Goal: Task Accomplishment & Management: Manage account settings

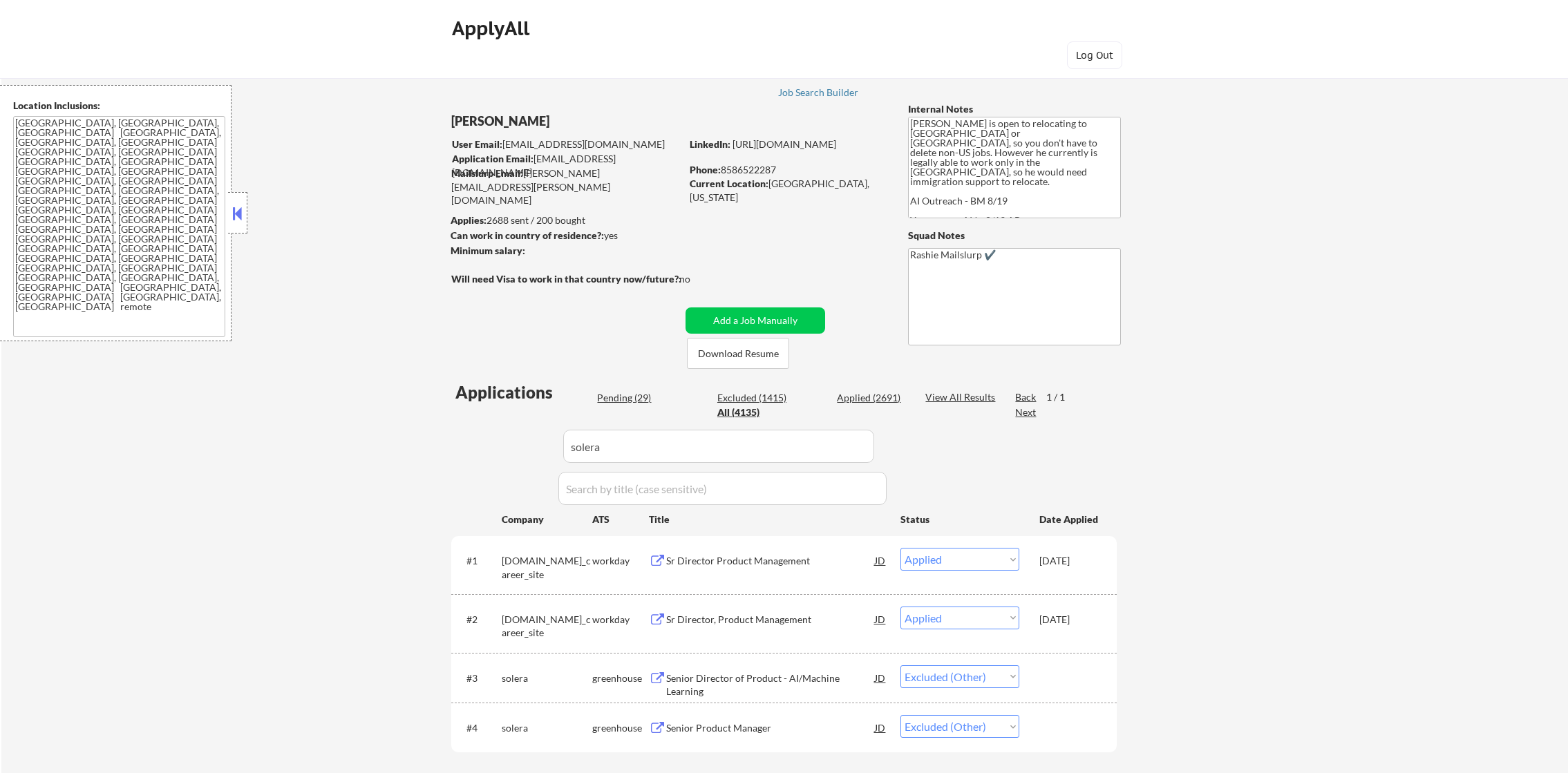
select select ""applied""
select select ""excluded__other_""
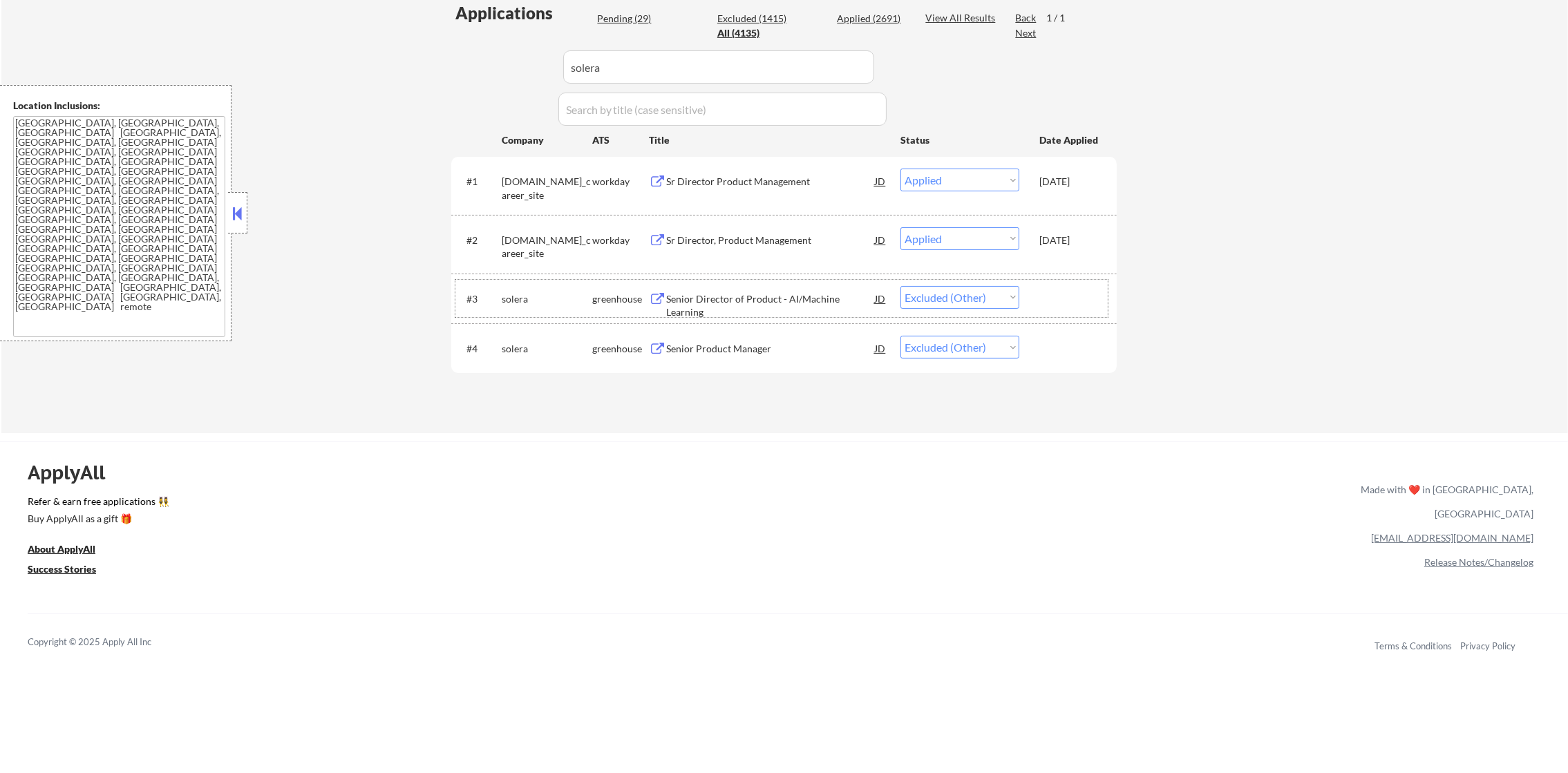
scroll to position [379, 0]
drag, startPoint x: 745, startPoint y: 78, endPoint x: 544, endPoint y: 75, distance: 201.0
click at [546, 75] on div "Applications Pending (29) Excluded (1415) Applied (2691) All (4135) View All Re…" at bounding box center [784, 204] width 665 height 405
paste input "omnidian"
type input "omnidian"
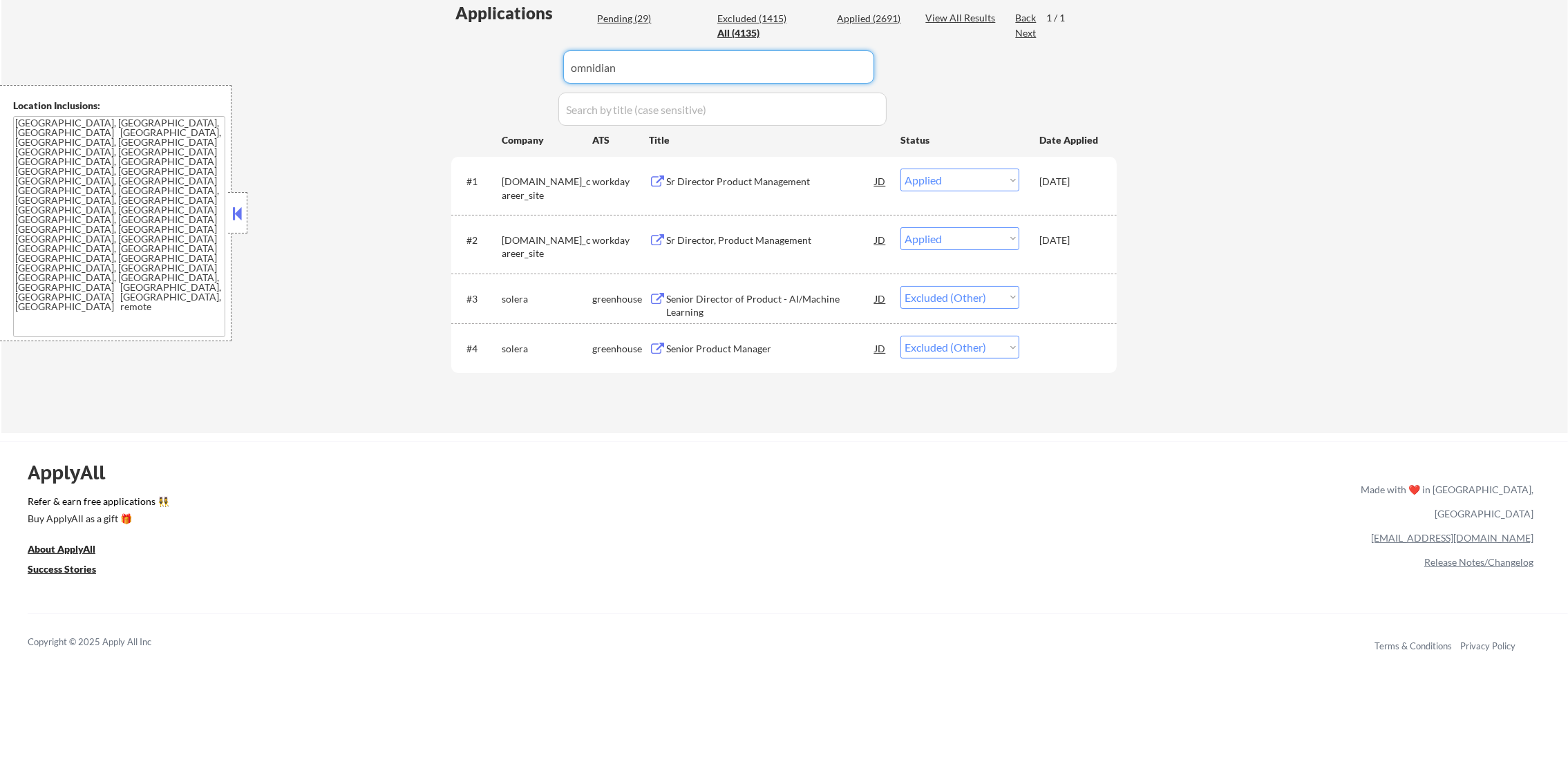
click at [399, 121] on div "← Return to /applysquad Mailslurp Inbox Job Search Builder [PERSON_NAME] User E…" at bounding box center [785, 55] width 1567 height 757
select select ""excluded""
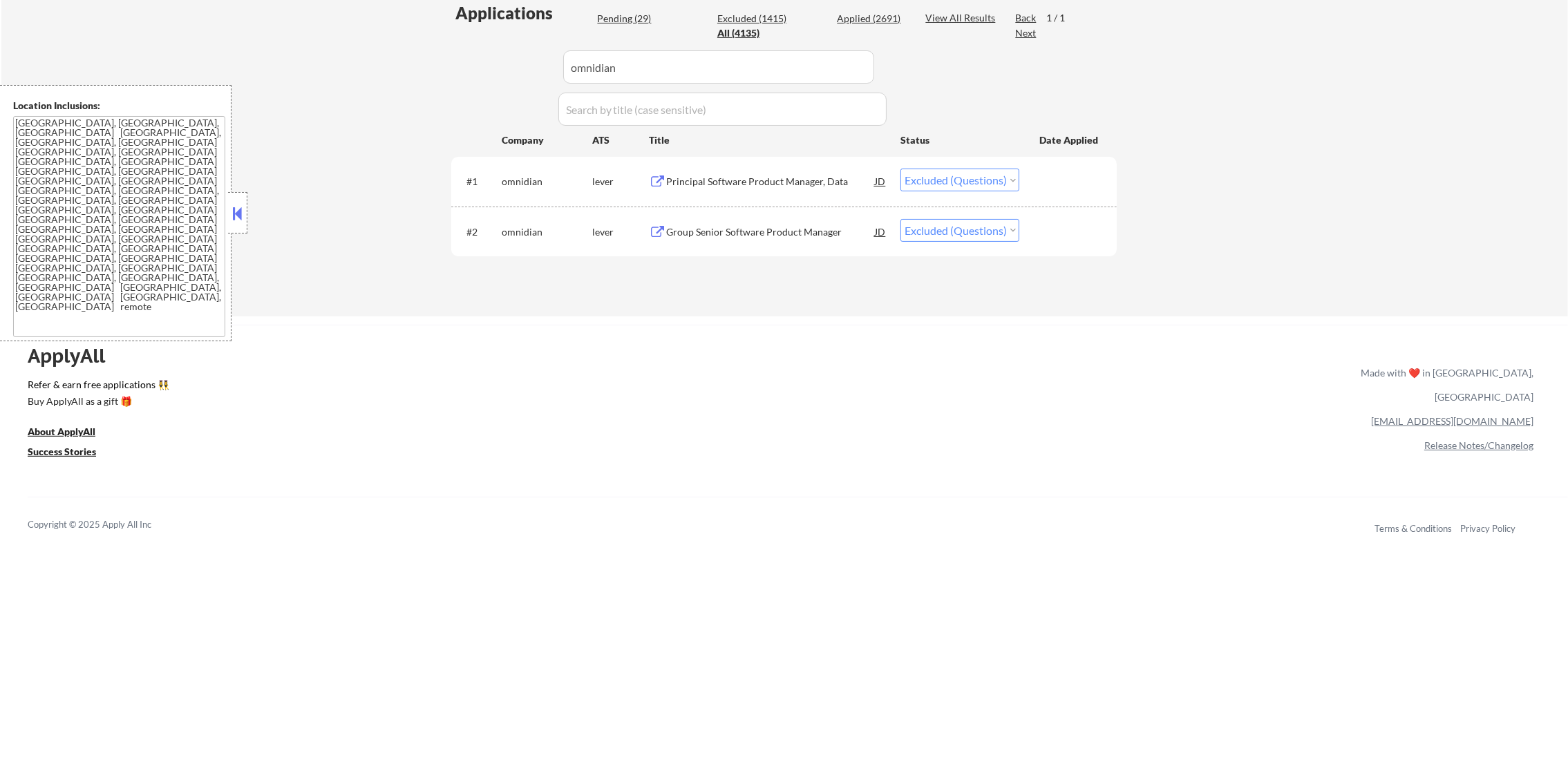
click at [701, 183] on div "Principal Software Product Manager, Data" at bounding box center [771, 182] width 209 height 14
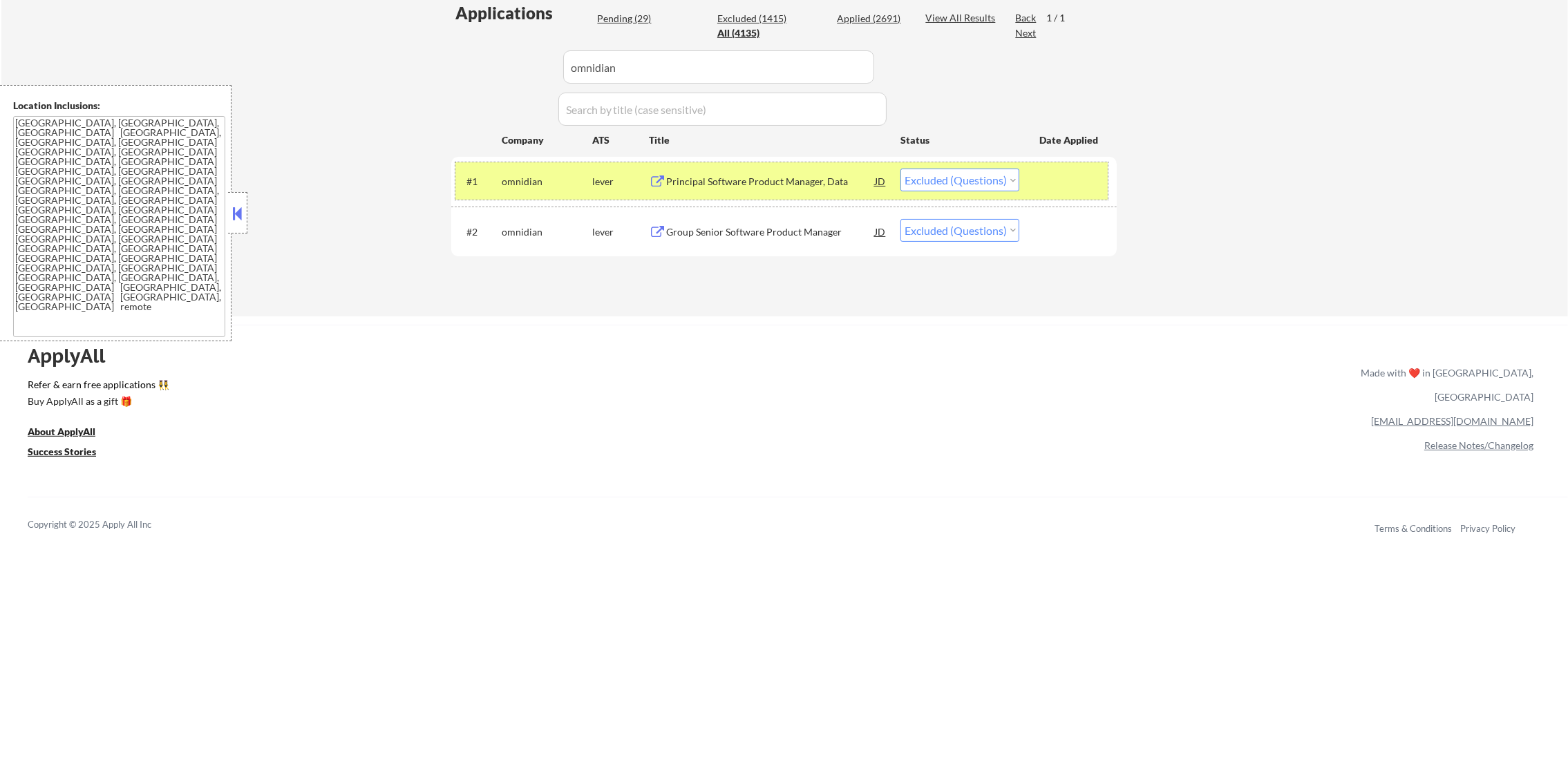
click at [959, 191] on div "#1 omnidian lever Principal Software Product Manager, Data JD Choose an option.…" at bounding box center [781, 181] width 652 height 37
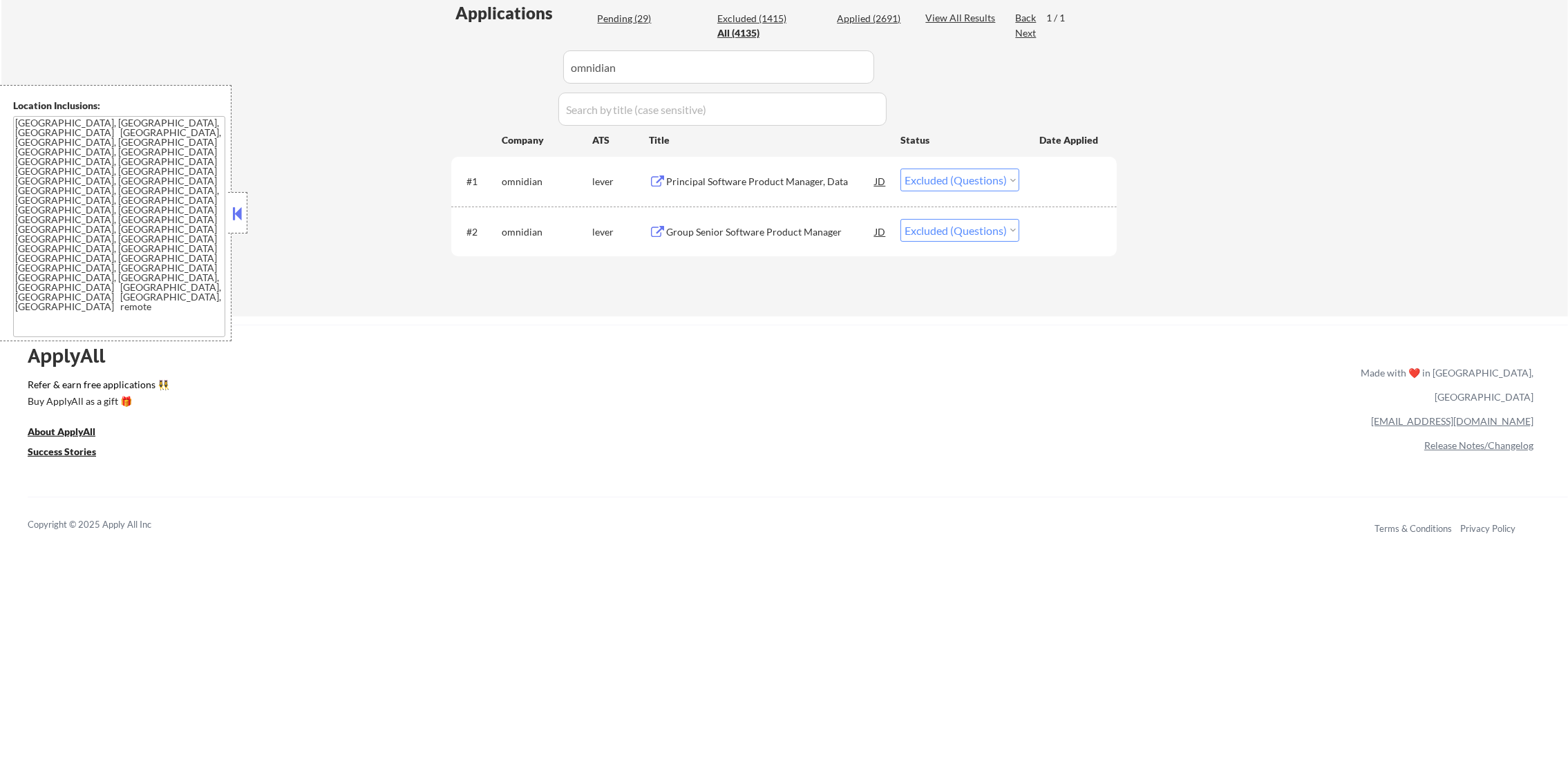
click at [984, 195] on div "#1 omnidian lever Principal Software Product Manager, Data JD Choose an option.…" at bounding box center [781, 181] width 652 height 37
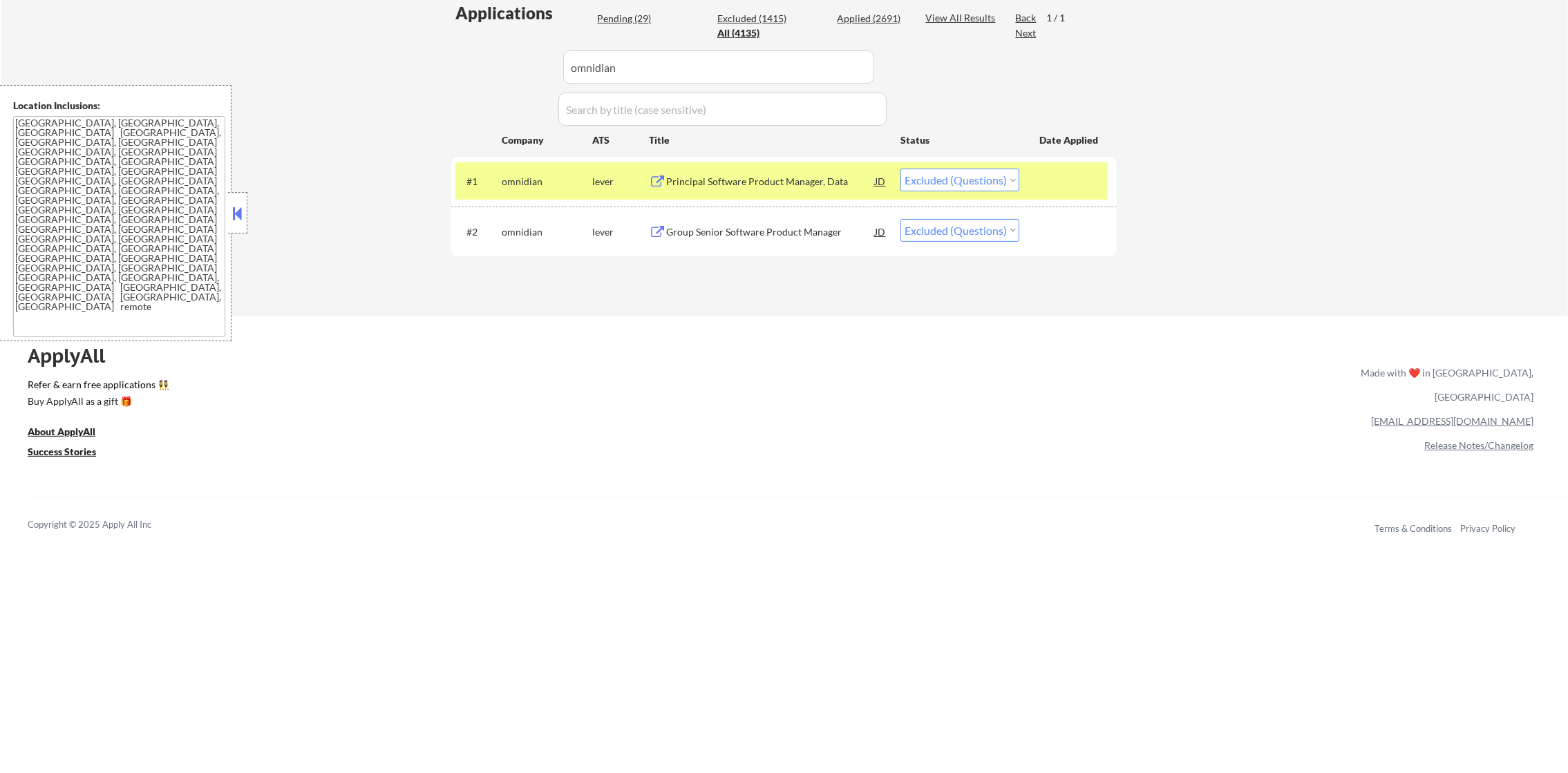
drag, startPoint x: 985, startPoint y: 183, endPoint x: 989, endPoint y: 191, distance: 8.9
click at [985, 183] on select "Choose an option... Pending Applied Excluded (Questions) Excluded (Expired) Exc…" at bounding box center [960, 179] width 119 height 23
select select ""excluded__location_""
click at [900, 168] on select "Choose an option... Pending Applied Excluded (Questions) Excluded (Expired) Exc…" at bounding box center [960, 179] width 119 height 23
click at [505, 186] on div "omnidian" at bounding box center [546, 182] width 90 height 14
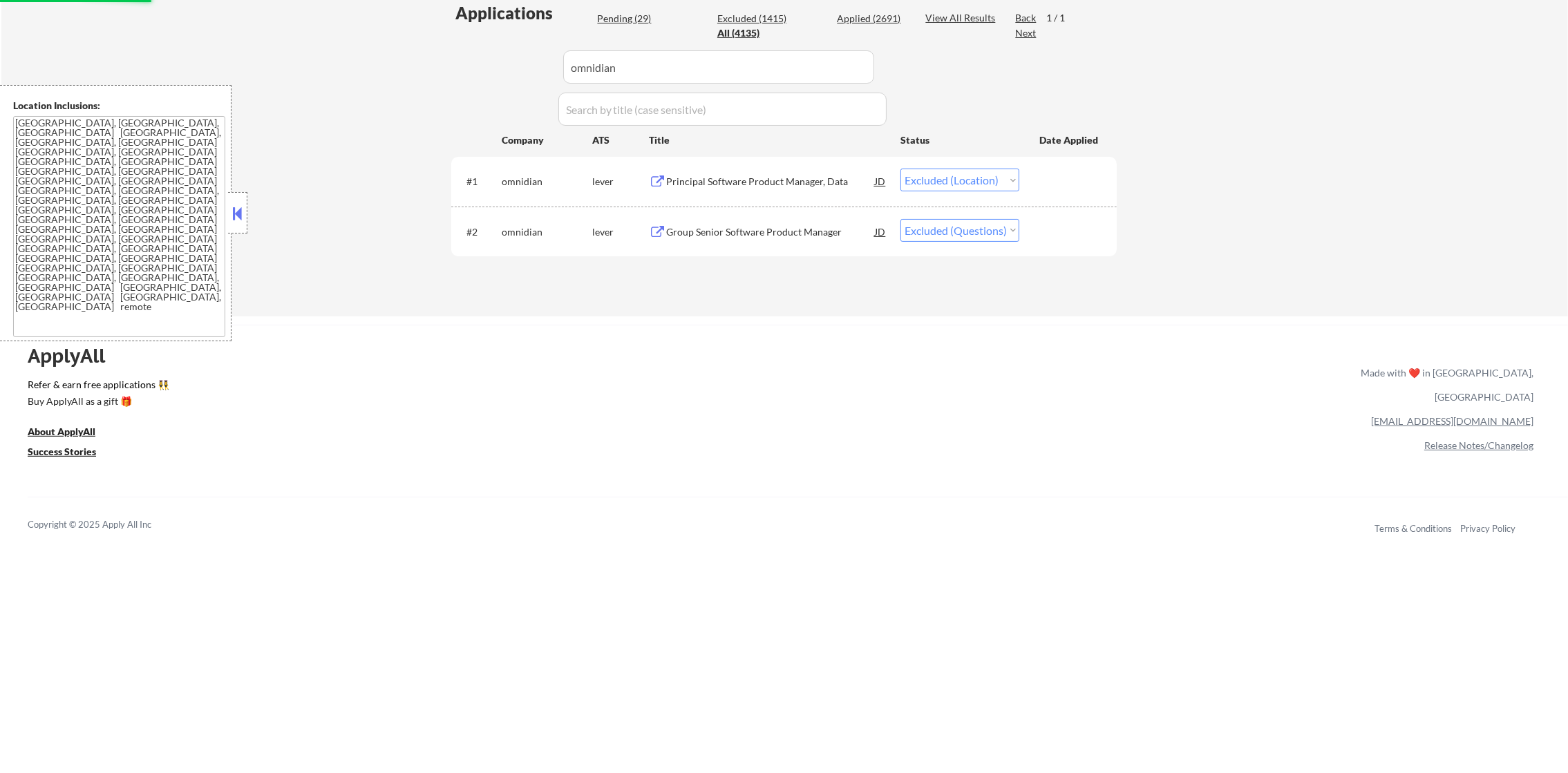
click at [776, 229] on div "Group Senior Software Product Manager" at bounding box center [771, 232] width 209 height 14
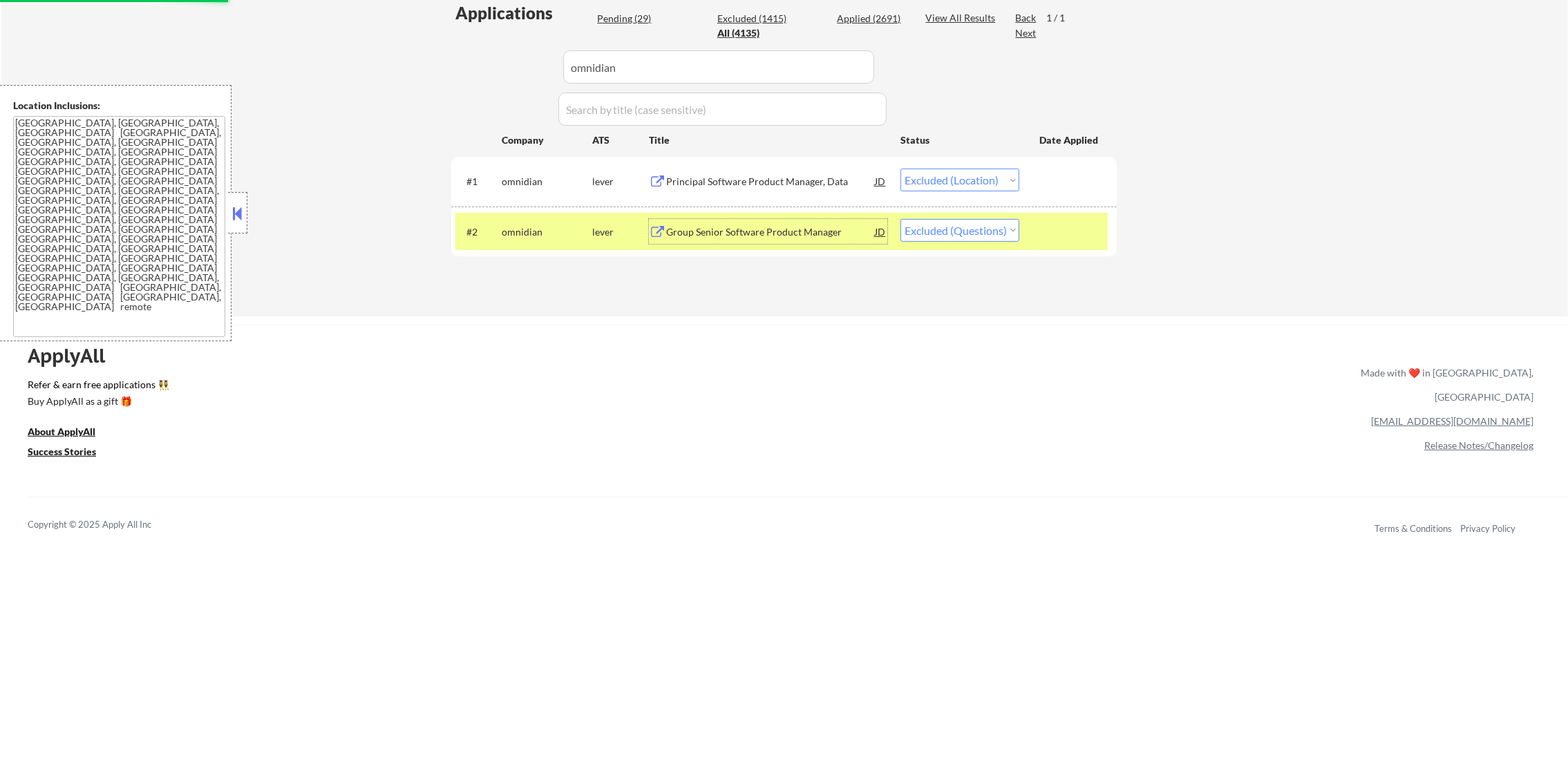
click at [964, 233] on select "Choose an option... Pending Applied Excluded (Questions) Excluded (Expired) Exc…" at bounding box center [960, 230] width 119 height 23
select select ""excluded__expired_""
click at [900, 219] on select "Choose an option... Pending Applied Excluded (Questions) Excluded (Expired) Exc…" at bounding box center [960, 230] width 119 height 23
click at [461, 213] on div "#2 omnidian lever Group Senior Software Product Manager JD Choose an option... …" at bounding box center [781, 231] width 652 height 37
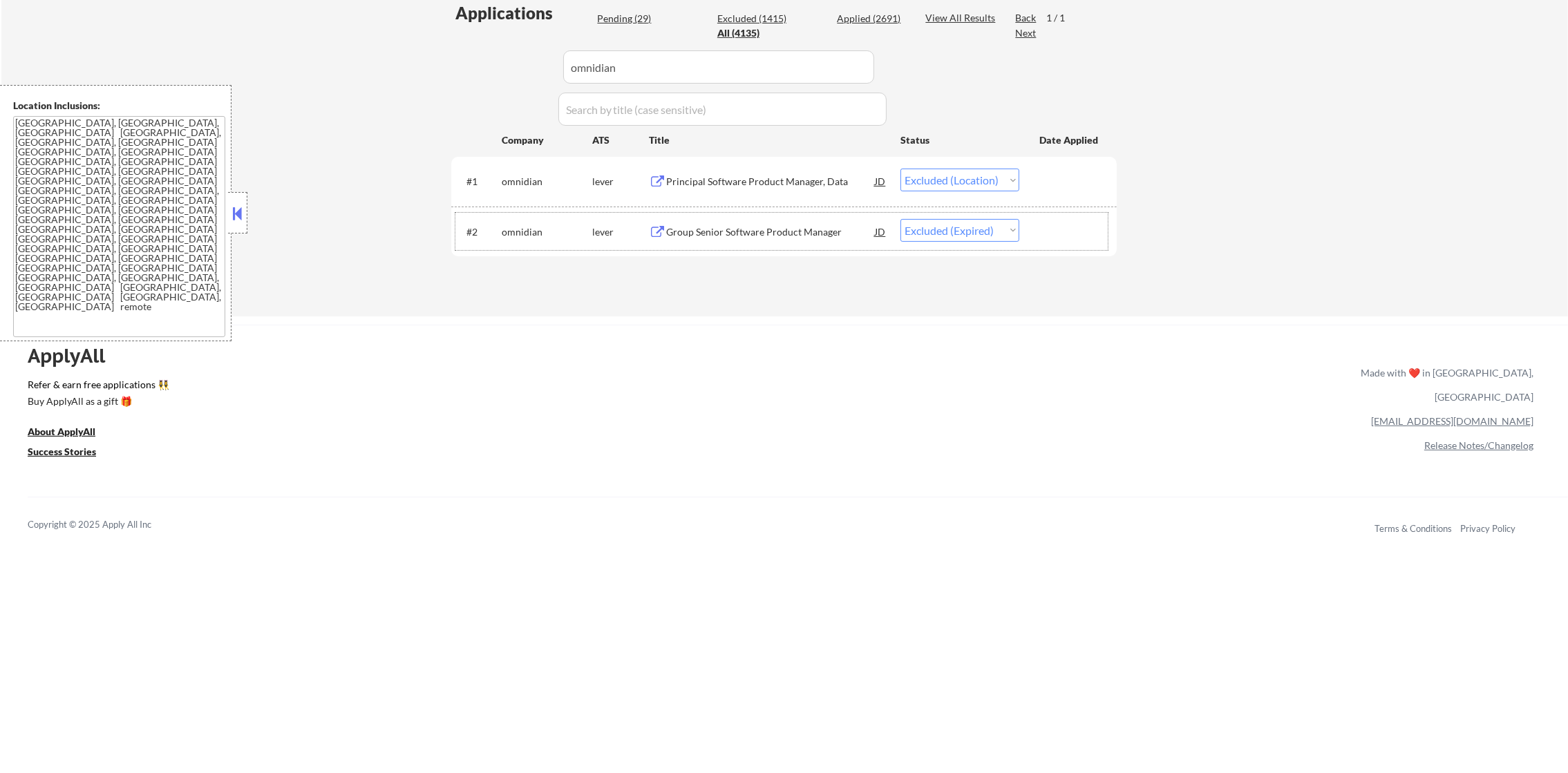
drag, startPoint x: 665, startPoint y: 71, endPoint x: 433, endPoint y: 66, distance: 232.1
paste input "surglogs"
type input "surglogs"
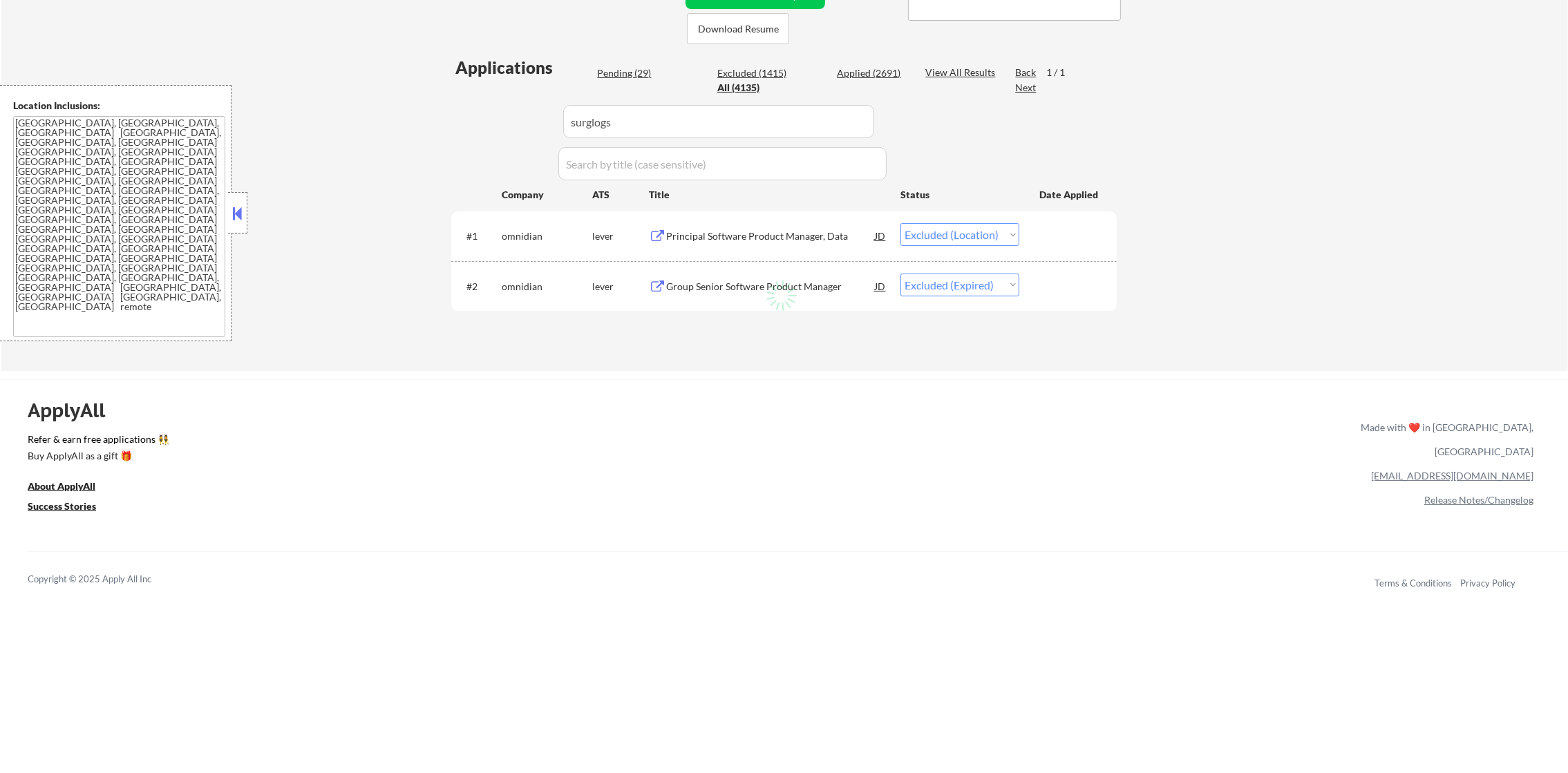
scroll to position [310, 0]
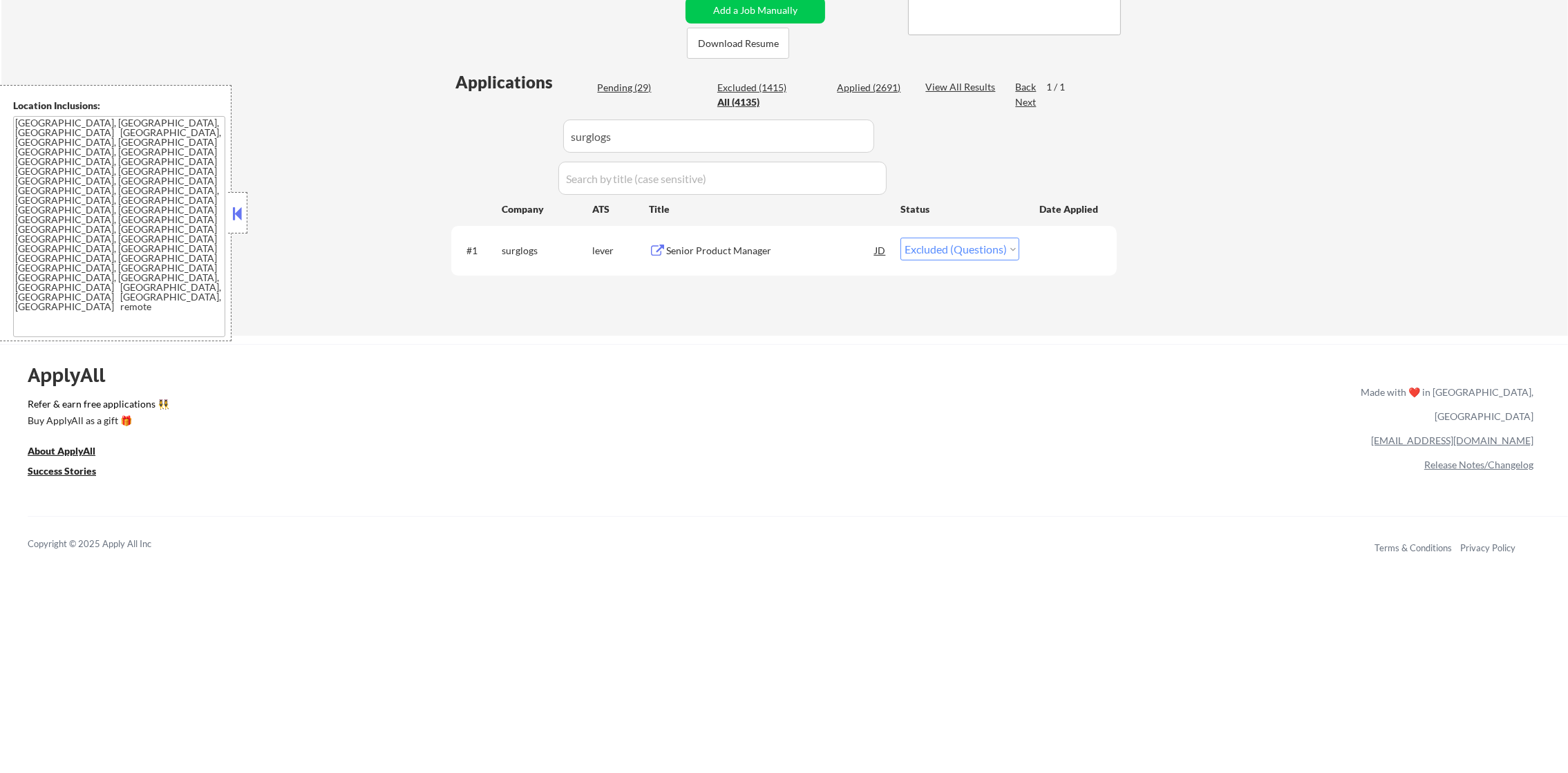
click at [895, 245] on div "#1 surglogs lever Senior Product Manager JD Choose an option... Pending Applied…" at bounding box center [781, 249] width 652 height 37
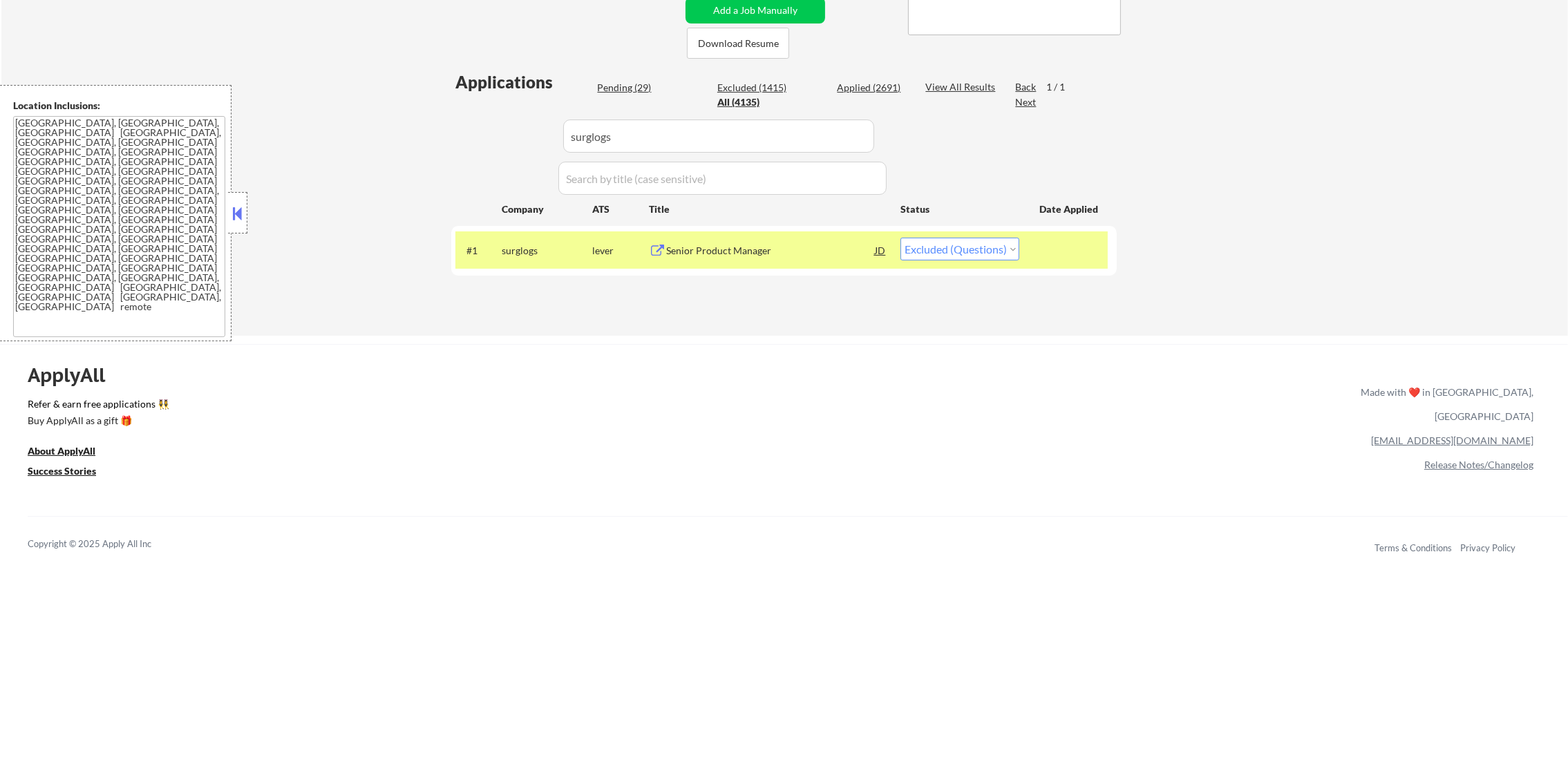
click at [829, 249] on div "Senior Product Manager" at bounding box center [771, 251] width 209 height 14
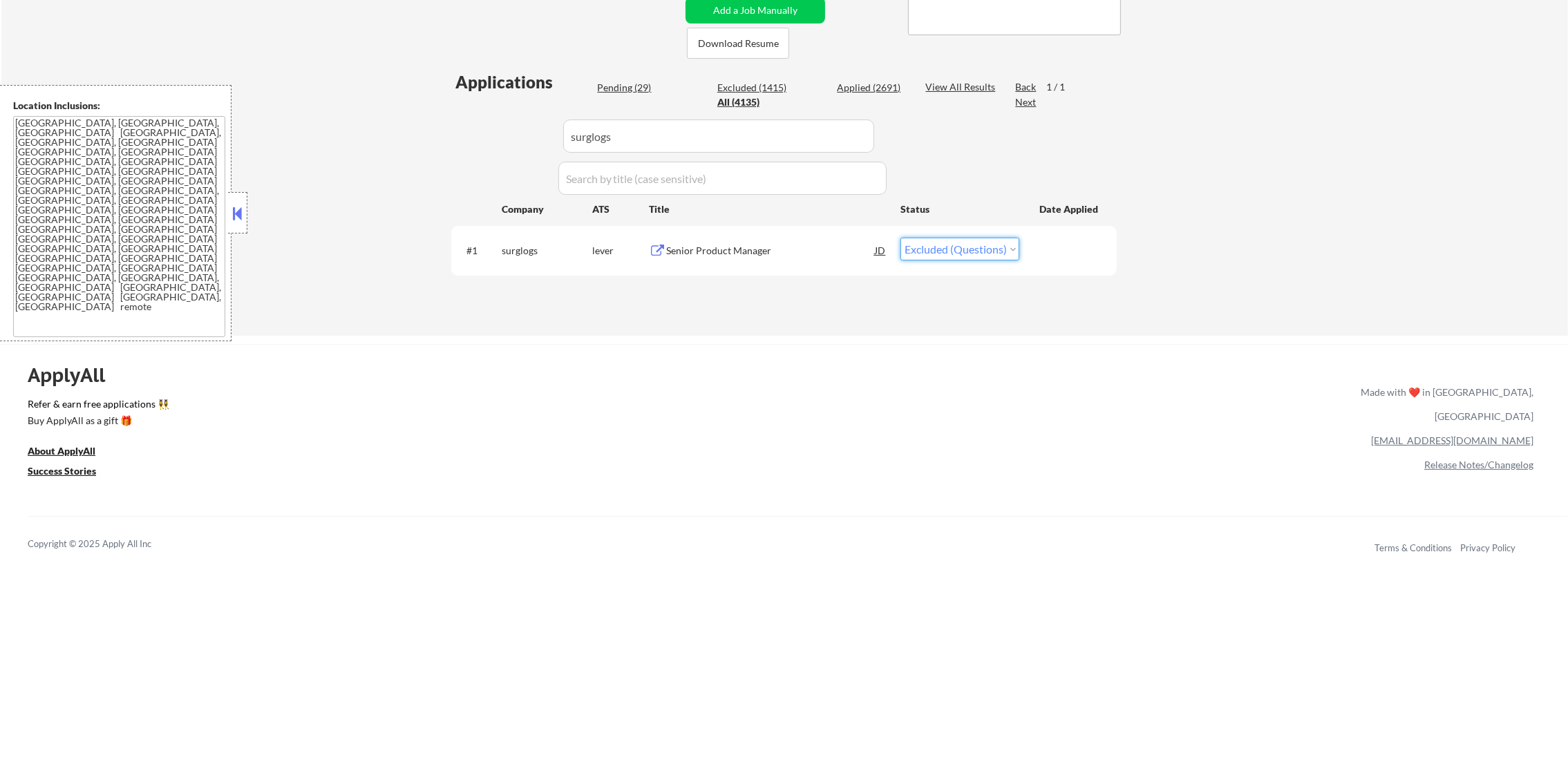
click at [933, 245] on select "Choose an option... Pending Applied Excluded (Questions) Excluded (Expired) Exc…" at bounding box center [960, 249] width 119 height 23
select select ""excluded__expired_""
click at [900, 238] on select "Choose an option... Pending Applied Excluded (Questions) Excluded (Expired) Exc…" at bounding box center [960, 249] width 119 height 23
paste input "prepared911"
drag, startPoint x: 658, startPoint y: 133, endPoint x: 420, endPoint y: 135, distance: 238.0
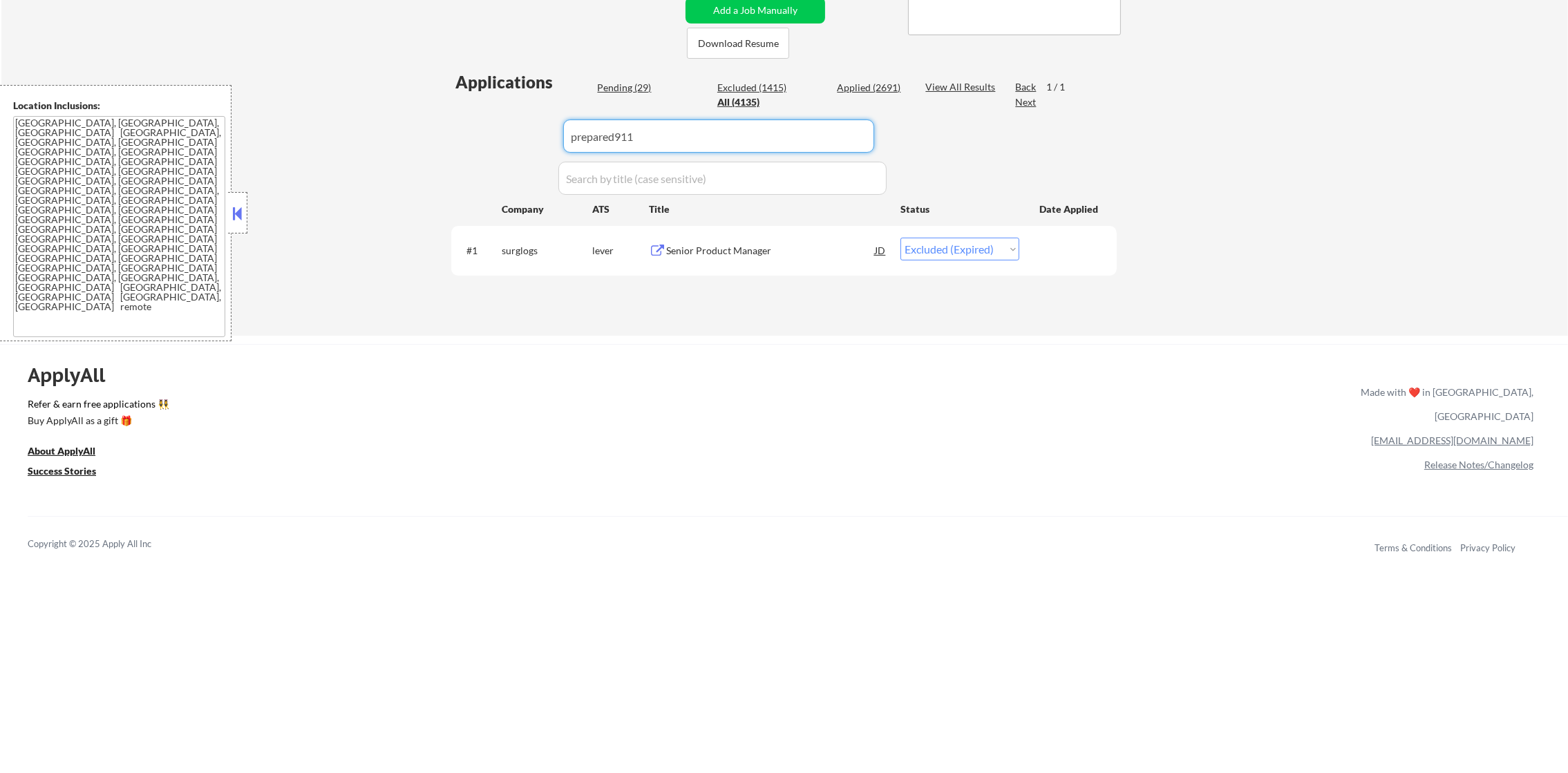
click at [420, 135] on div "← Return to /applysquad Mailslurp Inbox Job Search Builder [PERSON_NAME] User E…" at bounding box center [785, 40] width 1567 height 591
type input "prepared911"
click at [420, 135] on div "← Return to /applysquad Mailslurp Inbox Job Search Builder [PERSON_NAME] User E…" at bounding box center [785, 40] width 1567 height 591
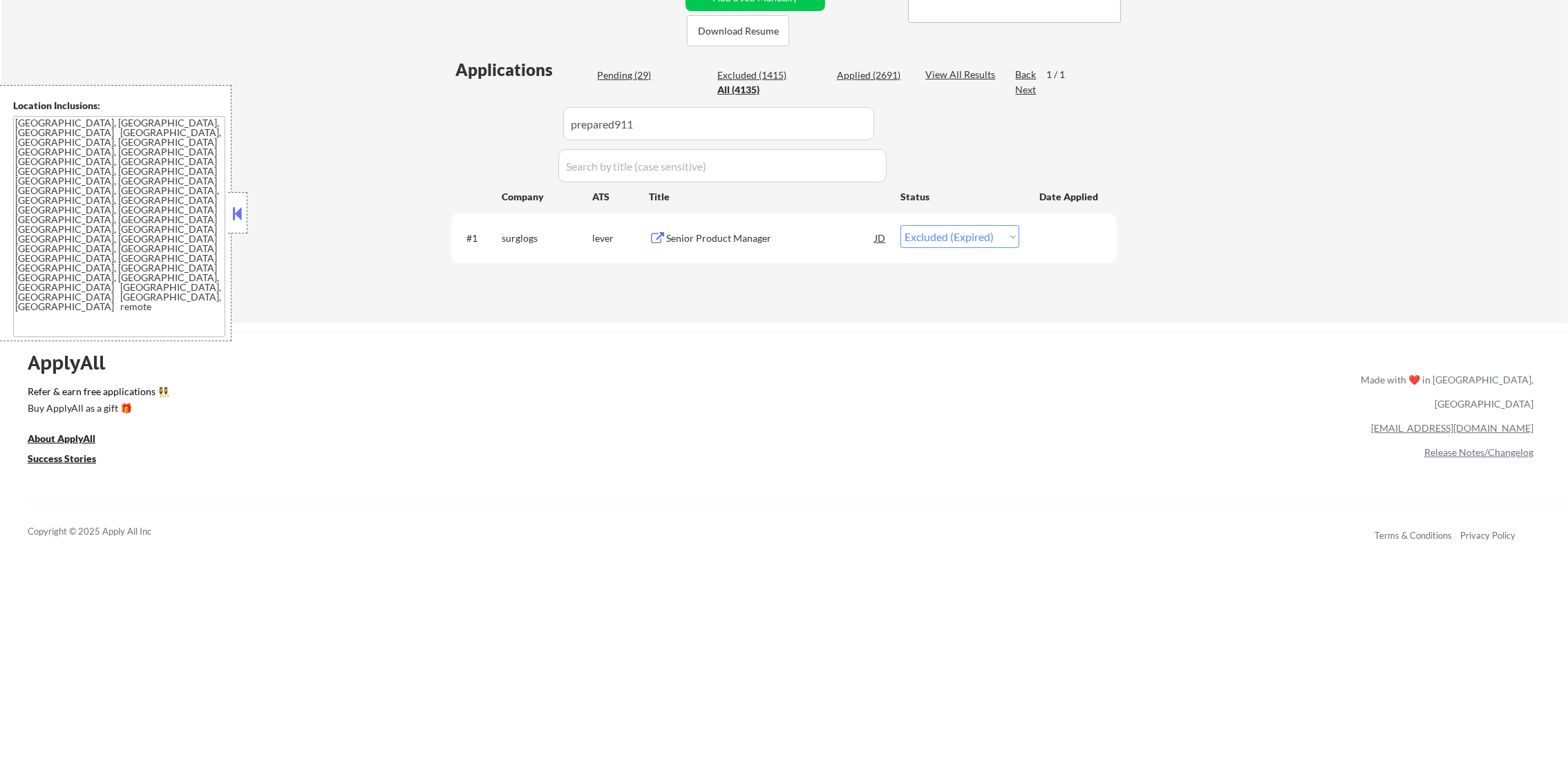
scroll to position [346, 0]
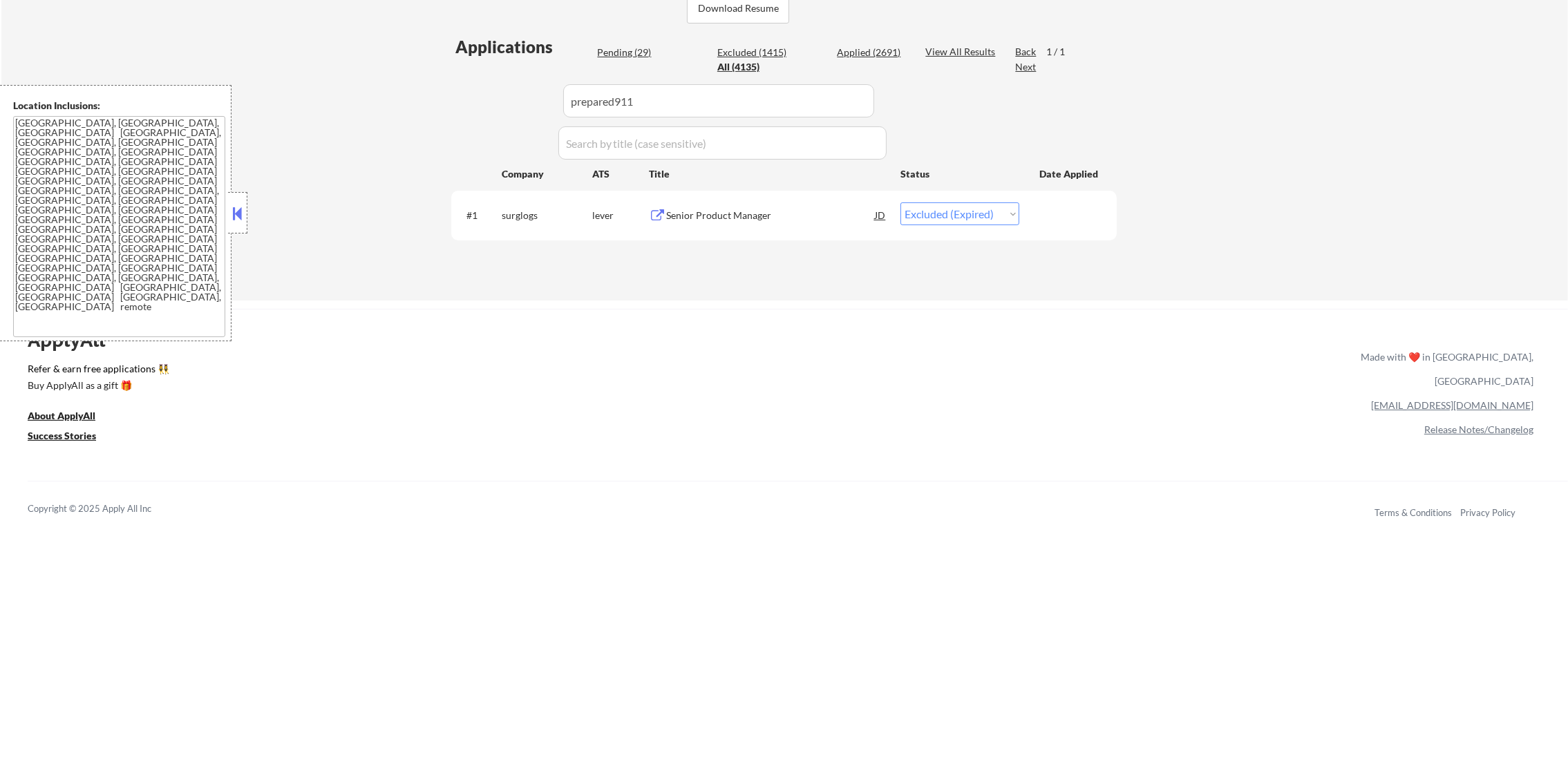
select select ""excluded""
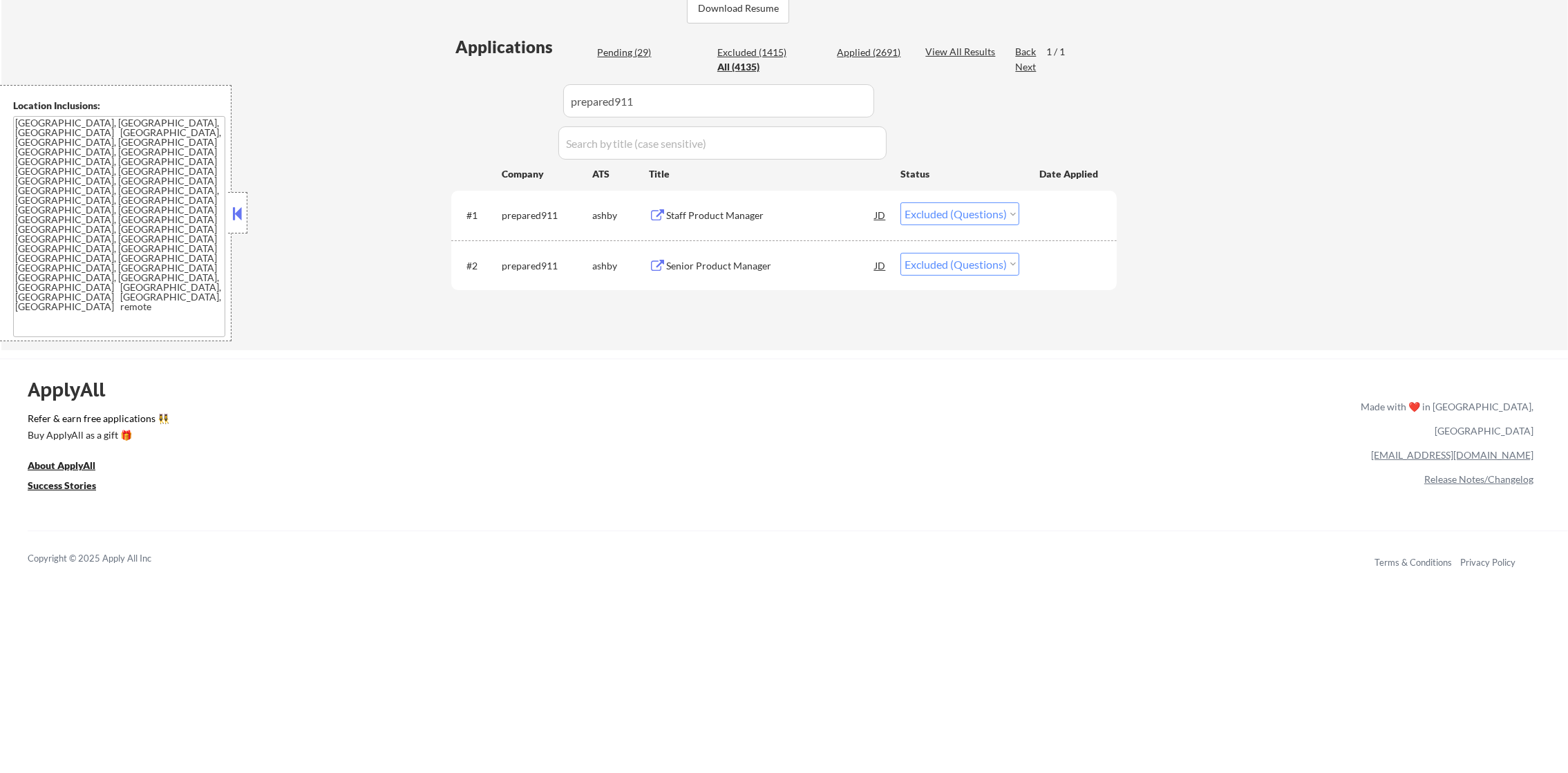
click at [764, 215] on div "Staff Product Manager" at bounding box center [771, 216] width 209 height 14
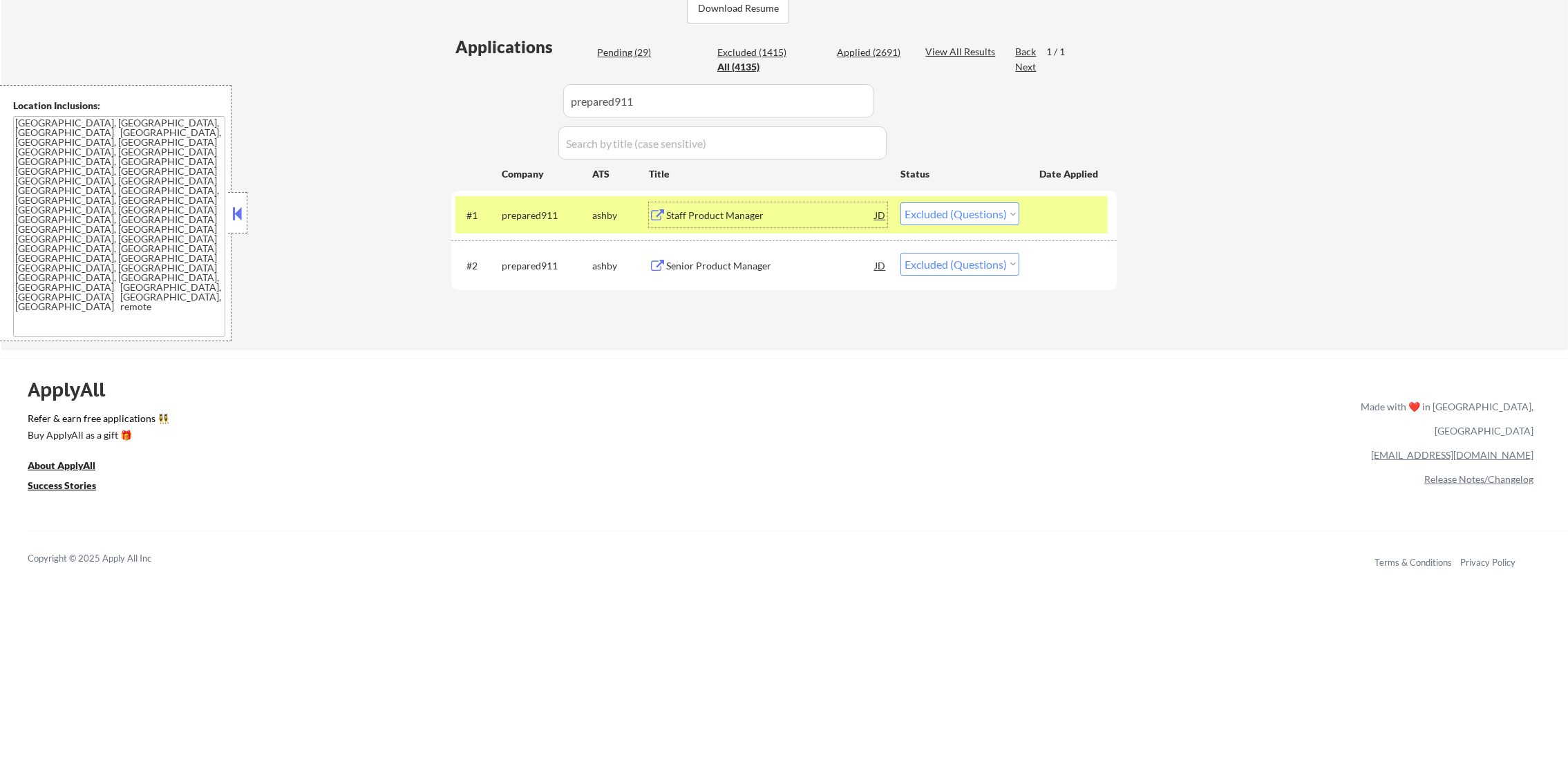
drag, startPoint x: 967, startPoint y: 213, endPoint x: 968, endPoint y: 221, distance: 8.1
click at [967, 213] on select "Choose an option... Pending Applied Excluded (Questions) Excluded (Expired) Exc…" at bounding box center [960, 214] width 119 height 23
select select ""excluded__expired_""
click at [900, 203] on select "Choose an option... Pending Applied Excluded (Questions) Excluded (Expired) Exc…" at bounding box center [960, 214] width 119 height 23
click at [520, 219] on div "prepared911" at bounding box center [546, 216] width 90 height 14
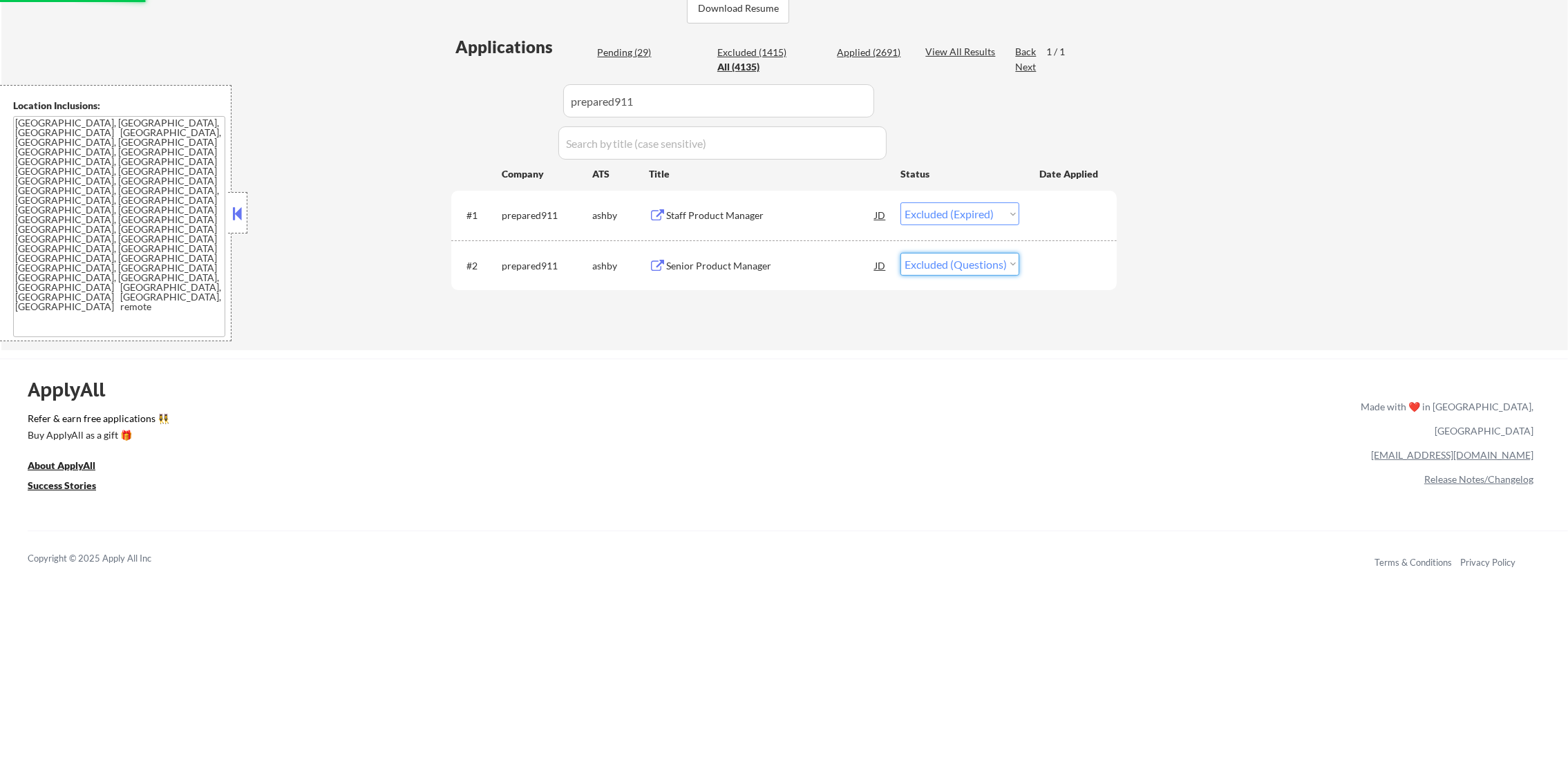
drag, startPoint x: 919, startPoint y: 260, endPoint x: 922, endPoint y: 273, distance: 13.3
click at [919, 262] on select "Choose an option... Pending Applied Excluded (Questions) Excluded (Expired) Exc…" at bounding box center [960, 264] width 119 height 23
select select ""excluded__expired_""
click at [900, 253] on select "Choose an option... Pending Applied Excluded (Questions) Excluded (Expired) Exc…" at bounding box center [960, 264] width 119 height 23
drag, startPoint x: 641, startPoint y: 97, endPoint x: 426, endPoint y: 97, distance: 215.0
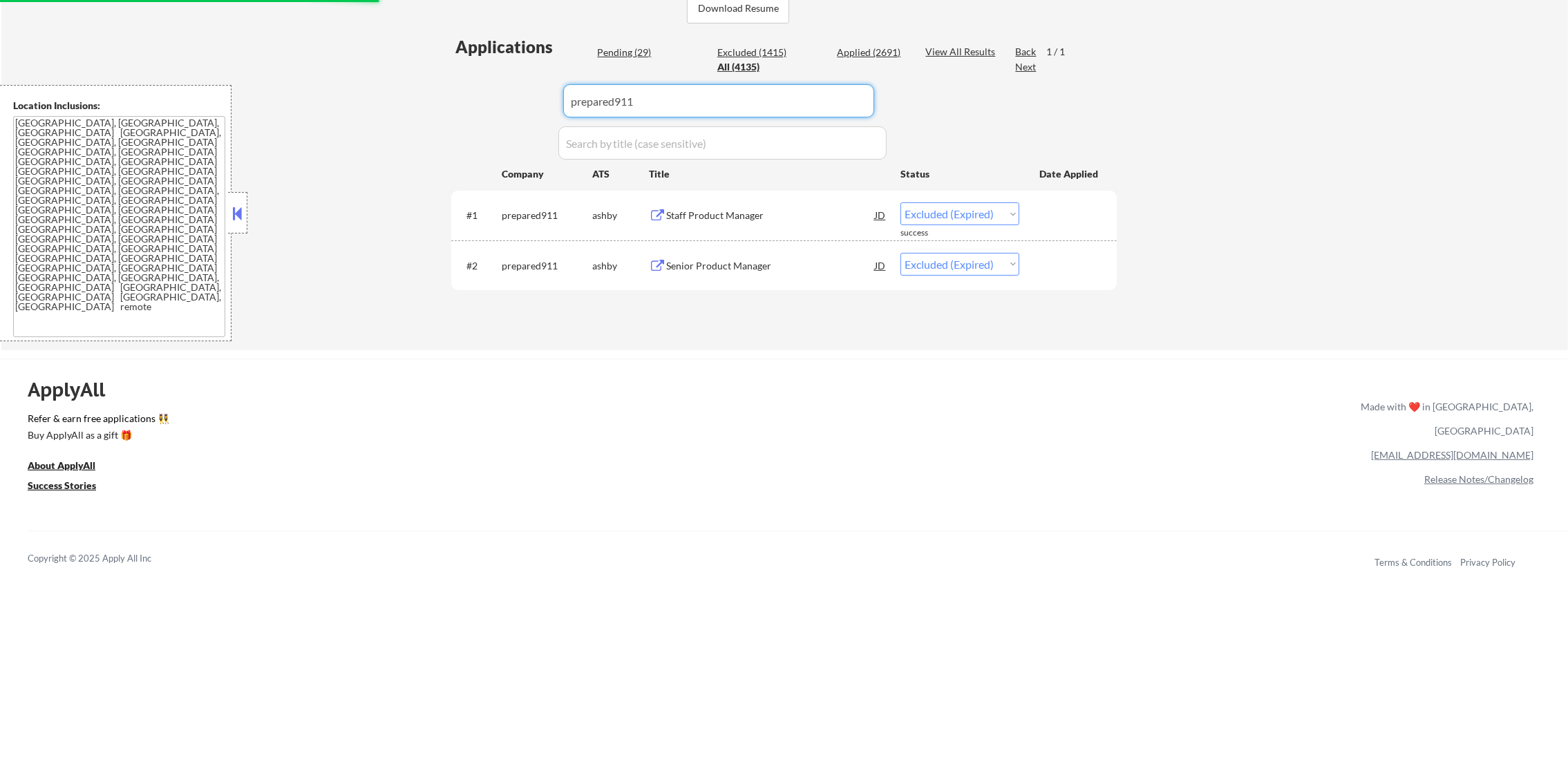
click at [428, 97] on div "← Return to /applysquad Mailslurp Inbox Job Search Builder [PERSON_NAME] User E…" at bounding box center [785, 30] width 1567 height 641
paste input "growthloop"
type input "growthloop"
click at [426, 97] on div "← Return to /applysquad Mailslurp Inbox Job Search Builder [PERSON_NAME] User E…" at bounding box center [785, 30] width 1567 height 641
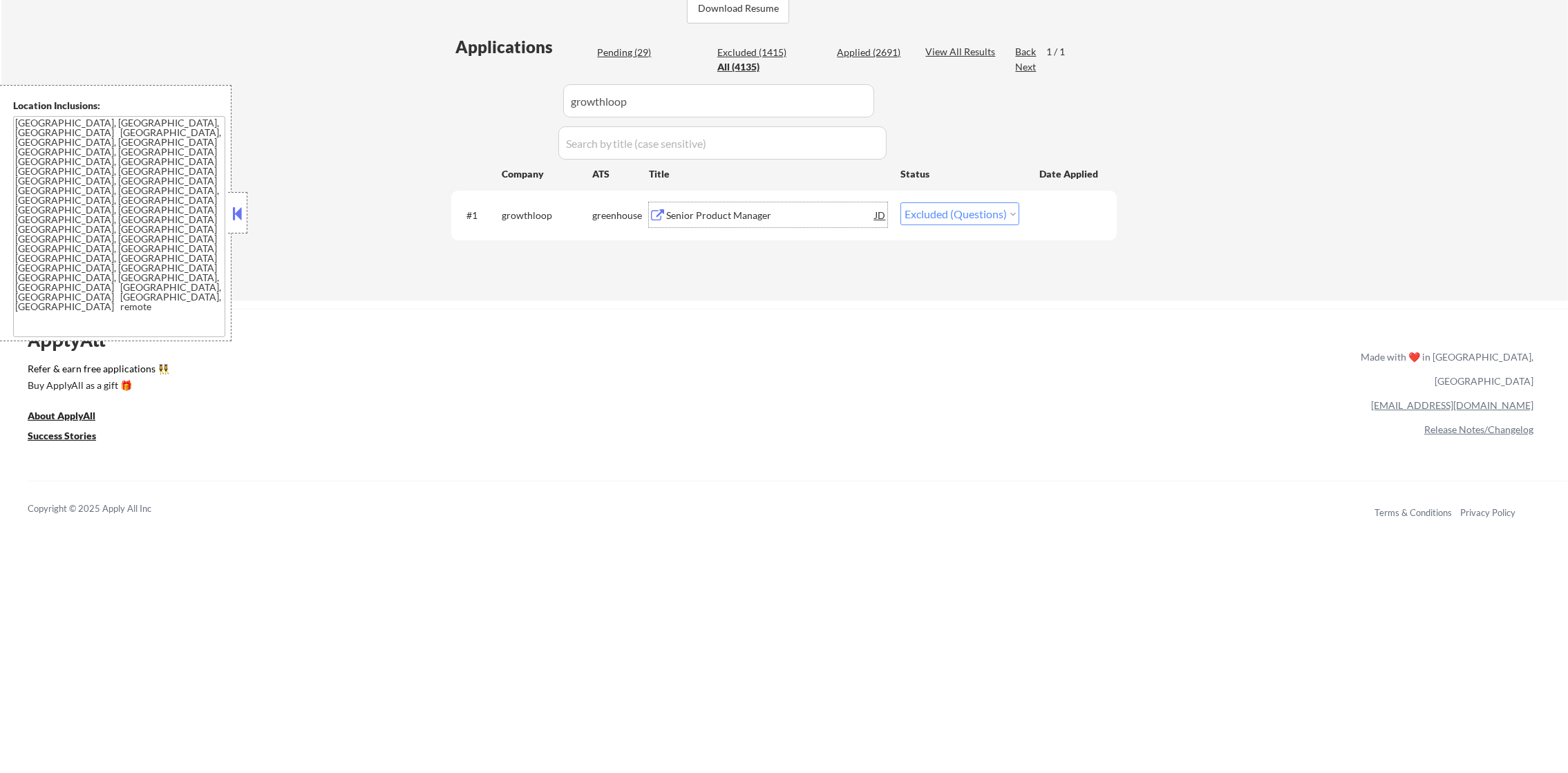
click at [737, 215] on div "Senior Product Manager" at bounding box center [771, 216] width 209 height 14
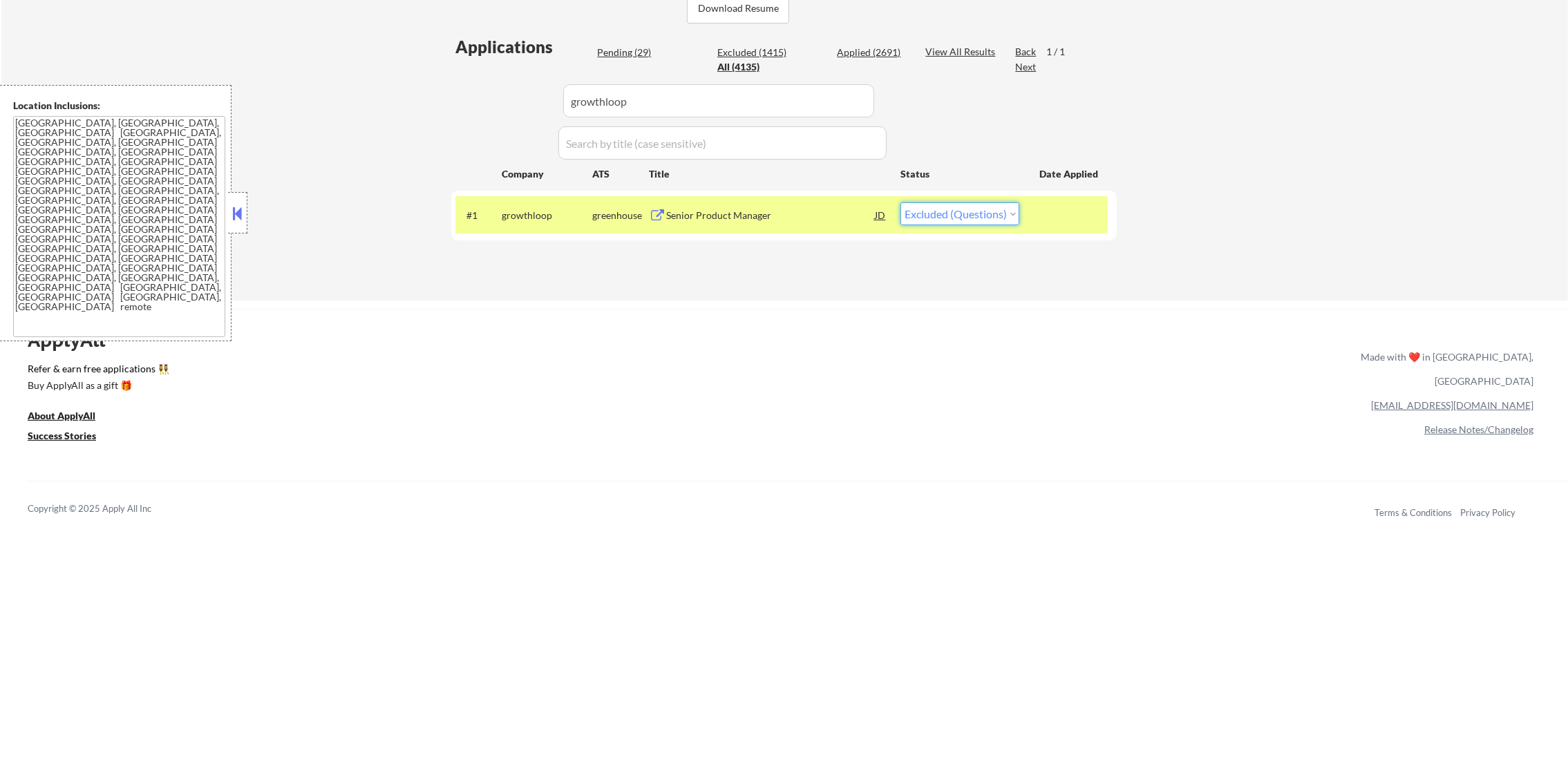
click at [938, 217] on select "Choose an option... Pending Applied Excluded (Questions) Excluded (Expired) Exc…" at bounding box center [960, 214] width 119 height 23
select select ""excluded__expired_""
click at [900, 203] on select "Choose an option... Pending Applied Excluded (Questions) Excluded (Expired) Exc…" at bounding box center [960, 214] width 119 height 23
click at [480, 196] on div "#1 growthloop greenhouse Senior Product Manager JD Choose an option... Pending …" at bounding box center [781, 214] width 652 height 37
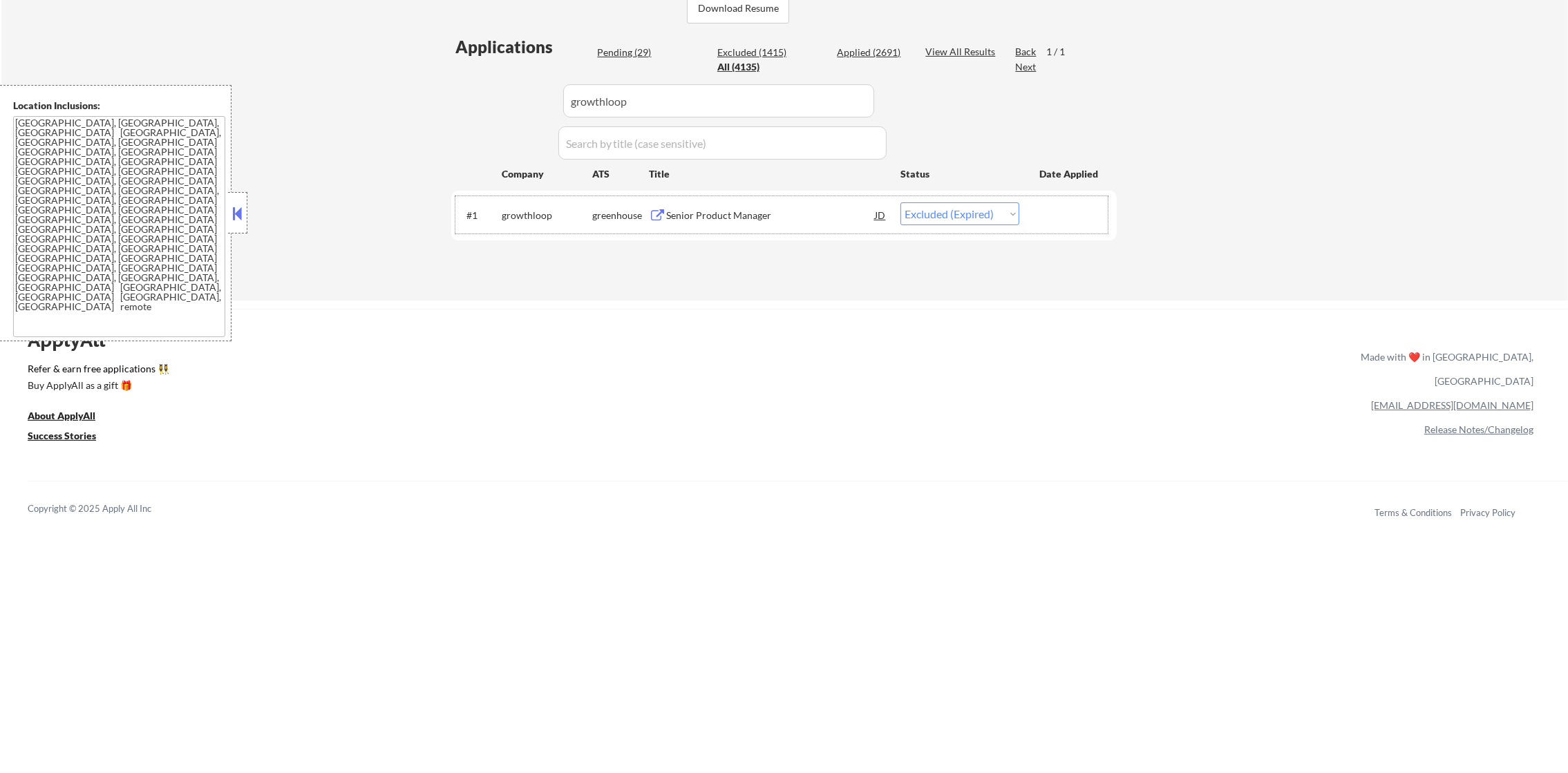
drag, startPoint x: 487, startPoint y: 104, endPoint x: 442, endPoint y: 104, distance: 45.0
click at [450, 104] on div "← Return to /applysquad Mailslurp Inbox Job Search Builder [PERSON_NAME] User E…" at bounding box center [785, -1] width 690 height 580
paste input "smarterdx"
type input "smarterdx"
click at [442, 104] on div "← Return to /applysquad Mailslurp Inbox Job Search Builder [PERSON_NAME] User E…" at bounding box center [785, -1] width 690 height 580
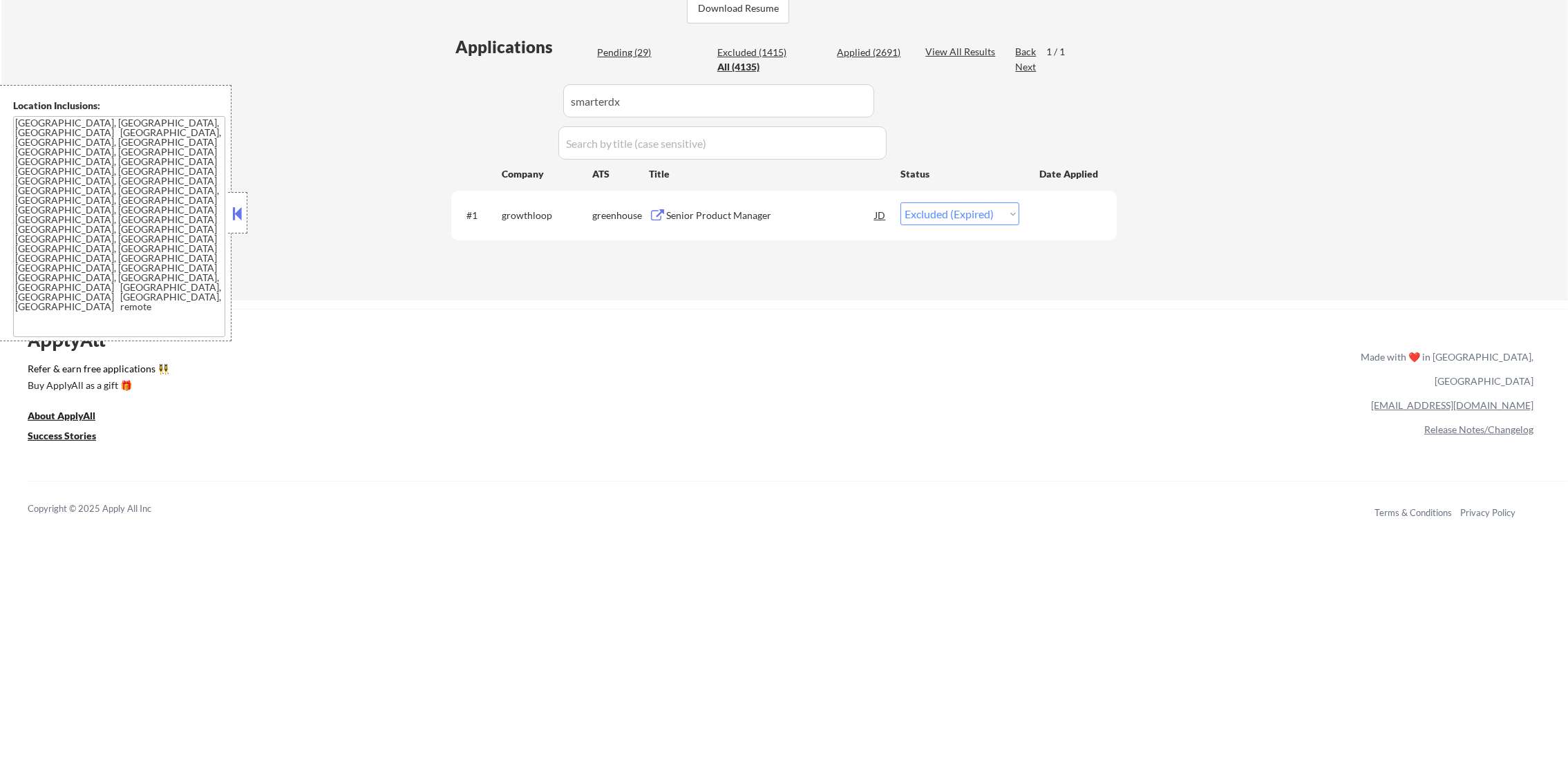
select select ""applied""
select select ""excluded""
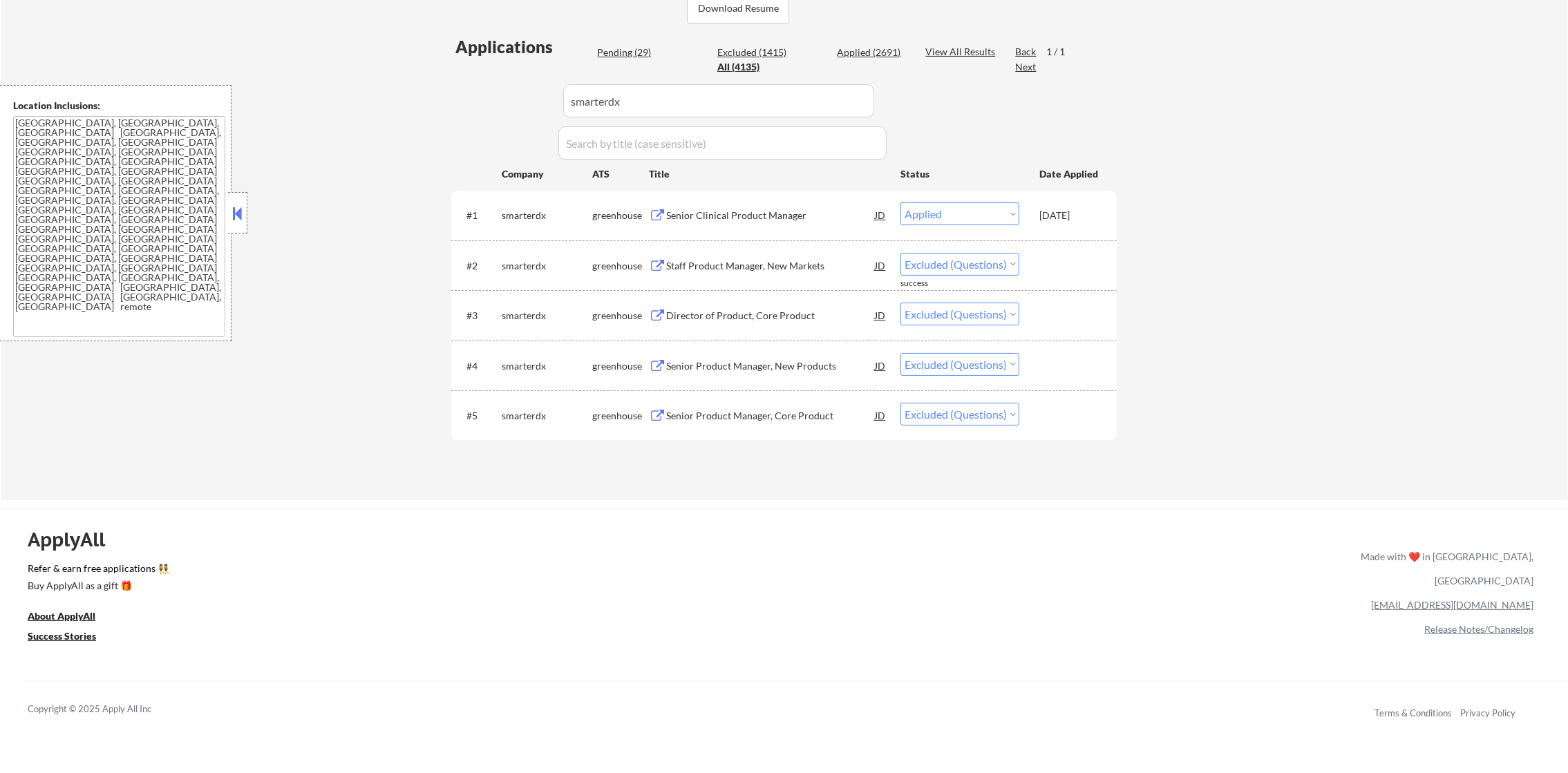
click at [790, 272] on div "Staff Product Manager, New Markets" at bounding box center [771, 265] width 209 height 25
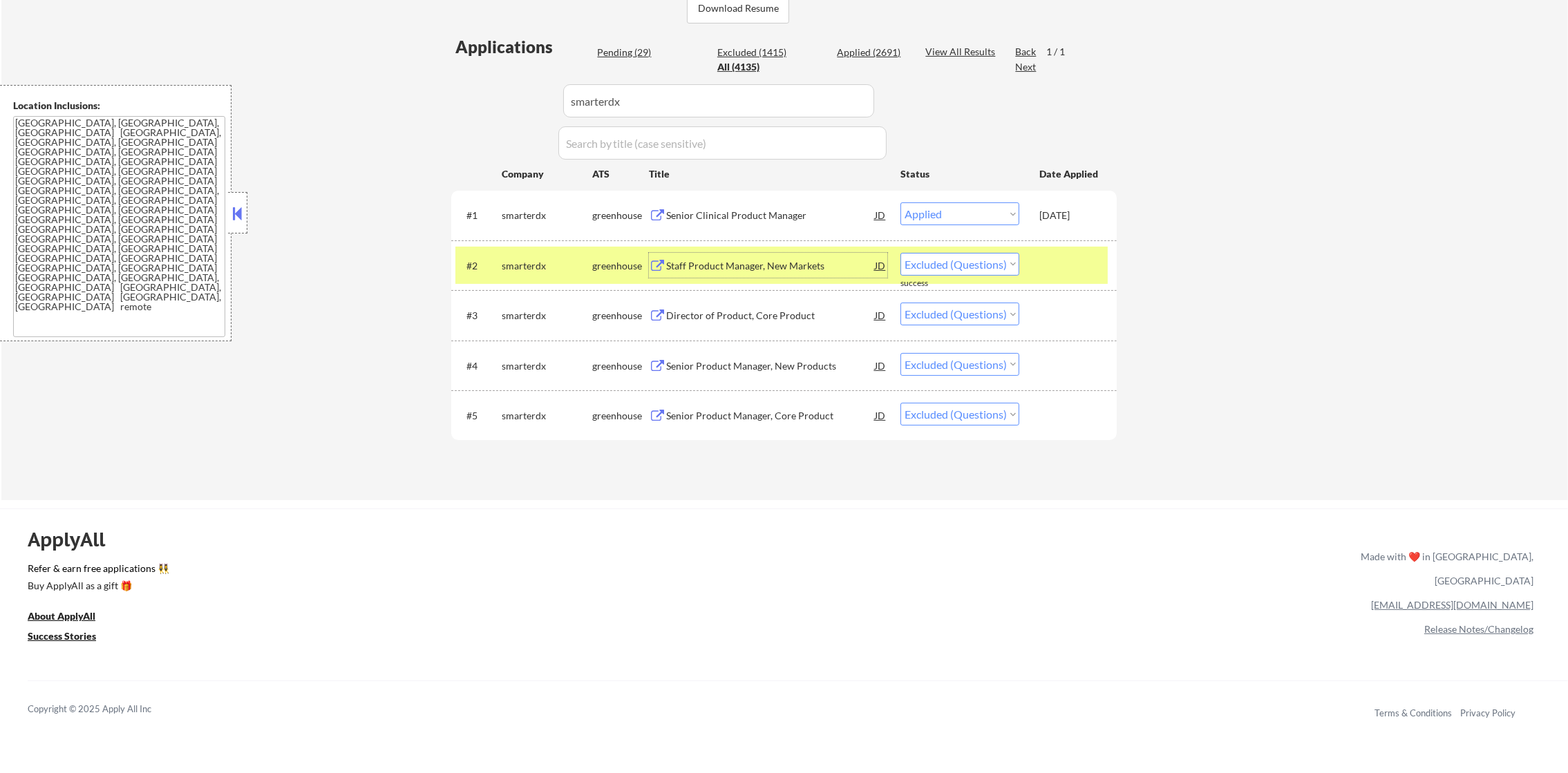
click at [814, 303] on div "Director of Product, Core Product" at bounding box center [771, 315] width 209 height 25
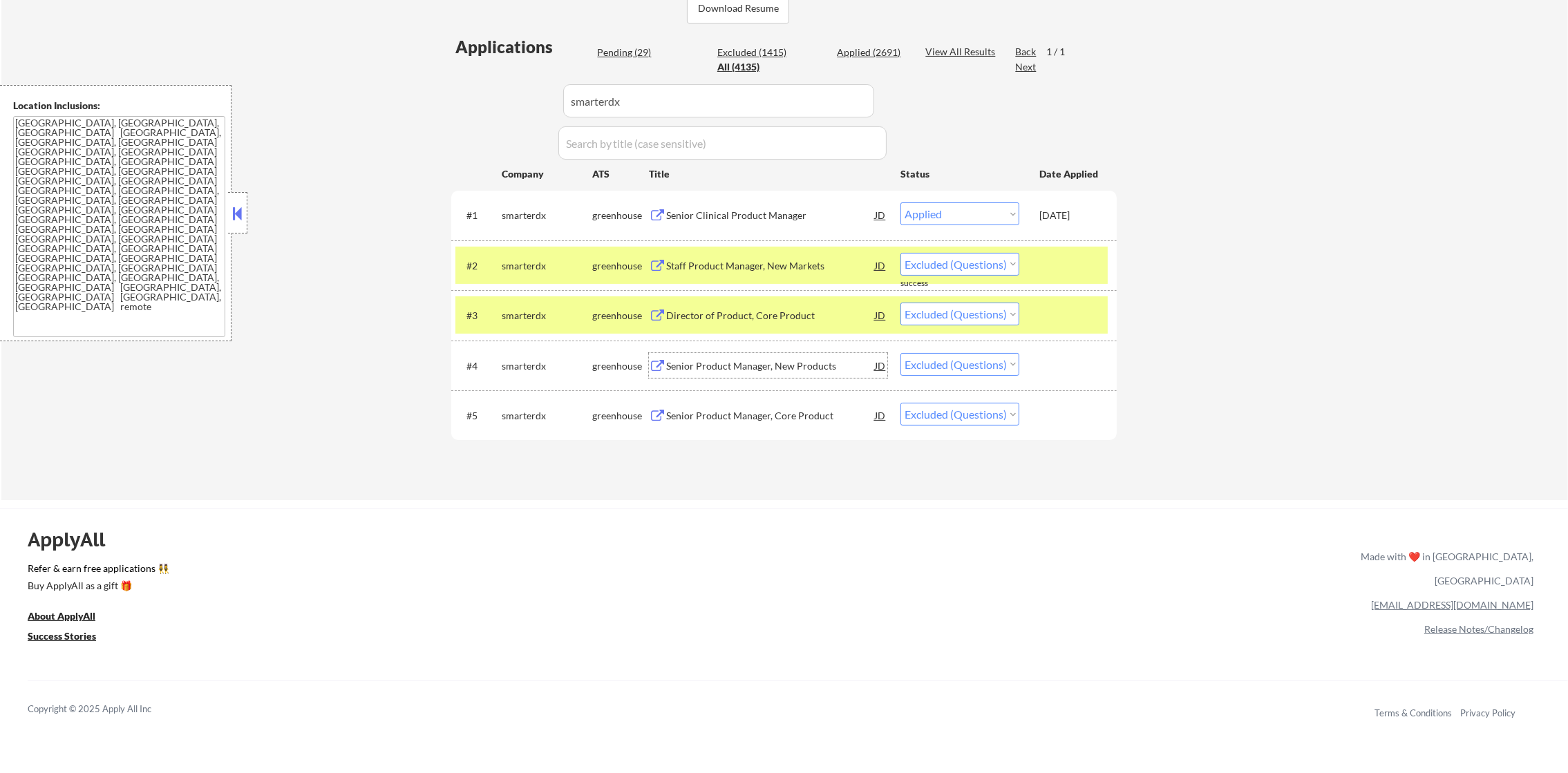
click at [727, 365] on div "Senior Product Manager, New Products" at bounding box center [771, 366] width 209 height 14
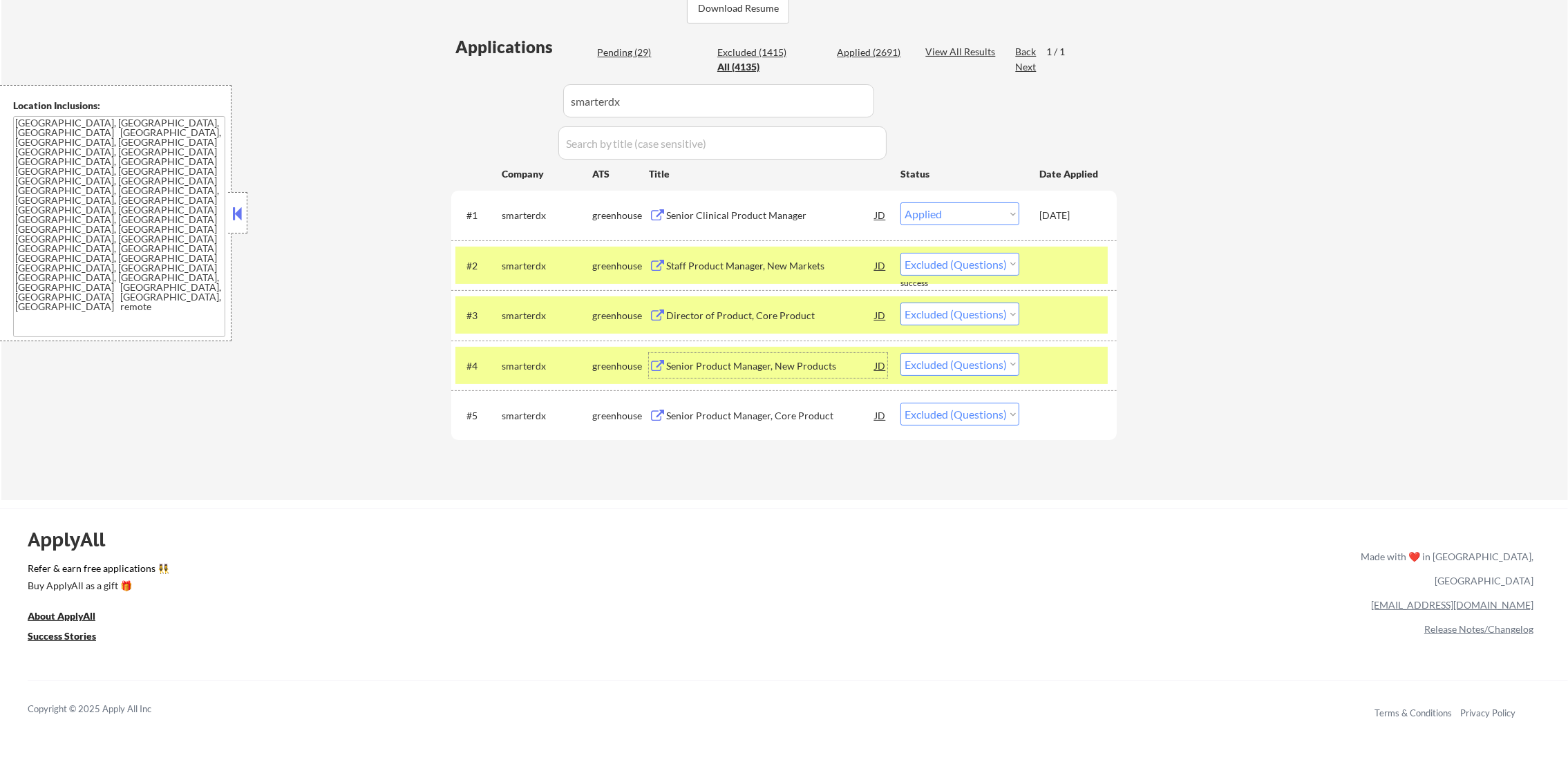
click at [705, 420] on div "Senior Product Manager, Core Product" at bounding box center [771, 416] width 209 height 14
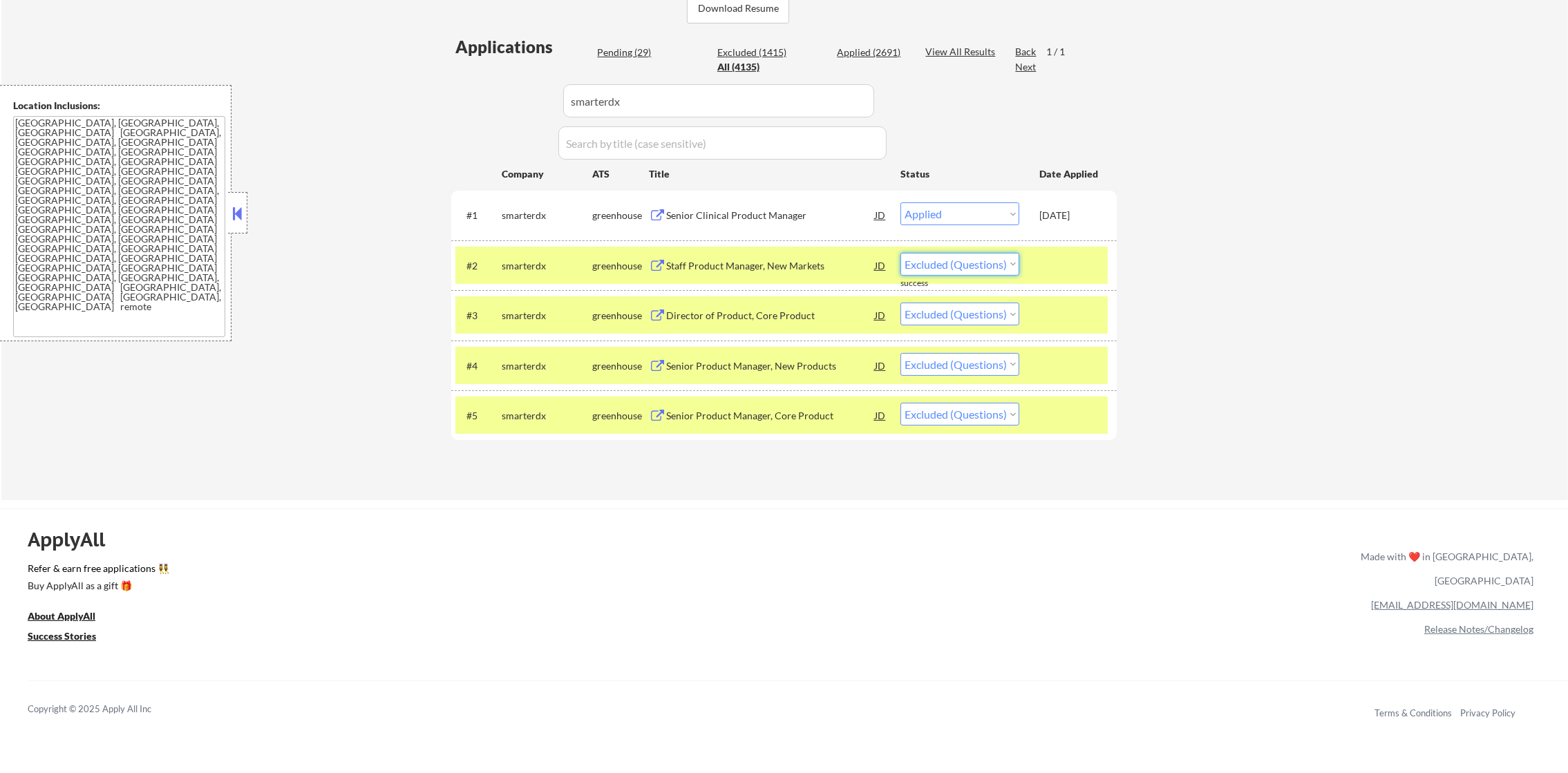
drag, startPoint x: 940, startPoint y: 262, endPoint x: 942, endPoint y: 273, distance: 11.2
click at [940, 264] on select "Choose an option... Pending Applied Excluded (Questions) Excluded (Expired) Exc…" at bounding box center [960, 264] width 119 height 23
click at [900, 253] on select "Choose an option... Pending Applied Excluded (Questions) Excluded (Expired) Exc…" at bounding box center [960, 264] width 119 height 23
click at [541, 278] on div "#2 smarterdx greenhouse Staff Product Manager, New Markets JD Choose an option.…" at bounding box center [781, 265] width 652 height 37
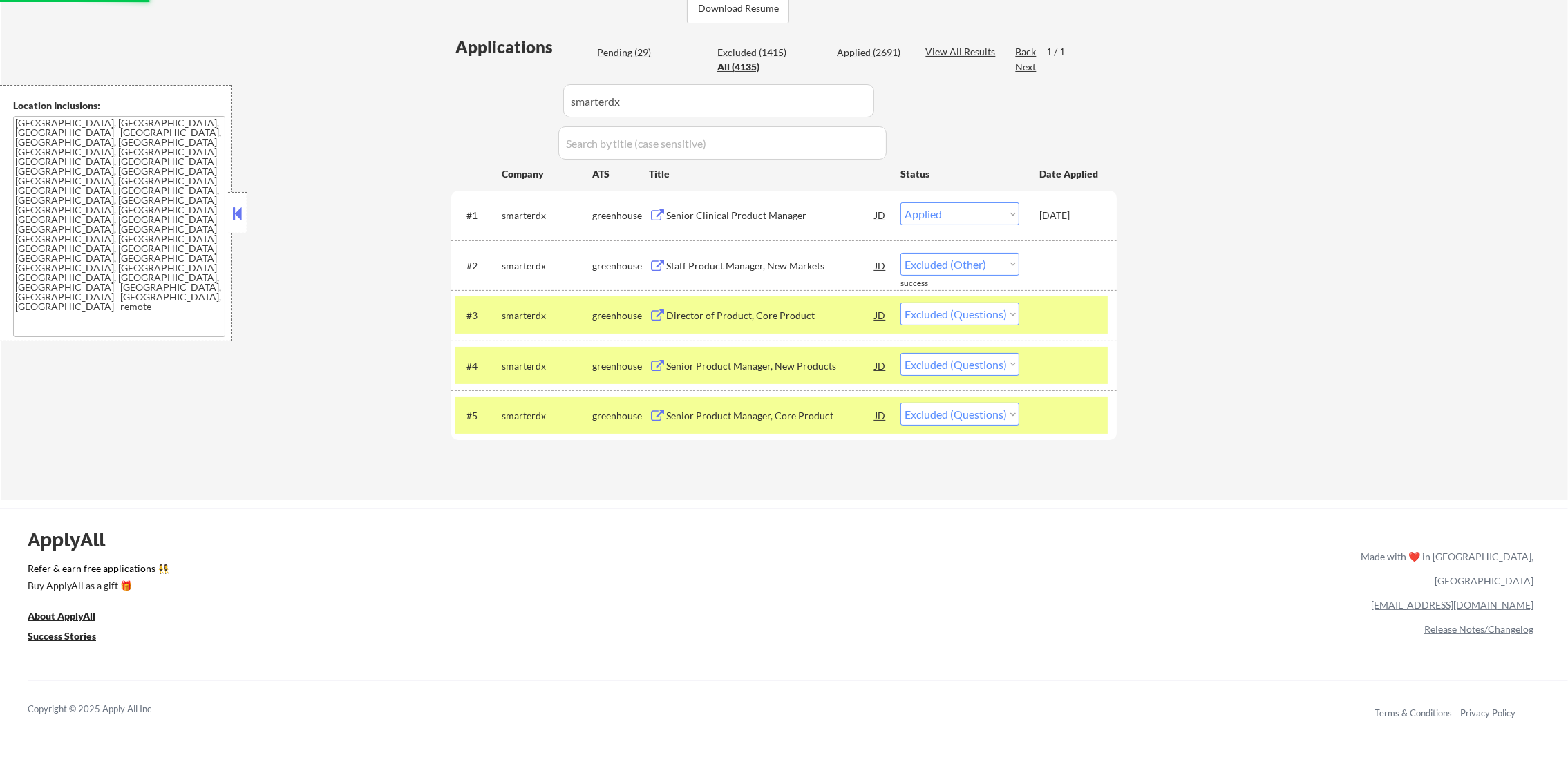
click at [943, 262] on select "Choose an option... Pending Applied Excluded (Questions) Excluded (Expired) Exc…" at bounding box center [960, 264] width 119 height 23
select select ""excluded__expired_""
click at [900, 253] on select "Choose an option... Pending Applied Excluded (Questions) Excluded (Expired) Exc…" at bounding box center [960, 264] width 119 height 23
click at [961, 313] on select "Choose an option... Pending Applied Excluded (Questions) Excluded (Expired) Exc…" at bounding box center [960, 314] width 119 height 23
select select ""excluded__expired_""
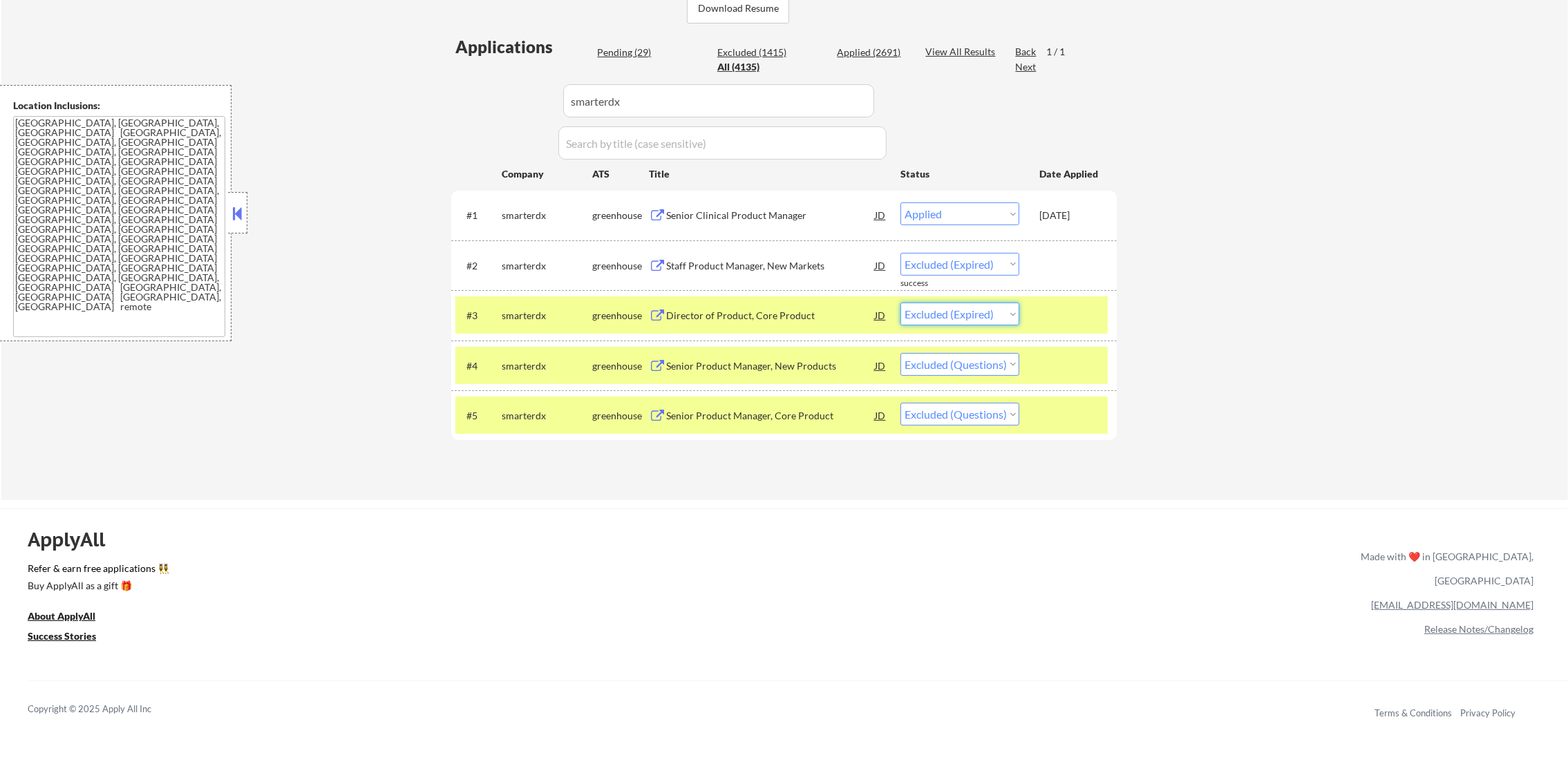
click at [900, 303] on select "Choose an option... Pending Applied Excluded (Questions) Excluded (Expired) Exc…" at bounding box center [960, 314] width 119 height 23
click at [970, 366] on select "Choose an option... Pending Applied Excluded (Questions) Excluded (Expired) Exc…" at bounding box center [960, 364] width 119 height 23
select select ""excluded__expired_""
click at [900, 353] on select "Choose an option... Pending Applied Excluded (Questions) Excluded (Expired) Exc…" at bounding box center [960, 364] width 119 height 23
click at [972, 420] on select "Choose an option... Pending Applied Excluded (Questions) Excluded (Expired) Exc…" at bounding box center [960, 414] width 119 height 23
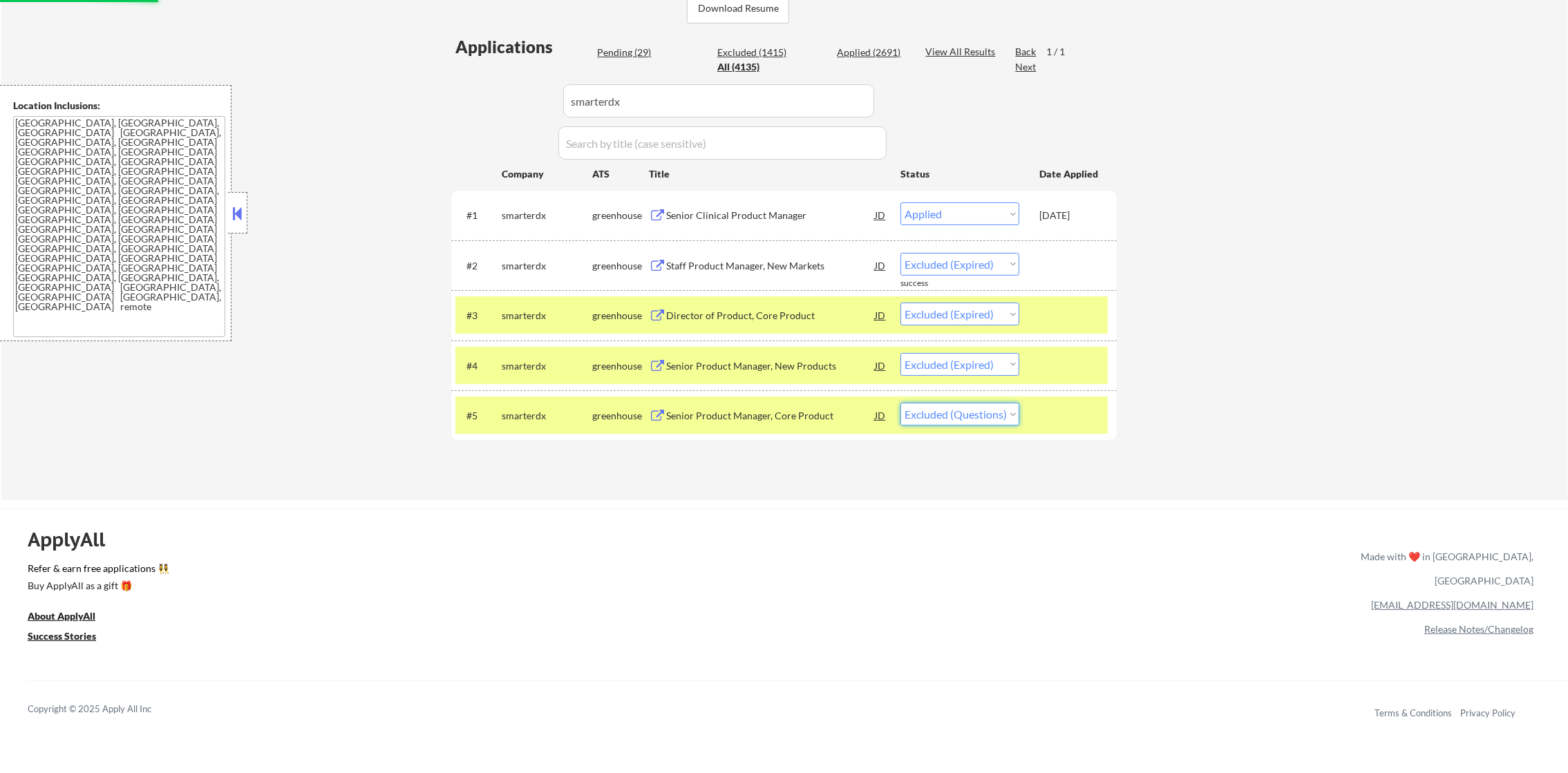
select select ""excluded__expired_""
click at [900, 403] on select "Choose an option... Pending Applied Excluded (Questions) Excluded (Expired) Exc…" at bounding box center [960, 414] width 119 height 23
click at [527, 397] on div "#5 smarterdx greenhouse Senior Product Manager, Core Product JD Choose an optio…" at bounding box center [781, 415] width 652 height 37
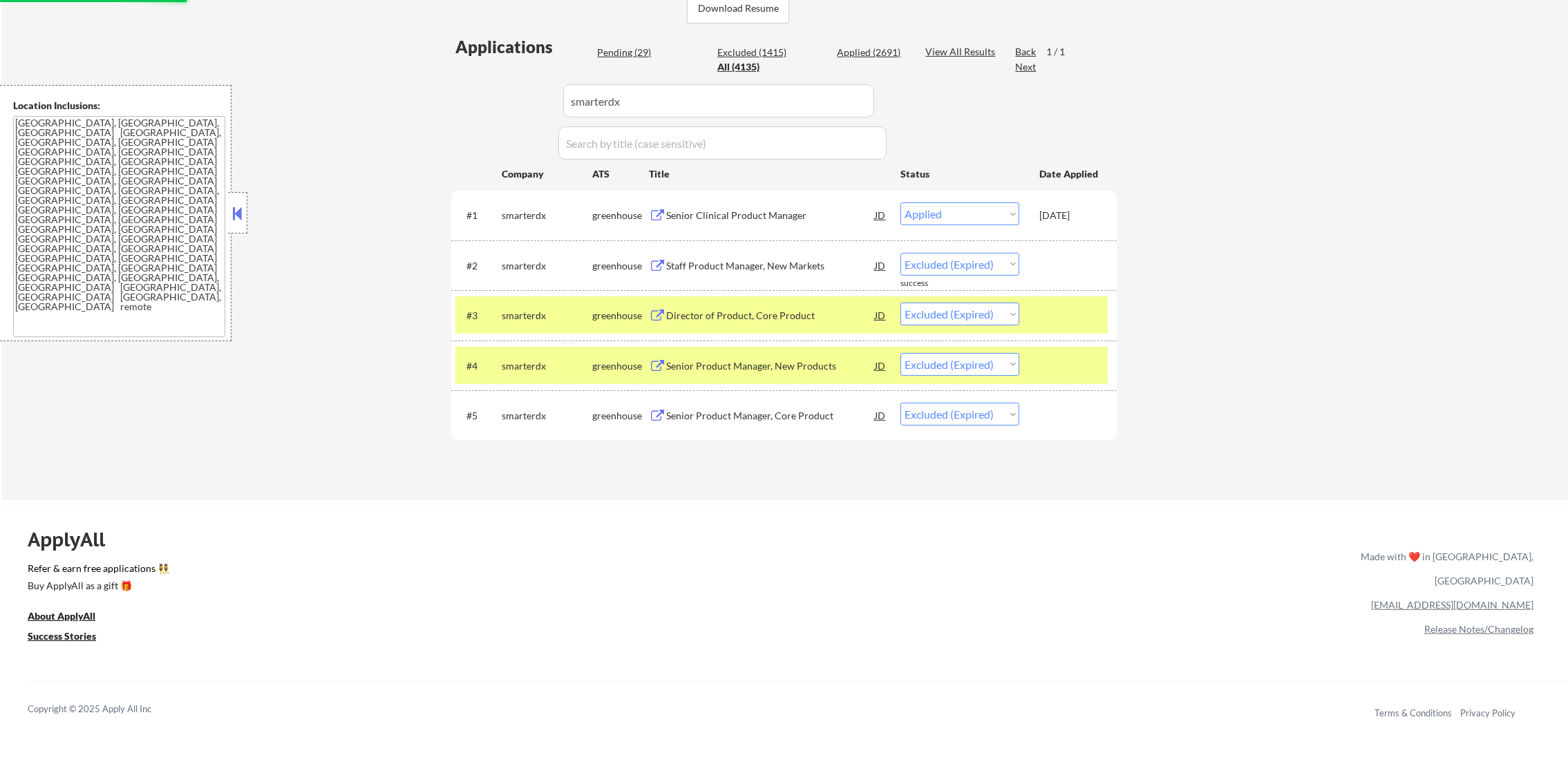
click at [527, 371] on div "smarterdx" at bounding box center [546, 366] width 90 height 14
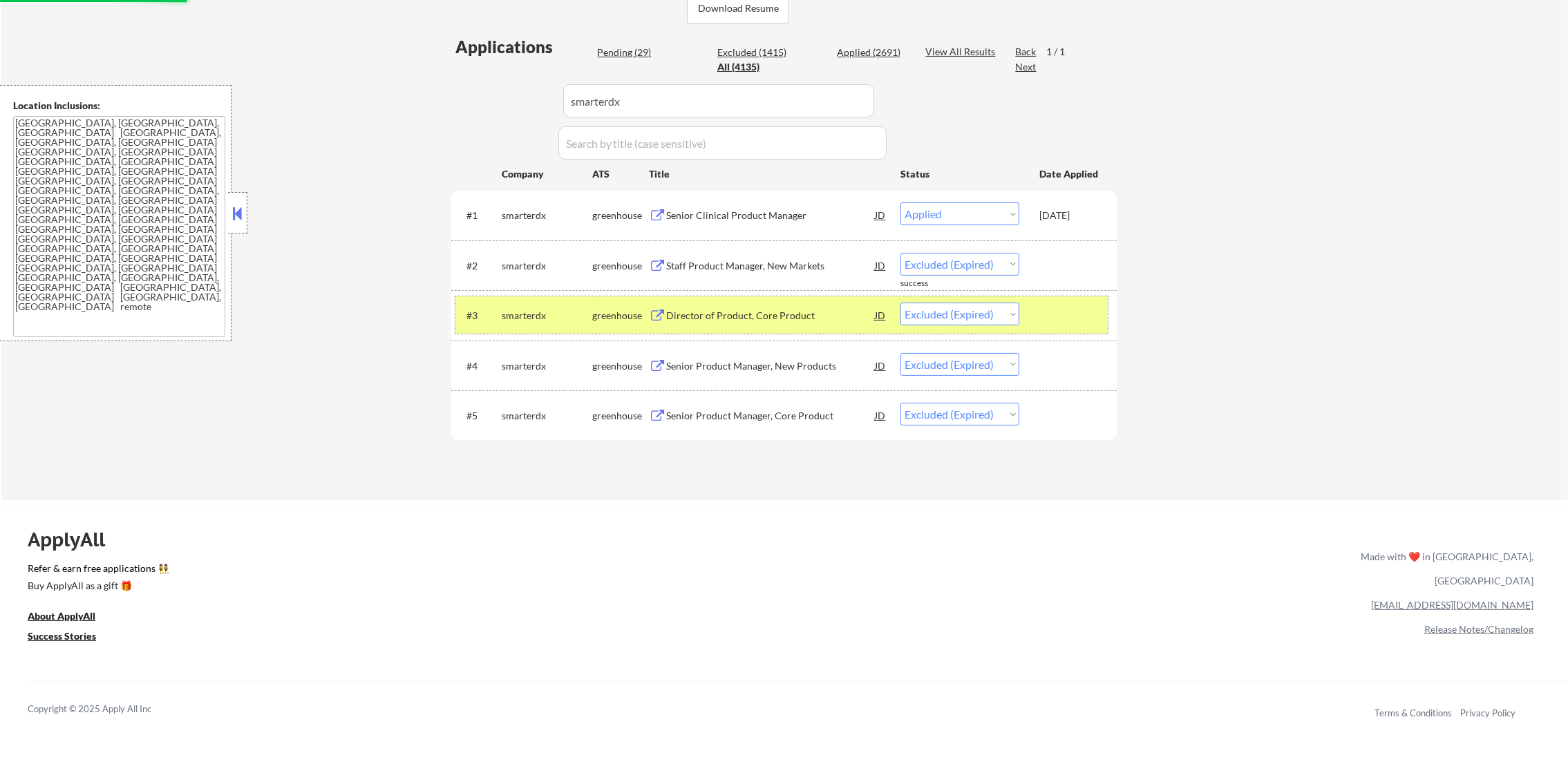
click at [539, 313] on div "smarterdx" at bounding box center [546, 316] width 90 height 14
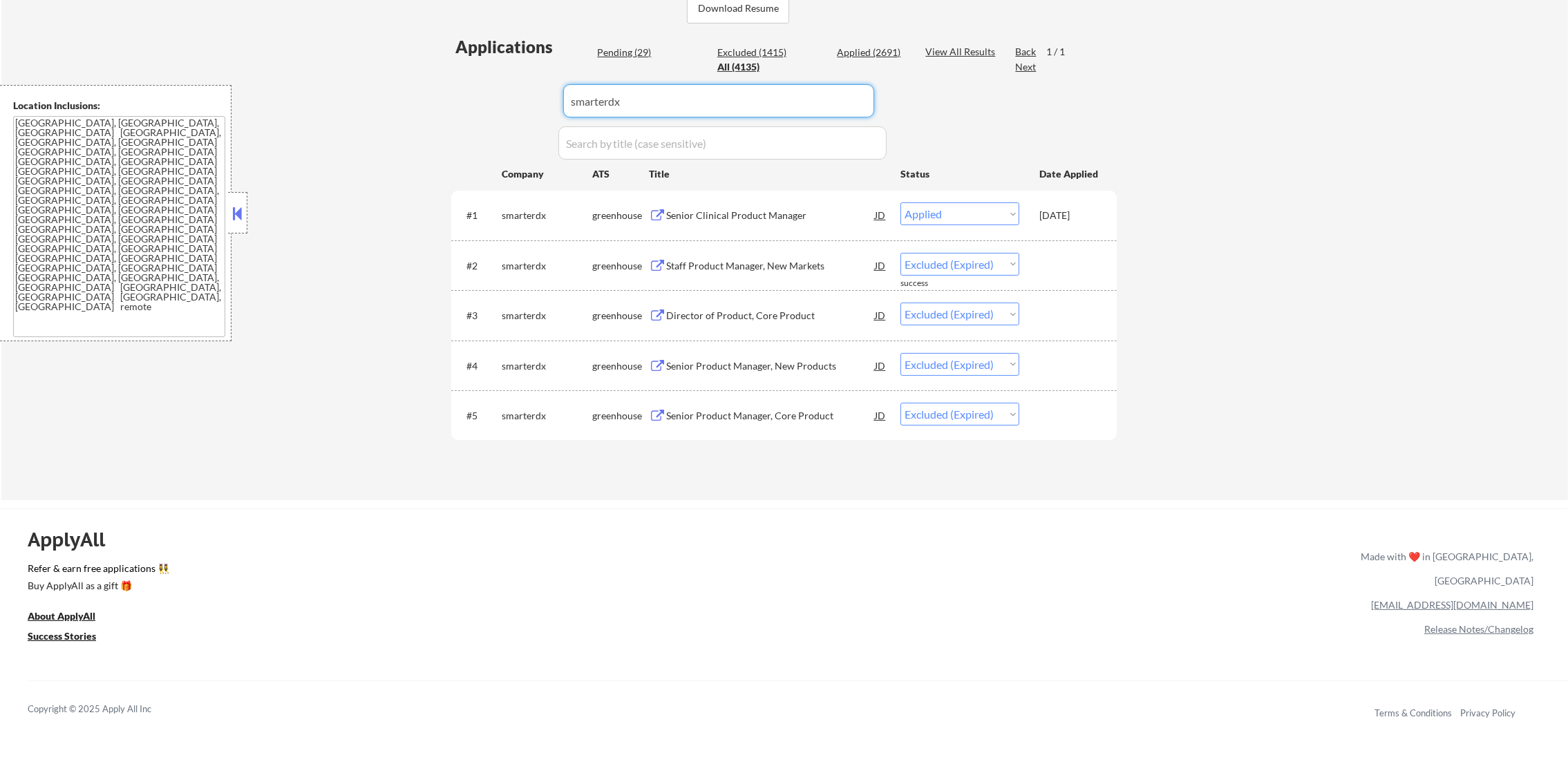
drag, startPoint x: 549, startPoint y: 108, endPoint x: 389, endPoint y: 102, distance: 160.1
click at [412, 102] on div "← Return to /applysquad Mailslurp Inbox Job Search Builder [PERSON_NAME] User E…" at bounding box center [785, 104] width 1567 height 790
paste input "orum"
type input "orum"
click at [387, 102] on div "← Return to /applysquad Mailslurp Inbox Job Search Builder [PERSON_NAME] User E…" at bounding box center [785, 104] width 1567 height 790
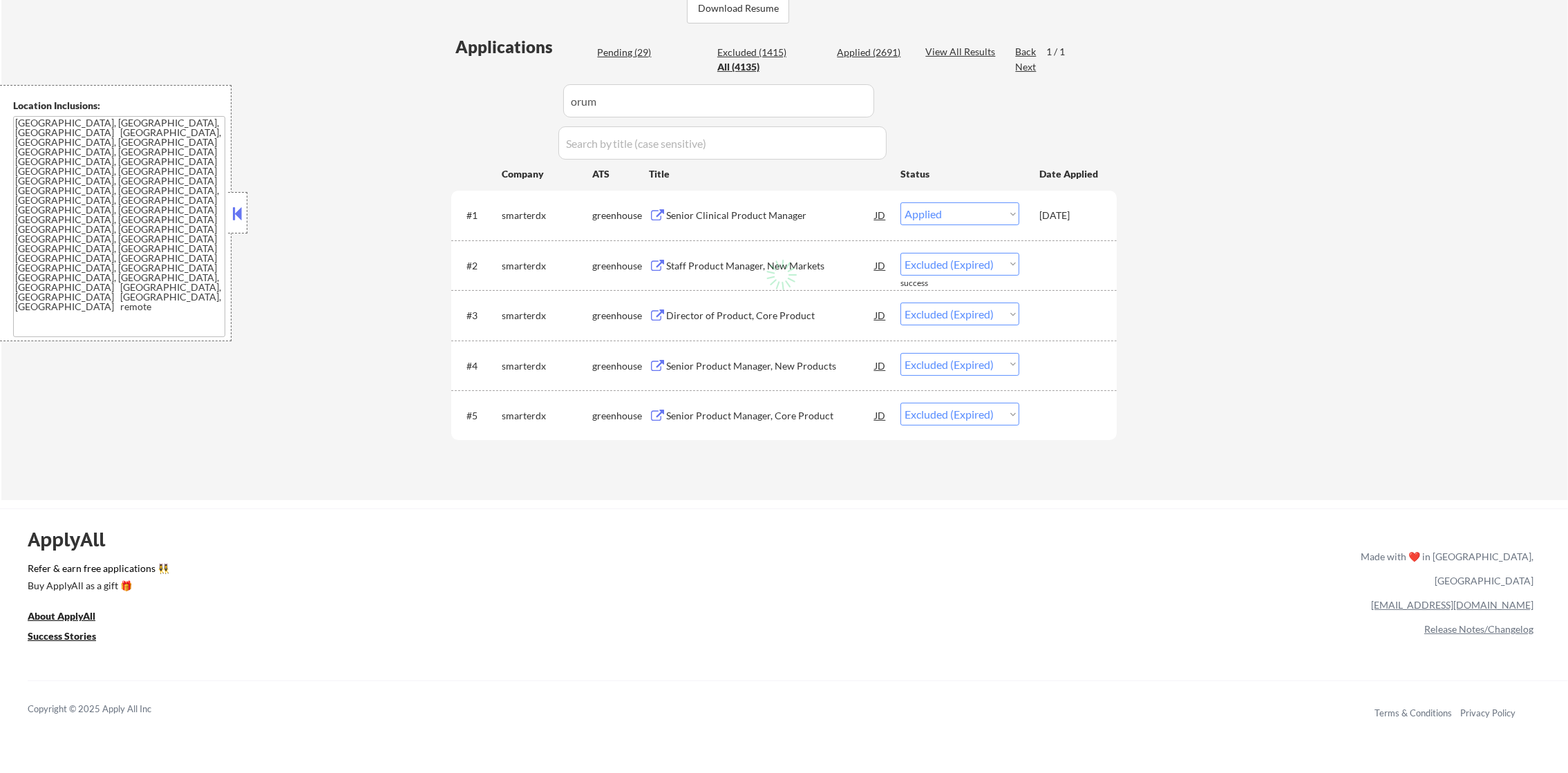
select select ""excluded""
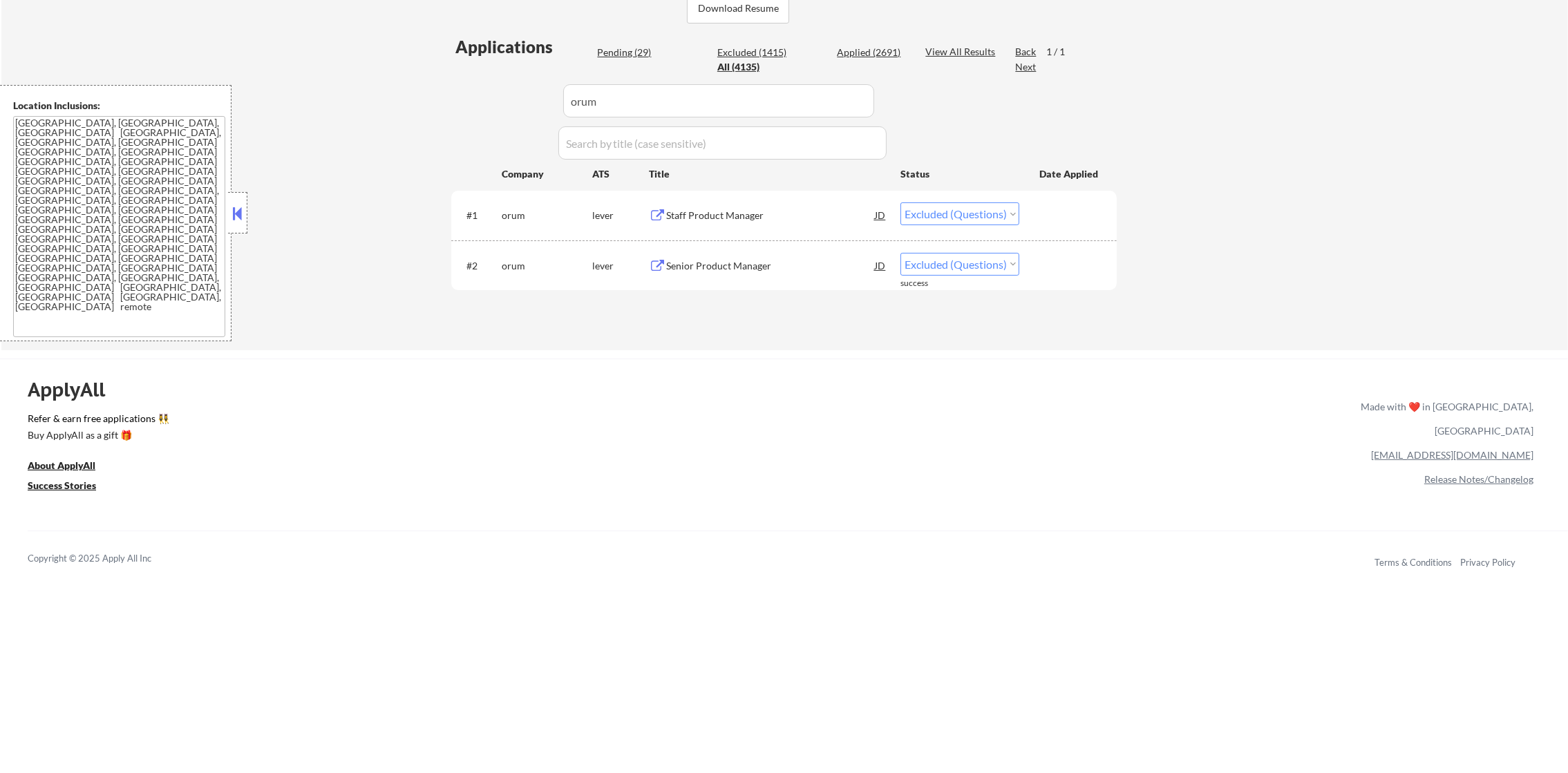
click at [758, 219] on div "Staff Product Manager" at bounding box center [771, 216] width 209 height 14
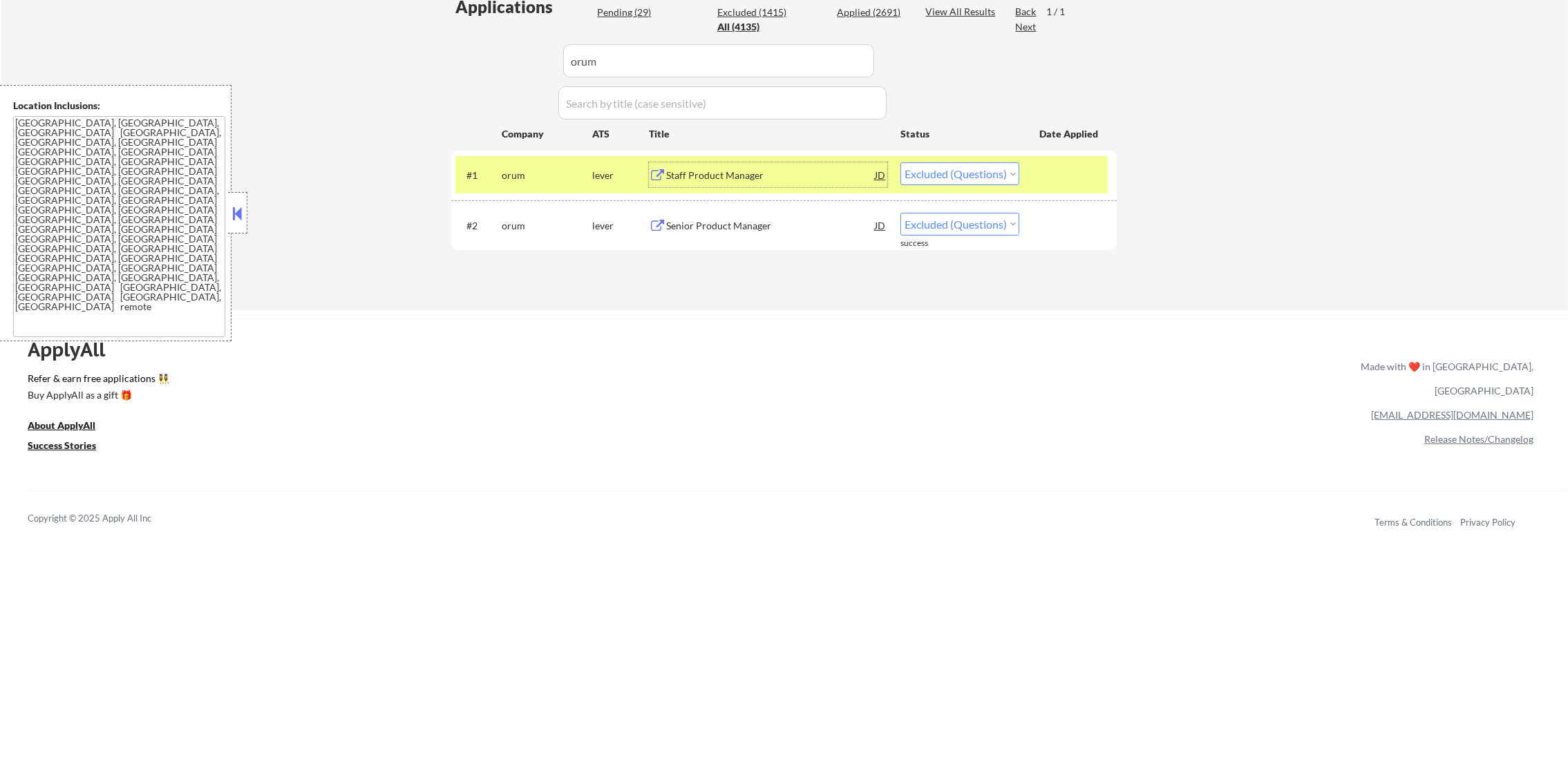
scroll to position [414, 0]
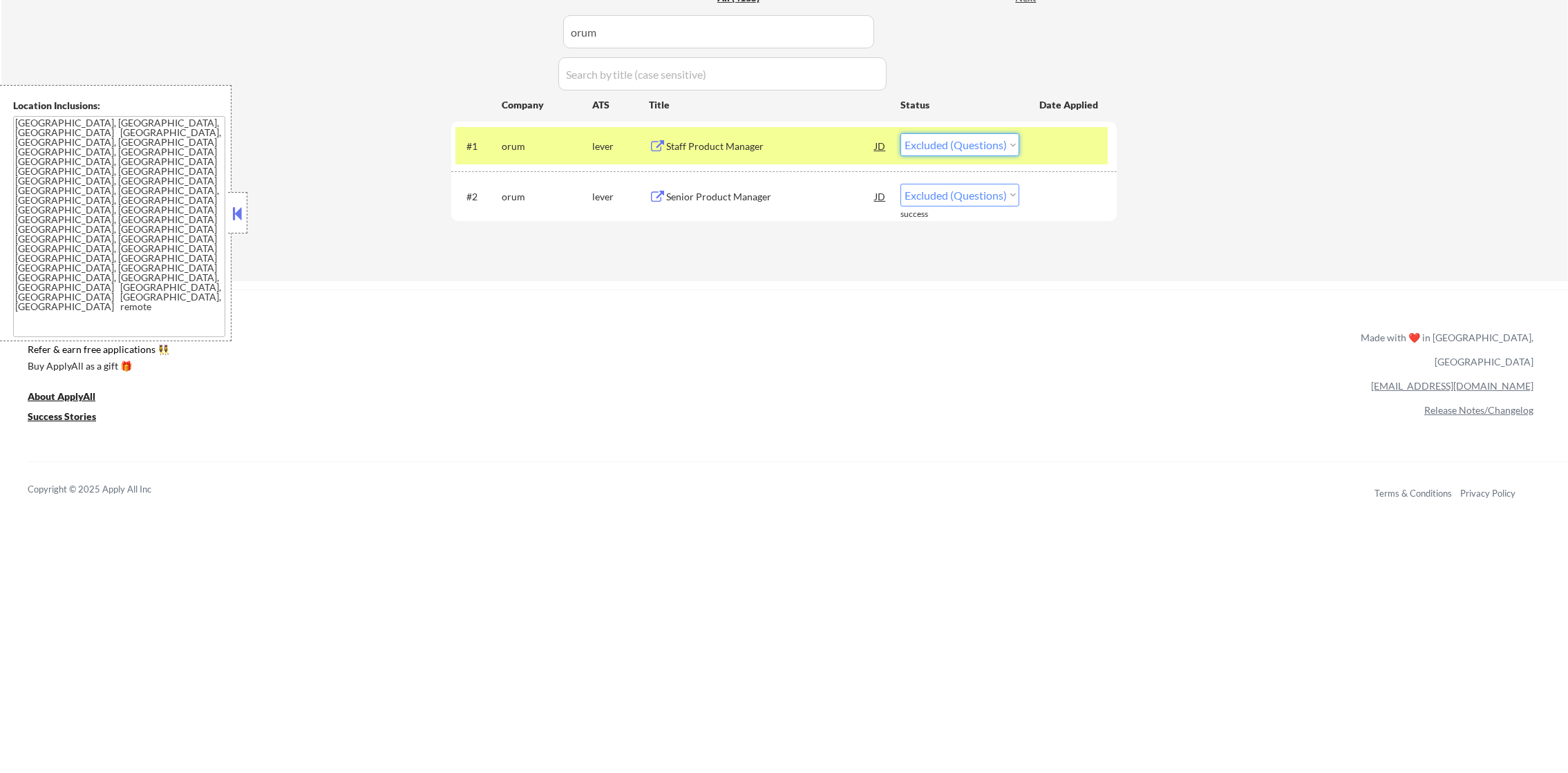
click at [965, 144] on select "Choose an option... Pending Applied Excluded (Questions) Excluded (Expired) Exc…" at bounding box center [960, 144] width 119 height 23
select select ""applied""
click at [900, 133] on select "Choose an option... Pending Applied Excluded (Questions) Excluded (Expired) Exc…" at bounding box center [960, 144] width 119 height 23
click at [519, 142] on div "orum" at bounding box center [546, 146] width 90 height 14
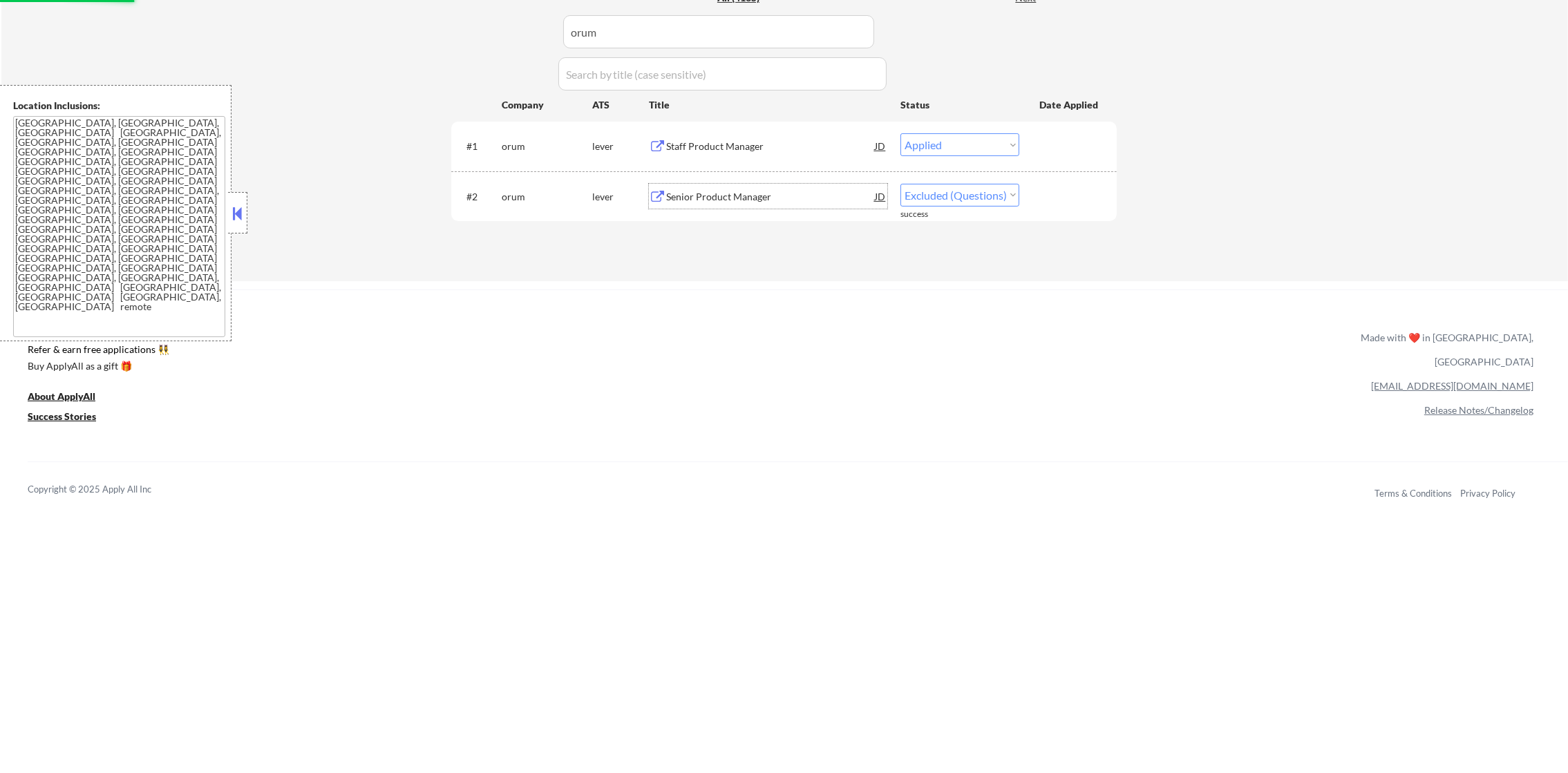
click at [733, 192] on div "Senior Product Manager" at bounding box center [771, 197] width 209 height 14
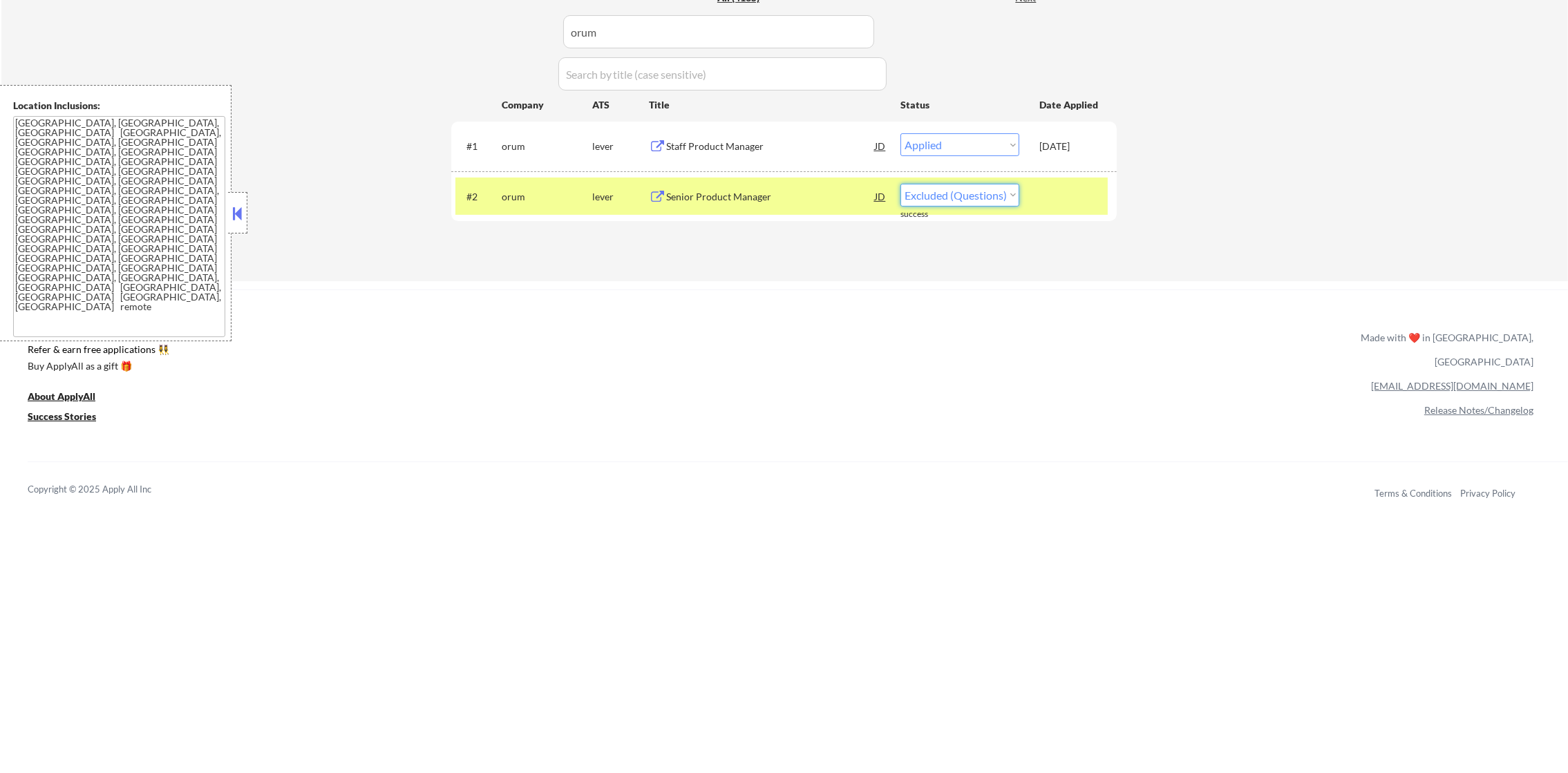
click at [905, 192] on select "Choose an option... Pending Applied Excluded (Questions) Excluded (Expired) Exc…" at bounding box center [960, 195] width 119 height 23
select select ""excluded__expired_""
click at [900, 184] on select "Choose an option... Pending Applied Excluded (Questions) Excluded (Expired) Exc…" at bounding box center [960, 195] width 119 height 23
click at [513, 203] on div "orum" at bounding box center [546, 197] width 90 height 14
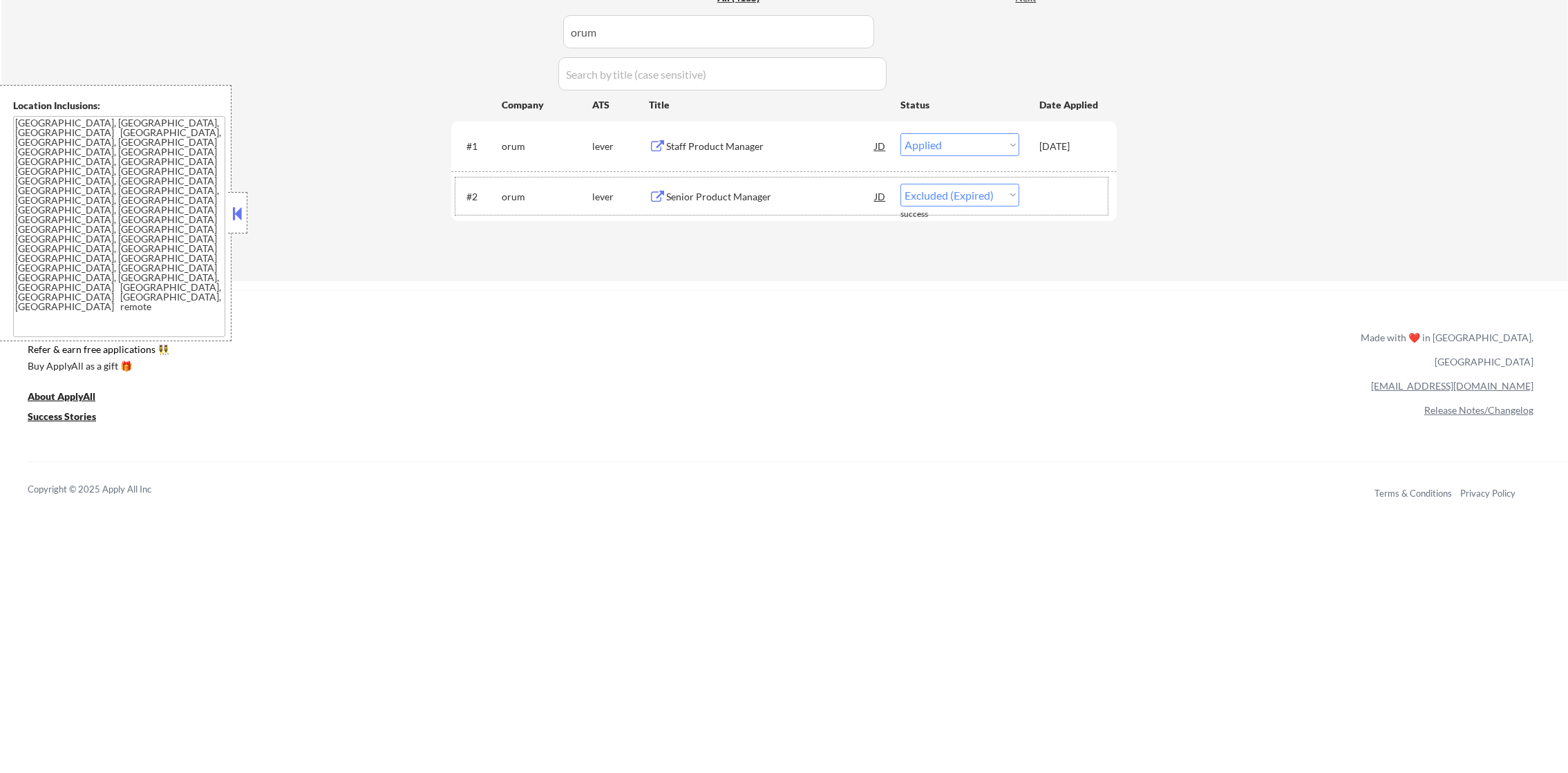
drag, startPoint x: 670, startPoint y: 32, endPoint x: 445, endPoint y: 32, distance: 225.0
paste input "PanaPartners"
type input "PanaPartners"
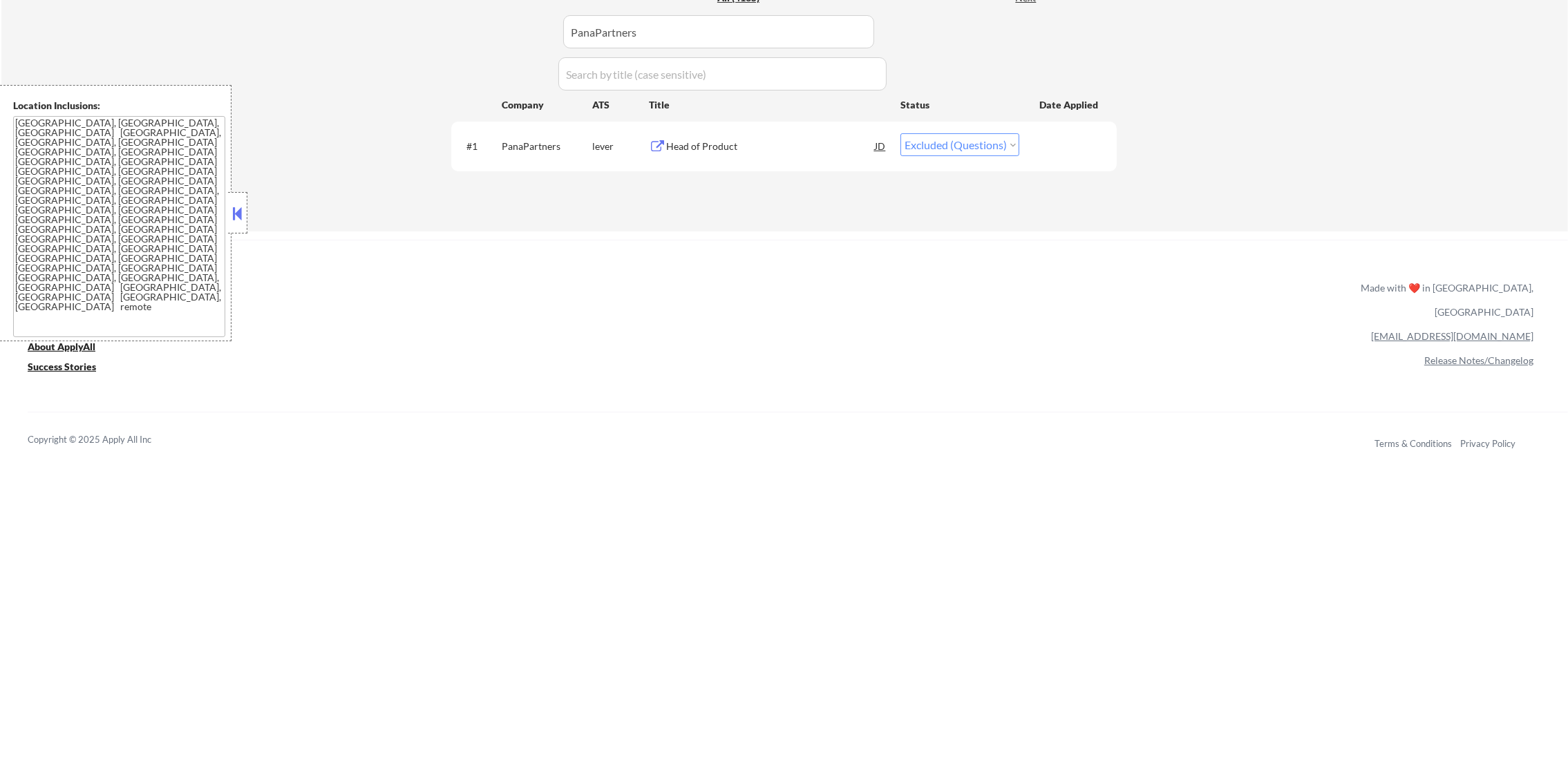
drag, startPoint x: 715, startPoint y: 102, endPoint x: 718, endPoint y: 119, distance: 17.3
click at [715, 102] on div "Title" at bounding box center [768, 105] width 238 height 14
click at [718, 148] on div "Head of Product" at bounding box center [771, 146] width 209 height 14
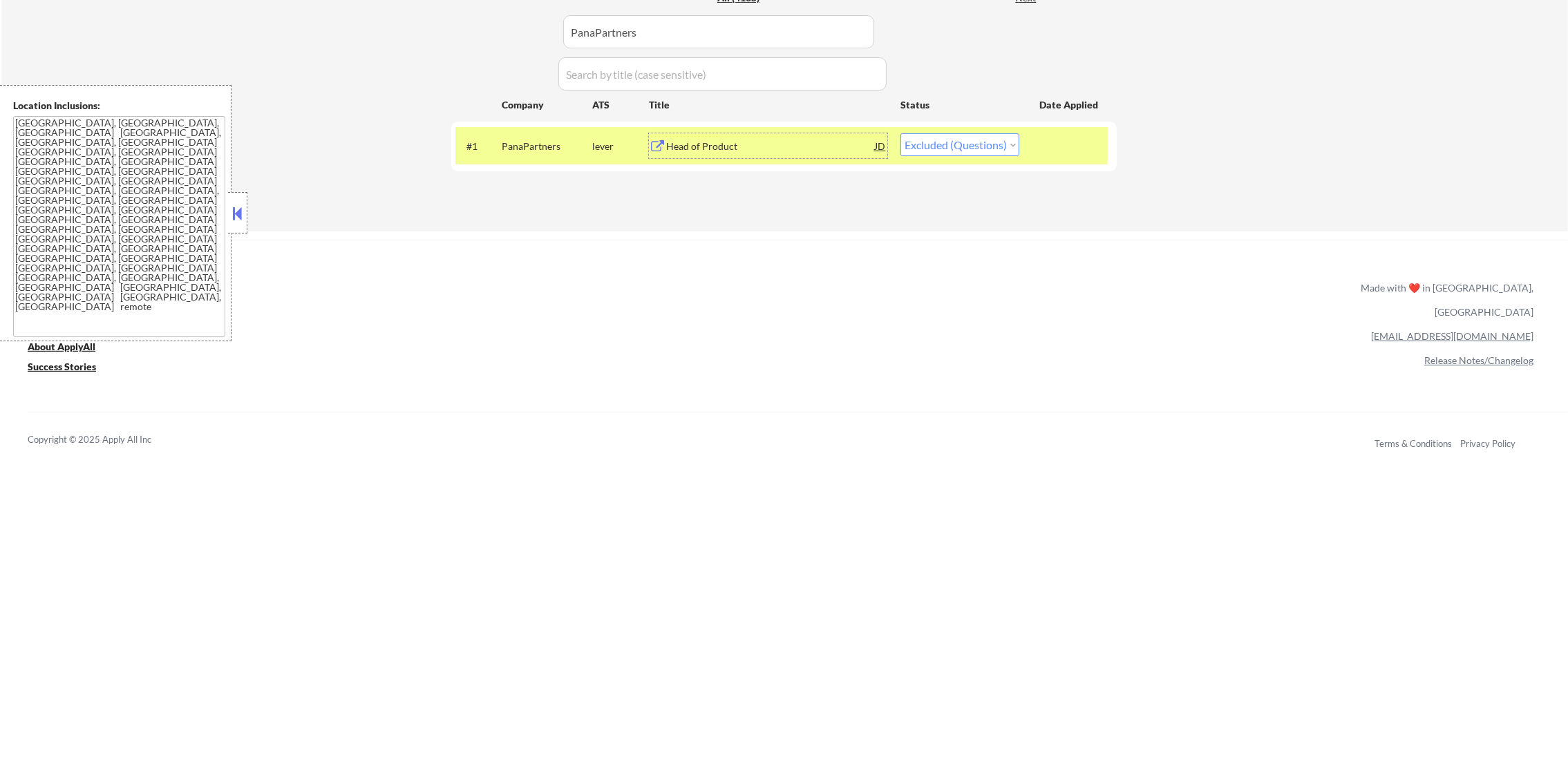
click at [963, 144] on select "Choose an option... Pending Applied Excluded (Questions) Excluded (Expired) Exc…" at bounding box center [960, 144] width 119 height 23
select select ""applied""
click at [900, 133] on select "Choose an option... Pending Applied Excluded (Questions) Excluded (Expired) Exc…" at bounding box center [960, 144] width 119 height 23
click at [548, 127] on div "#1 PanaPartners lever Head of Product JD Choose an option... Pending Applied Ex…" at bounding box center [781, 145] width 652 height 37
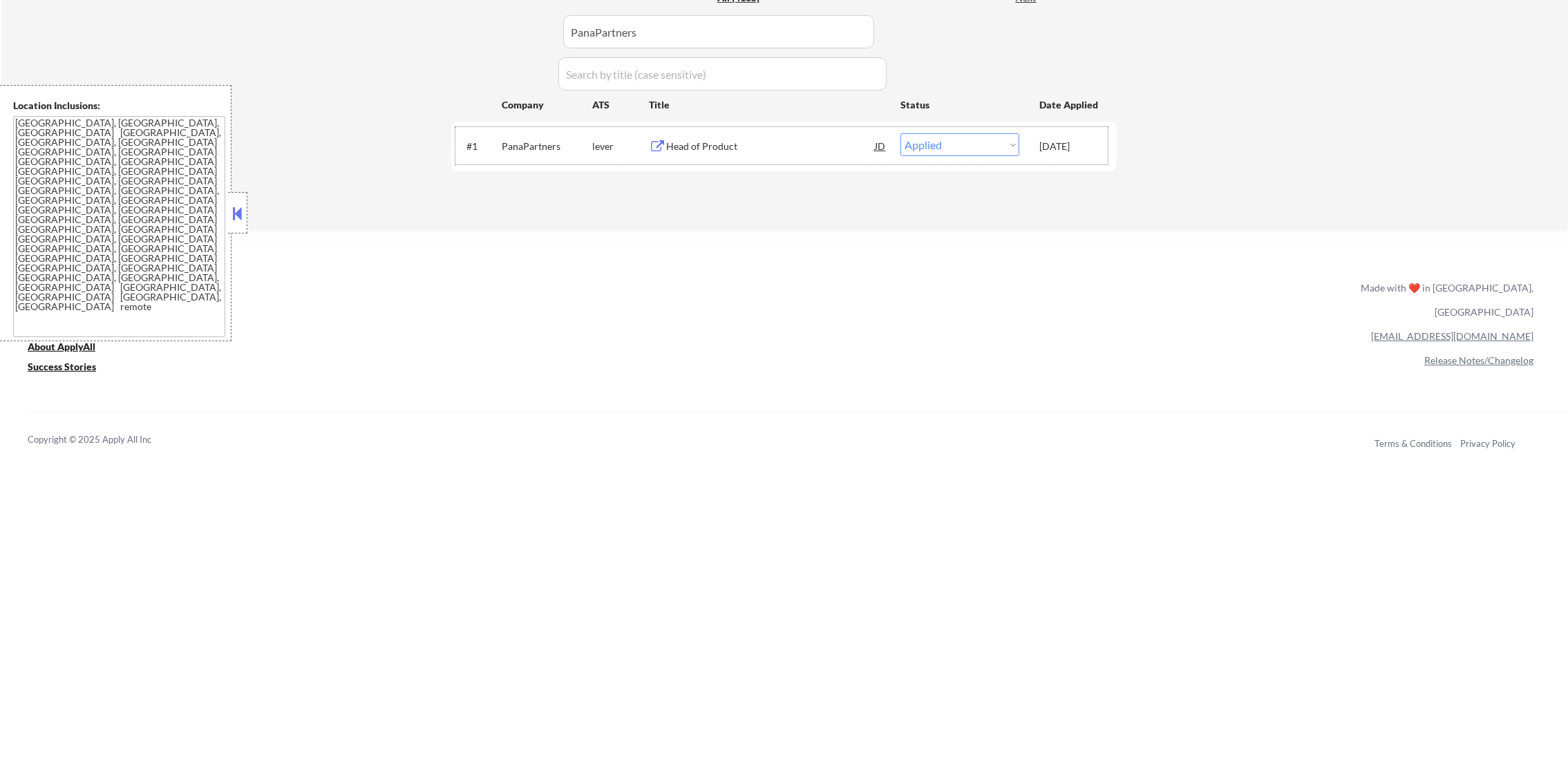
drag, startPoint x: 684, startPoint y: 44, endPoint x: 428, endPoint y: 43, distance: 256.0
paste input "2070health"
type input "2070health"
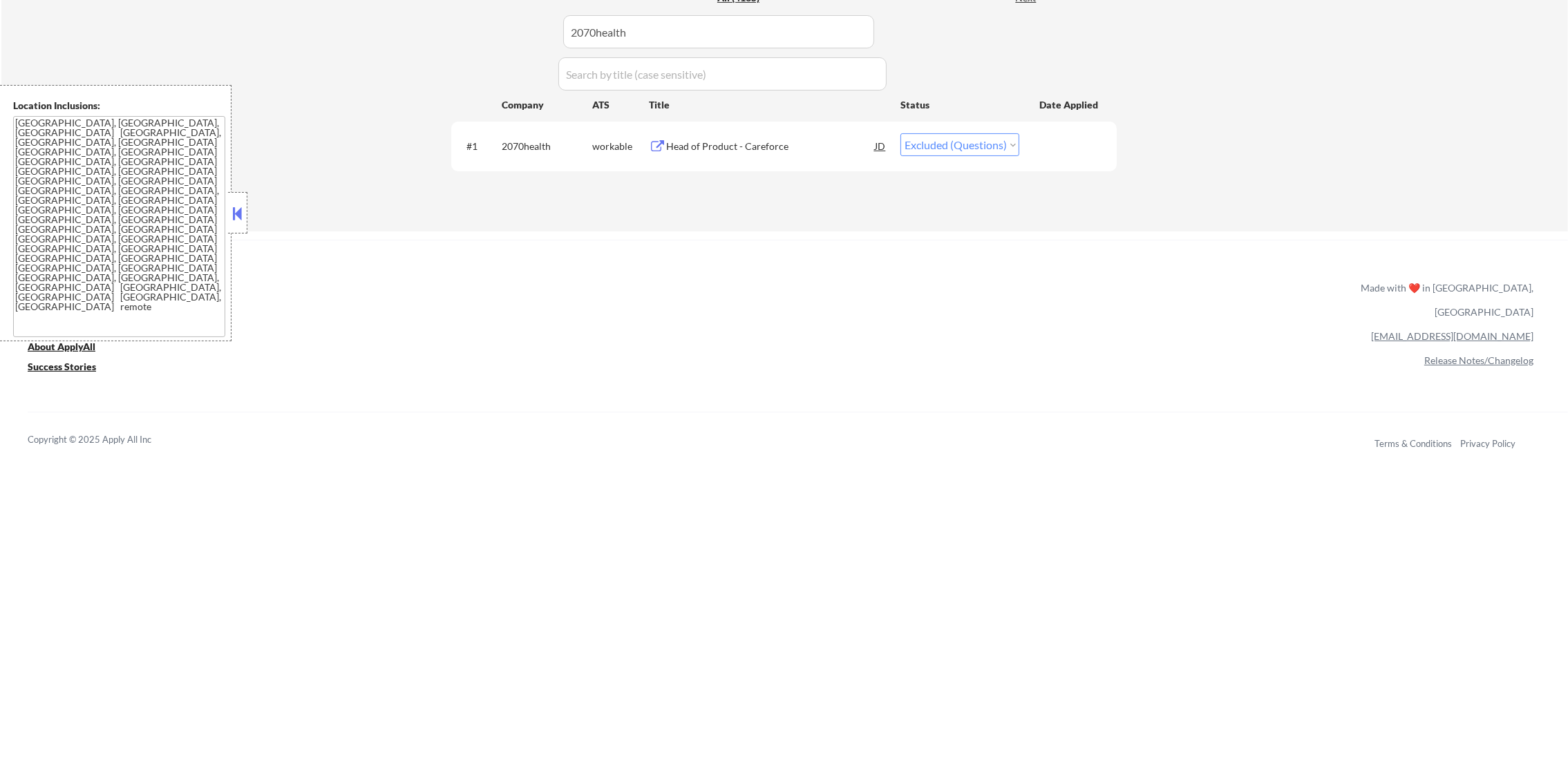
click at [741, 158] on div "#1 2070health workable Head of Product - [PERSON_NAME] Choose an option... Pend…" at bounding box center [781, 145] width 652 height 37
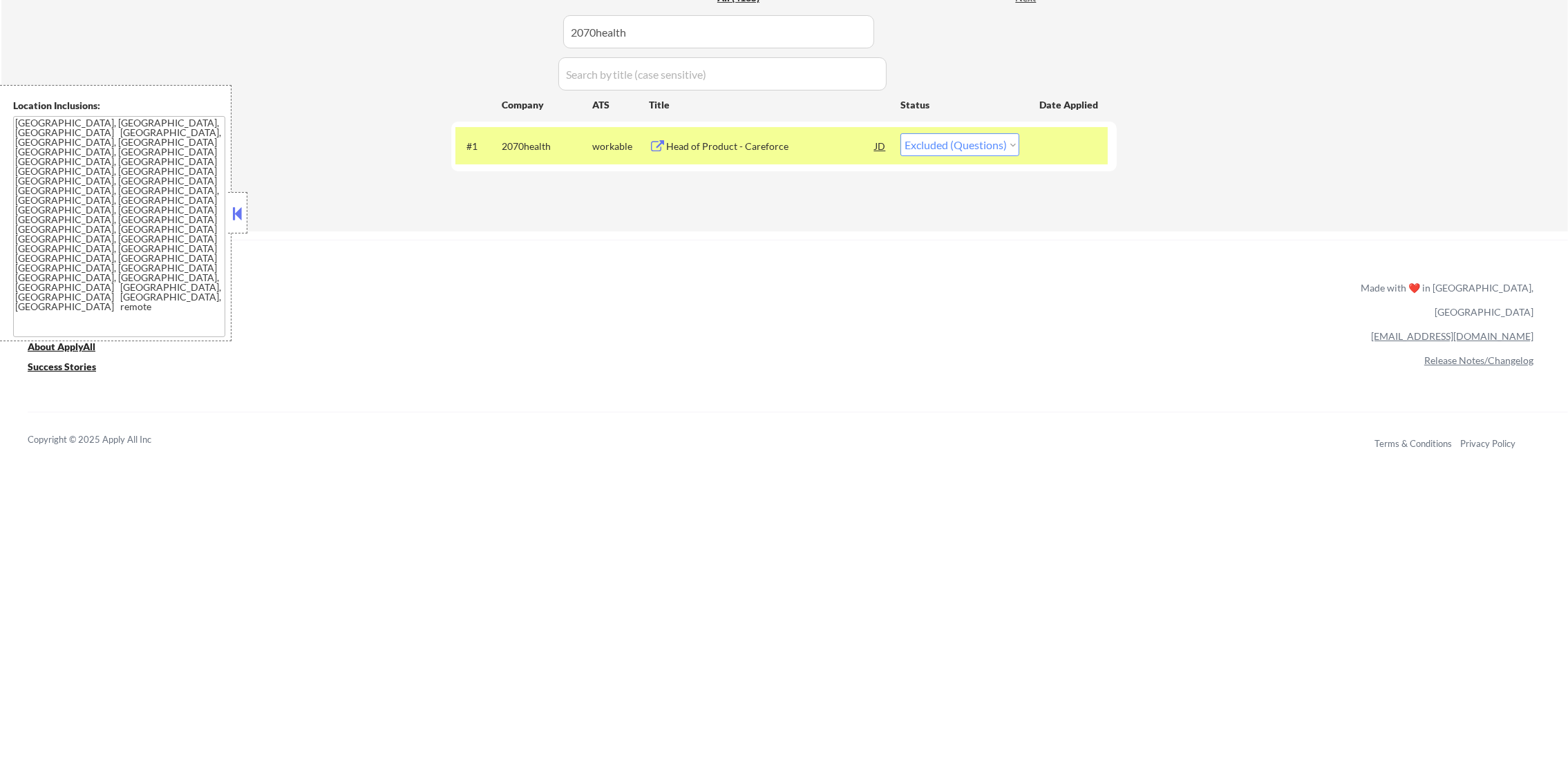
click at [710, 154] on div "Head of Product - Careforce" at bounding box center [771, 145] width 209 height 25
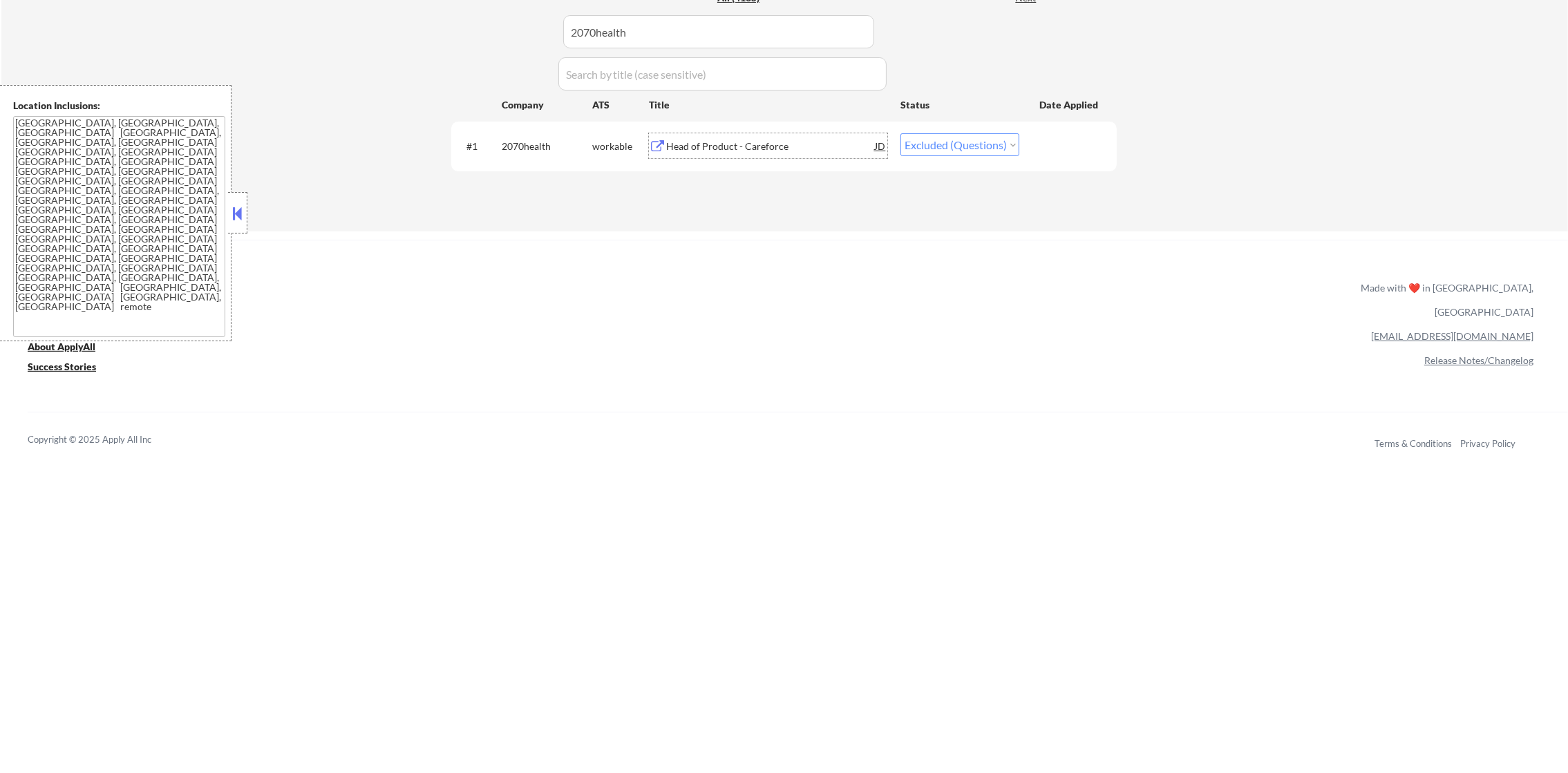
click at [979, 142] on select "Choose an option... Pending Applied Excluded (Questions) Excluded (Expired) Exc…" at bounding box center [960, 144] width 119 height 23
select select ""excluded__other_""
click at [900, 133] on select "Choose an option... Pending Applied Excluded (Questions) Excluded (Expired) Exc…" at bounding box center [960, 144] width 119 height 23
drag, startPoint x: 647, startPoint y: 41, endPoint x: 450, endPoint y: 36, distance: 197.1
click at [461, 36] on div "Applications Pending (29) Excluded (1413) Applied (2693) All (4135) View All Re…" at bounding box center [784, 85] width 665 height 238
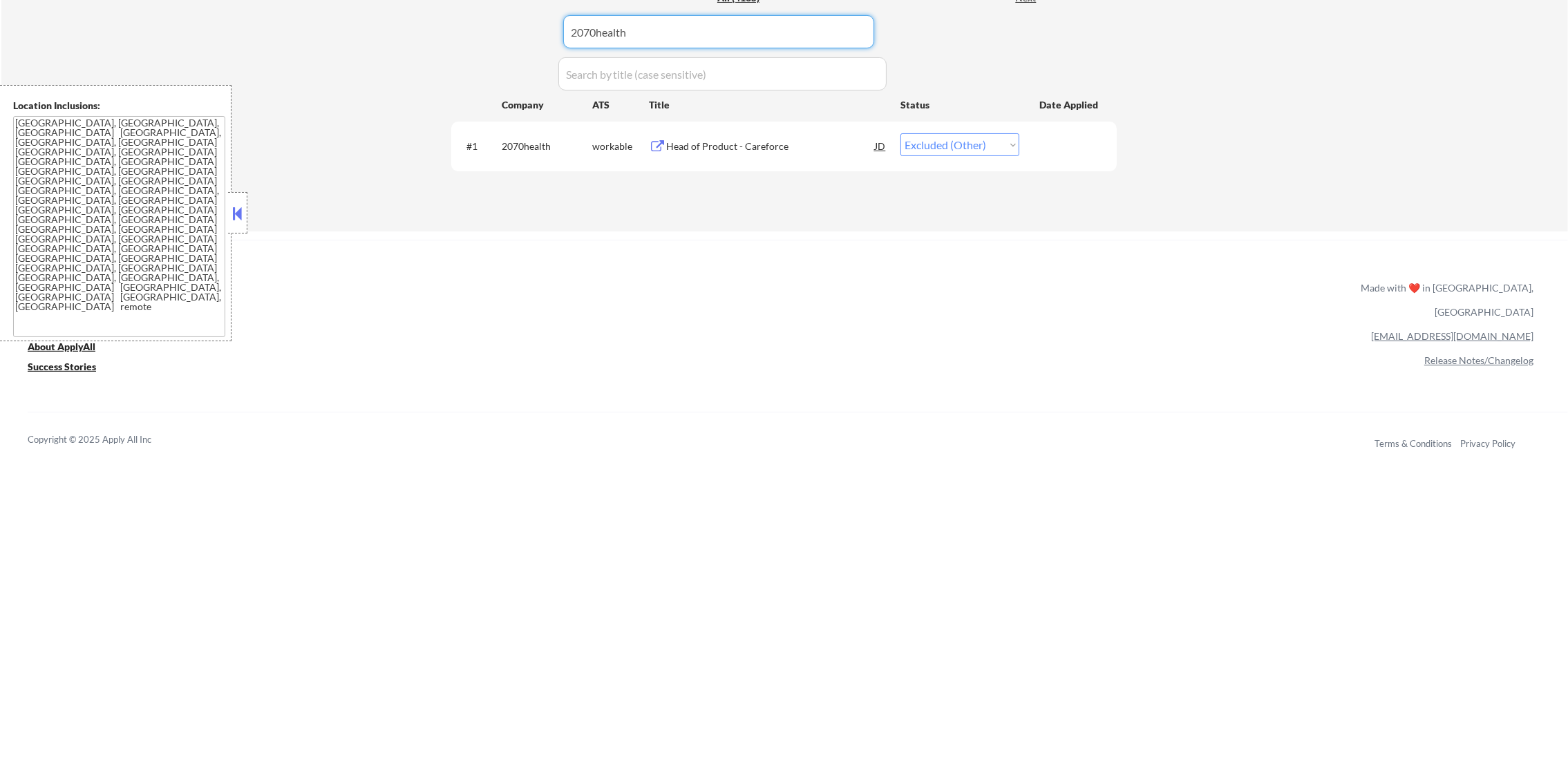
paste input "openx"
type input "openx"
select select ""applied""
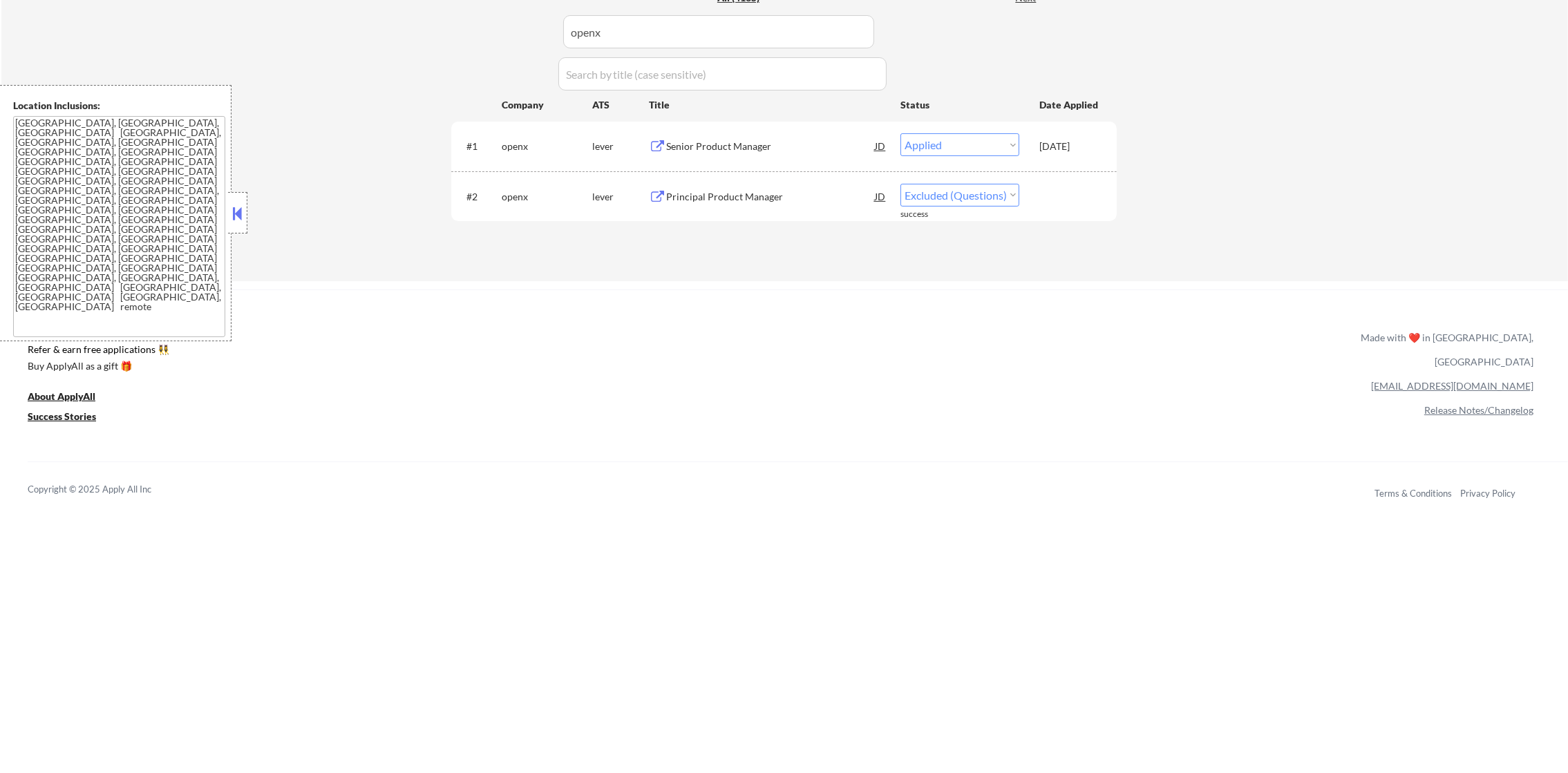
click at [757, 171] on div "#2 openx lever Principal Product Manager JD Choose an option... Pending Applied…" at bounding box center [784, 196] width 665 height 50
click at [754, 184] on div "Principal Product Manager" at bounding box center [771, 196] width 209 height 25
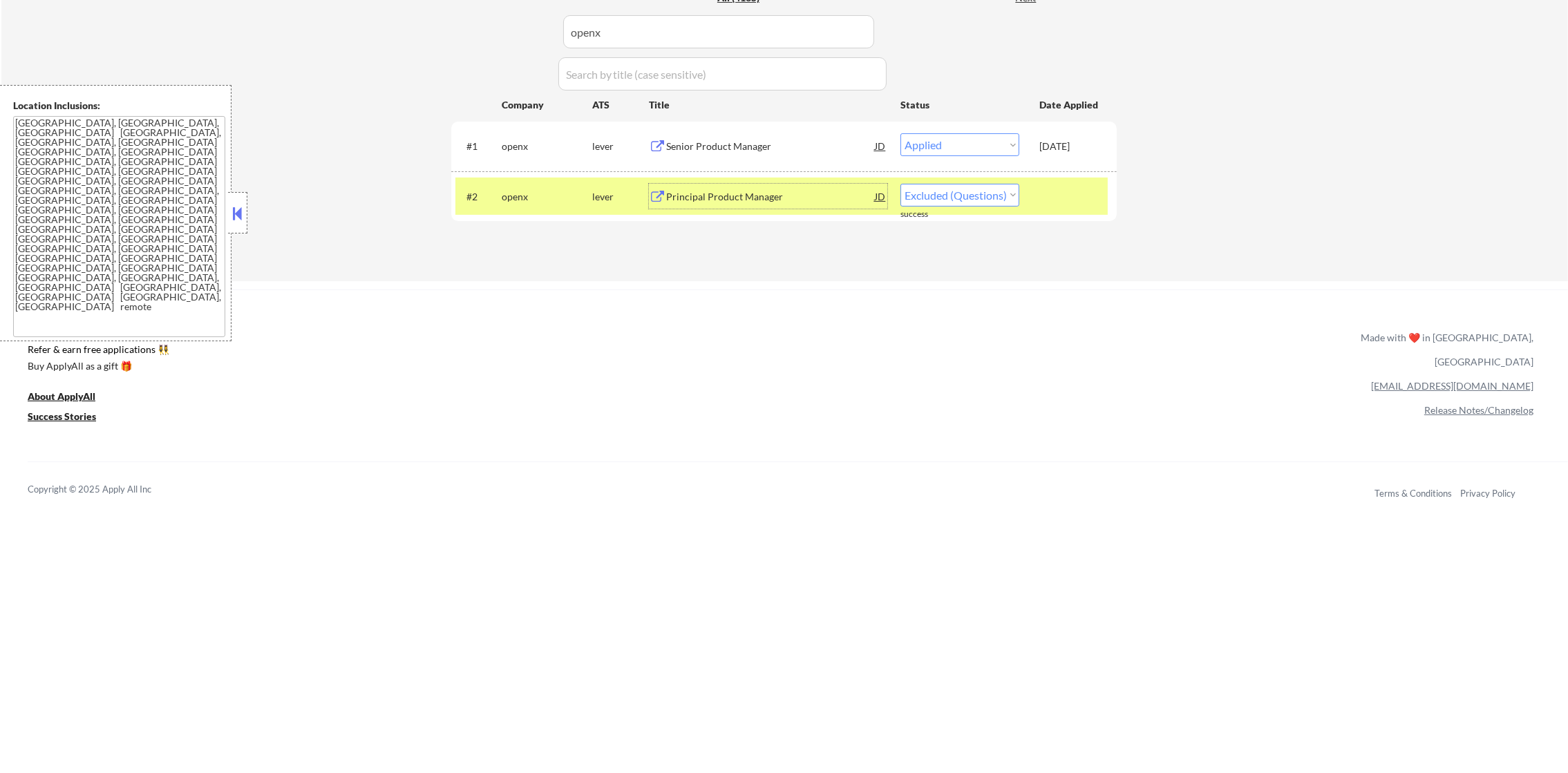
click at [936, 191] on select "Choose an option... Pending Applied Excluded (Questions) Excluded (Expired) Exc…" at bounding box center [960, 195] width 119 height 23
select select ""excluded__other_""
click at [900, 184] on select "Choose an option... Pending Applied Excluded (Questions) Excluded (Expired) Exc…" at bounding box center [960, 195] width 119 height 23
click at [496, 202] on div "#2 openx lever Principal Product Manager JD Choose an option... Pending Applied…" at bounding box center [781, 196] width 652 height 37
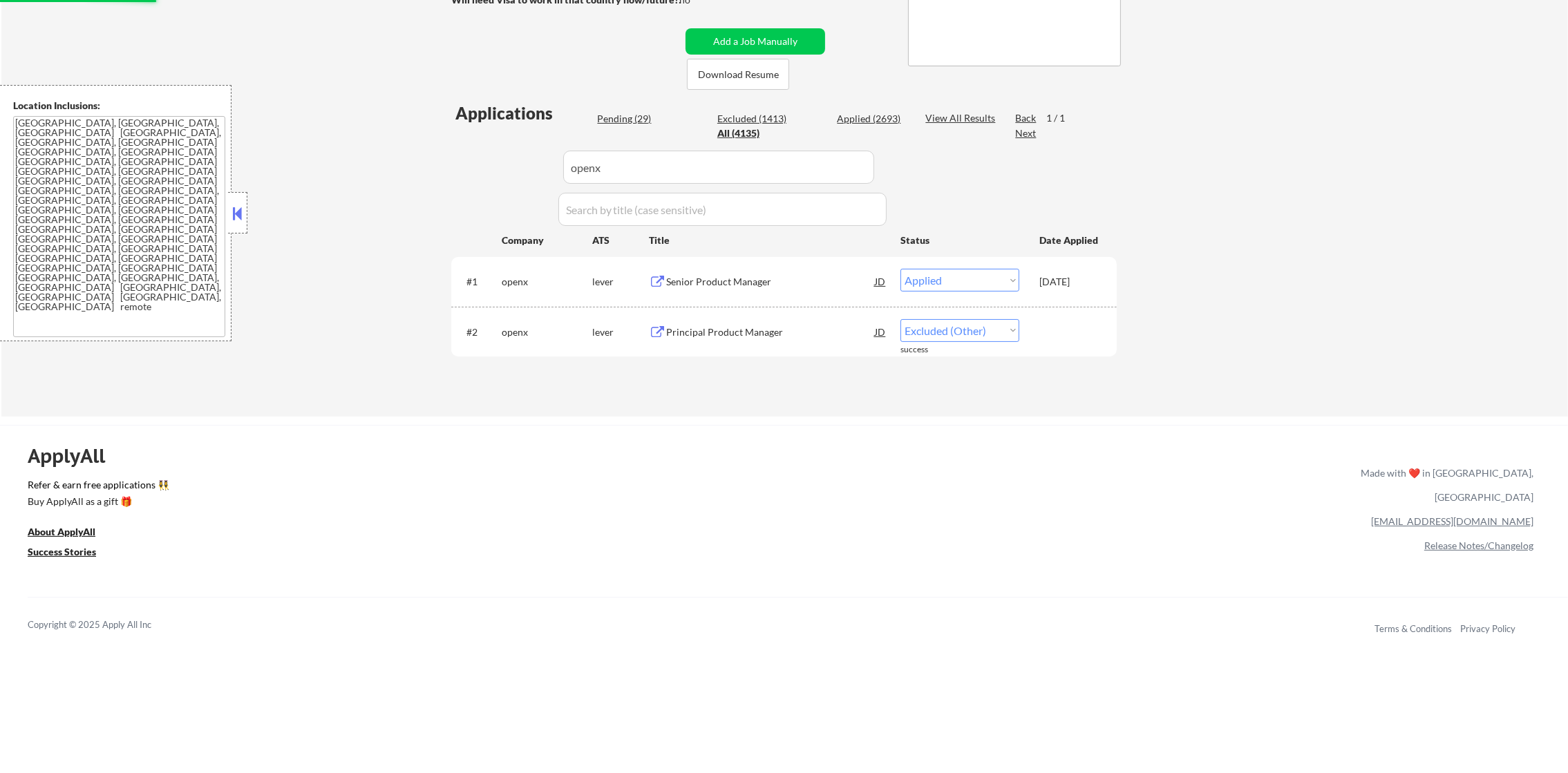
scroll to position [275, 0]
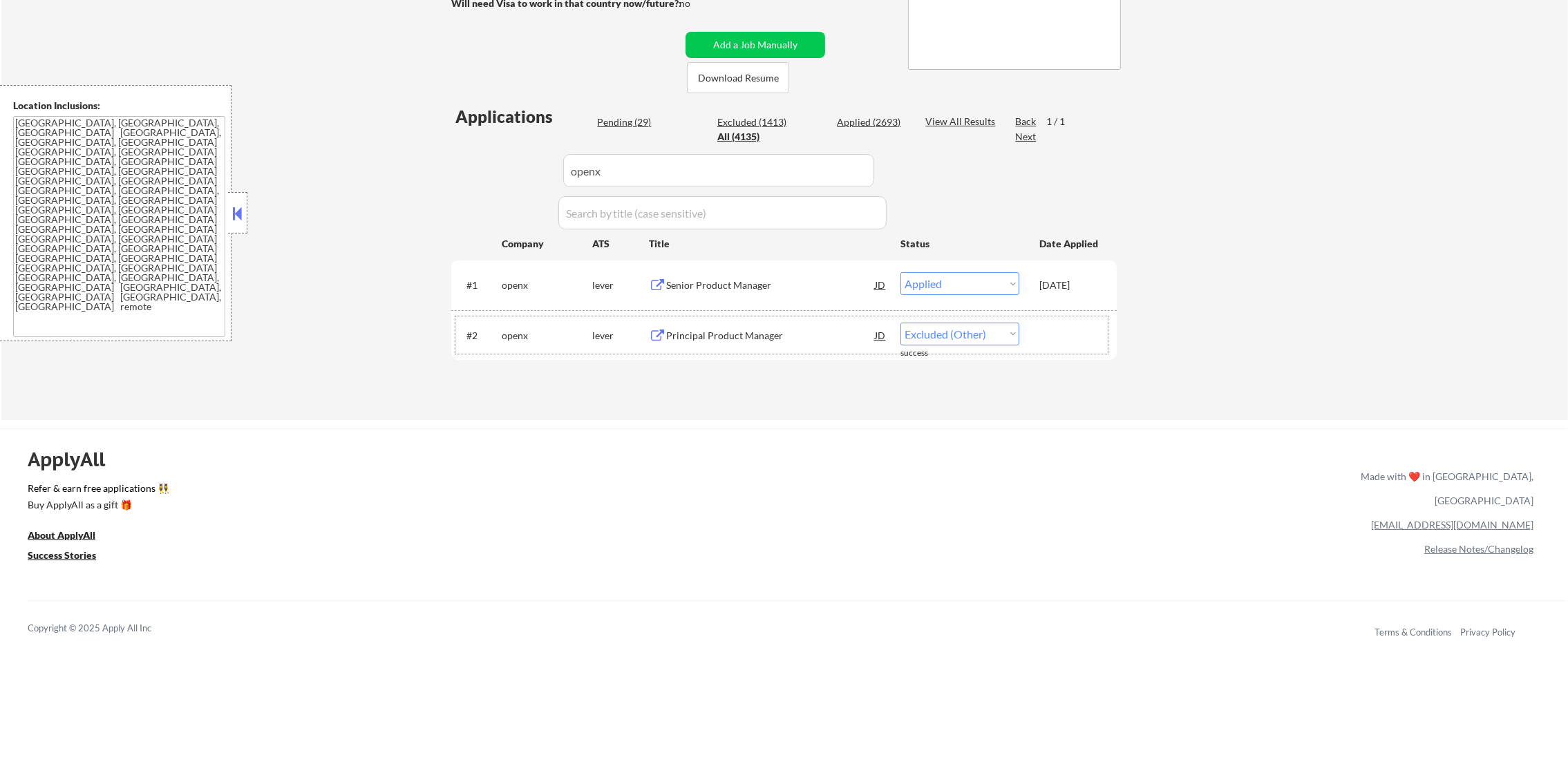
drag, startPoint x: 670, startPoint y: 151, endPoint x: 503, endPoint y: 154, distance: 167.0
click at [506, 155] on div "Applications Pending (29) Excluded (1413) Applied (2693) All (4135) View All Re…" at bounding box center [784, 249] width 665 height 289
paste input "finalis"
type input "finalis"
click at [491, 153] on div "Applications Pending (29) Excluded (1413) Applied (2693) All (4135) View All Re…" at bounding box center [784, 249] width 665 height 289
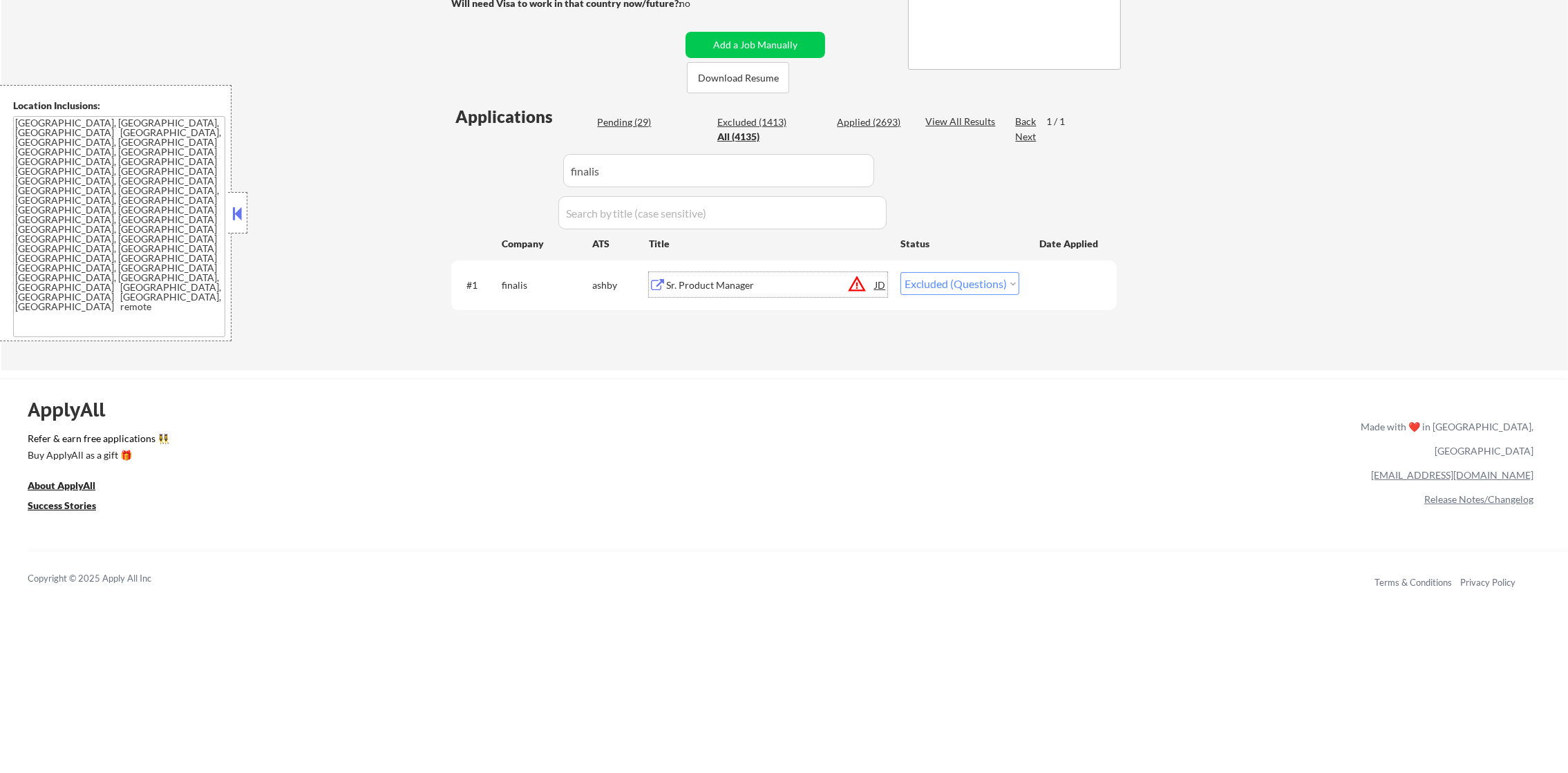
click at [782, 274] on div "Sr. Product Manager" at bounding box center [771, 284] width 209 height 25
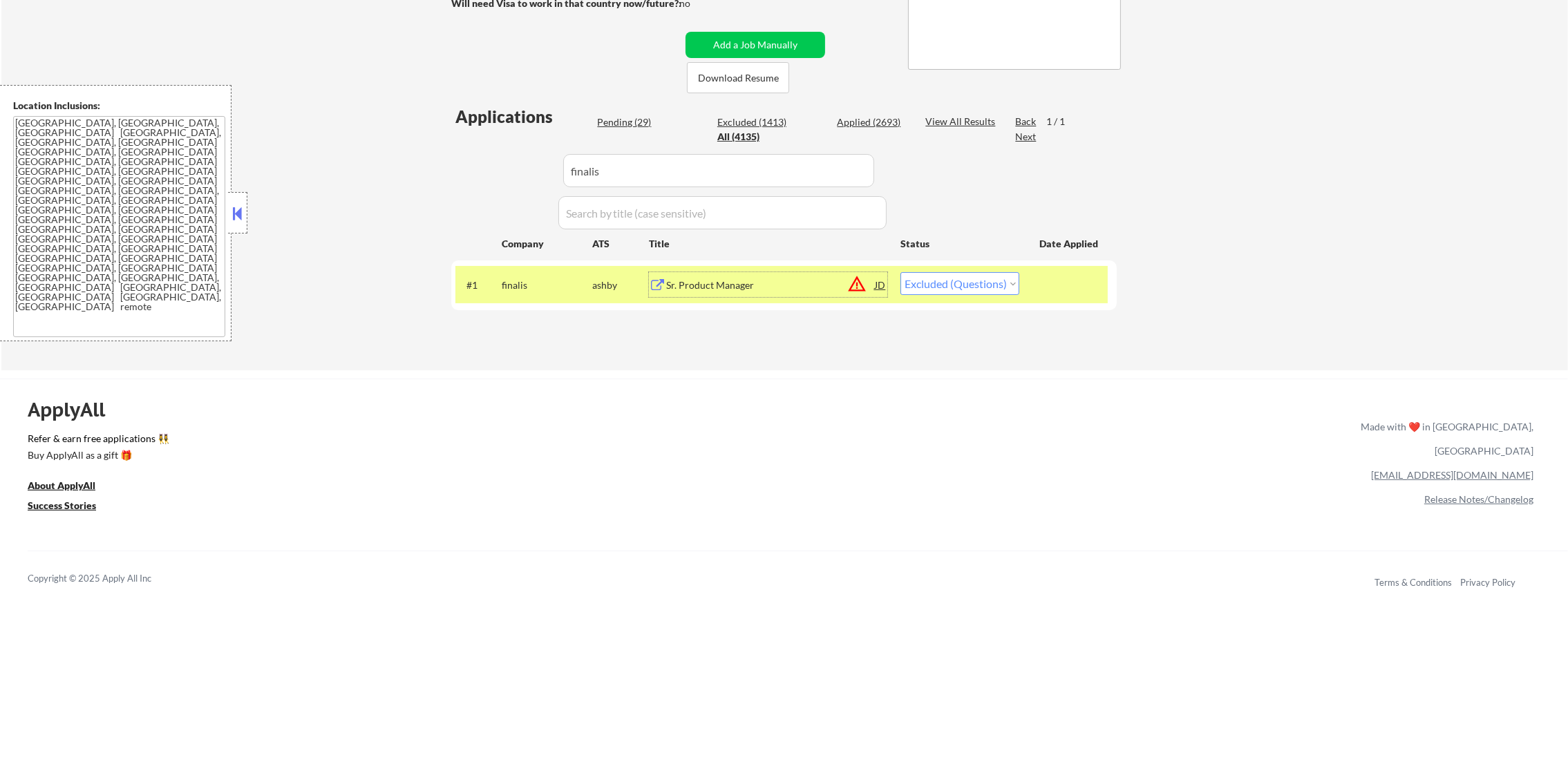
drag, startPoint x: 936, startPoint y: 276, endPoint x: 935, endPoint y: 295, distance: 19.0
click at [935, 280] on select "Choose an option... Pending Applied Excluded (Questions) Excluded (Expired) Exc…" at bounding box center [960, 283] width 119 height 23
select select ""excluded__other_""
click at [900, 272] on select "Choose an option... Pending Applied Excluded (Questions) Excluded (Expired) Exc…" at bounding box center [960, 283] width 119 height 23
click at [497, 294] on div "#1 finalis [PERSON_NAME] Product Manager JD warning_amber Choose an option... P…" at bounding box center [781, 284] width 652 height 37
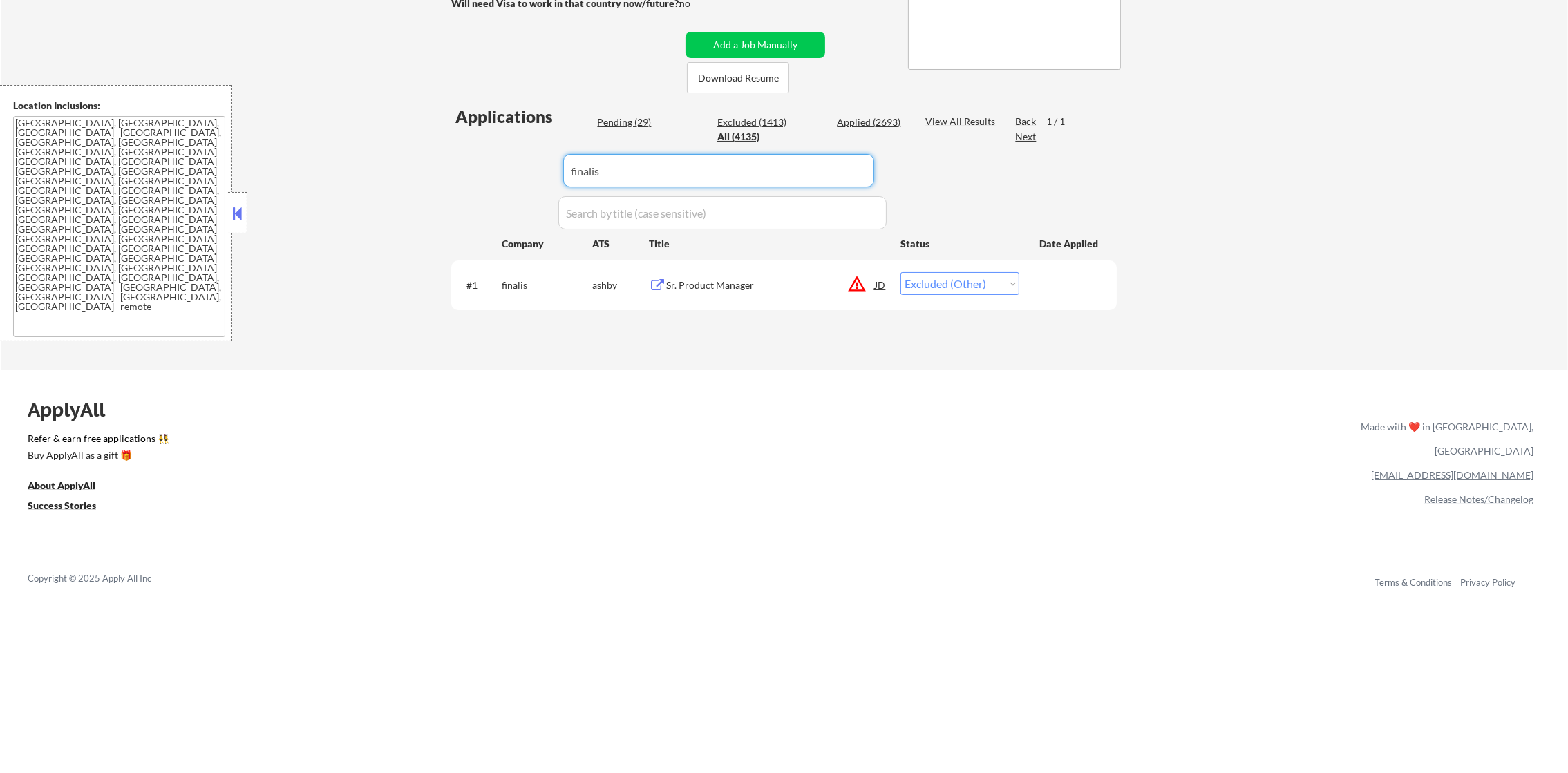
drag, startPoint x: 599, startPoint y: 158, endPoint x: 469, endPoint y: 154, distance: 130.1
click at [484, 154] on div "Applications Pending (29) Excluded (1413) Applied (2693) All (4135) View All Re…" at bounding box center [784, 224] width 665 height 238
paste input "113134"
type input "113134"
click at [407, 159] on div "← Return to /applysquad Mailslurp Inbox Job Search Builder [PERSON_NAME] User E…" at bounding box center [785, 75] width 1567 height 591
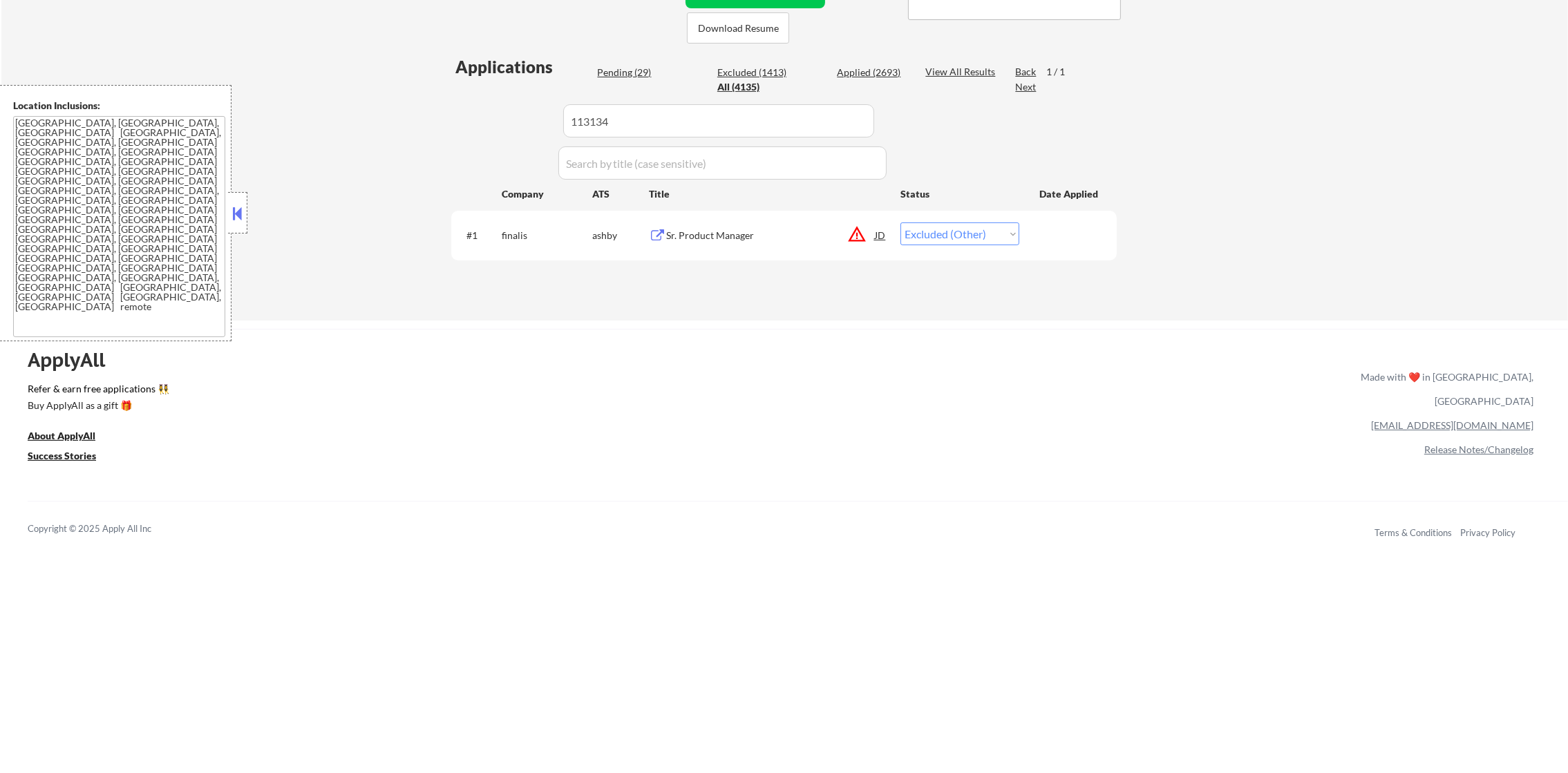
scroll to position [346, 0]
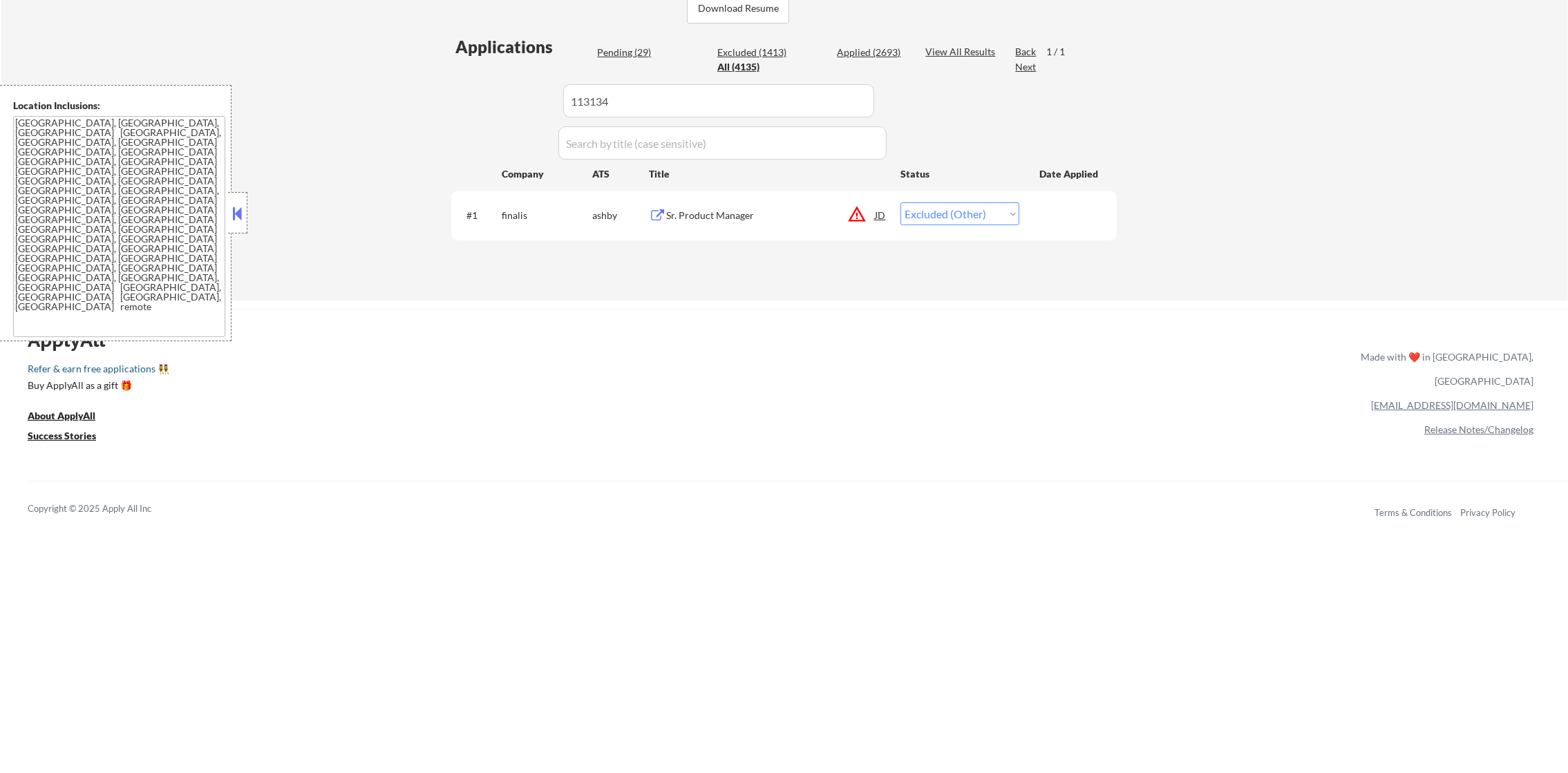
select select ""excluded""
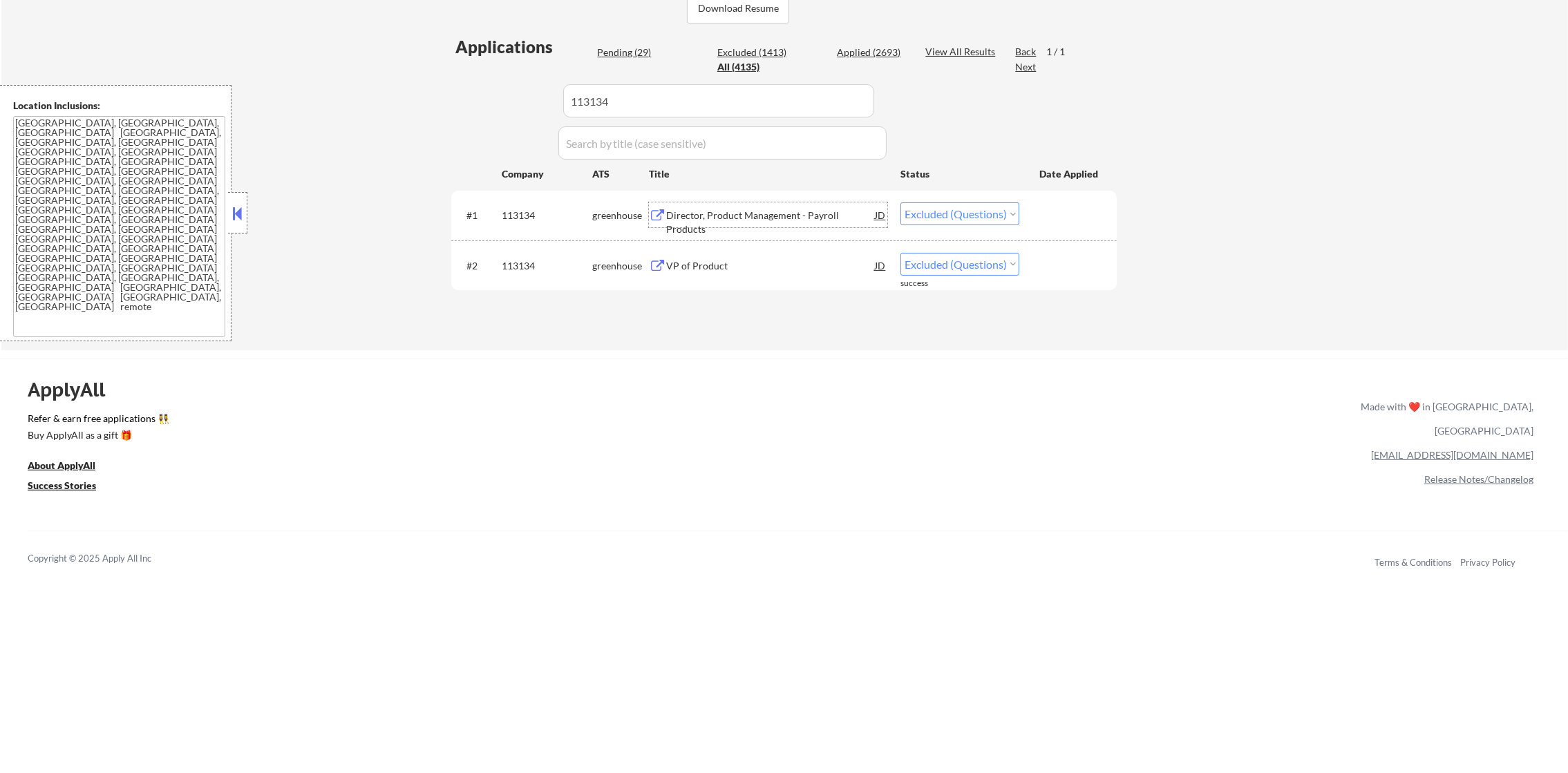
click at [789, 214] on div "Director, Product Management - Payroll Products" at bounding box center [771, 222] width 209 height 27
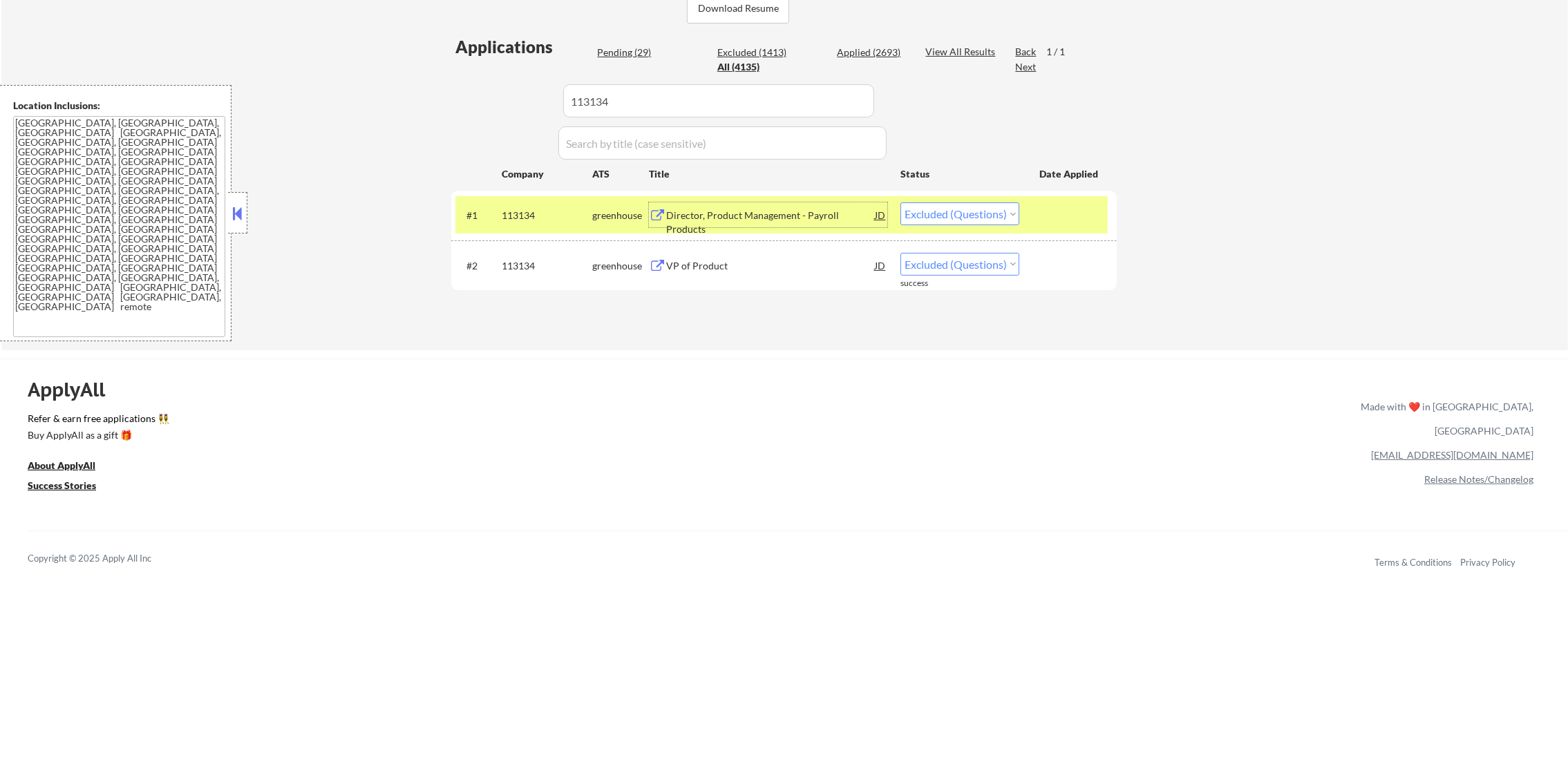
click at [942, 216] on select "Choose an option... Pending Applied Excluded (Questions) Excluded (Expired) Exc…" at bounding box center [960, 214] width 119 height 23
select select ""excluded__expired_""
click at [900, 203] on select "Choose an option... Pending Applied Excluded (Questions) Excluded (Expired) Exc…" at bounding box center [960, 214] width 119 height 23
click at [528, 205] on div "113134" at bounding box center [546, 214] width 90 height 25
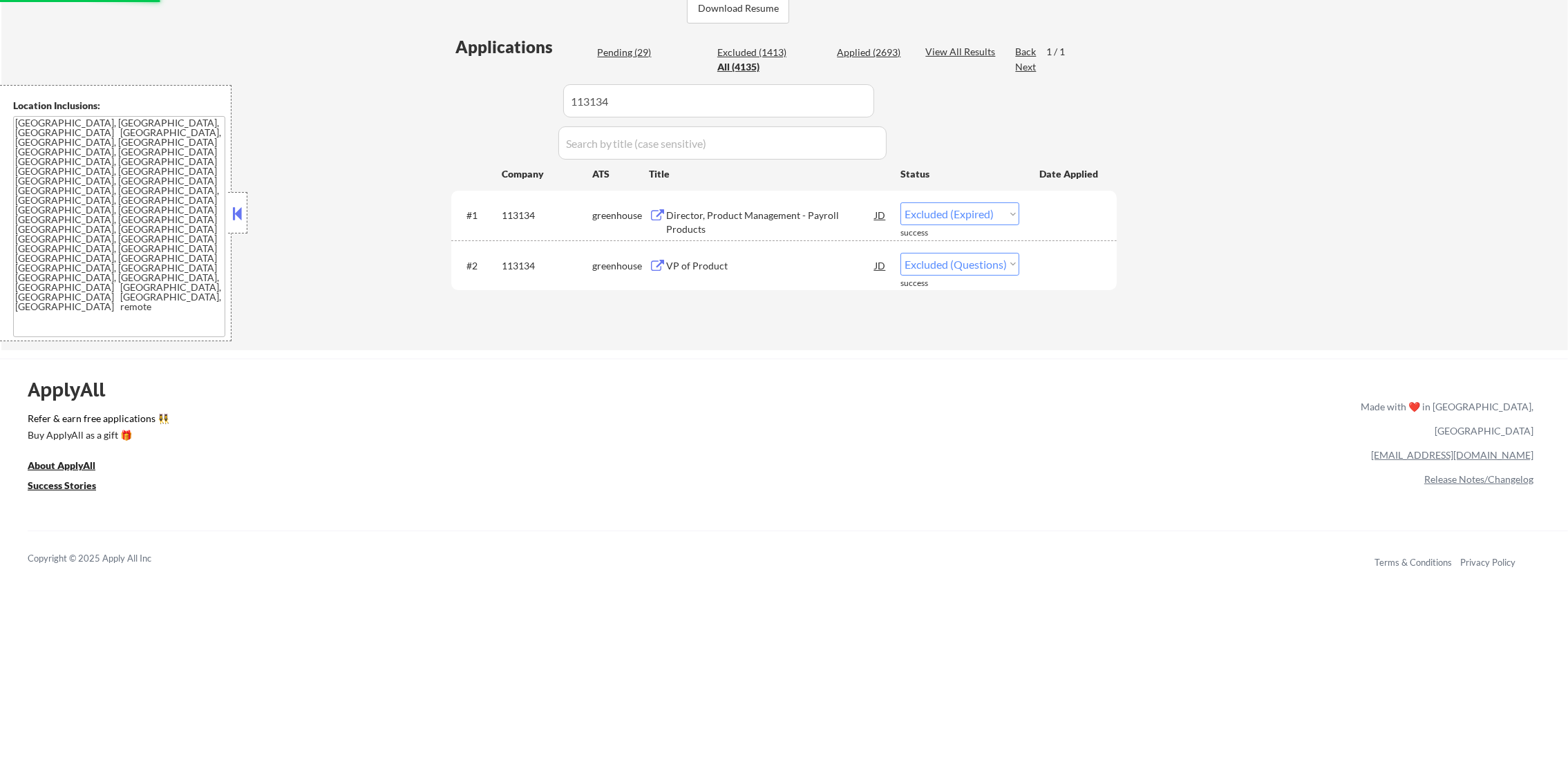
click at [777, 259] on div "VP of Product" at bounding box center [771, 266] width 209 height 14
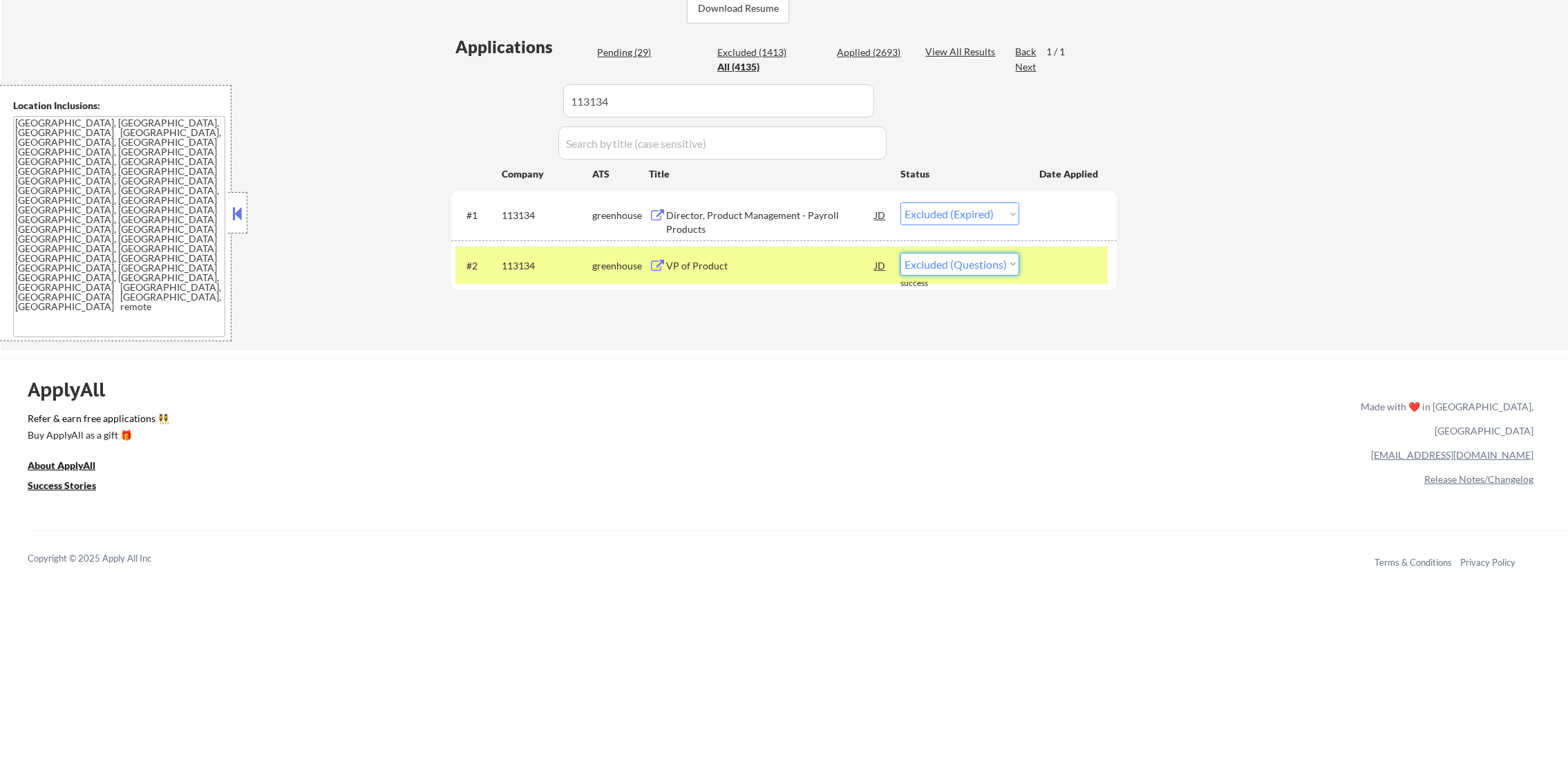
drag, startPoint x: 931, startPoint y: 262, endPoint x: 934, endPoint y: 268, distance: 6.7
click at [931, 262] on select "Choose an option... Pending Applied Excluded (Questions) Excluded (Expired) Exc…" at bounding box center [960, 264] width 119 height 23
select select ""excluded__expired_""
click at [900, 253] on select "Choose an option... Pending Applied Excluded (Questions) Excluded (Expired) Exc…" at bounding box center [960, 264] width 119 height 23
drag, startPoint x: 588, startPoint y: 97, endPoint x: 418, endPoint y: 97, distance: 170.0
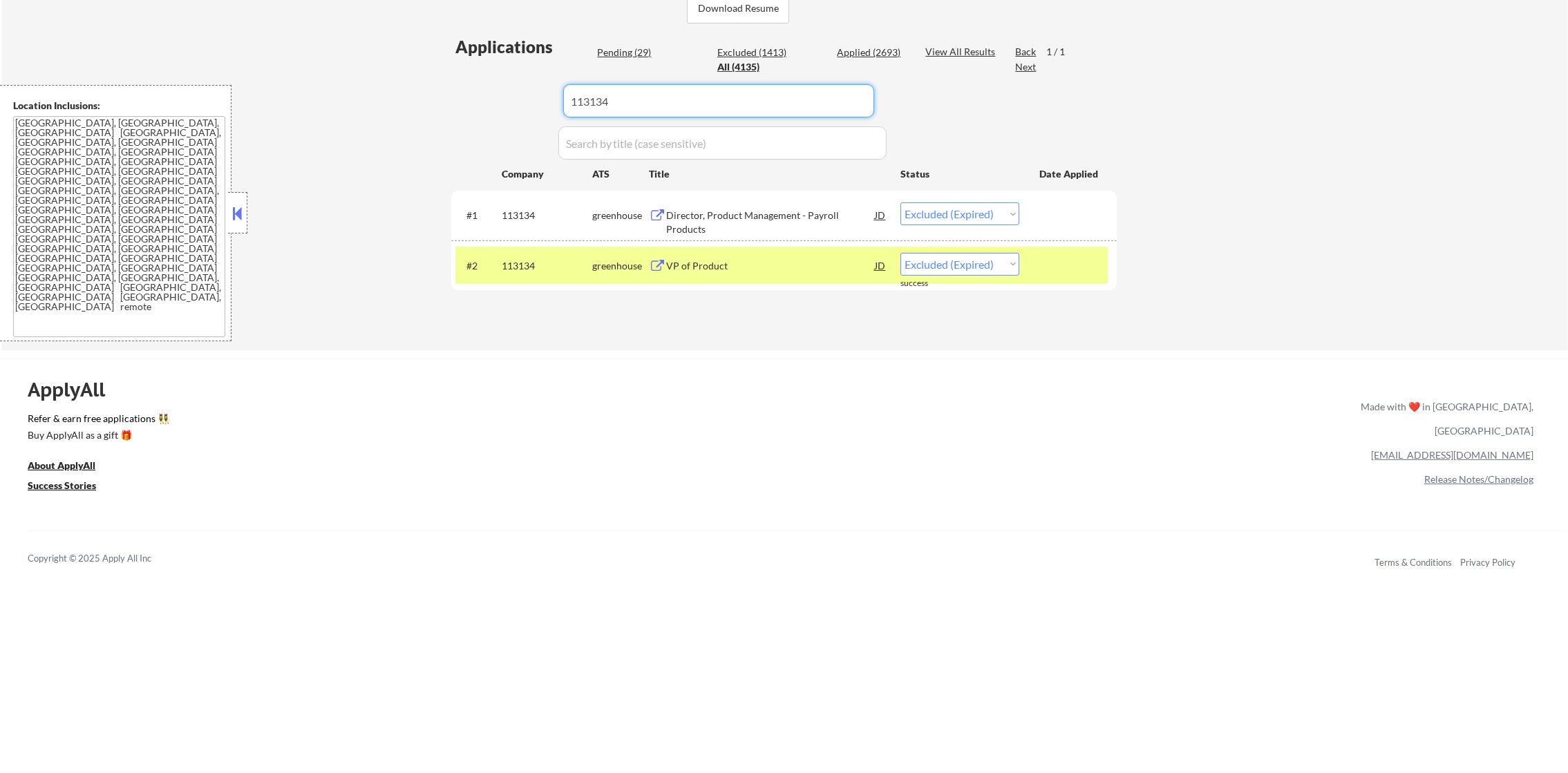
click at [453, 97] on div "Applications Pending (29) Excluded (1413) Applied (2693) All (4135) View All Re…" at bounding box center [784, 179] width 665 height 289
paste input "blockitnowinc"
type input "blockitnowinc"
click at [413, 97] on div "← Return to /applysquad Mailslurp Inbox Job Search Builder [PERSON_NAME] User E…" at bounding box center [785, 30] width 1567 height 641
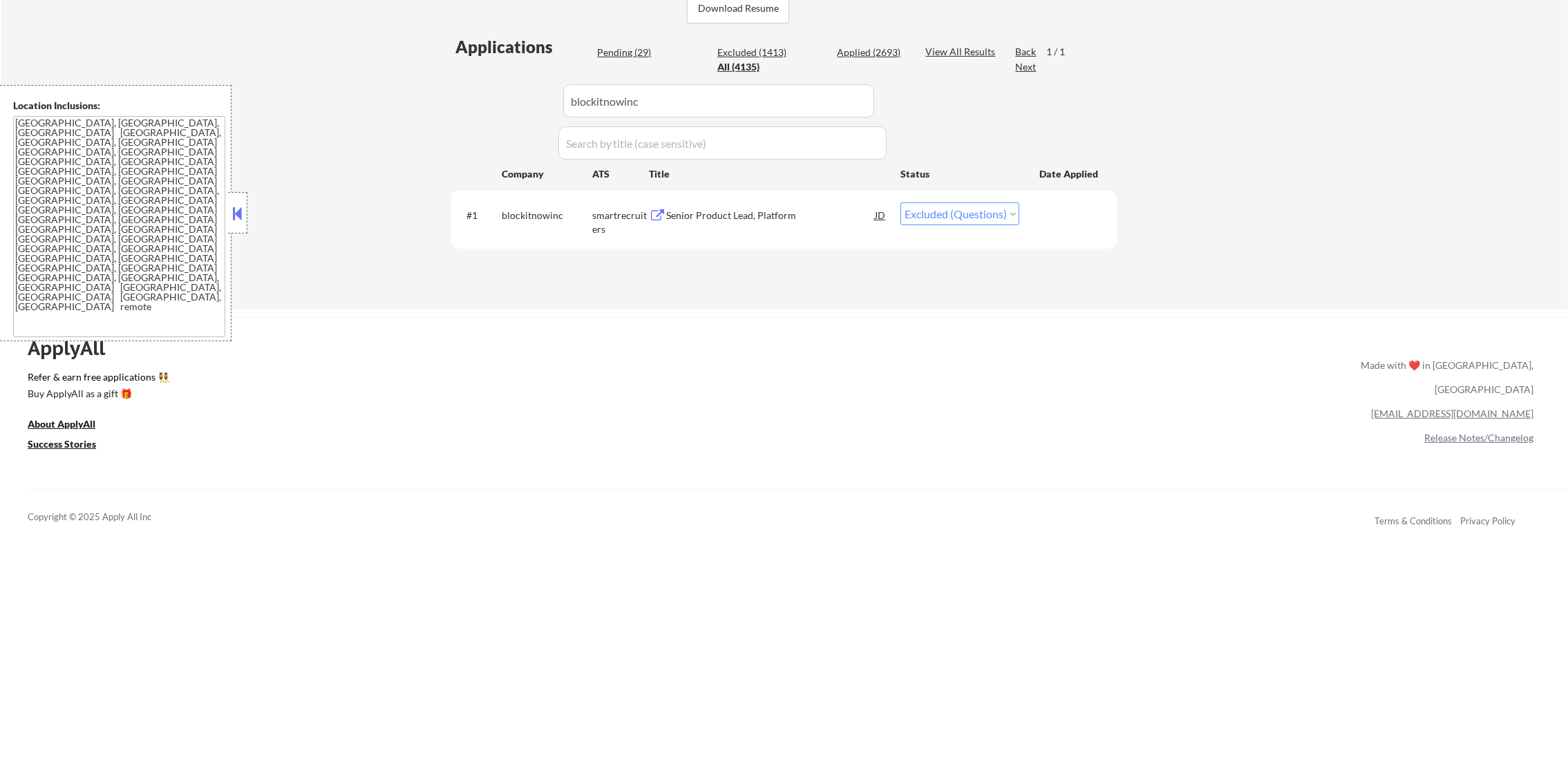
click at [786, 207] on div "Senior Product Lead, Platform" at bounding box center [771, 214] width 209 height 25
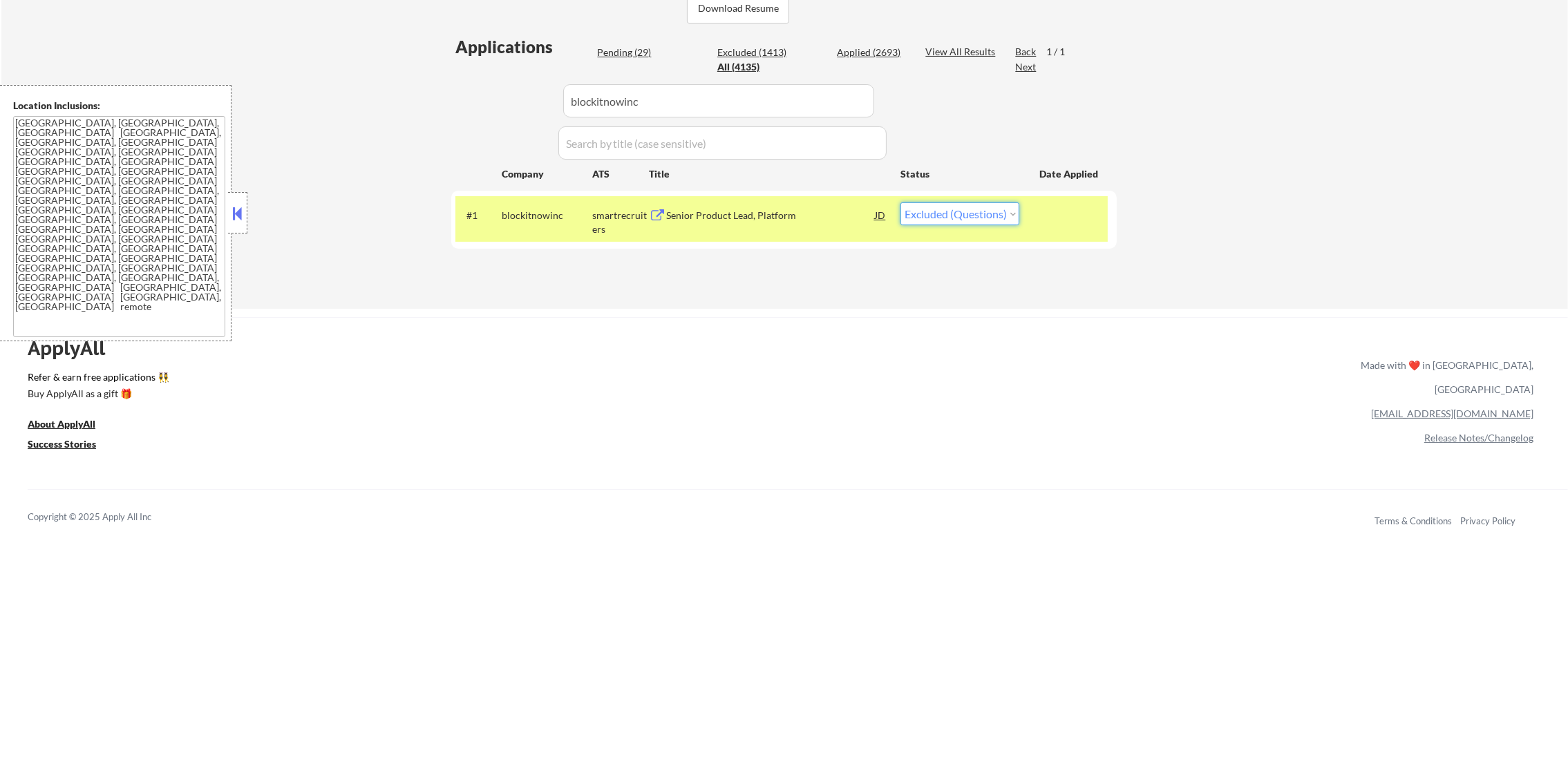
click at [943, 214] on select "Choose an option... Pending Applied Excluded (Questions) Excluded (Expired) Exc…" at bounding box center [960, 214] width 119 height 23
select select ""excluded__expired_""
click at [900, 203] on select "Choose an option... Pending Applied Excluded (Questions) Excluded (Expired) Exc…" at bounding box center [960, 214] width 119 height 23
click at [538, 214] on div "blockitnowinc" at bounding box center [546, 216] width 90 height 14
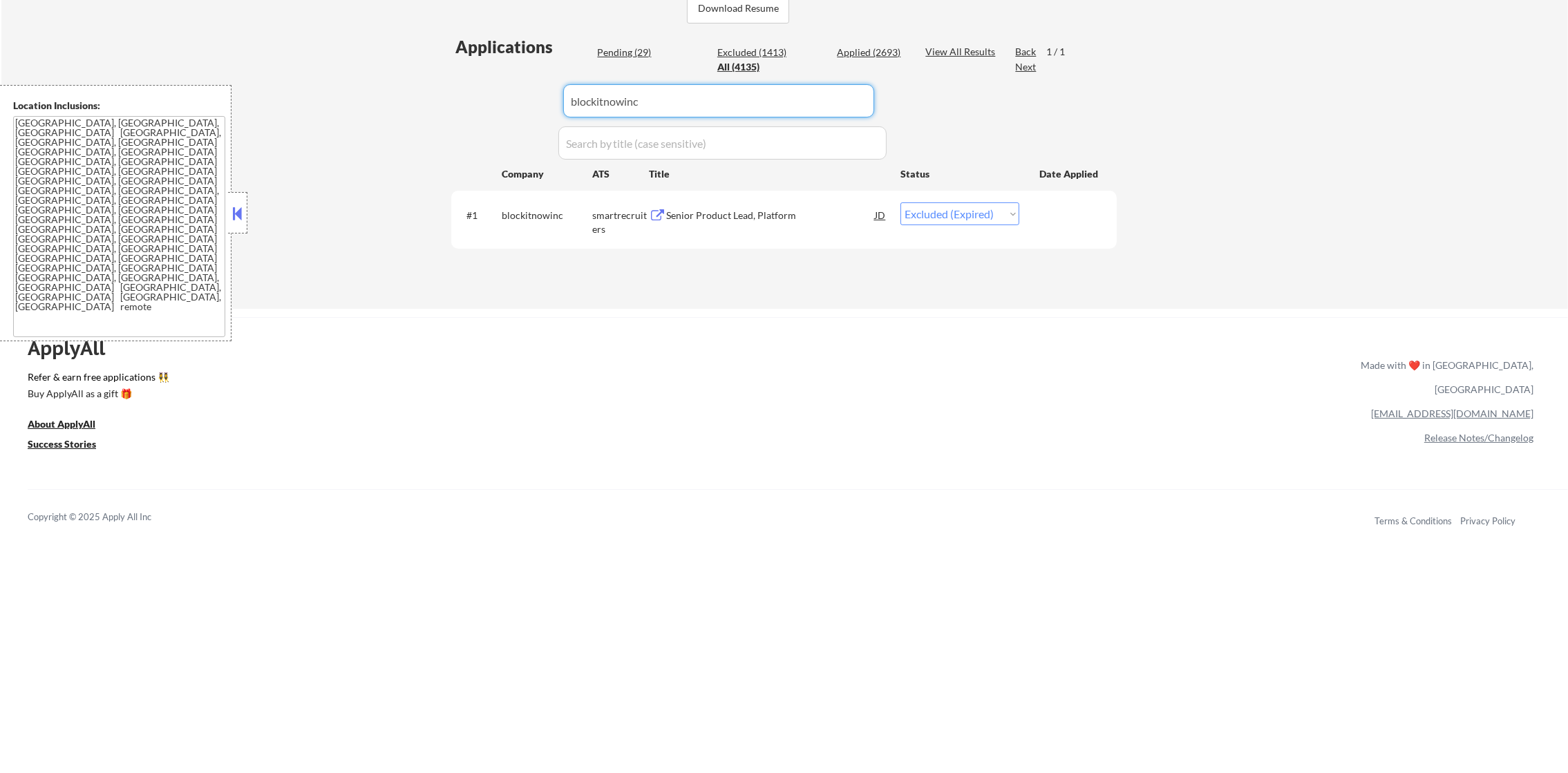
drag, startPoint x: 631, startPoint y: 93, endPoint x: 428, endPoint y: 93, distance: 203.0
click at [452, 93] on div "Applications Pending (29) Excluded (1413) Applied (2693) All (4135) View All Re…" at bounding box center [784, 158] width 665 height 247
paste input "tekion"
type input "tekion"
click at [426, 93] on div "← Return to /applysquad Mailslurp Inbox Job Search Builder [PERSON_NAME] User E…" at bounding box center [785, 9] width 1567 height 598
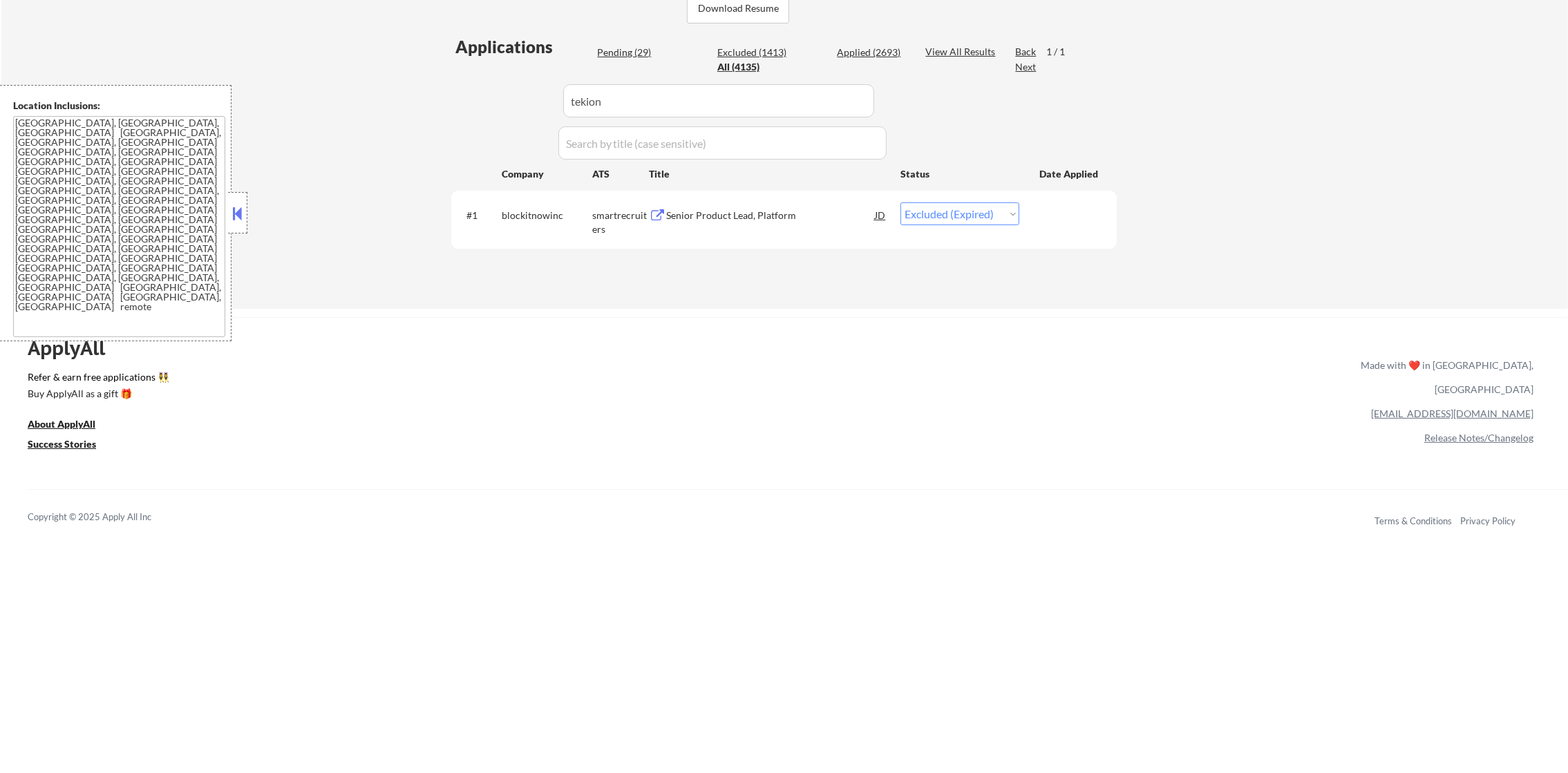
select select ""applied""
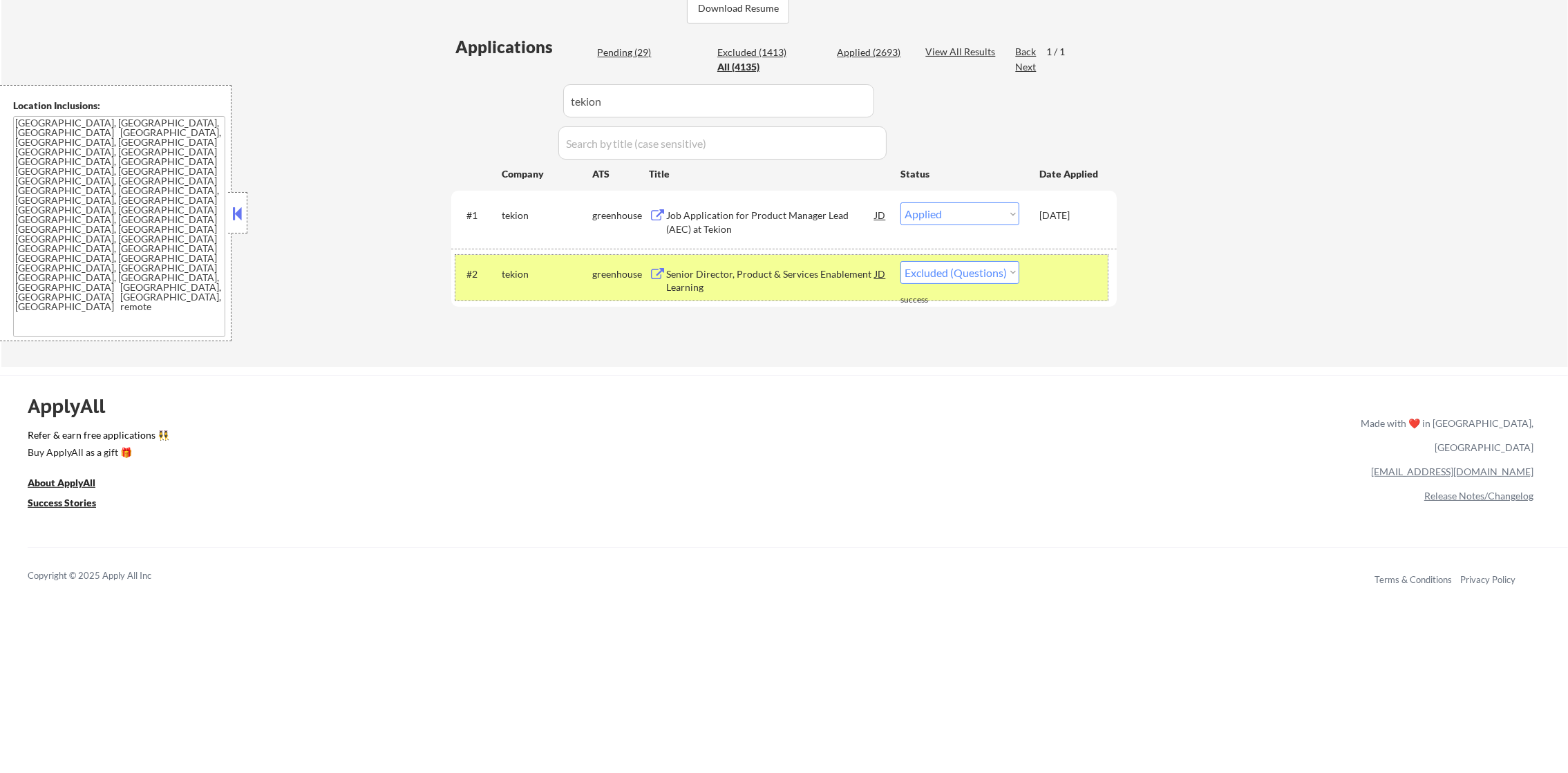
click at [580, 292] on div "#2 [PERSON_NAME] Senior Director, Product & Services Enablement Learning JD Cho…" at bounding box center [781, 278] width 652 height 46
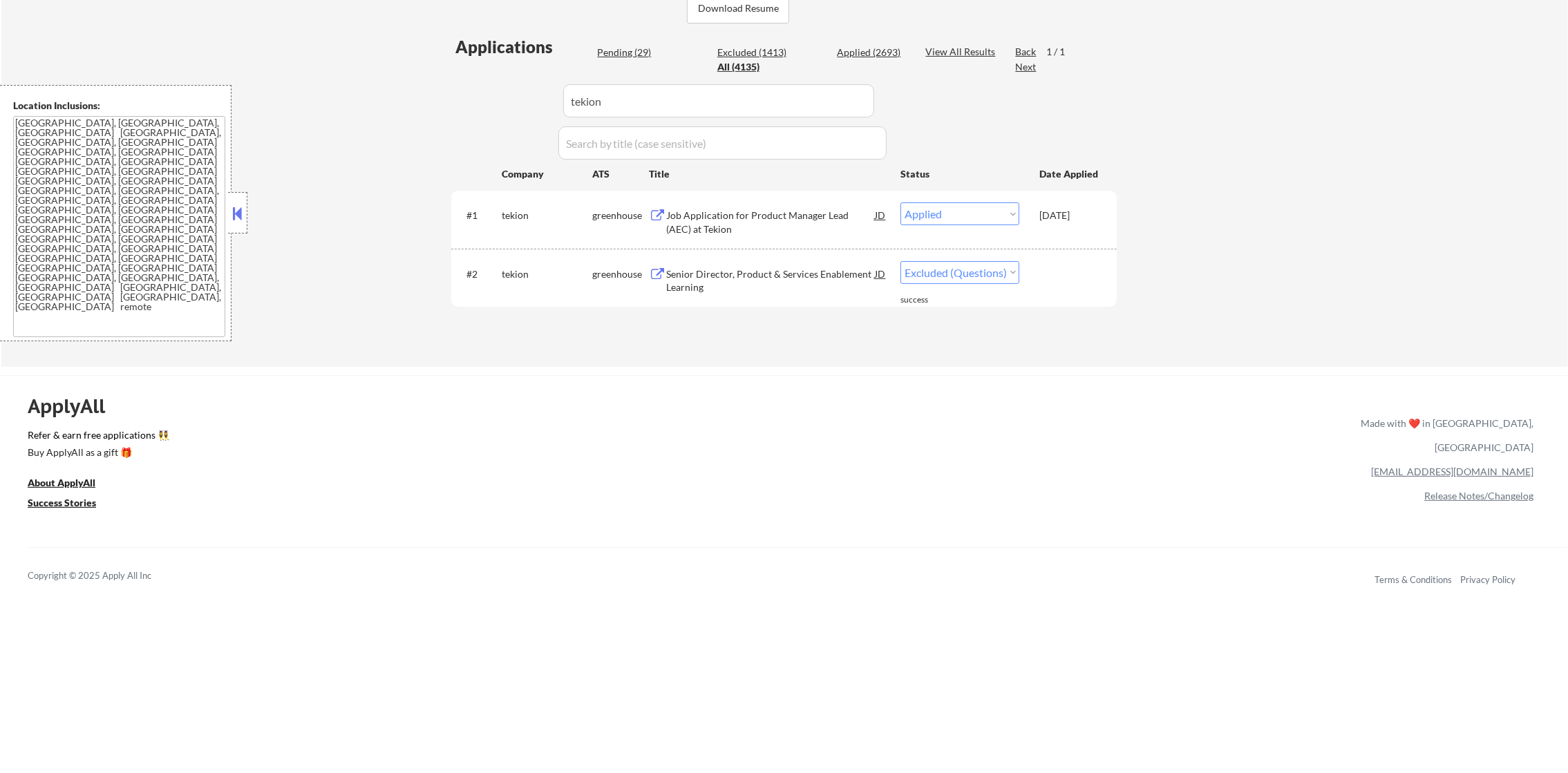
click at [809, 273] on div "Senior Director, Product & Services Enablement Learning" at bounding box center [771, 280] width 209 height 27
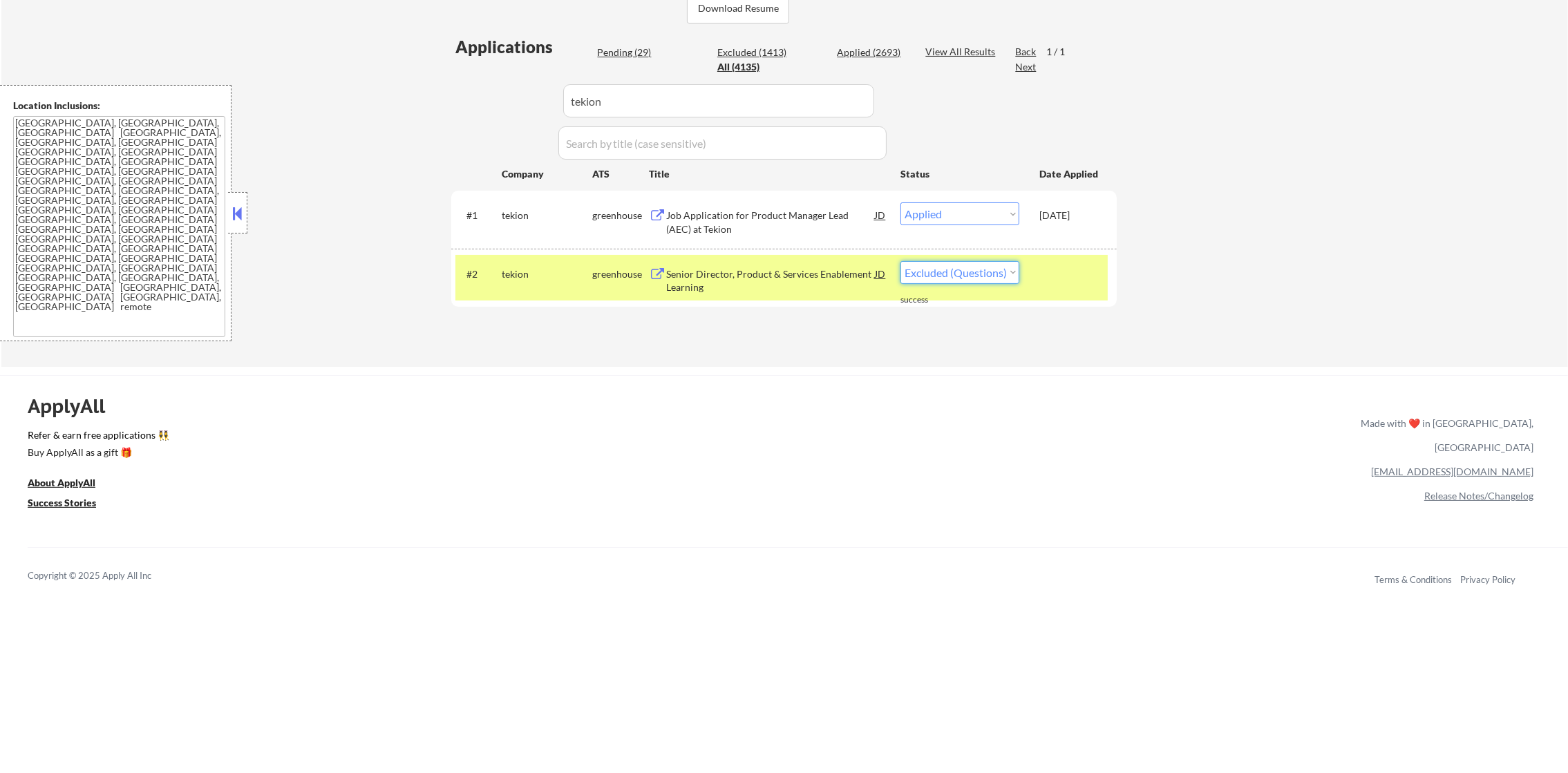
drag, startPoint x: 959, startPoint y: 266, endPoint x: 957, endPoint y: 279, distance: 13.2
click at [959, 266] on select "Choose an option... Pending Applied Excluded (Questions) Excluded (Expired) Exc…" at bounding box center [960, 273] width 119 height 23
select select ""excluded__other_""
click at [900, 261] on select "Choose an option... Pending Applied Excluded (Questions) Excluded (Expired) Exc…" at bounding box center [960, 273] width 119 height 23
click at [533, 271] on div "tekion" at bounding box center [546, 274] width 90 height 14
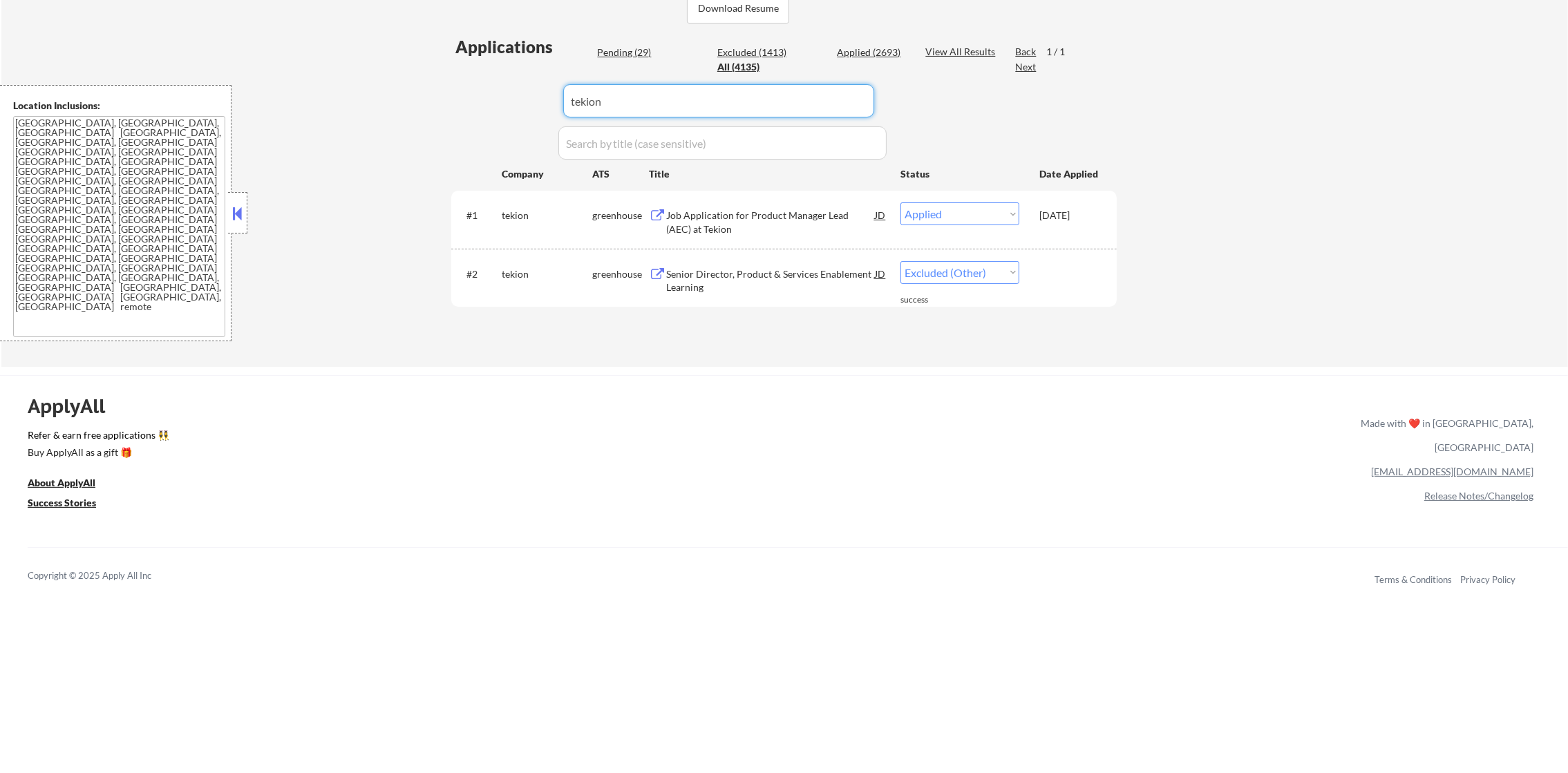
paste input "[DOMAIN_NAME]"
drag, startPoint x: 641, startPoint y: 104, endPoint x: 433, endPoint y: 104, distance: 208.0
click at [446, 104] on div "← Return to /applysquad Mailslurp Inbox Job Search Builder [PERSON_NAME] User E…" at bounding box center [785, 32] width 690 height 645
type input "[DOMAIN_NAME]"
click at [432, 104] on div "← Return to /applysquad Mailslurp Inbox Job Search Builder [PERSON_NAME] User E…" at bounding box center [785, 38] width 1567 height 657
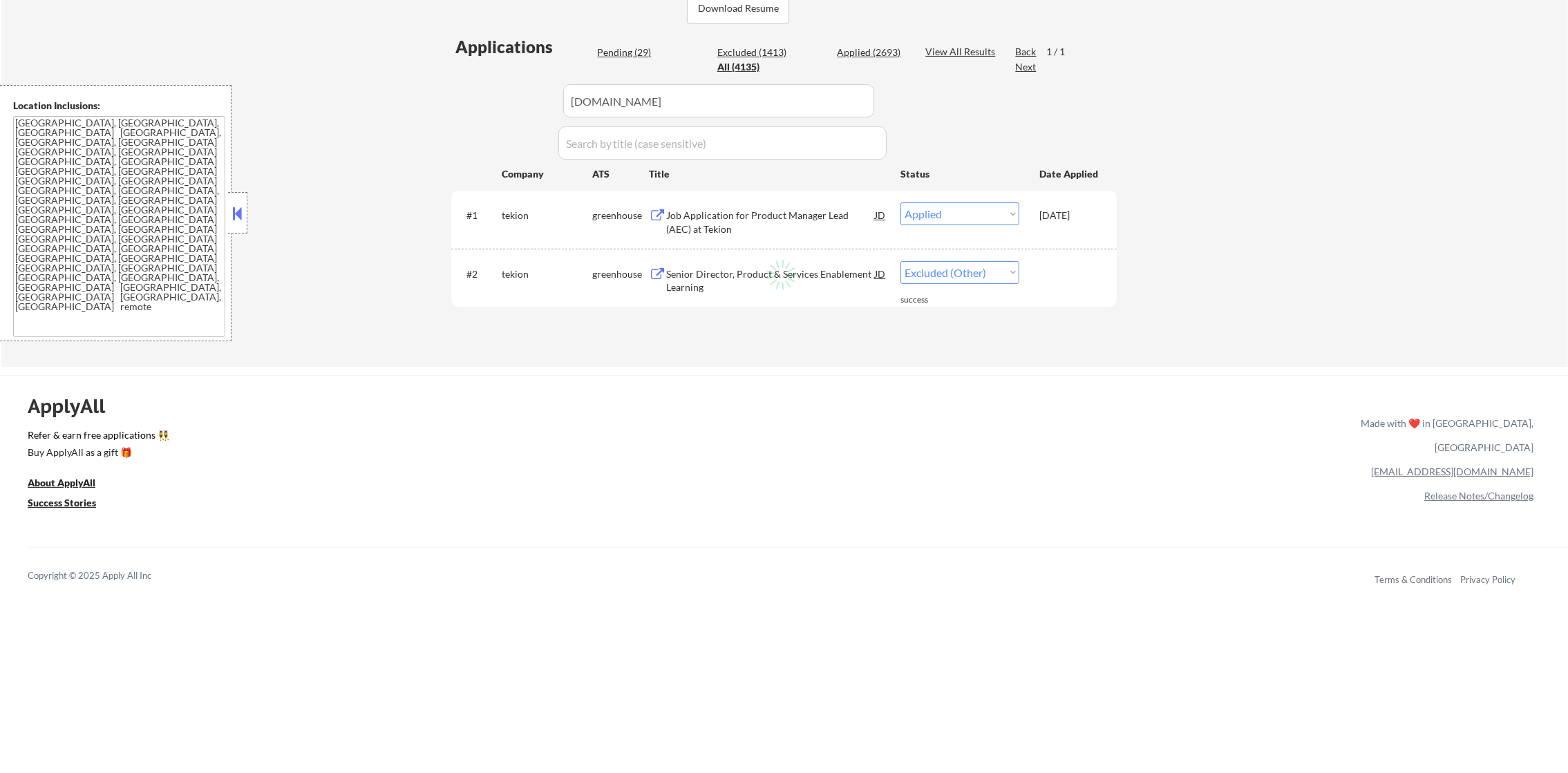
select select ""excluded""
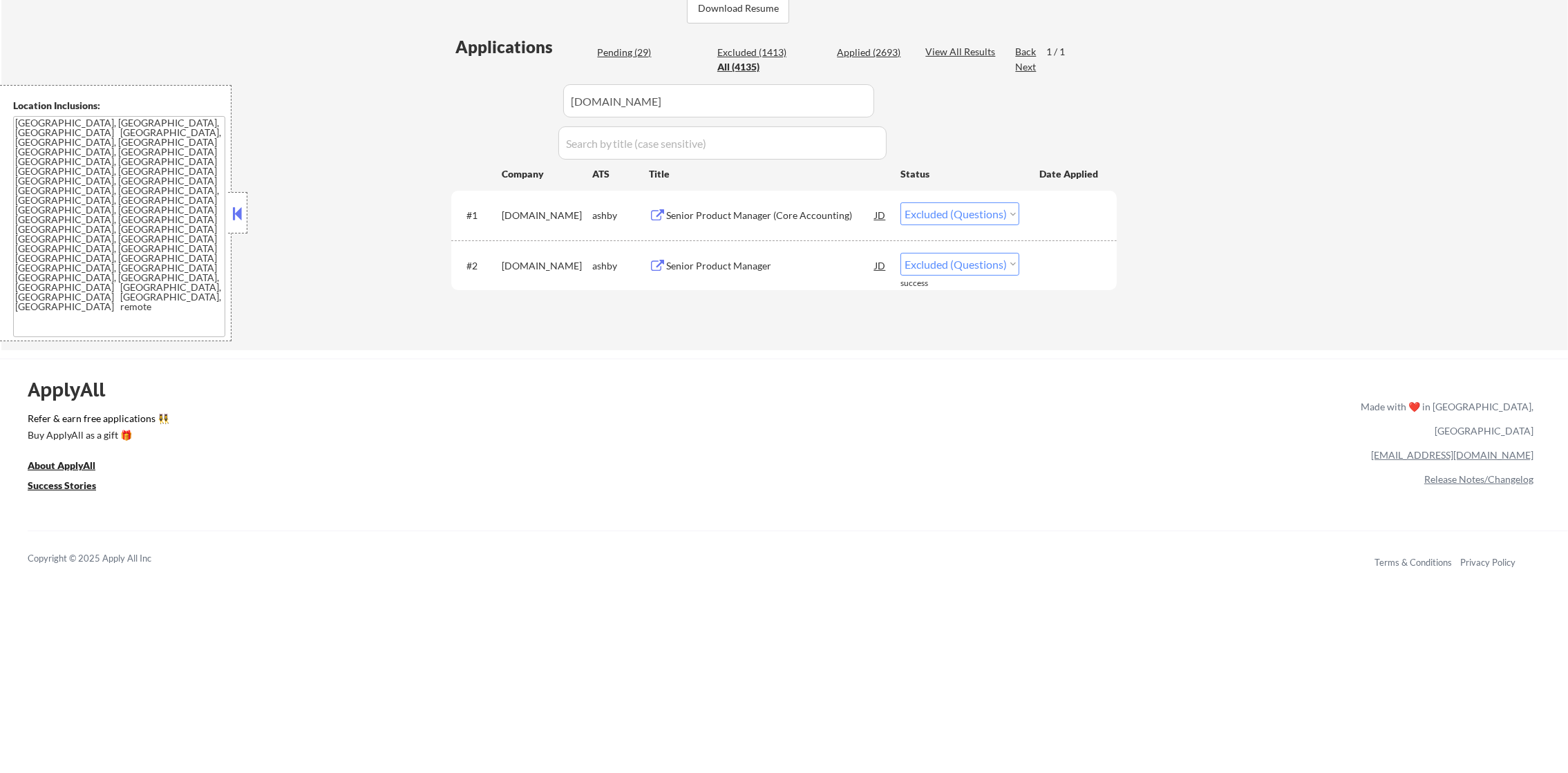
click at [772, 206] on div "Senior Product Manager (Core Accounting)" at bounding box center [771, 214] width 209 height 25
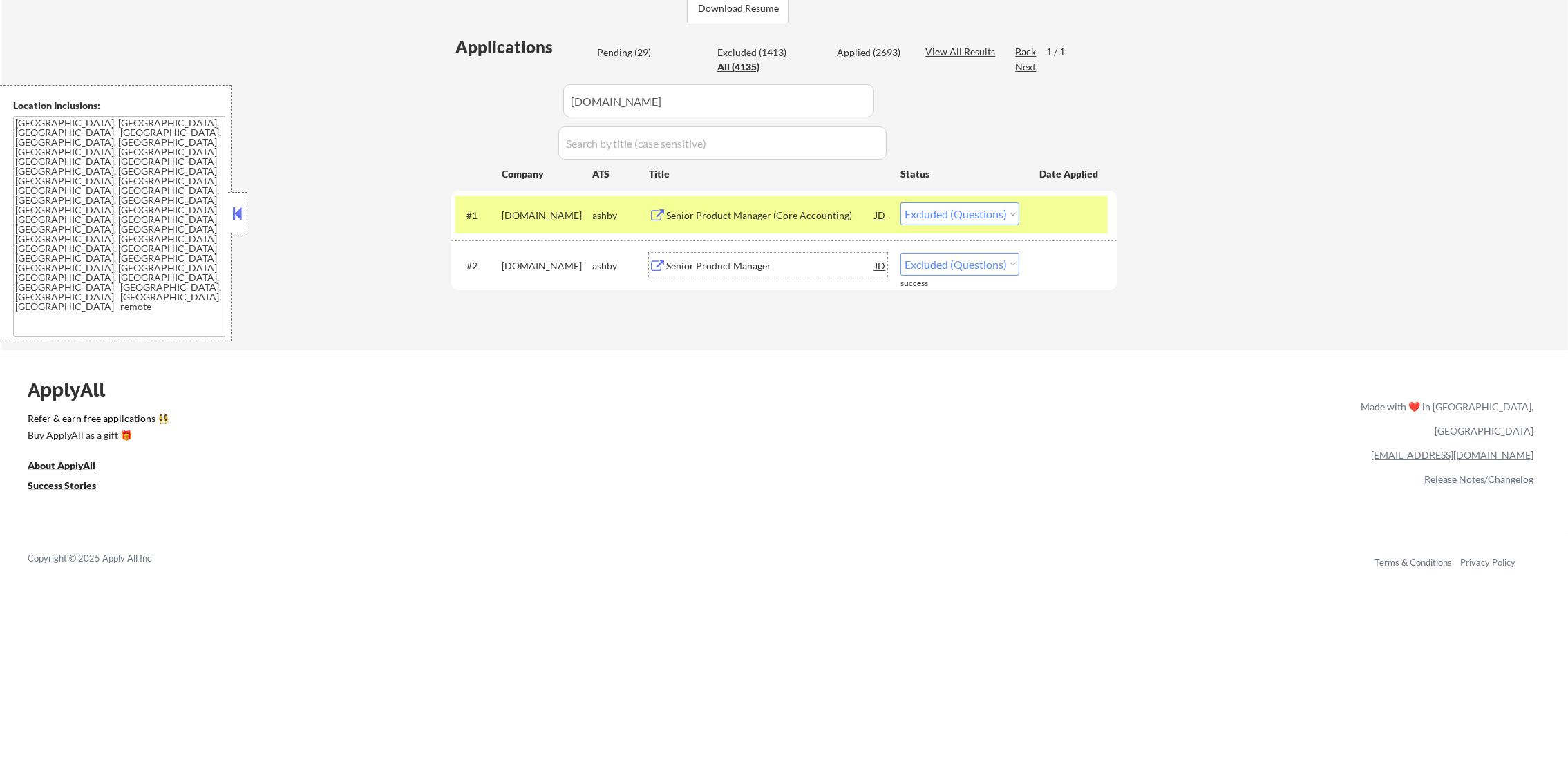
click at [801, 253] on div "Senior Product Manager" at bounding box center [771, 265] width 209 height 25
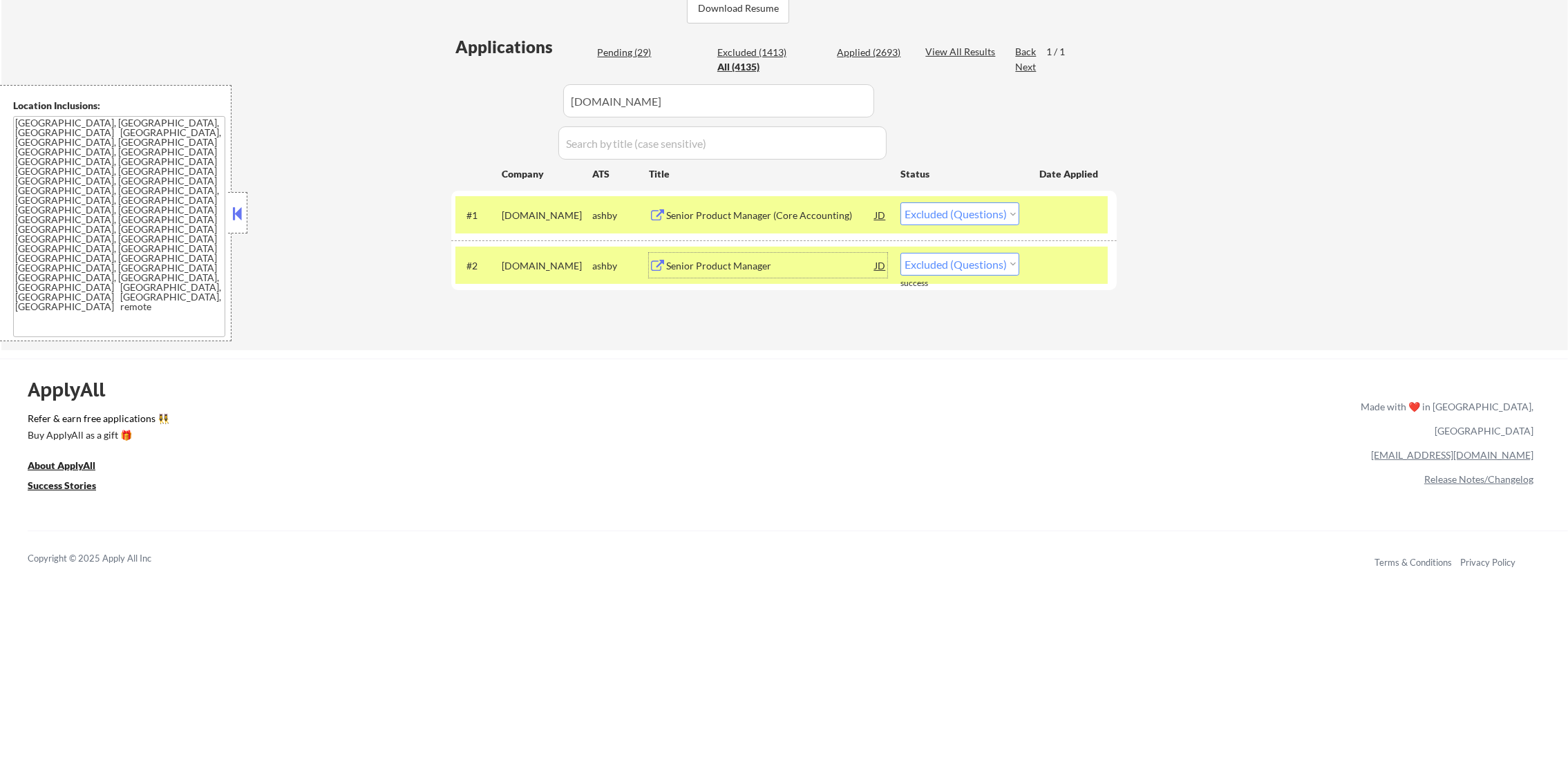
click at [961, 213] on select "Choose an option... Pending Applied Excluded (Questions) Excluded (Expired) Exc…" at bounding box center [960, 214] width 119 height 23
select select ""excluded__expired_""
click at [900, 203] on select "Choose an option... Pending Applied Excluded (Questions) Excluded (Expired) Exc…" at bounding box center [960, 214] width 119 height 23
click at [948, 260] on select "Choose an option... Pending Applied Excluded (Questions) Excluded (Expired) Exc…" at bounding box center [960, 264] width 119 height 23
select select ""applied""
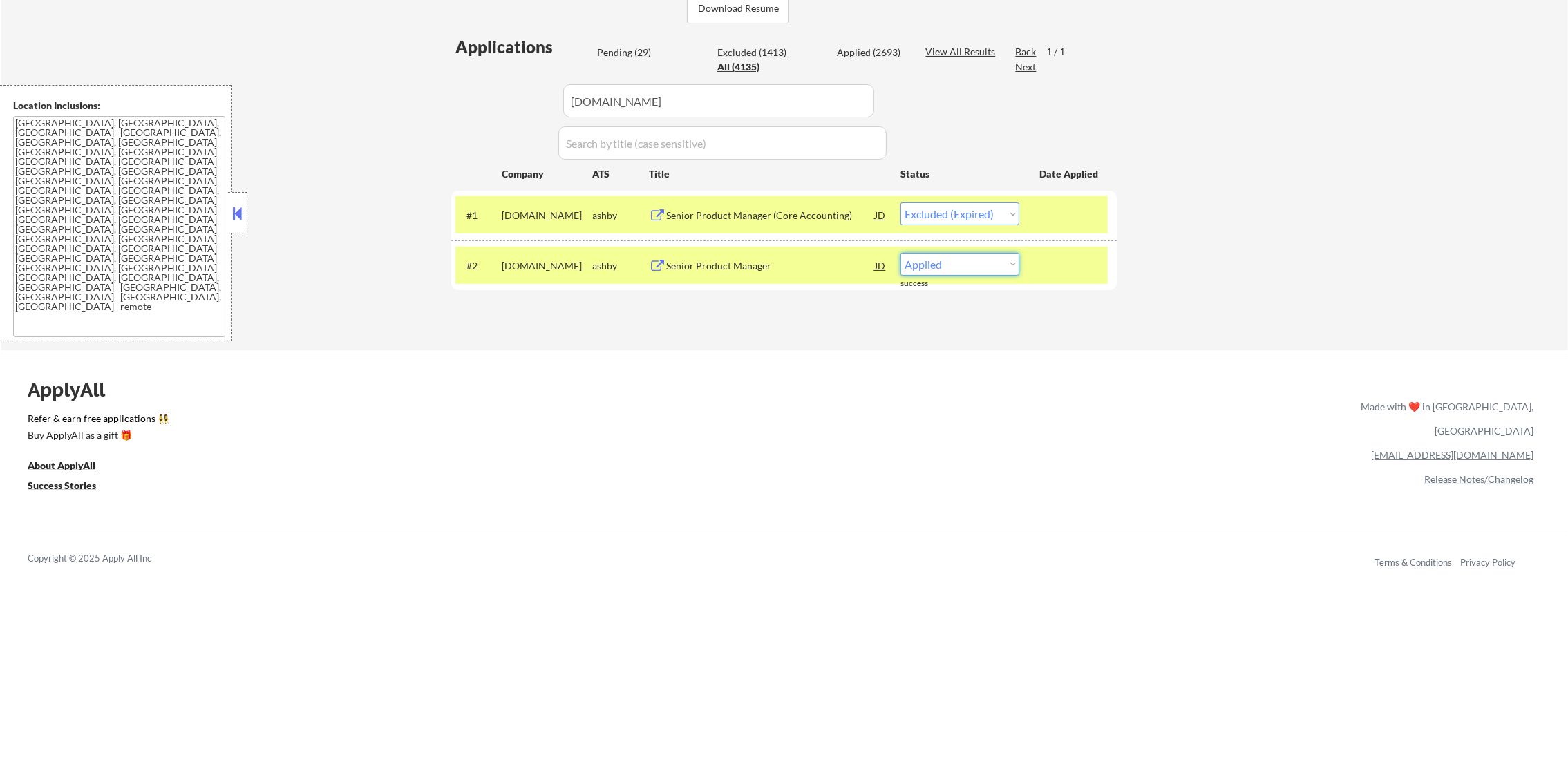
click at [900, 253] on select "Choose an option... Pending Applied Excluded (Questions) Excluded (Expired) Exc…" at bounding box center [960, 264] width 119 height 23
click at [540, 273] on div "[DOMAIN_NAME]" at bounding box center [546, 265] width 90 height 25
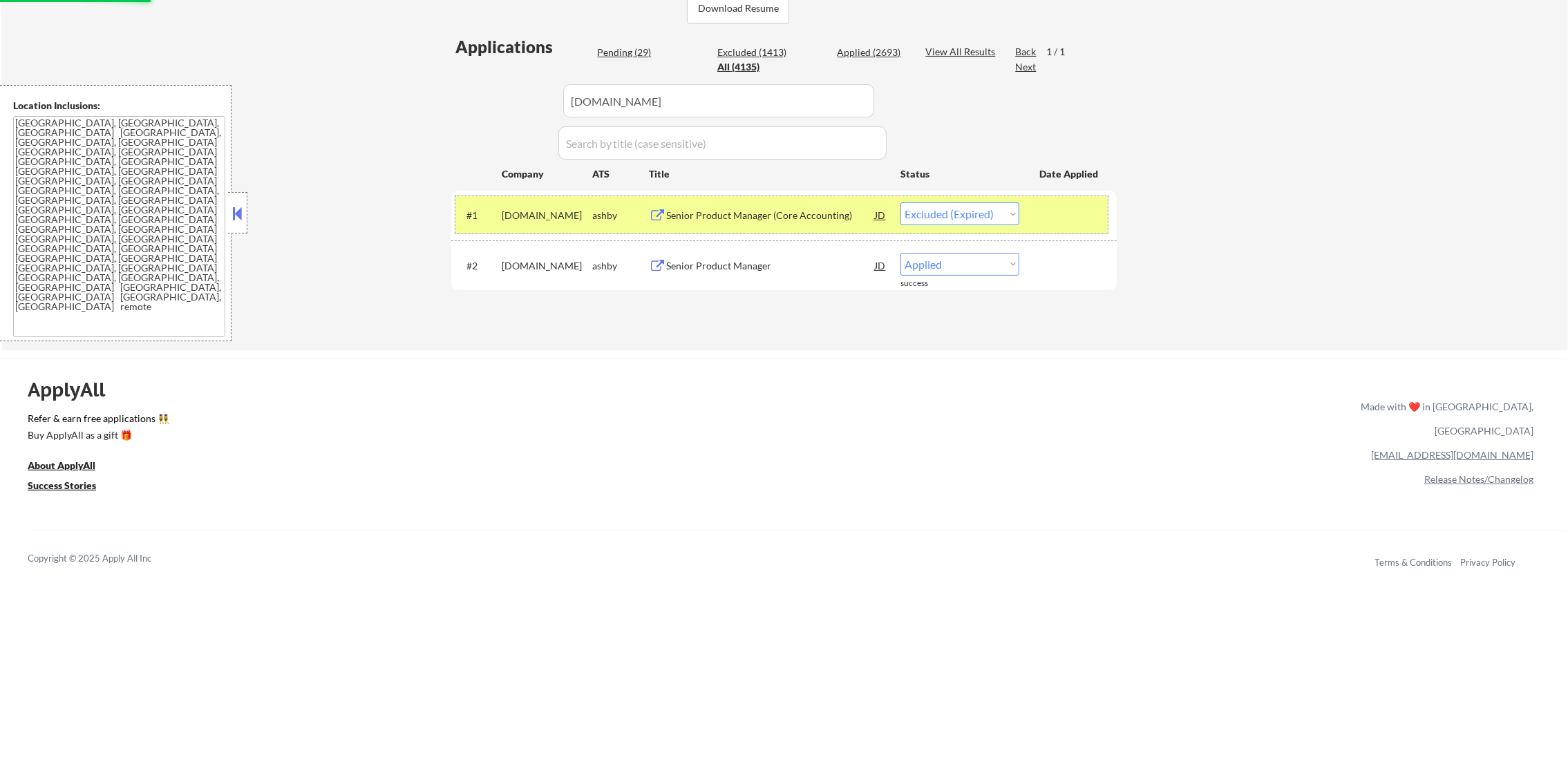
click at [538, 206] on div "[DOMAIN_NAME]" at bounding box center [546, 214] width 90 height 25
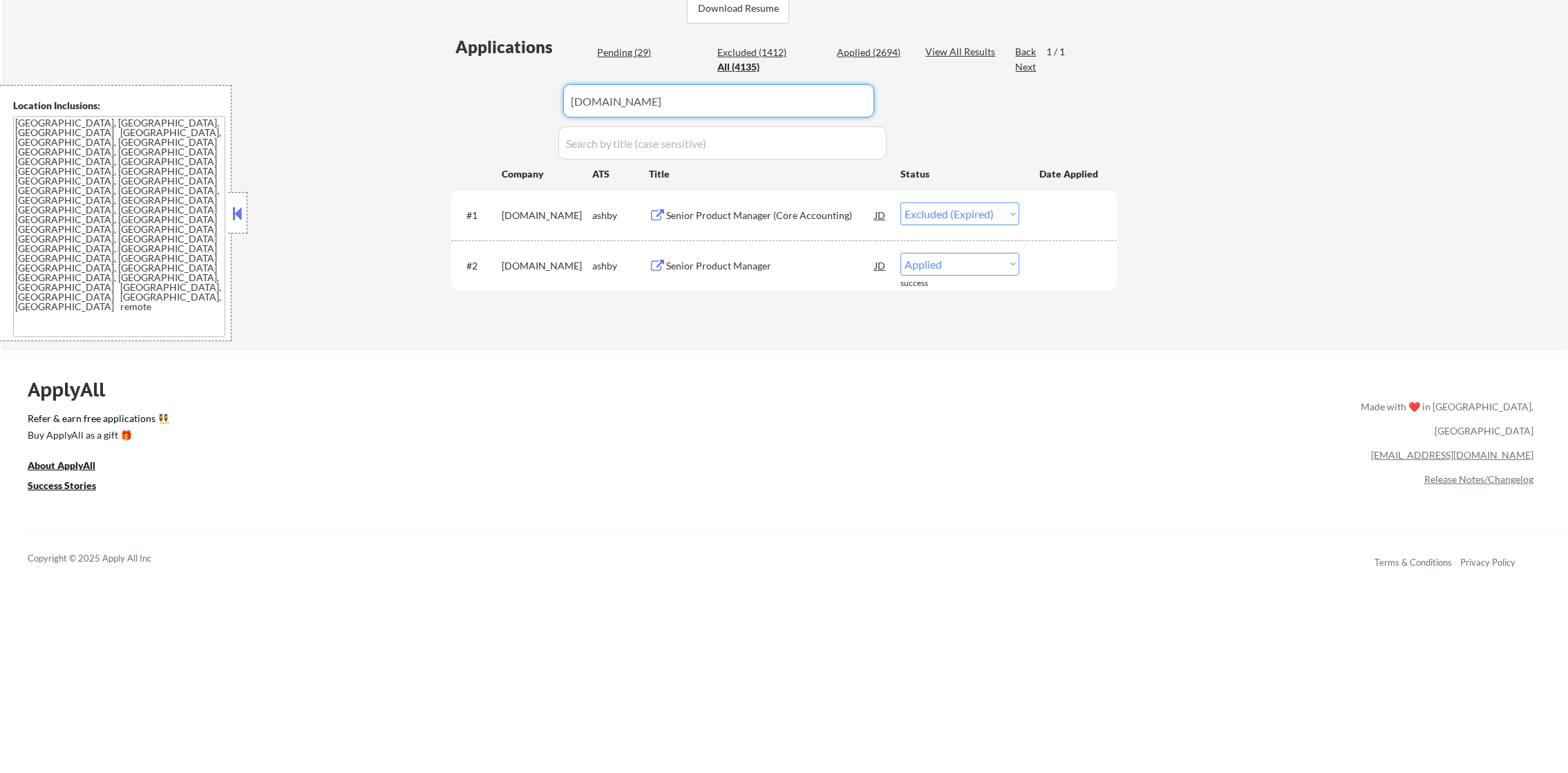
drag, startPoint x: 491, startPoint y: 109, endPoint x: 450, endPoint y: 107, distance: 41.0
click at [459, 107] on div "Applications Pending (29) Excluded (1412) Applied (2694) All (4135) View All Re…" at bounding box center [784, 179] width 665 height 289
paste input "abridge"
type input "abridge"
click at [450, 107] on div "← Return to /applysquad Mailslurp Inbox Job Search Builder [PERSON_NAME] User E…" at bounding box center [785, 25] width 690 height 629
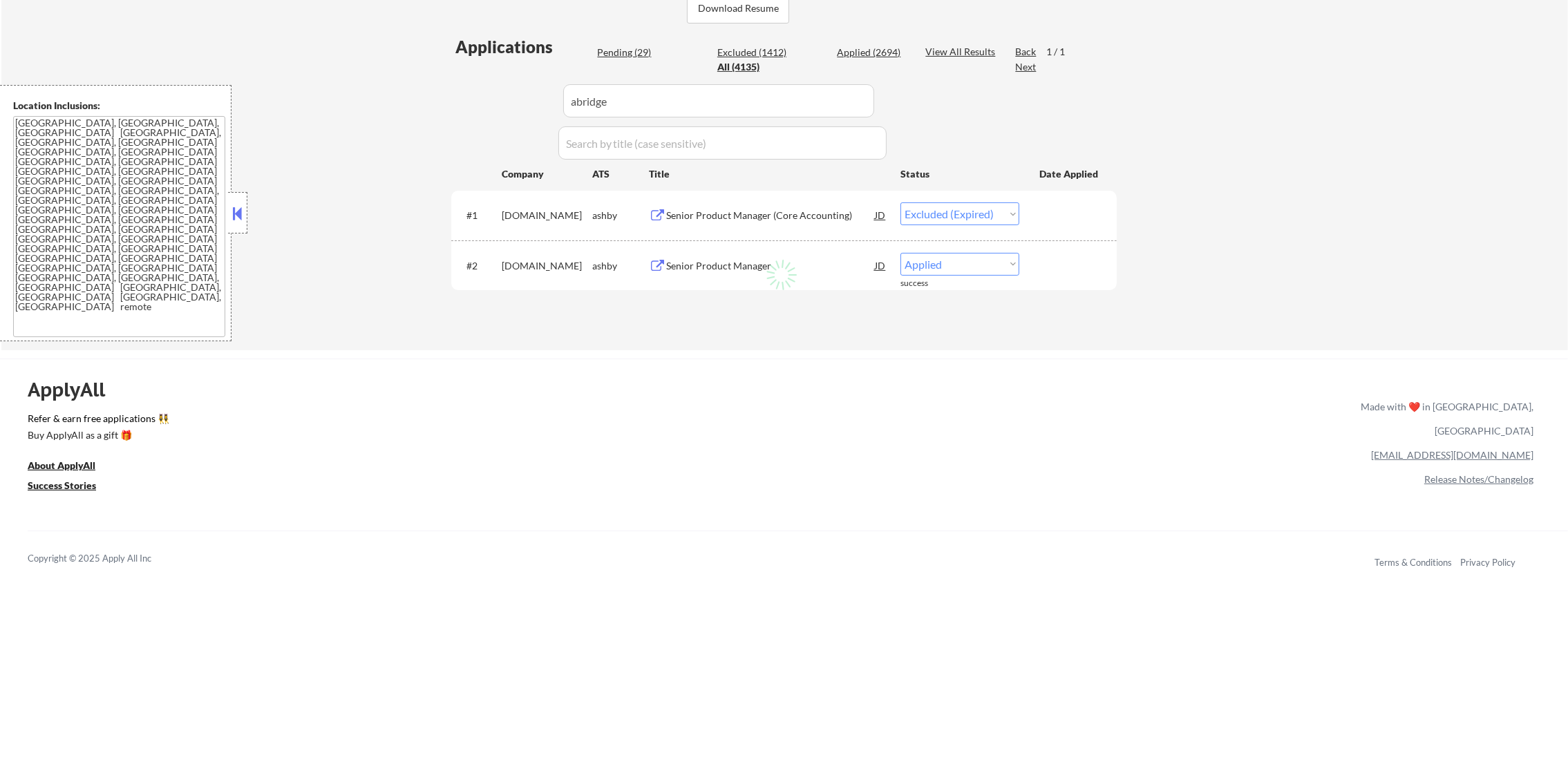
select select ""excluded""
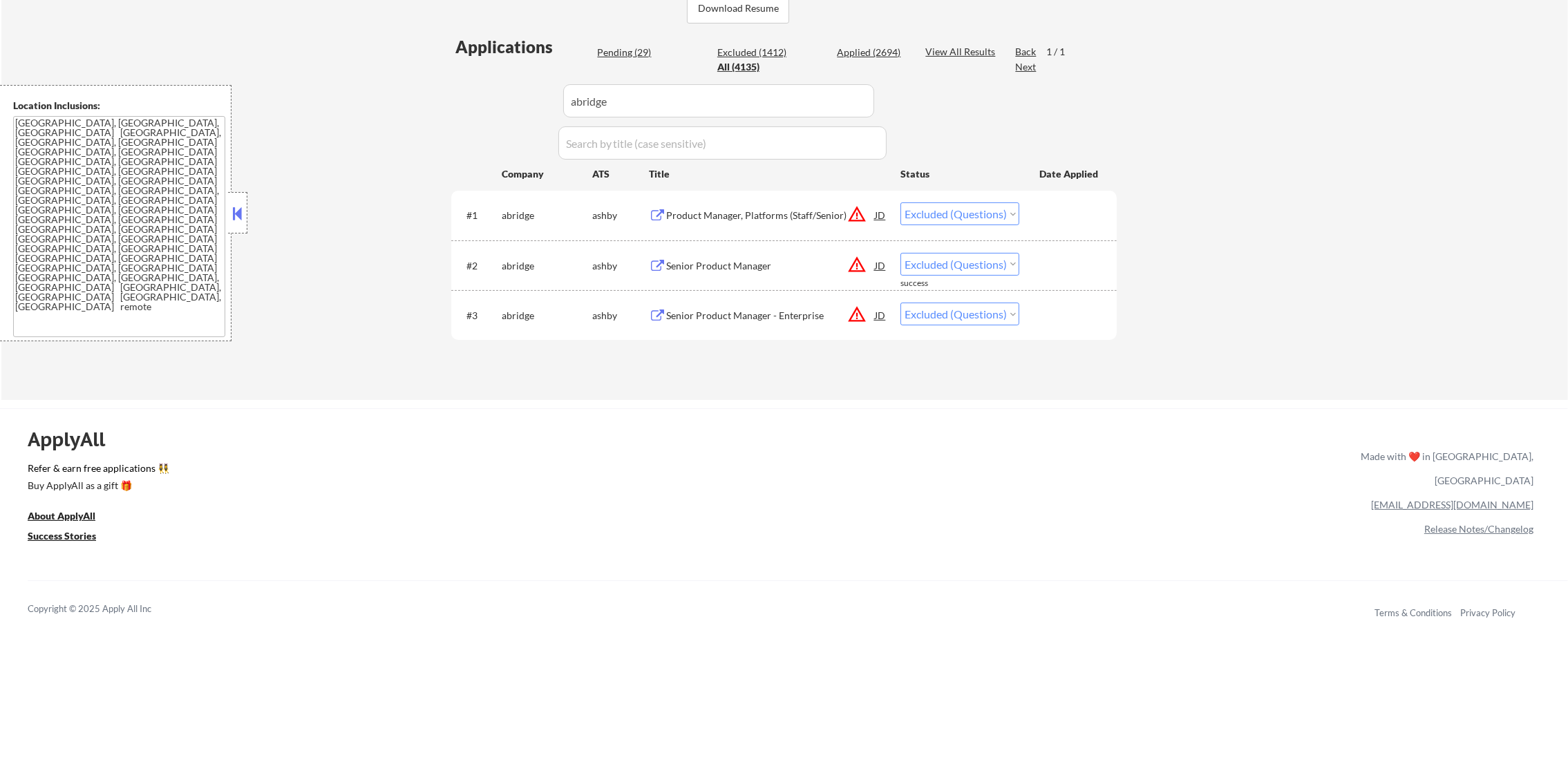
click at [741, 215] on div "Product Manager, Platforms (Staff/Senior)" at bounding box center [771, 216] width 209 height 14
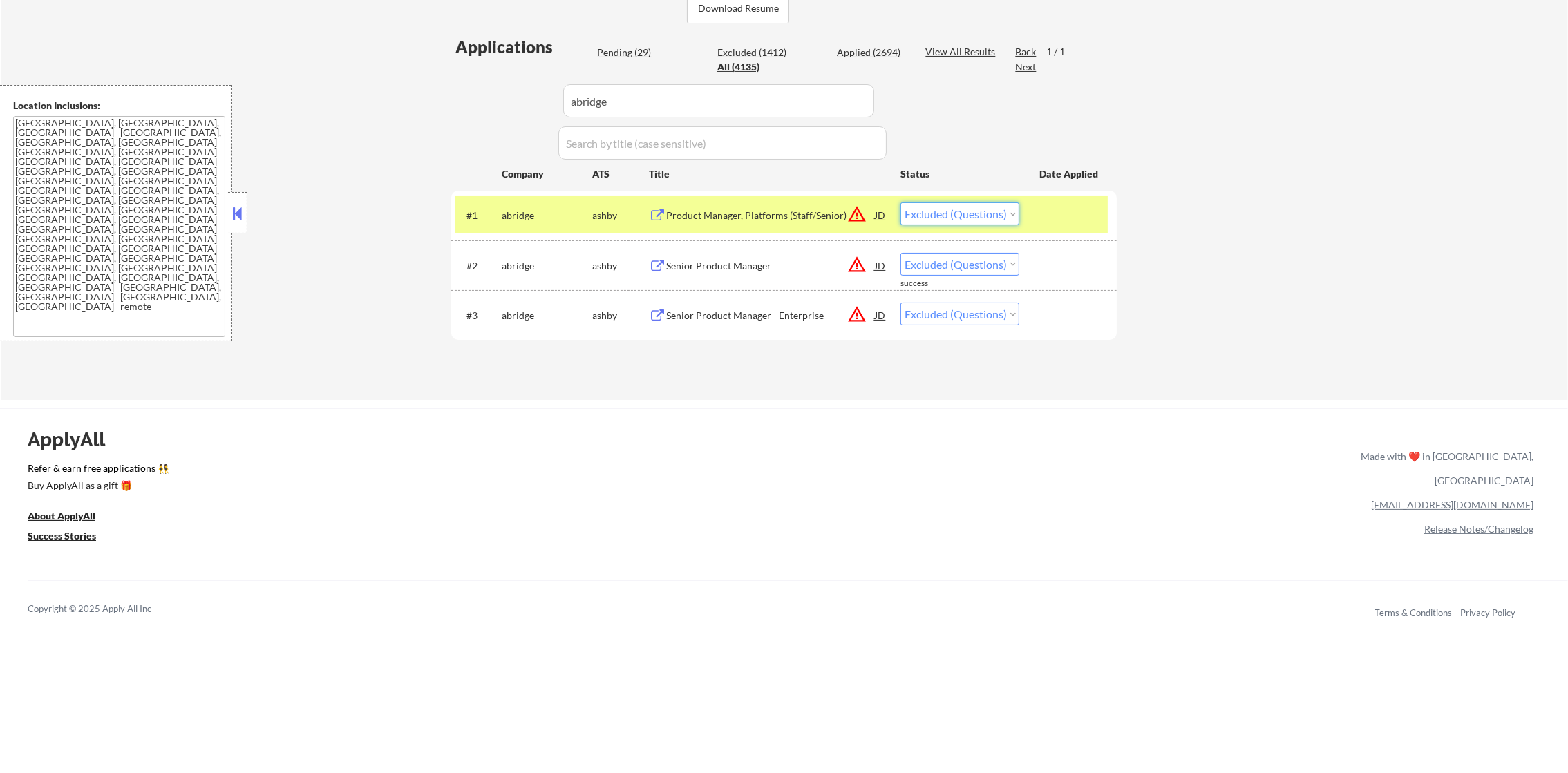
drag, startPoint x: 940, startPoint y: 210, endPoint x: 942, endPoint y: 217, distance: 7.3
click at [940, 210] on select "Choose an option... Pending Applied Excluded (Questions) Excluded (Expired) Exc…" at bounding box center [960, 214] width 119 height 23
select select ""excluded__expired_""
click at [900, 203] on select "Choose an option... Pending Applied Excluded (Questions) Excluded (Expired) Exc…" at bounding box center [960, 214] width 119 height 23
click at [762, 274] on div "Senior Product Manager" at bounding box center [771, 265] width 209 height 25
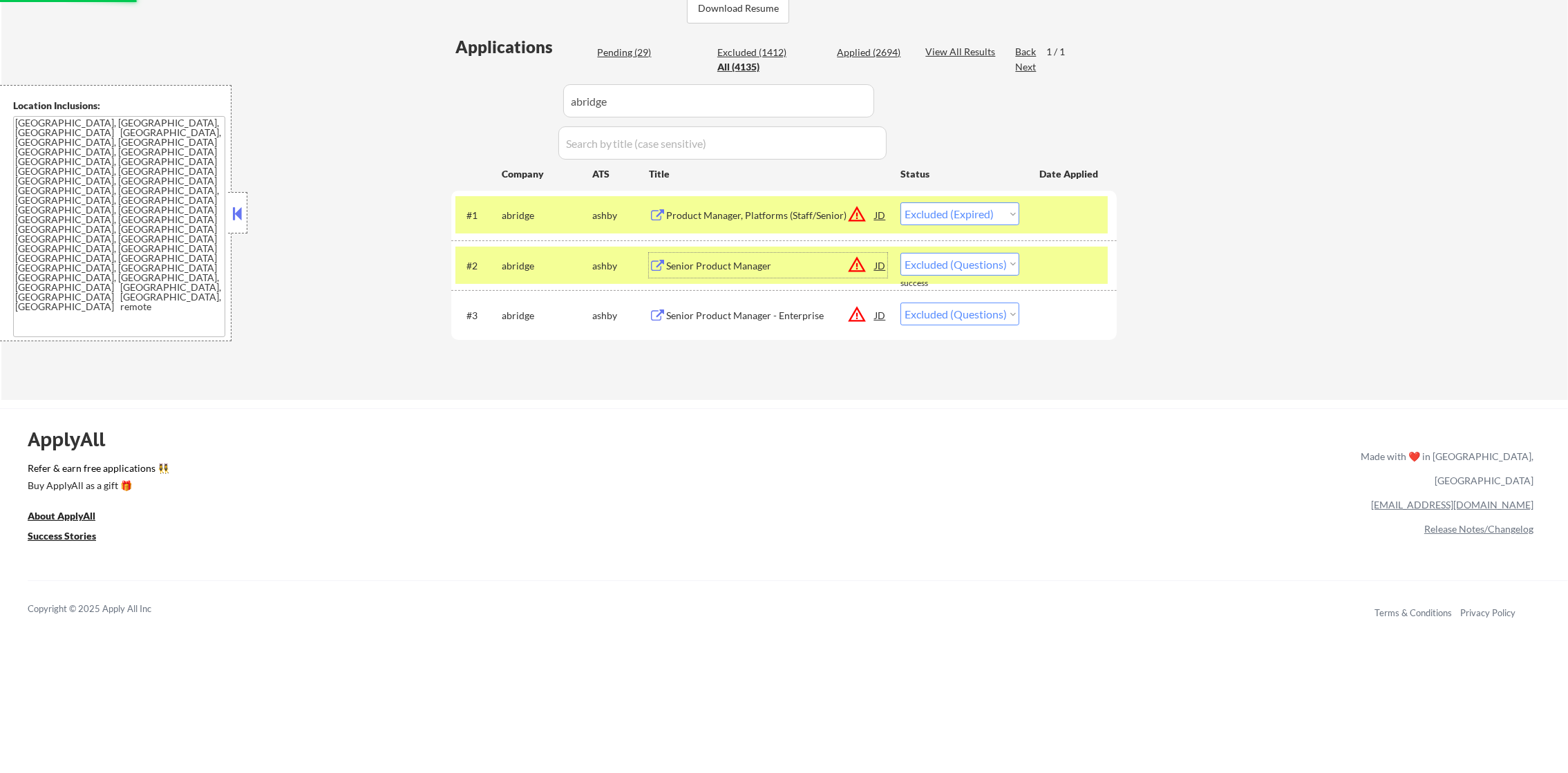
click at [731, 313] on div "Senior Product Manager - Enterprise" at bounding box center [771, 316] width 209 height 14
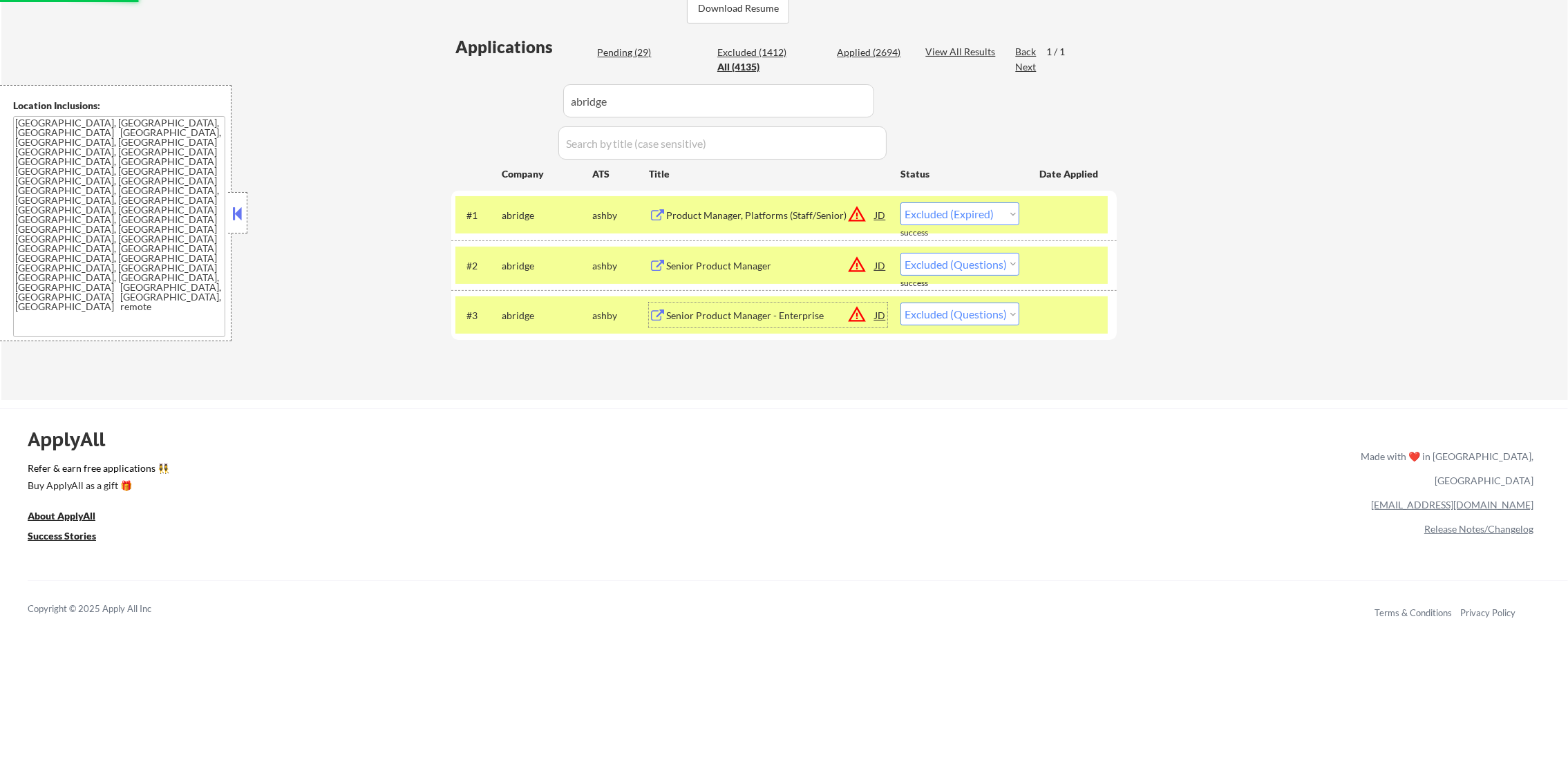
click at [548, 299] on div "#3 abridge [PERSON_NAME] Senior Product Manager - Enterprise JD warning_amber C…" at bounding box center [781, 315] width 652 height 37
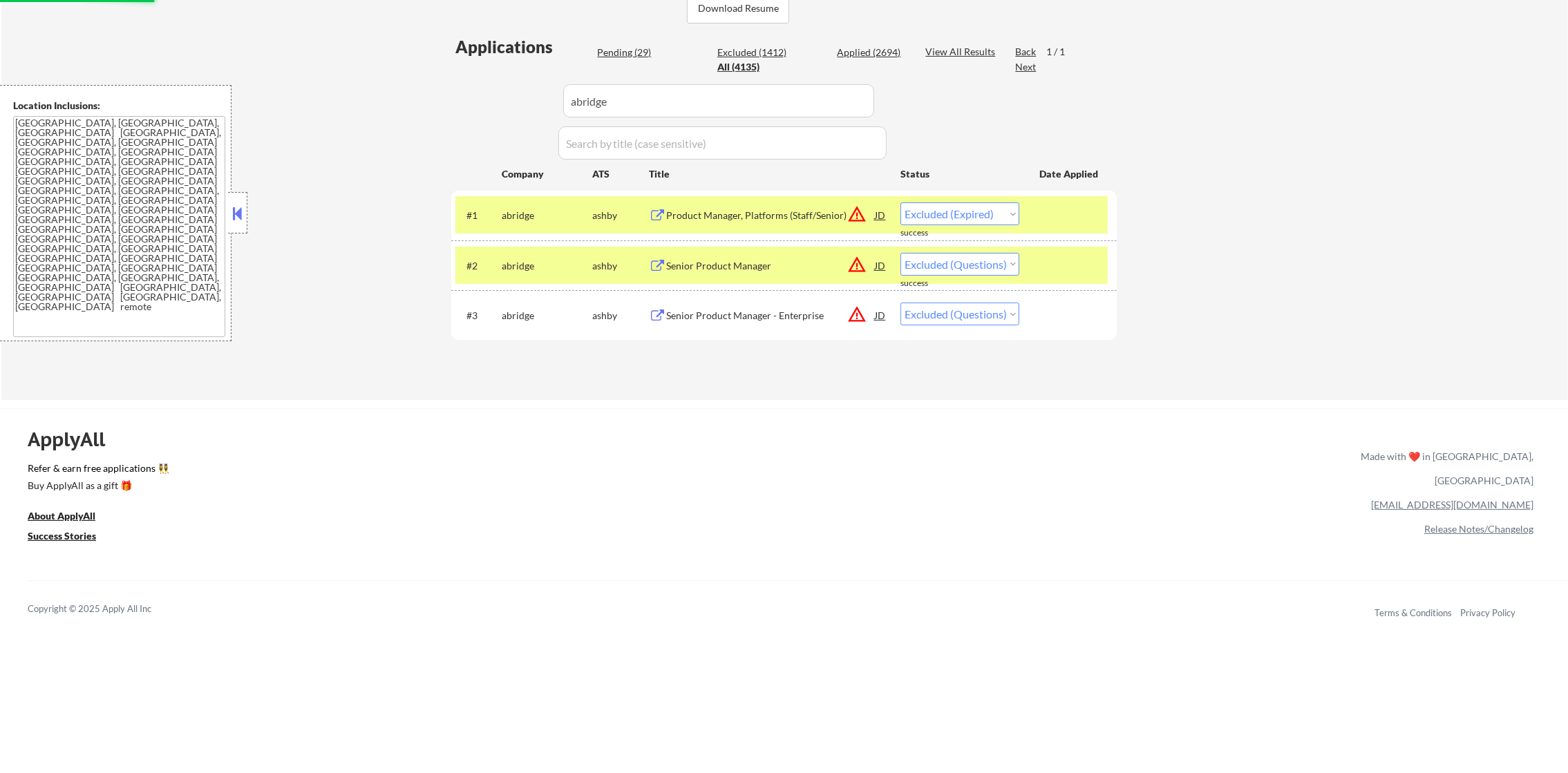
click at [540, 264] on div "abridge" at bounding box center [546, 266] width 90 height 14
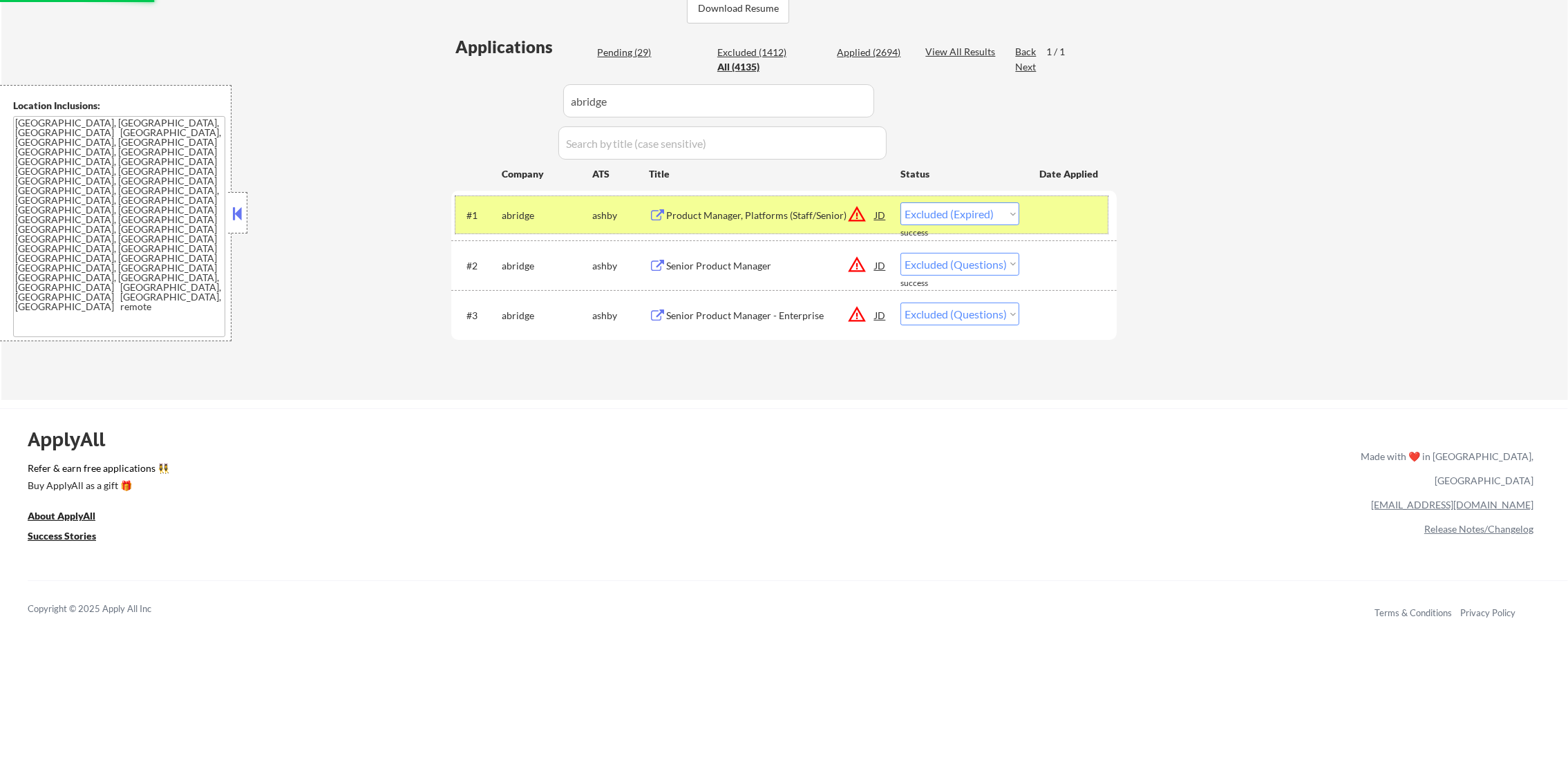
click at [540, 219] on div "abridge" at bounding box center [546, 216] width 90 height 14
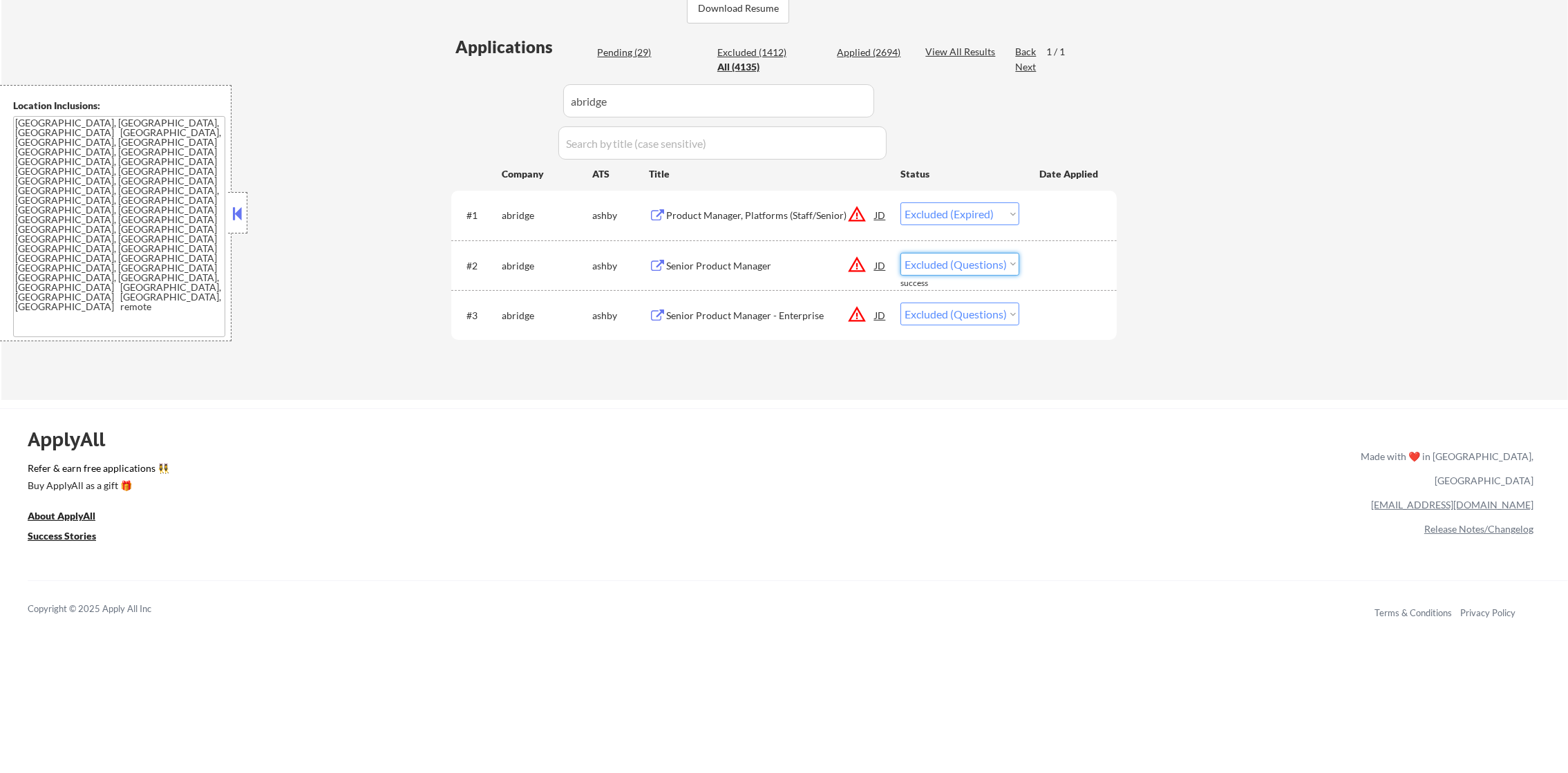
drag, startPoint x: 933, startPoint y: 264, endPoint x: 933, endPoint y: 273, distance: 9.0
click at [933, 264] on select "Choose an option... Pending Applied Excluded (Questions) Excluded (Expired) Exc…" at bounding box center [960, 264] width 119 height 23
select select ""applied""
click at [900, 253] on select "Choose an option... Pending Applied Excluded (Questions) Excluded (Expired) Exc…" at bounding box center [960, 264] width 119 height 23
click at [710, 314] on div "Senior Product Manager - Enterprise" at bounding box center [771, 316] width 209 height 14
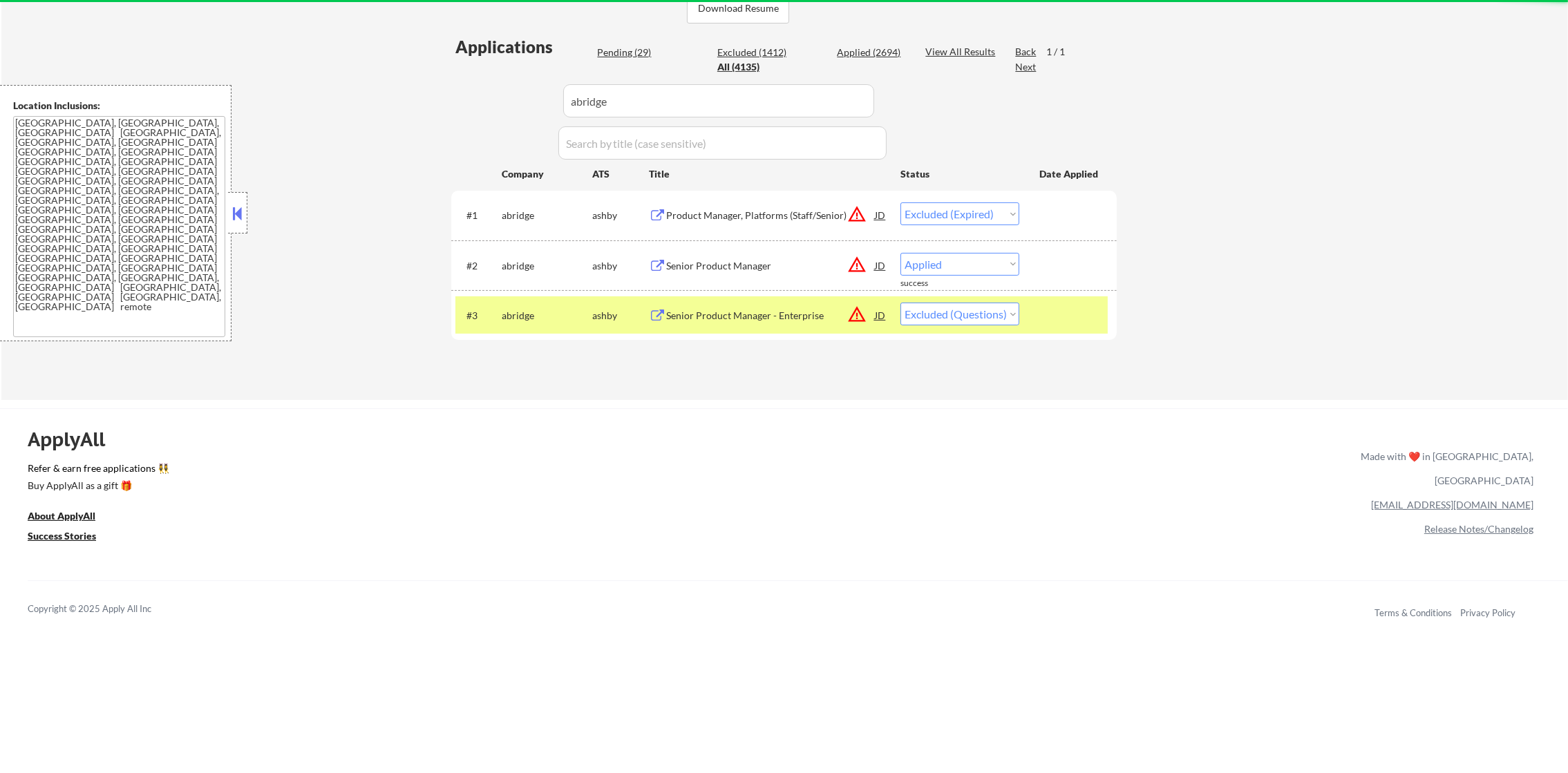
select select ""applied""
select select ""excluded__expired_""
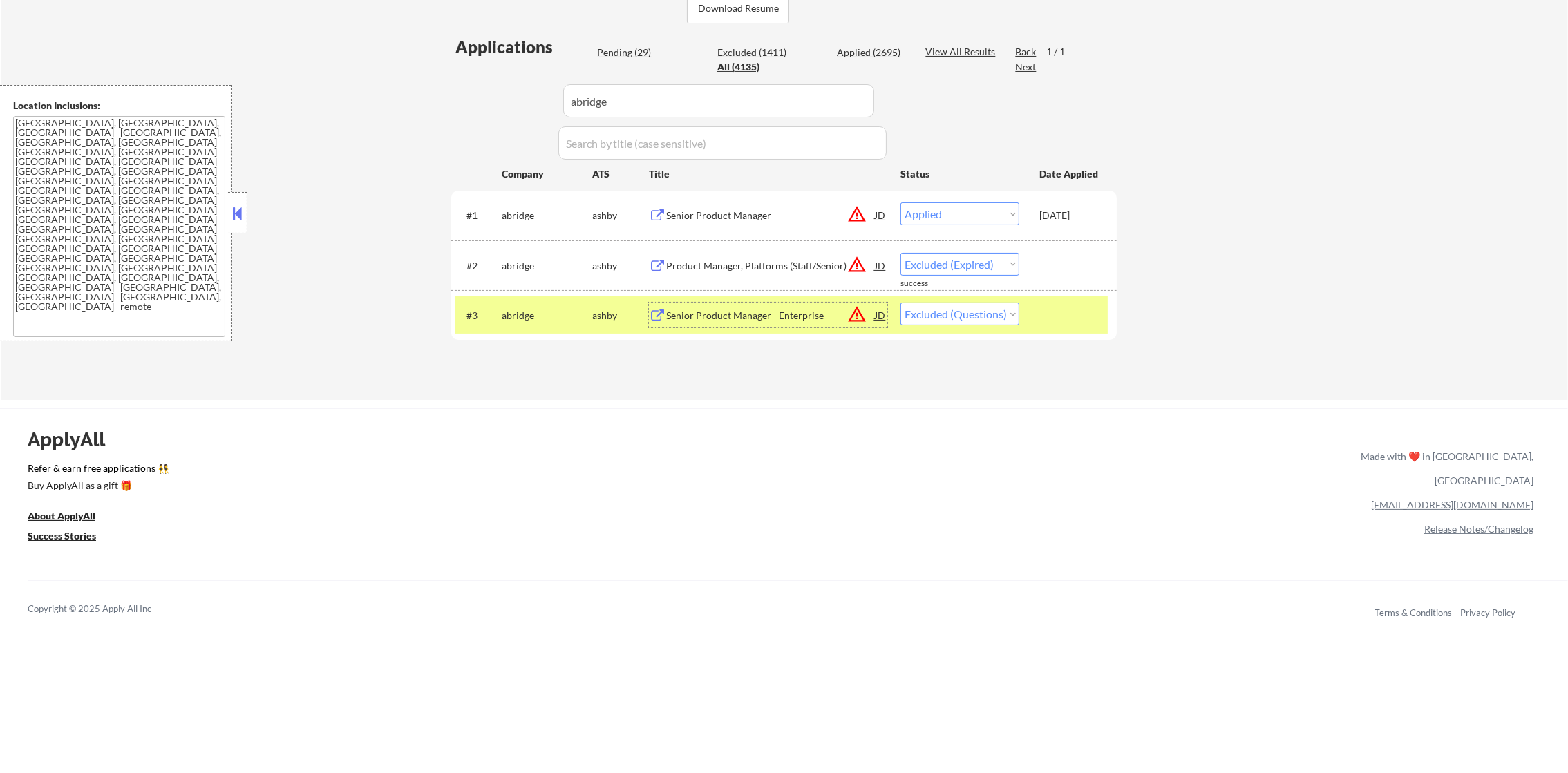
click at [1002, 323] on select "Choose an option... Pending Applied Excluded (Questions) Excluded (Expired) Exc…" at bounding box center [960, 314] width 119 height 23
select select ""excluded__other_""
click at [900, 303] on select "Choose an option... Pending Applied Excluded (Questions) Excluded (Expired) Exc…" at bounding box center [960, 314] width 119 height 23
click at [541, 317] on div "abridge" at bounding box center [546, 316] width 90 height 14
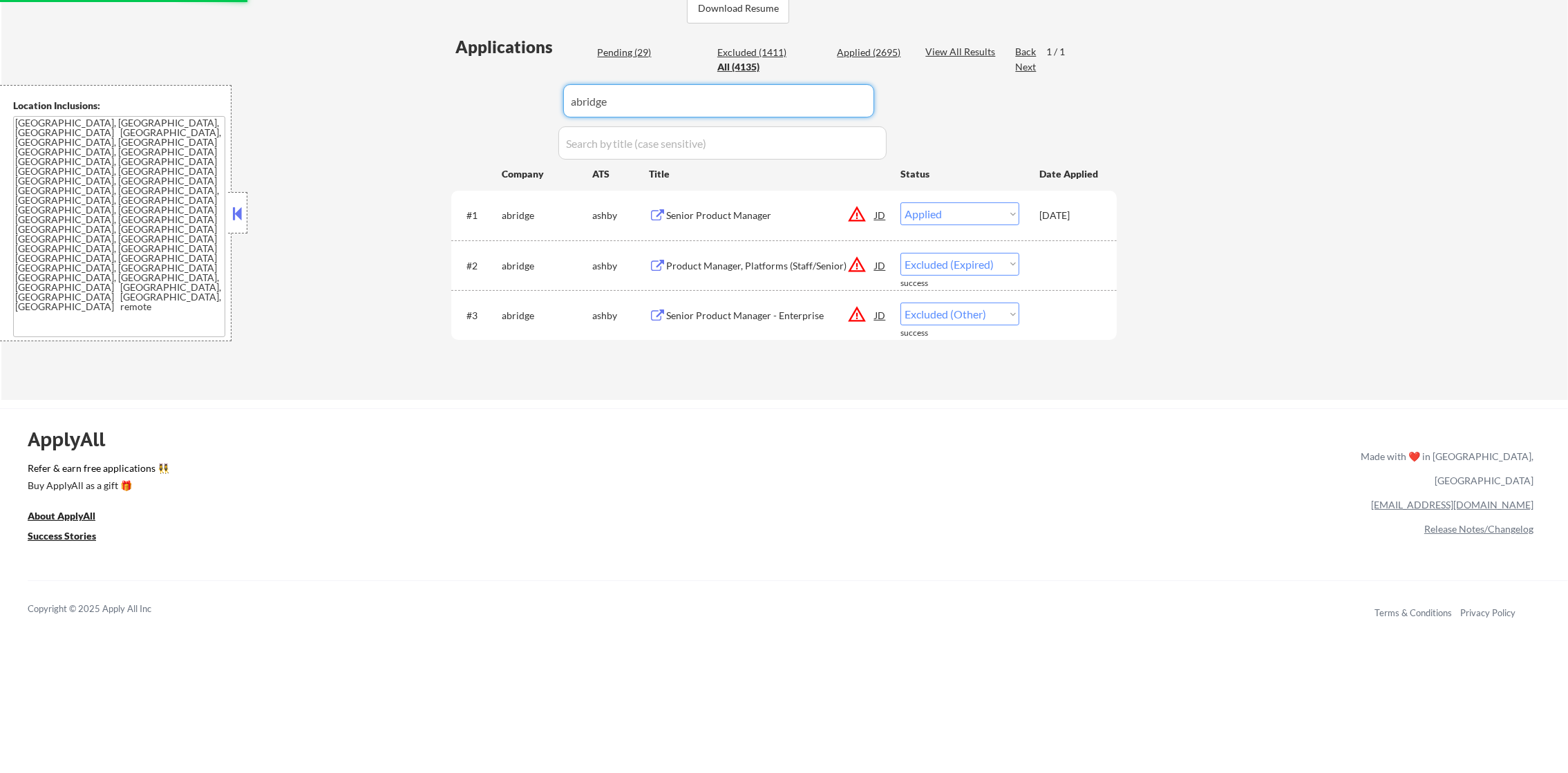
drag, startPoint x: 691, startPoint y: 87, endPoint x: 470, endPoint y: 81, distance: 221.1
click at [501, 83] on div "Applications Pending (29) Excluded (1411) Applied (2695) All (4135) View All Re…" at bounding box center [784, 204] width 665 height 338
paste input "udacity"
type input "udacity"
click at [470, 81] on div "Applications Pending (29) Excluded (1411) Applied (2695) All (4135) View All Re…" at bounding box center [784, 204] width 665 height 338
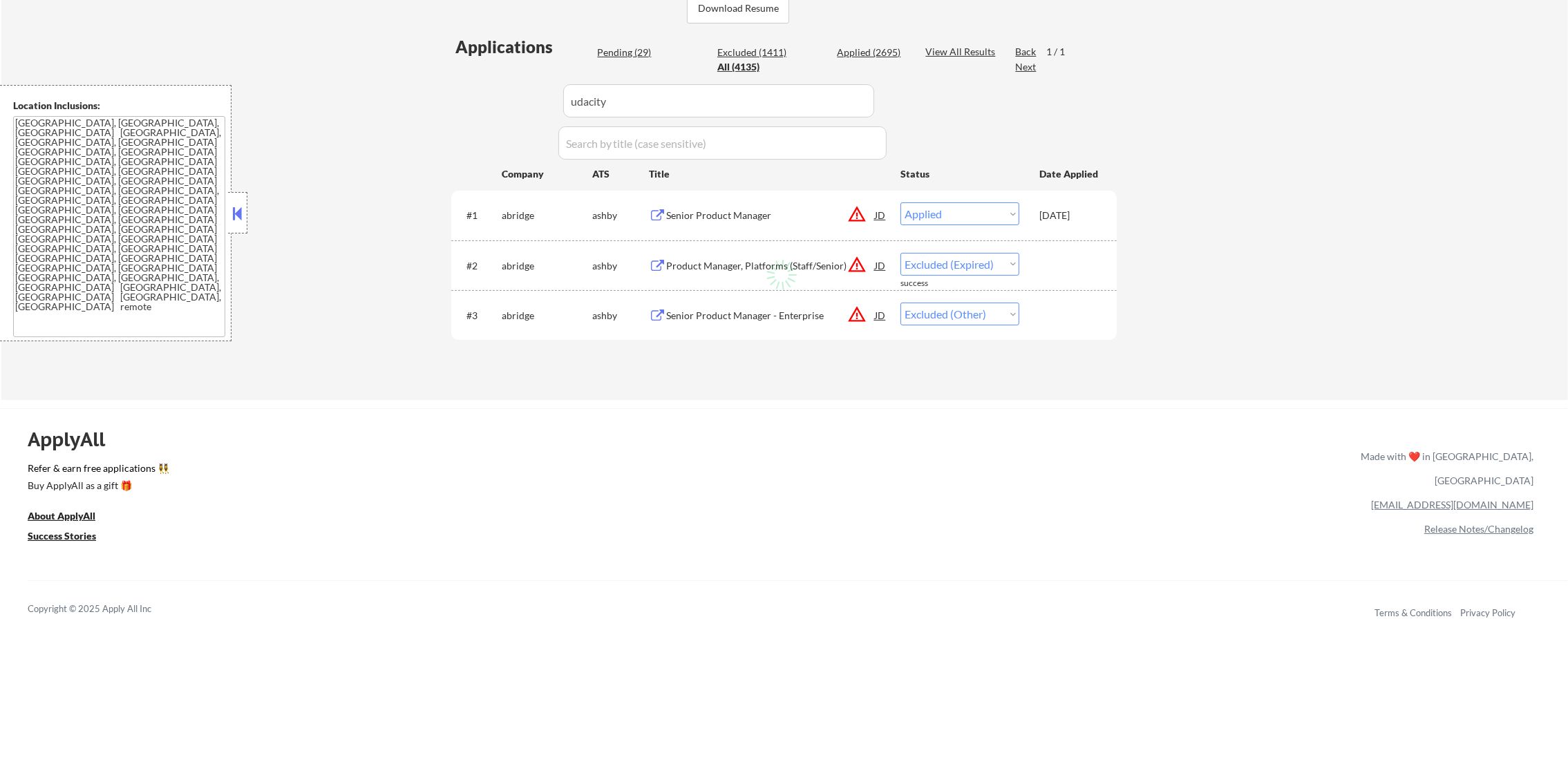
select select ""applied""
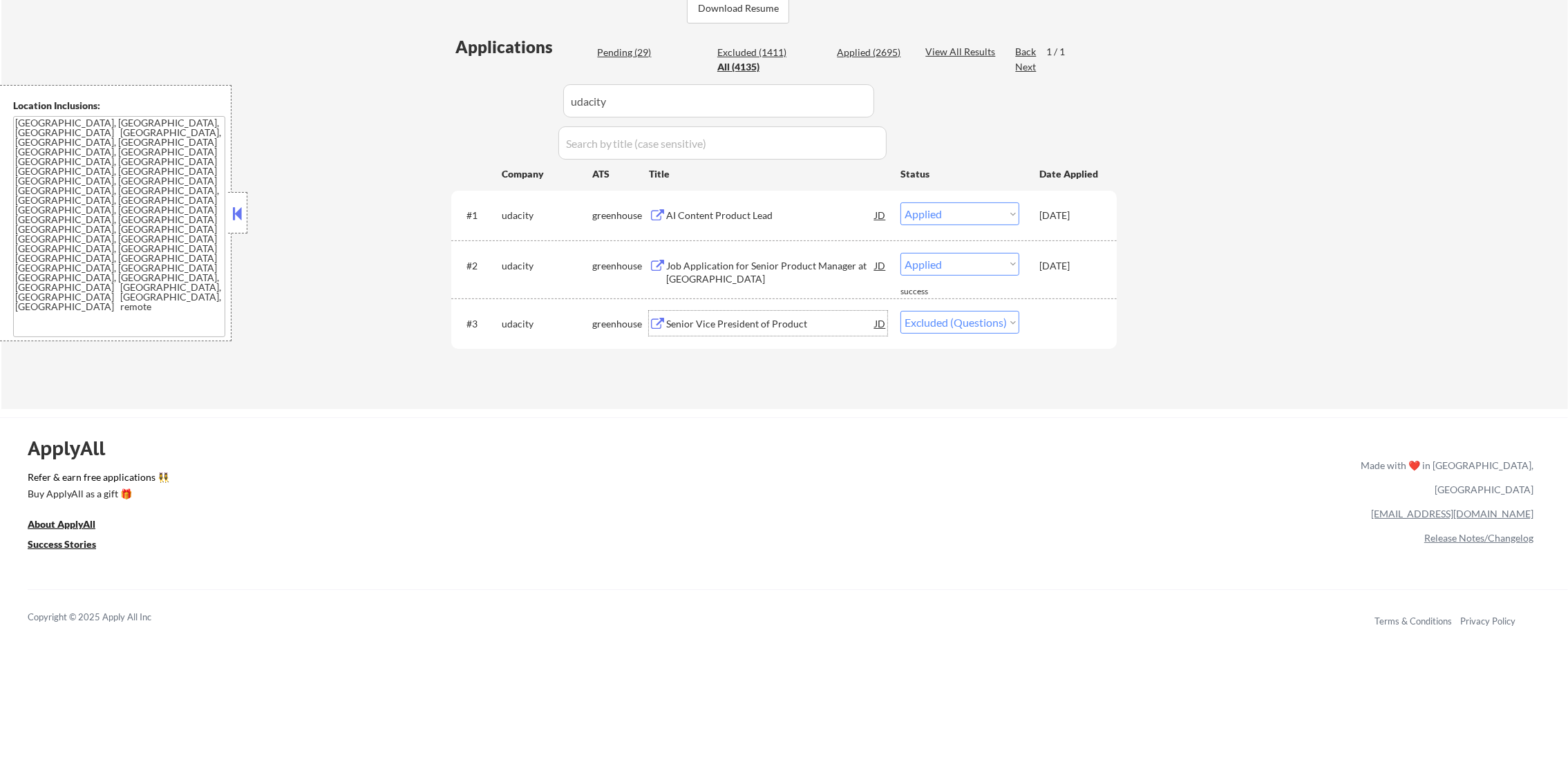
click at [762, 319] on div "Senior Vice President of Product" at bounding box center [771, 324] width 209 height 14
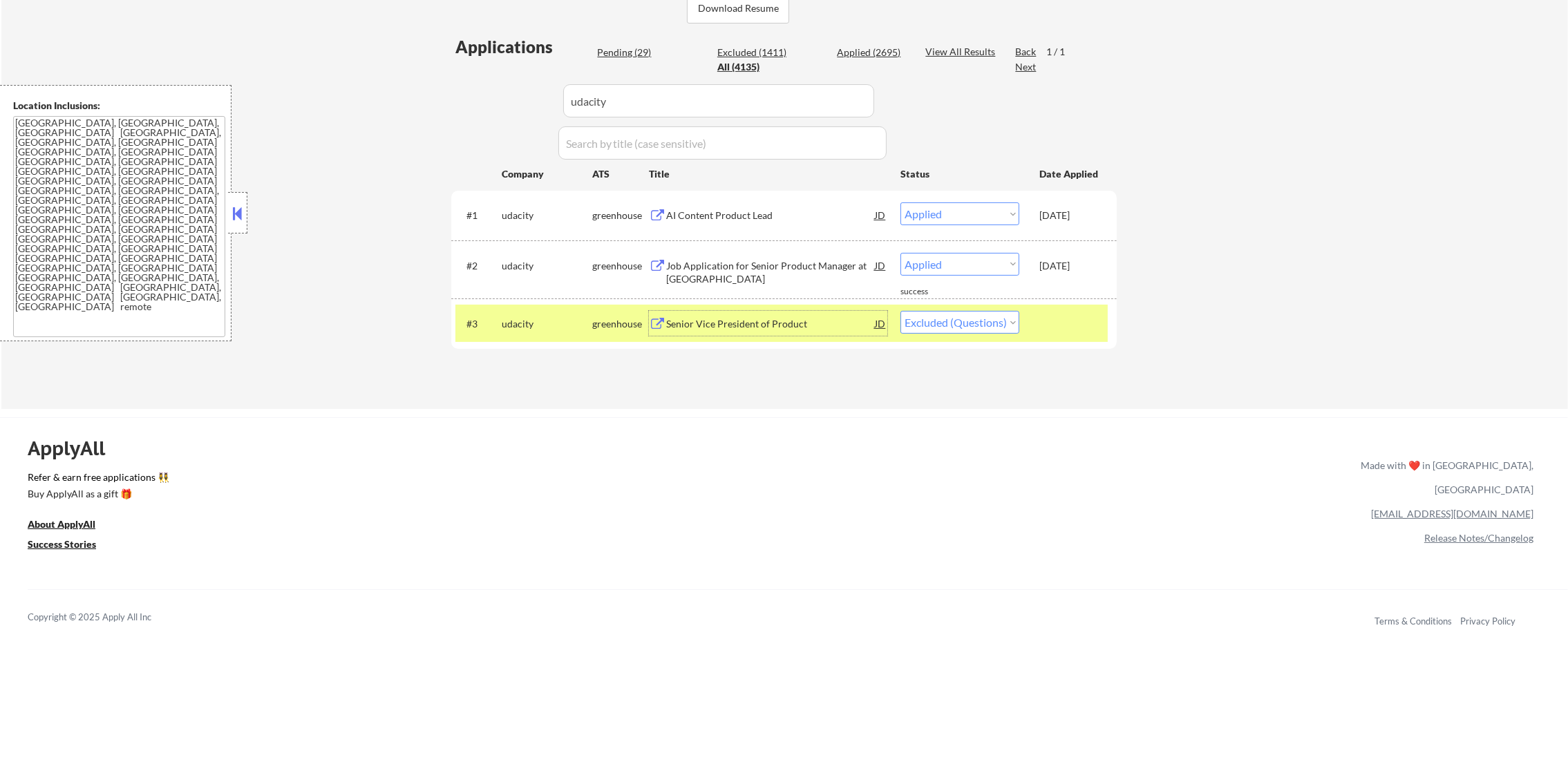
drag, startPoint x: 938, startPoint y: 307, endPoint x: 938, endPoint y: 315, distance: 8.0
click at [938, 310] on div "#3 udacity greenhouse Senior Vice President of Product JD warning_amber Choose …" at bounding box center [781, 323] width 652 height 37
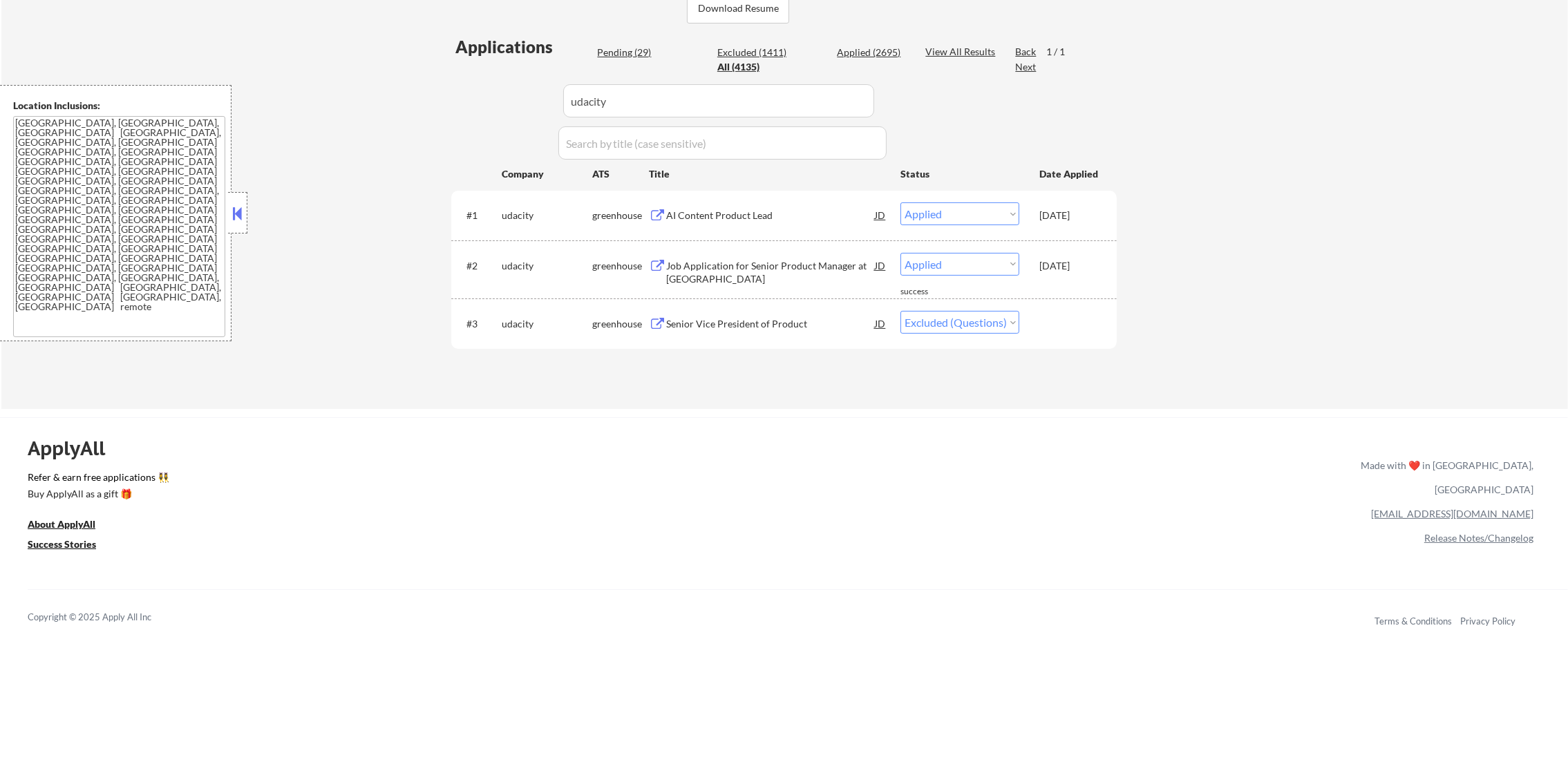
click at [938, 326] on select "Choose an option... Pending Applied Excluded (Questions) Excluded (Expired) Exc…" at bounding box center [960, 322] width 119 height 23
select select ""excluded__expired_""
click at [900, 310] on select "Choose an option... Pending Applied Excluded (Questions) Excluded (Expired) Exc…" at bounding box center [960, 322] width 119 height 23
drag, startPoint x: 571, startPoint y: 109, endPoint x: 491, endPoint y: 109, distance: 80.0
click at [501, 109] on div "Applications Pending (29) Excluded (1411) Applied (2695) All (4135) View All Re…" at bounding box center [784, 208] width 665 height 347
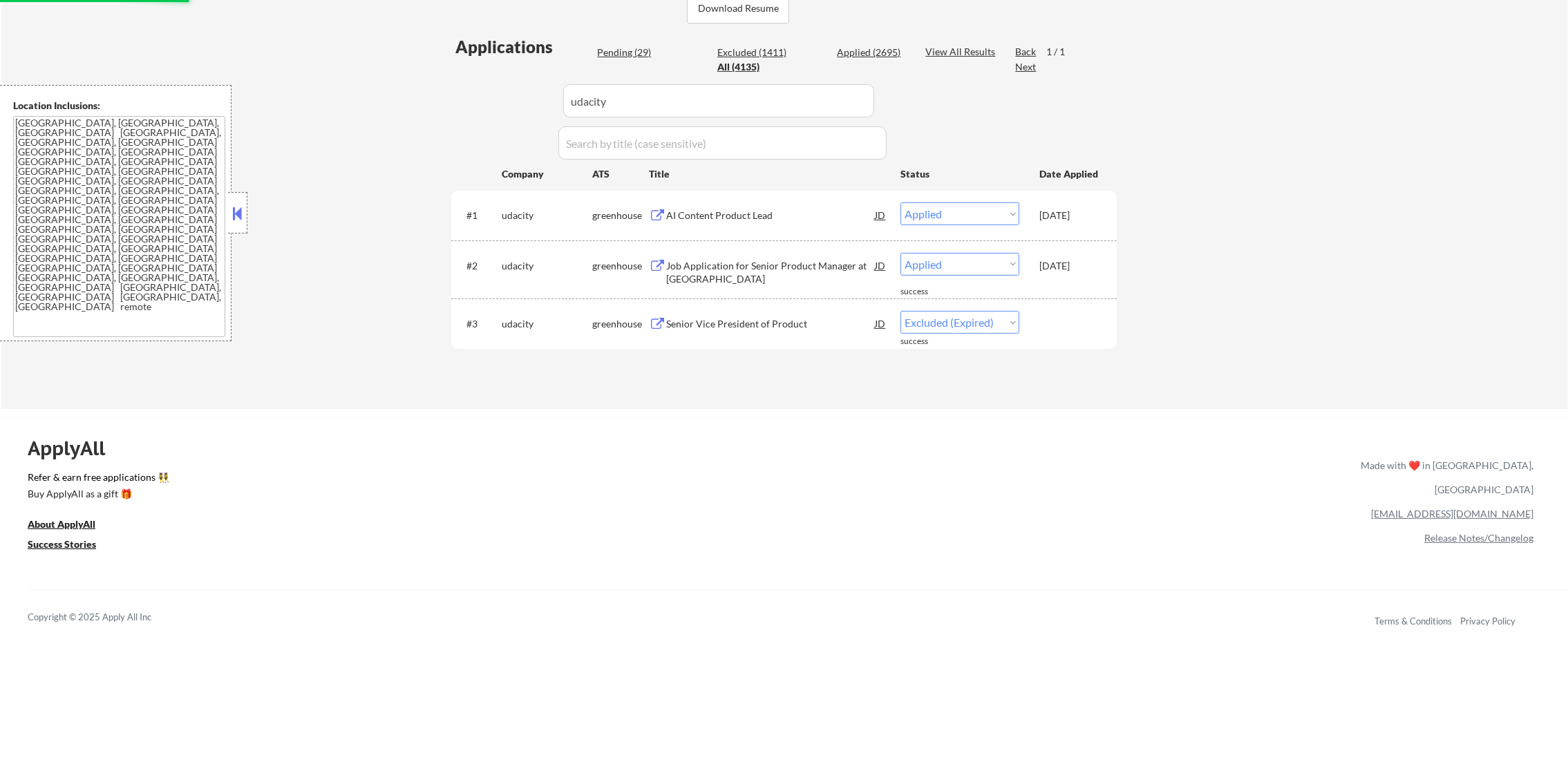
paste input "radai"
type input "radai"
click at [491, 109] on div "Applications Pending (29) Excluded (1411) Applied (2695) All (4135) View All Re…" at bounding box center [784, 208] width 665 height 347
select select ""excluded""
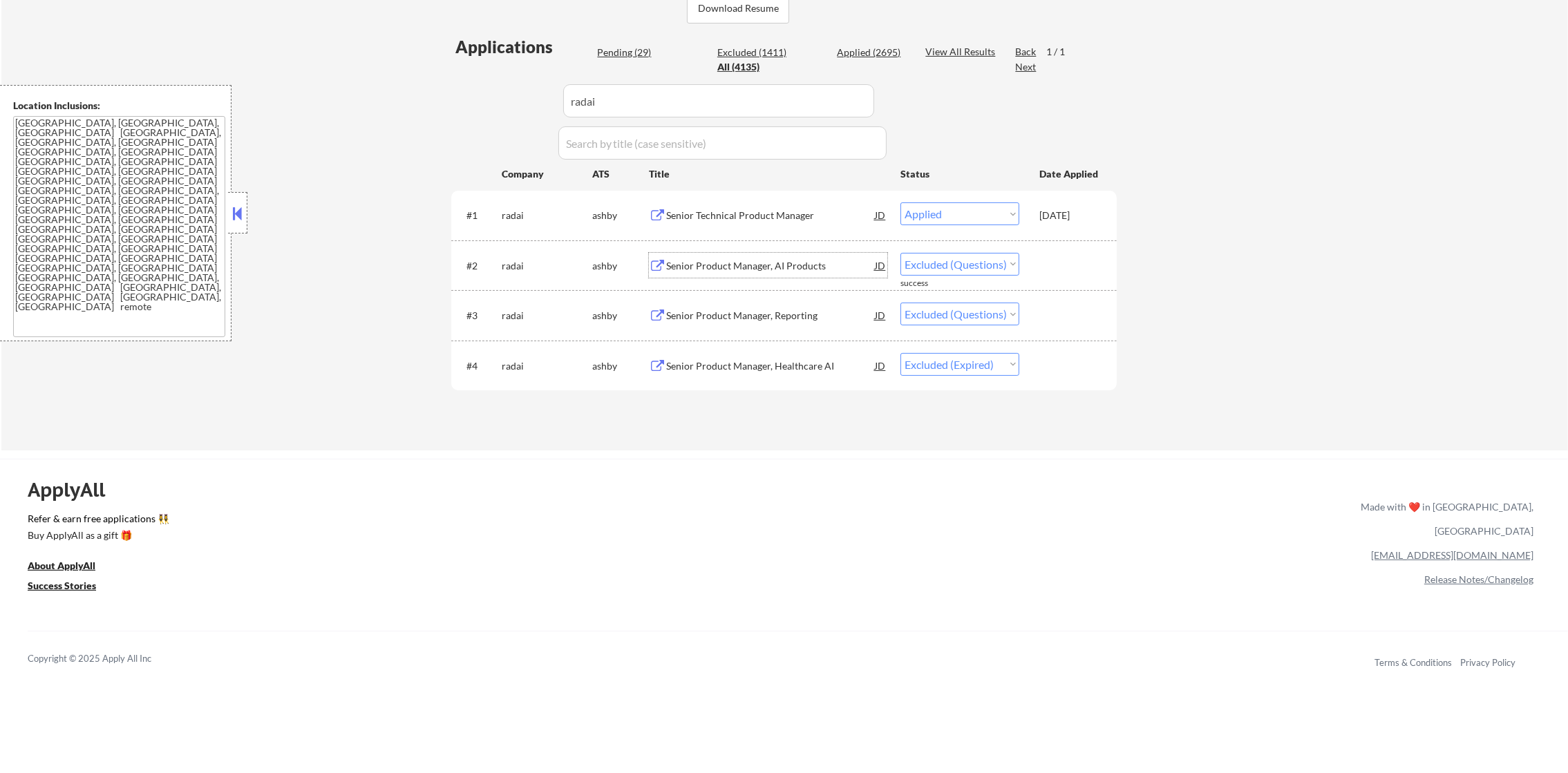
click at [802, 268] on div "Senior Product Manager, AI Products" at bounding box center [771, 266] width 209 height 14
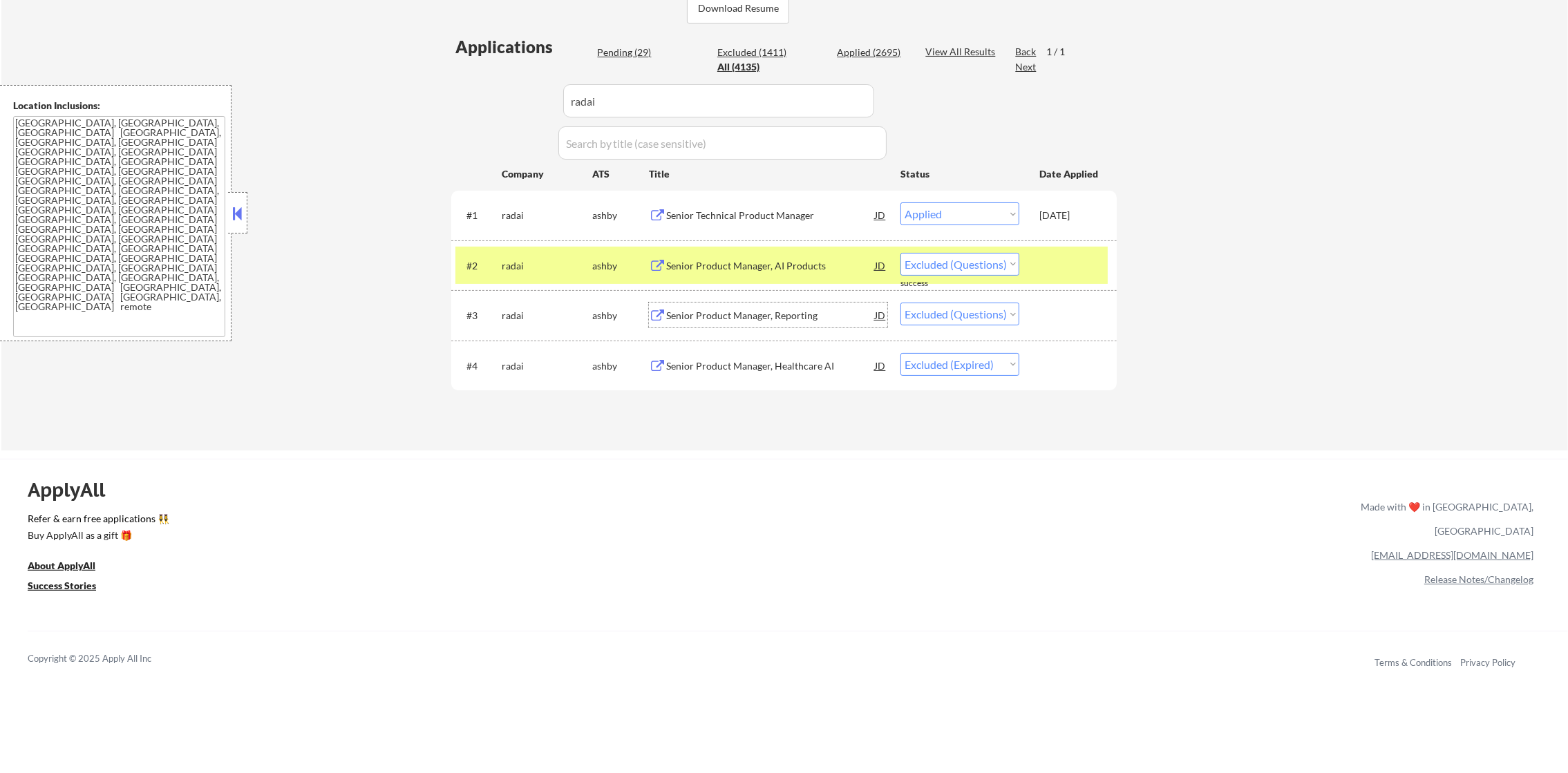
click at [810, 316] on div "Senior Product Manager, Reporting" at bounding box center [771, 316] width 209 height 14
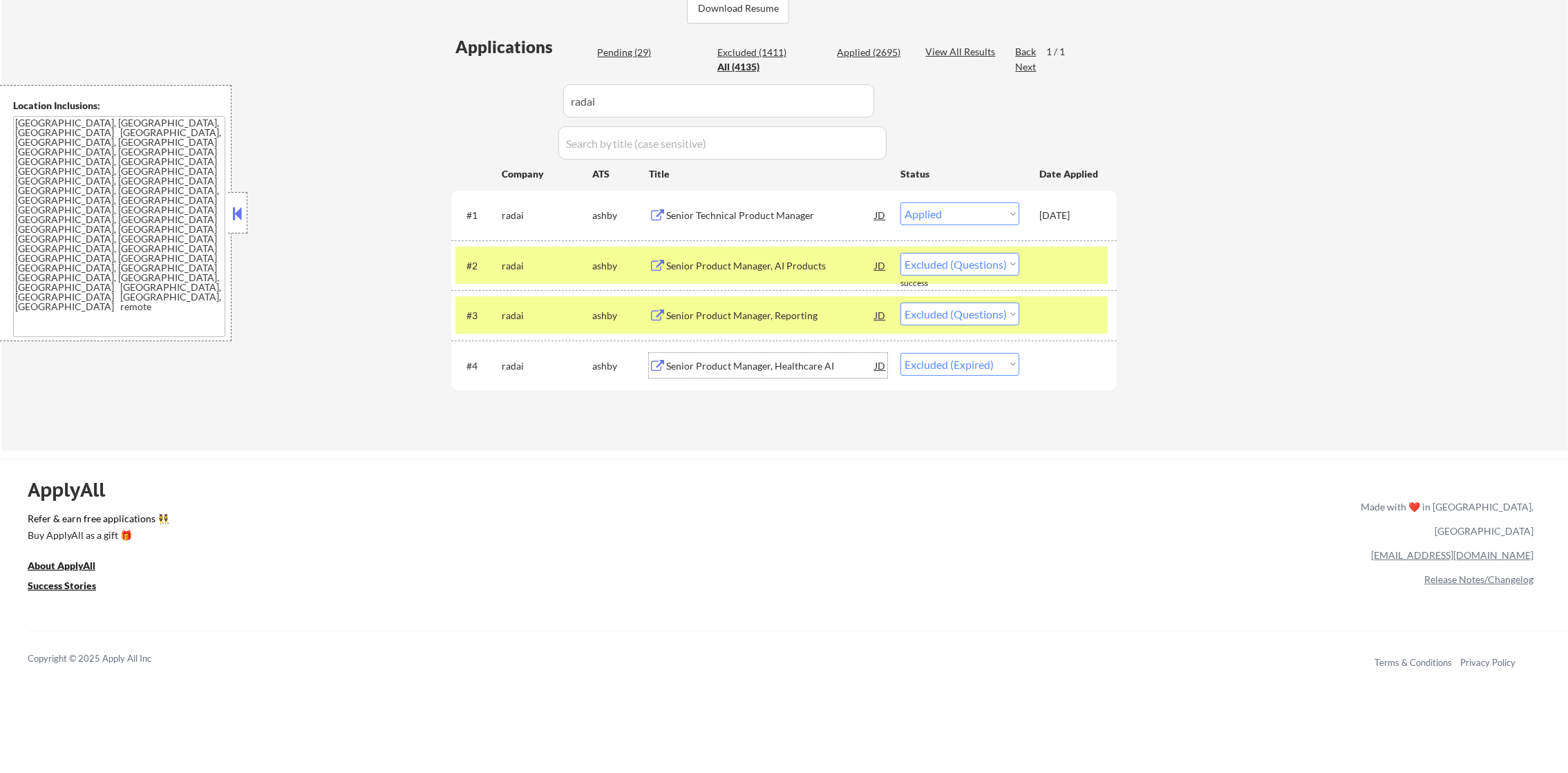
click at [758, 372] on div "Senior Product Manager, Healthcare AI" at bounding box center [771, 365] width 209 height 25
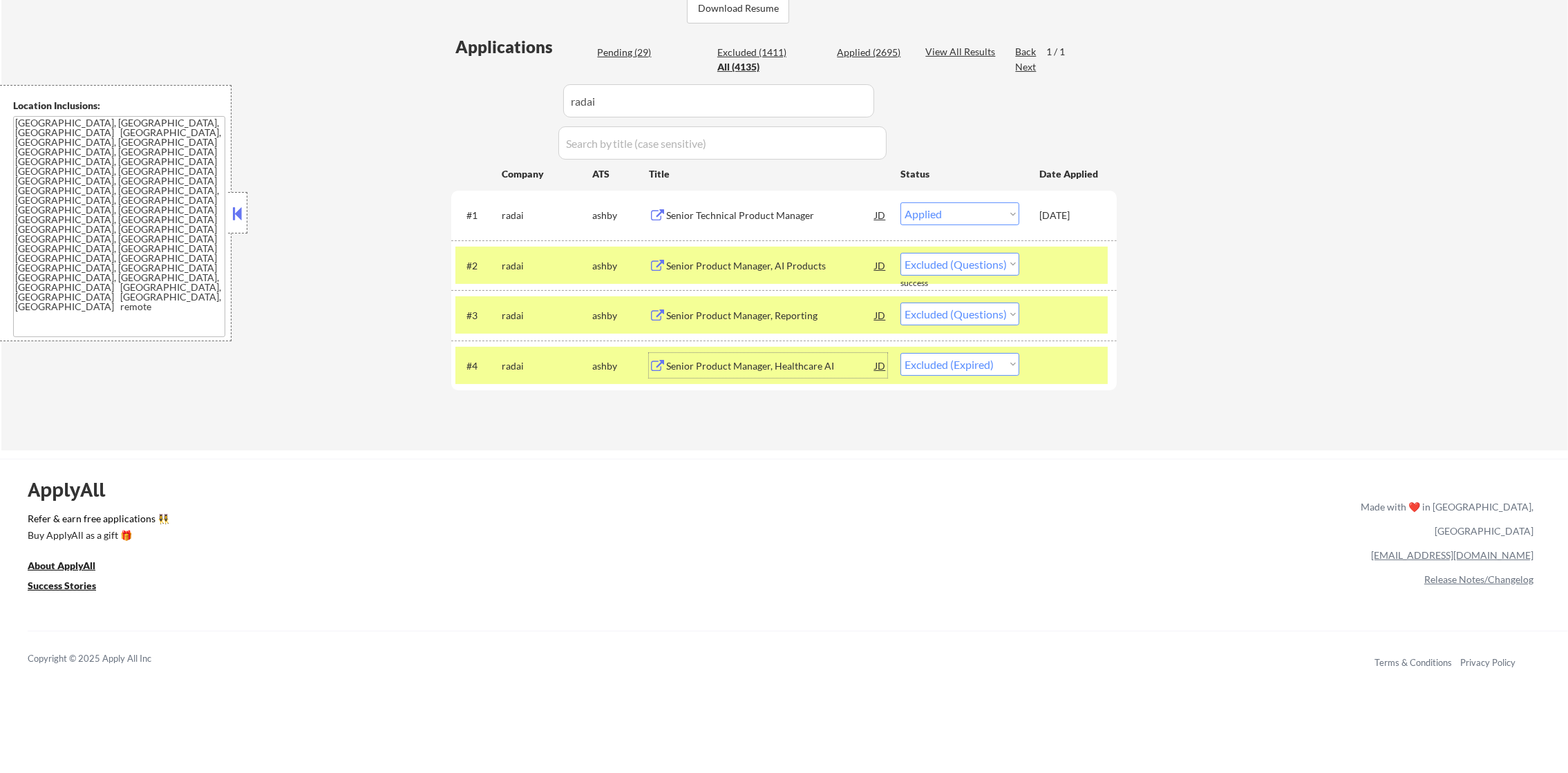
drag, startPoint x: 952, startPoint y: 262, endPoint x: 952, endPoint y: 278, distance: 16.0
click at [952, 264] on select "Choose an option... Pending Applied Excluded (Questions) Excluded (Expired) Exc…" at bounding box center [960, 264] width 119 height 23
select select ""excluded__expired_""
click at [900, 253] on select "Choose an option... Pending Applied Excluded (Questions) Excluded (Expired) Exc…" at bounding box center [960, 264] width 119 height 23
click at [963, 314] on select "Choose an option... Pending Applied Excluded (Questions) Excluded (Expired) Exc…" at bounding box center [960, 314] width 119 height 23
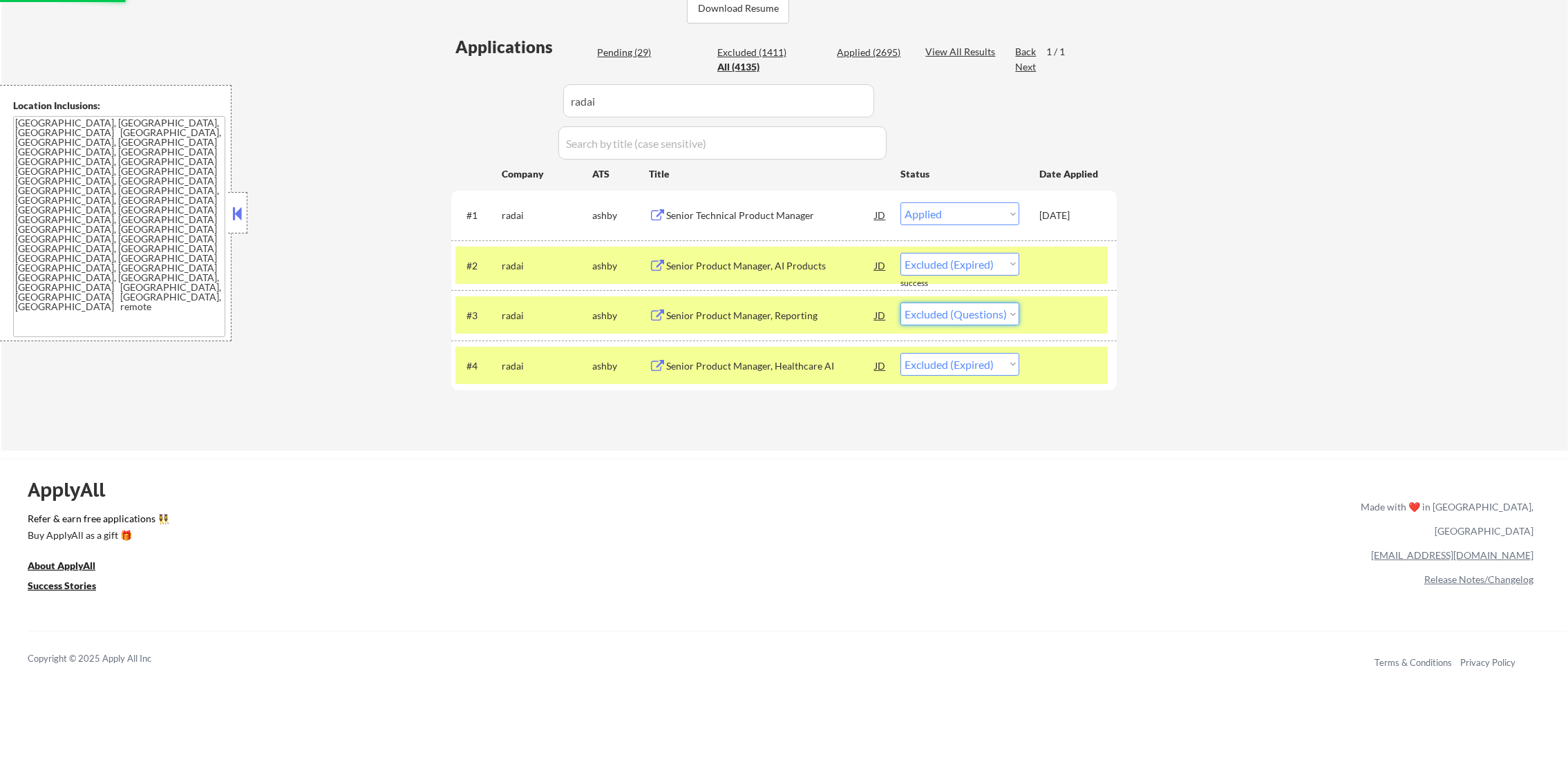
select select ""excluded__expired_""
click at [900, 303] on select "Choose an option... Pending Applied Excluded (Questions) Excluded (Expired) Exc…" at bounding box center [960, 314] width 119 height 23
click at [537, 320] on div "radai" at bounding box center [546, 316] width 90 height 14
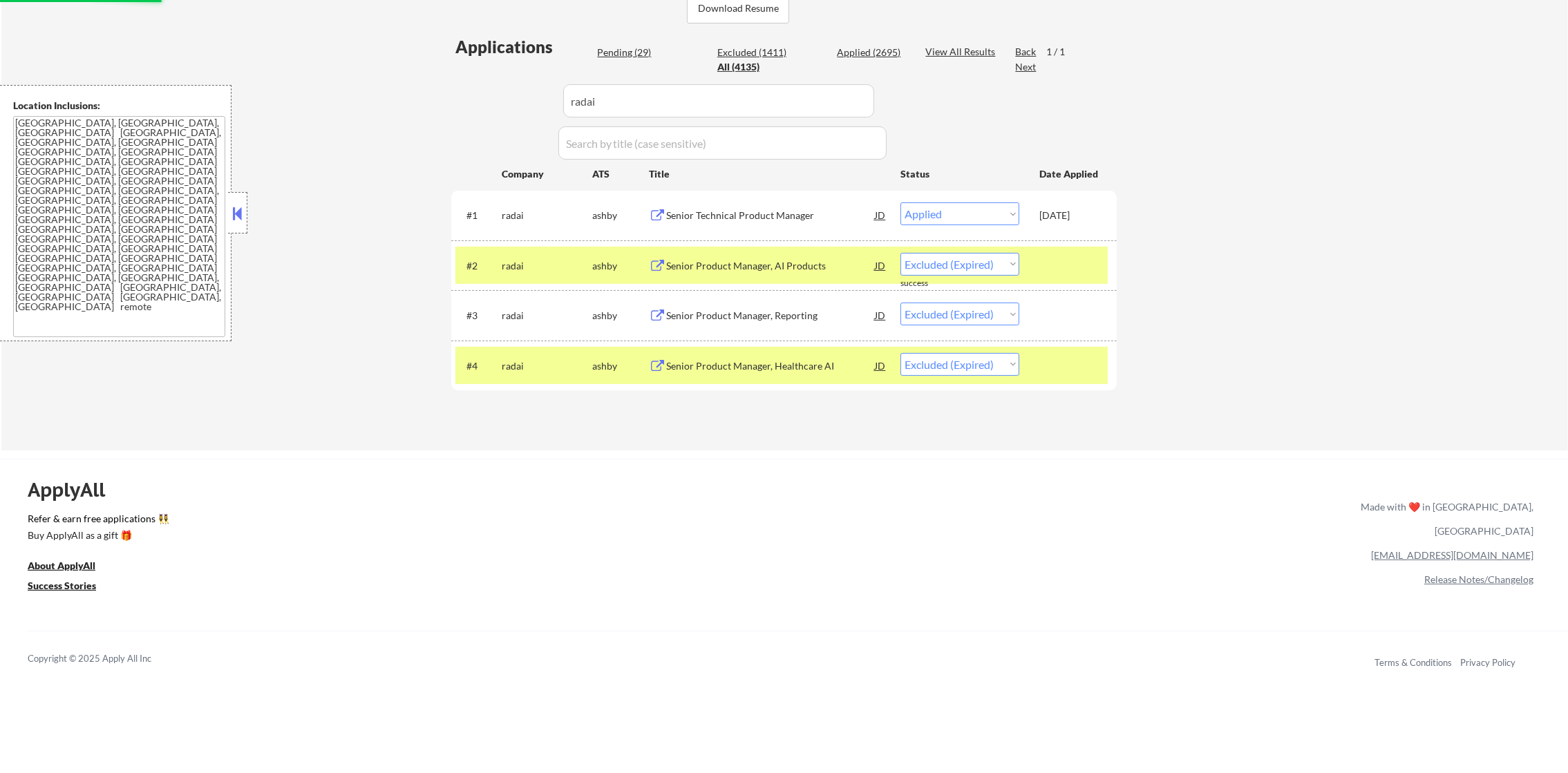
click at [528, 272] on div "radai" at bounding box center [546, 265] width 90 height 25
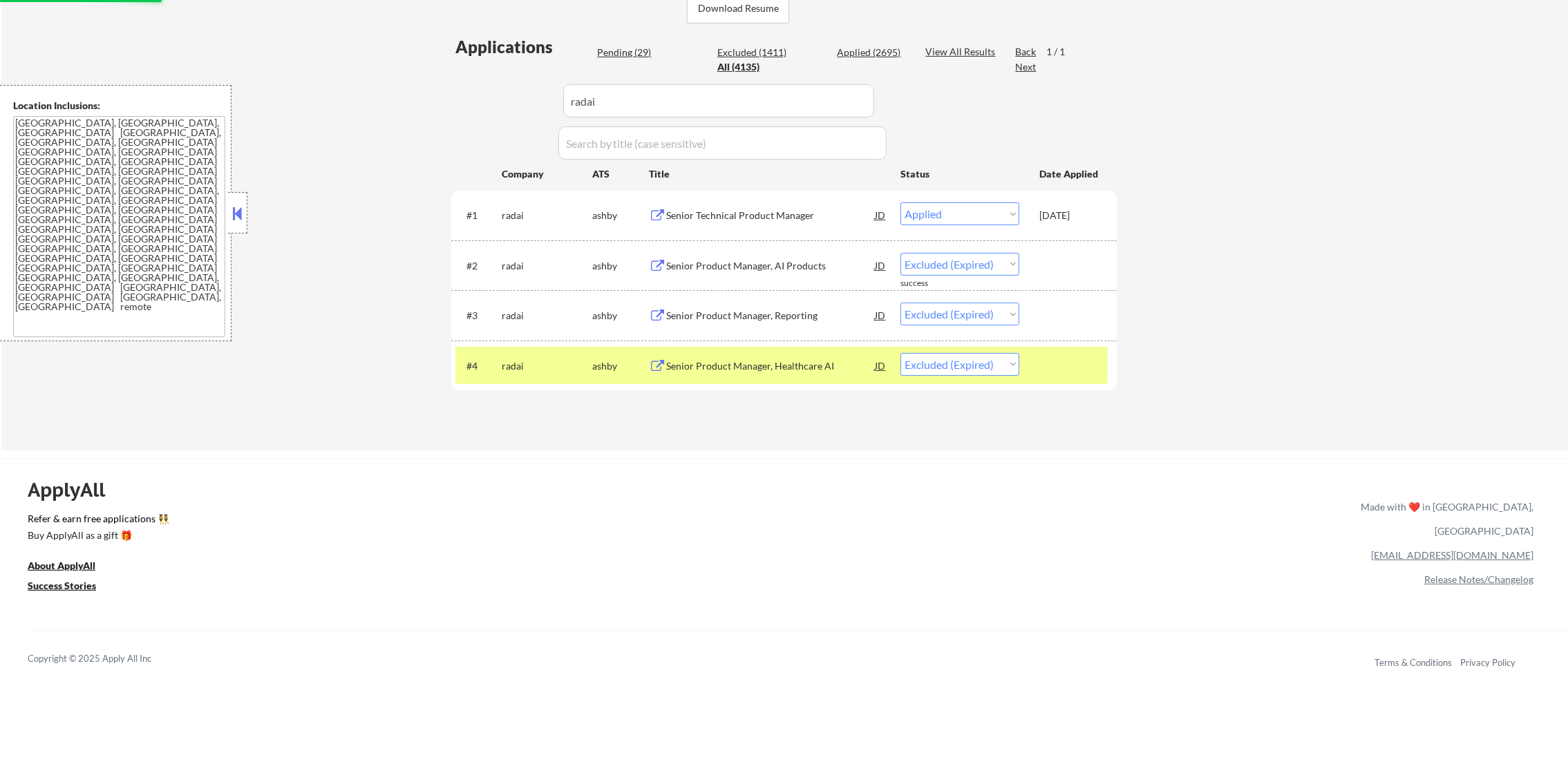
click at [533, 357] on div "radai" at bounding box center [546, 365] width 90 height 25
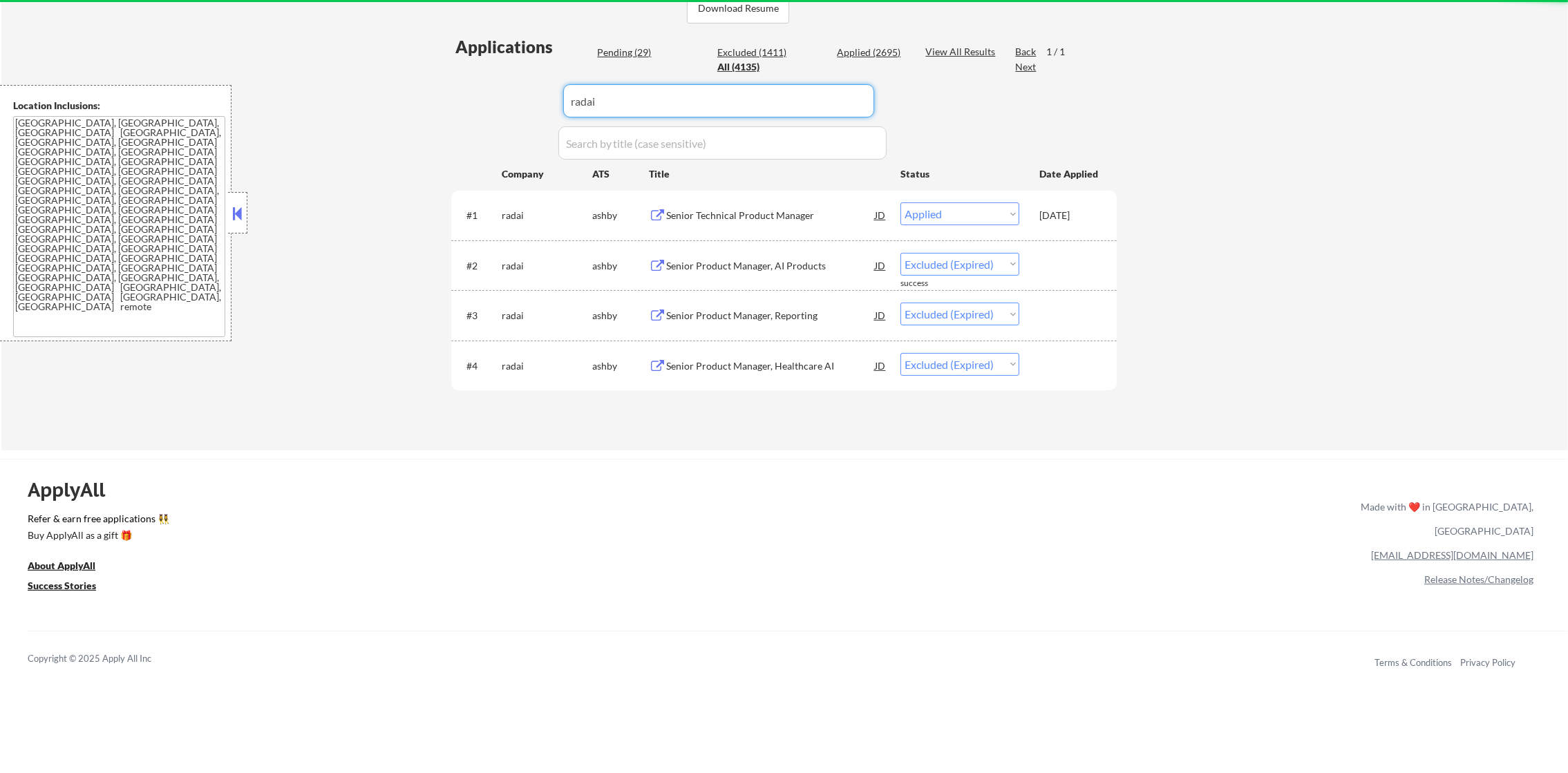
drag, startPoint x: 656, startPoint y: 105, endPoint x: 489, endPoint y: 107, distance: 167.0
click at [492, 107] on div "Applications Pending (29) Excluded (1411) Applied (2695) All (4135) View All Re…" at bounding box center [784, 229] width 665 height 389
paste input "toast"
type input "toast"
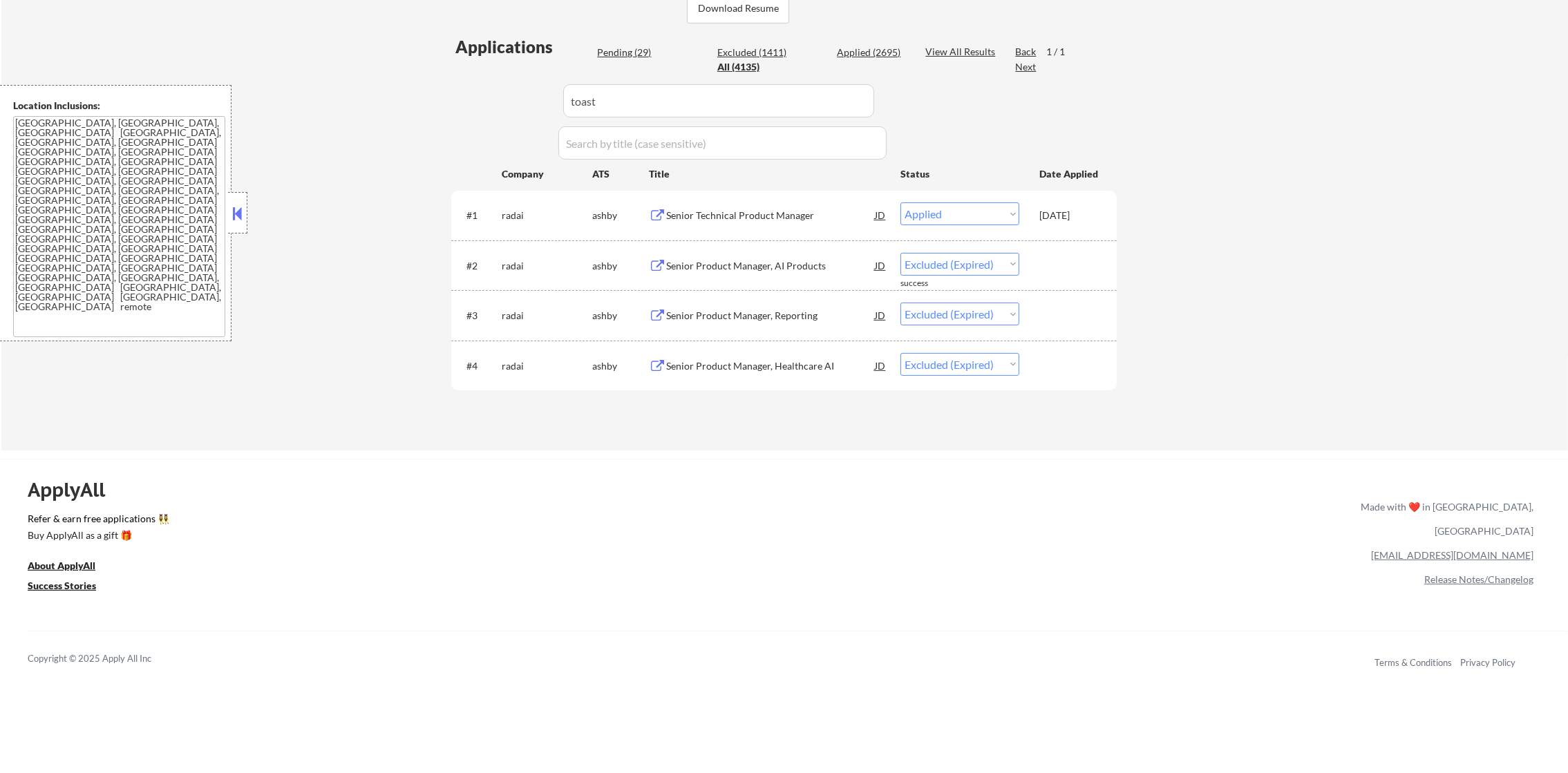
click at [483, 107] on div "Applications Pending (29) Excluded (1411) Applied (2695) All (4135) View All Re…" at bounding box center [784, 229] width 665 height 389
select select ""applied""
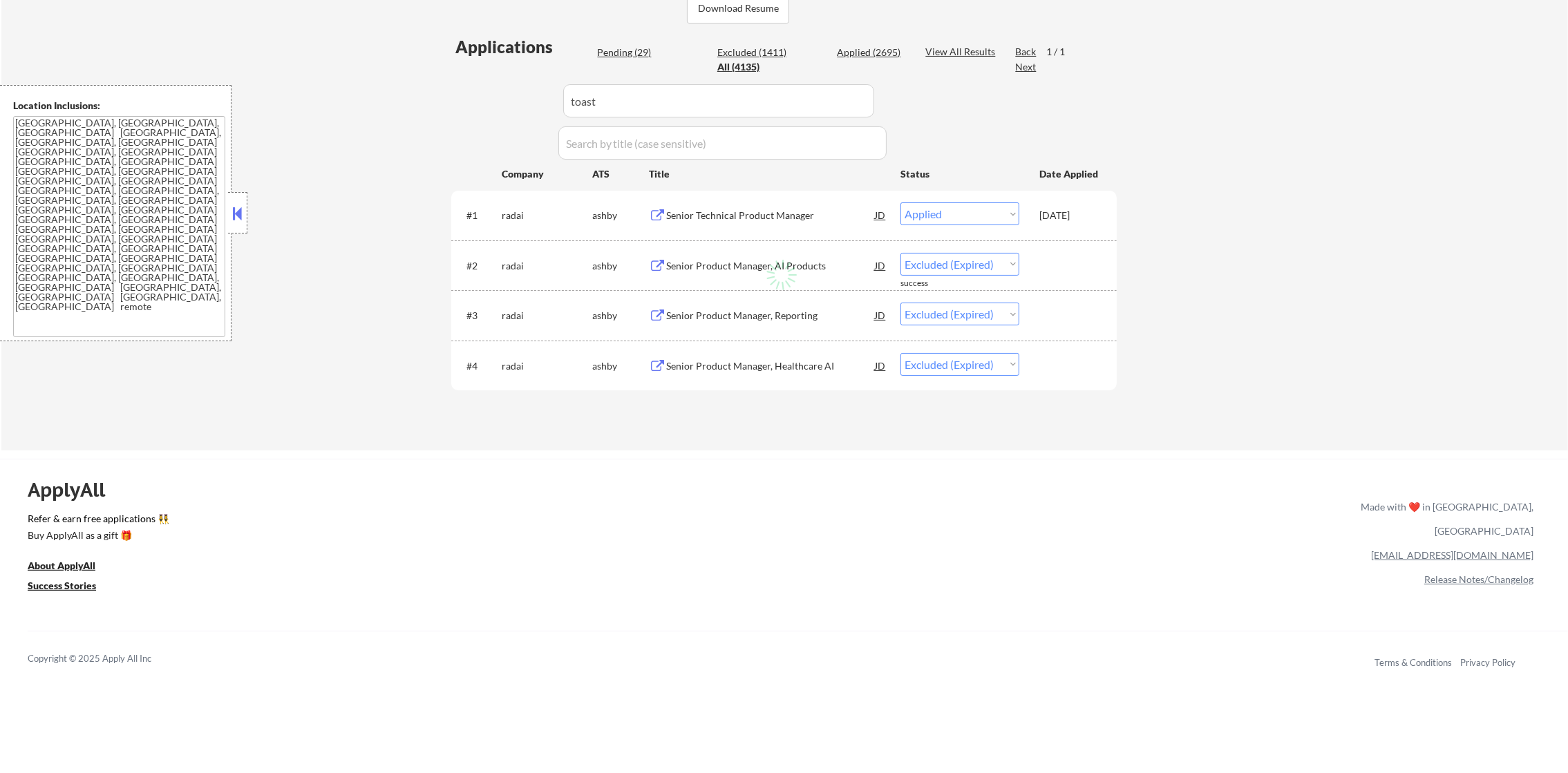
select select ""excluded__other_""
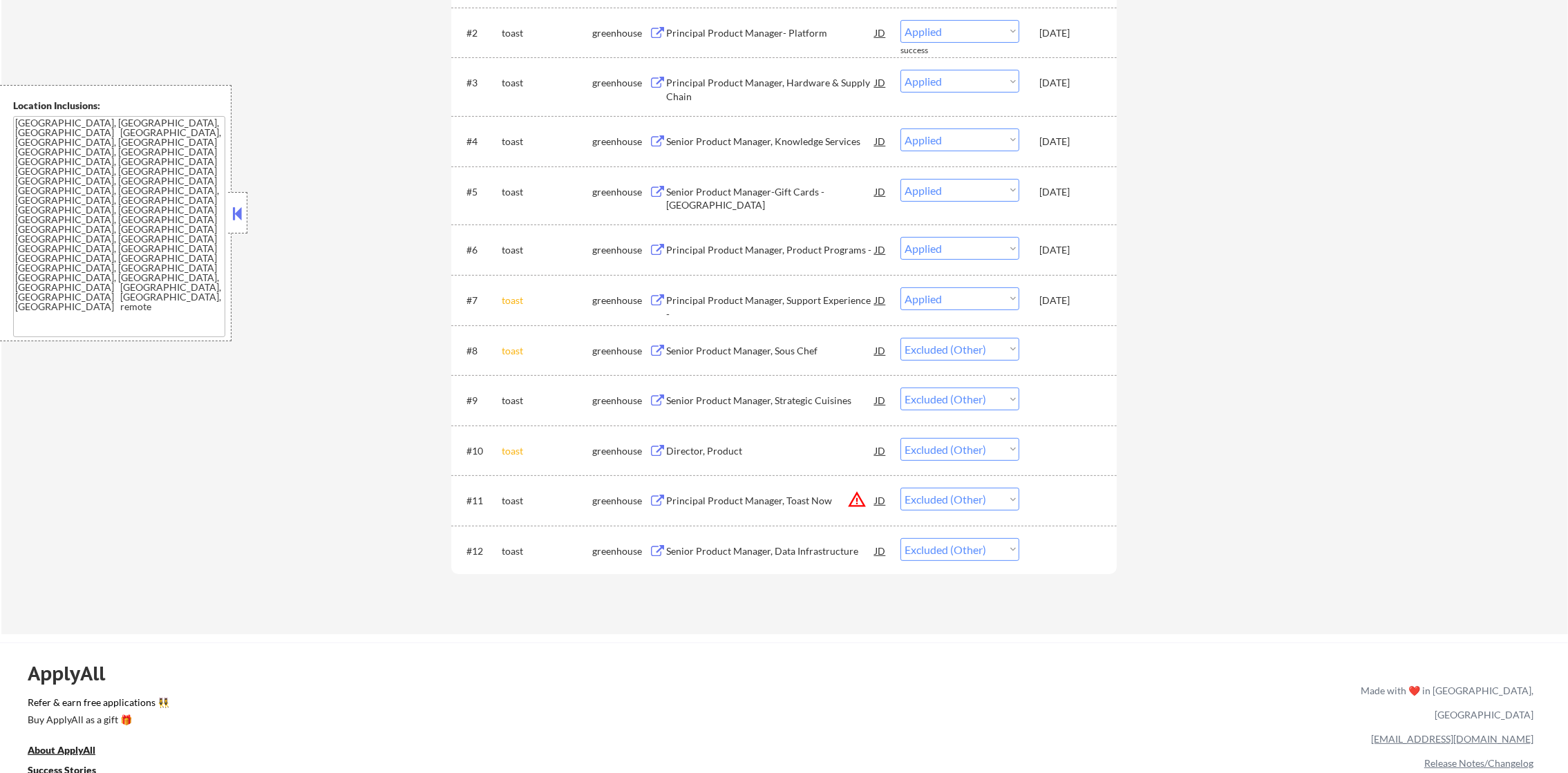
scroll to position [587, 0]
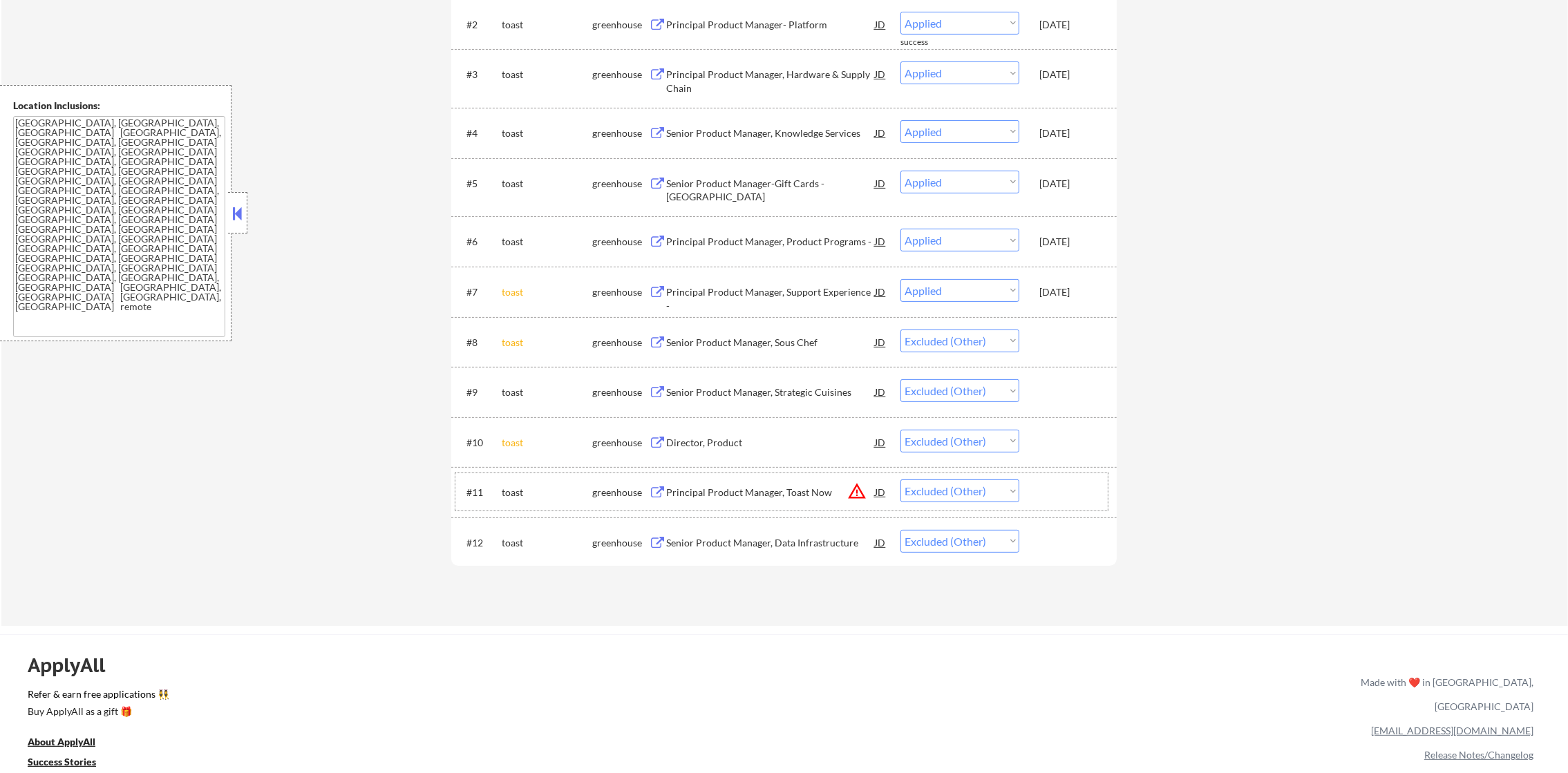
click at [965, 504] on div "#11 toast greenhouse Principal Product Manager, Toast Now JD warning_amber Choo…" at bounding box center [781, 491] width 652 height 37
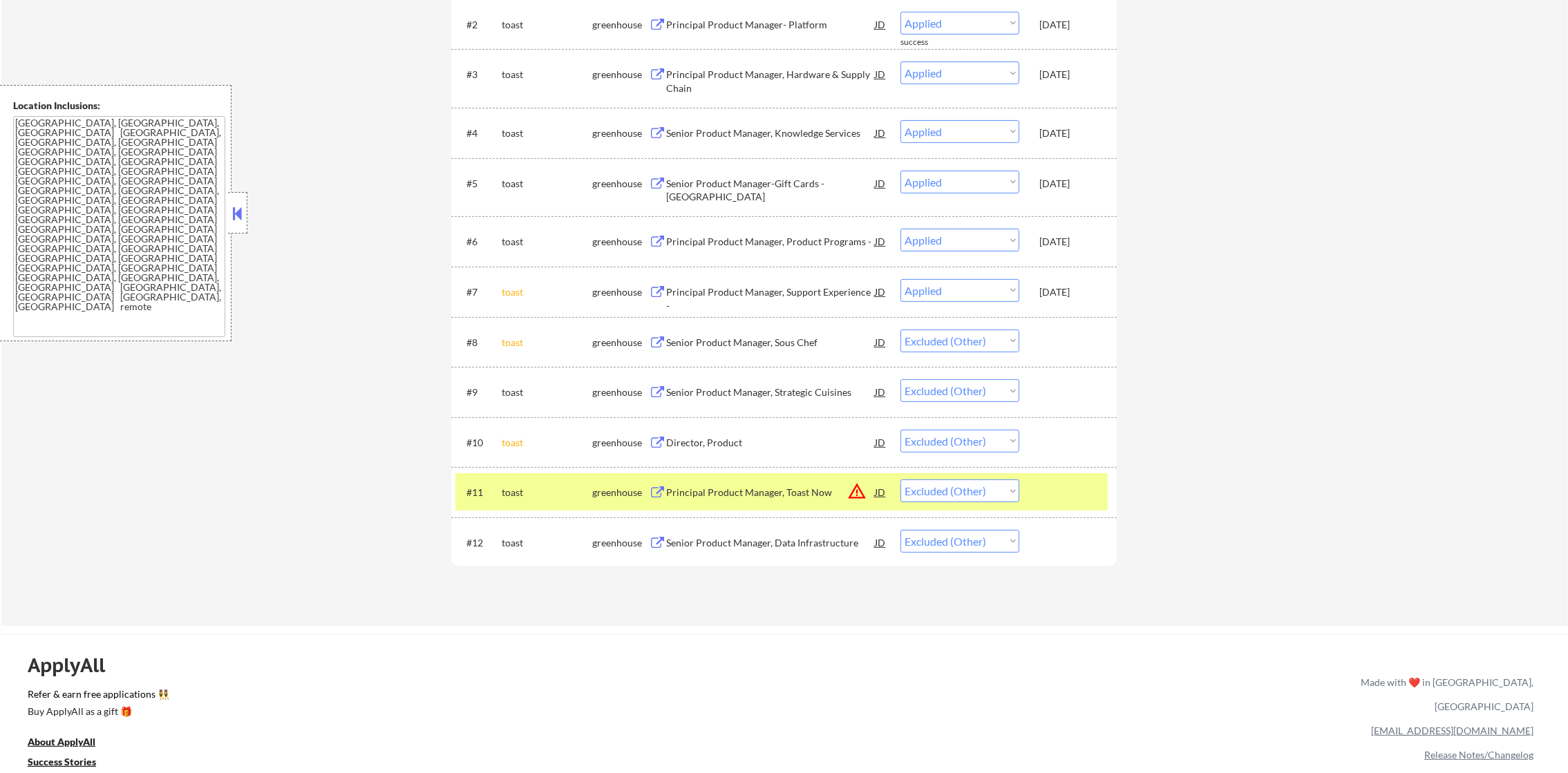
click at [1317, 392] on div "← Return to /applysquad Mailslurp Inbox Job Search Builder [PERSON_NAME] User E…" at bounding box center [785, 47] width 1567 height 1157
click at [559, 492] on div "toast" at bounding box center [546, 493] width 90 height 14
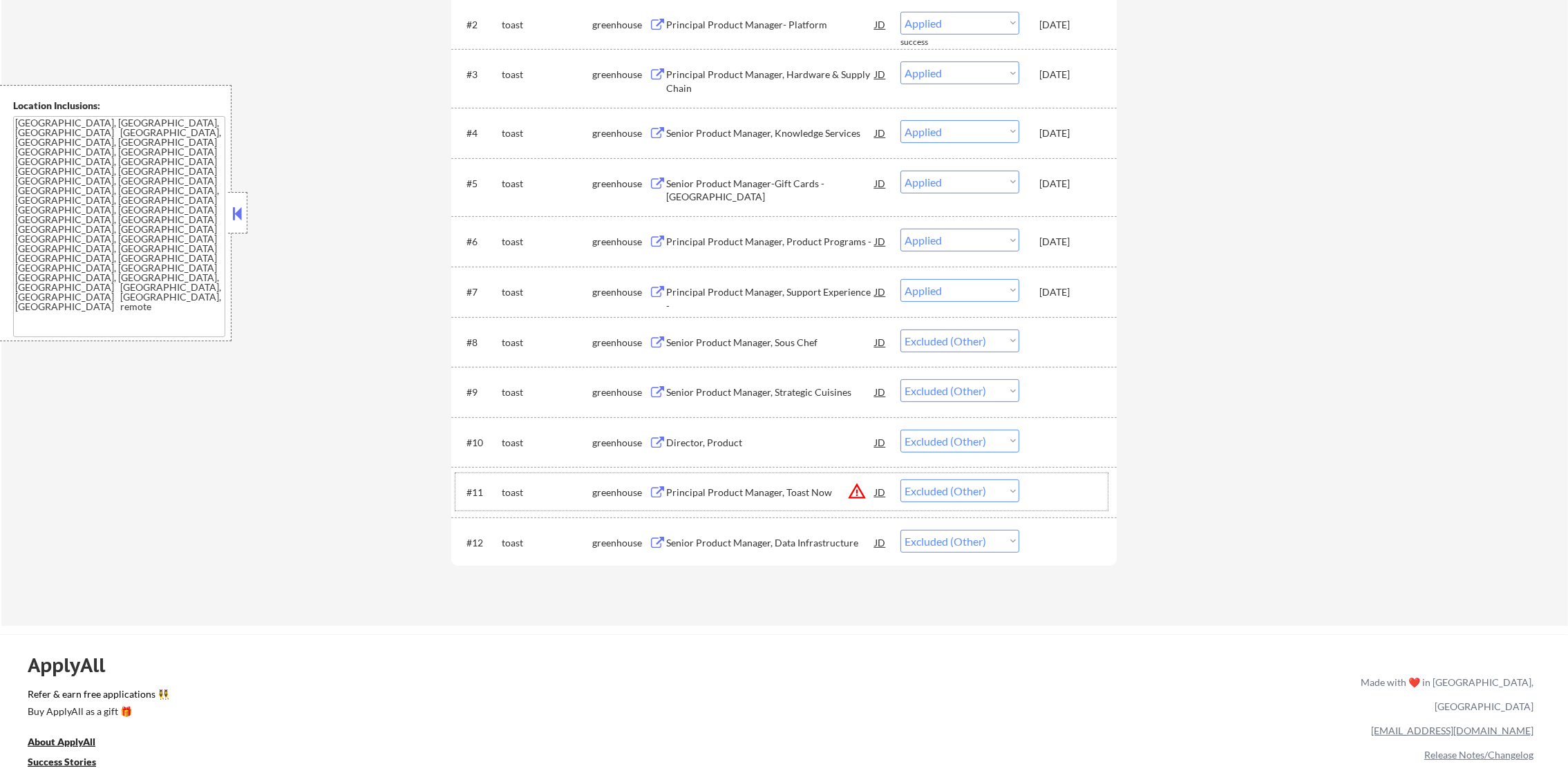
scroll to position [36, 0]
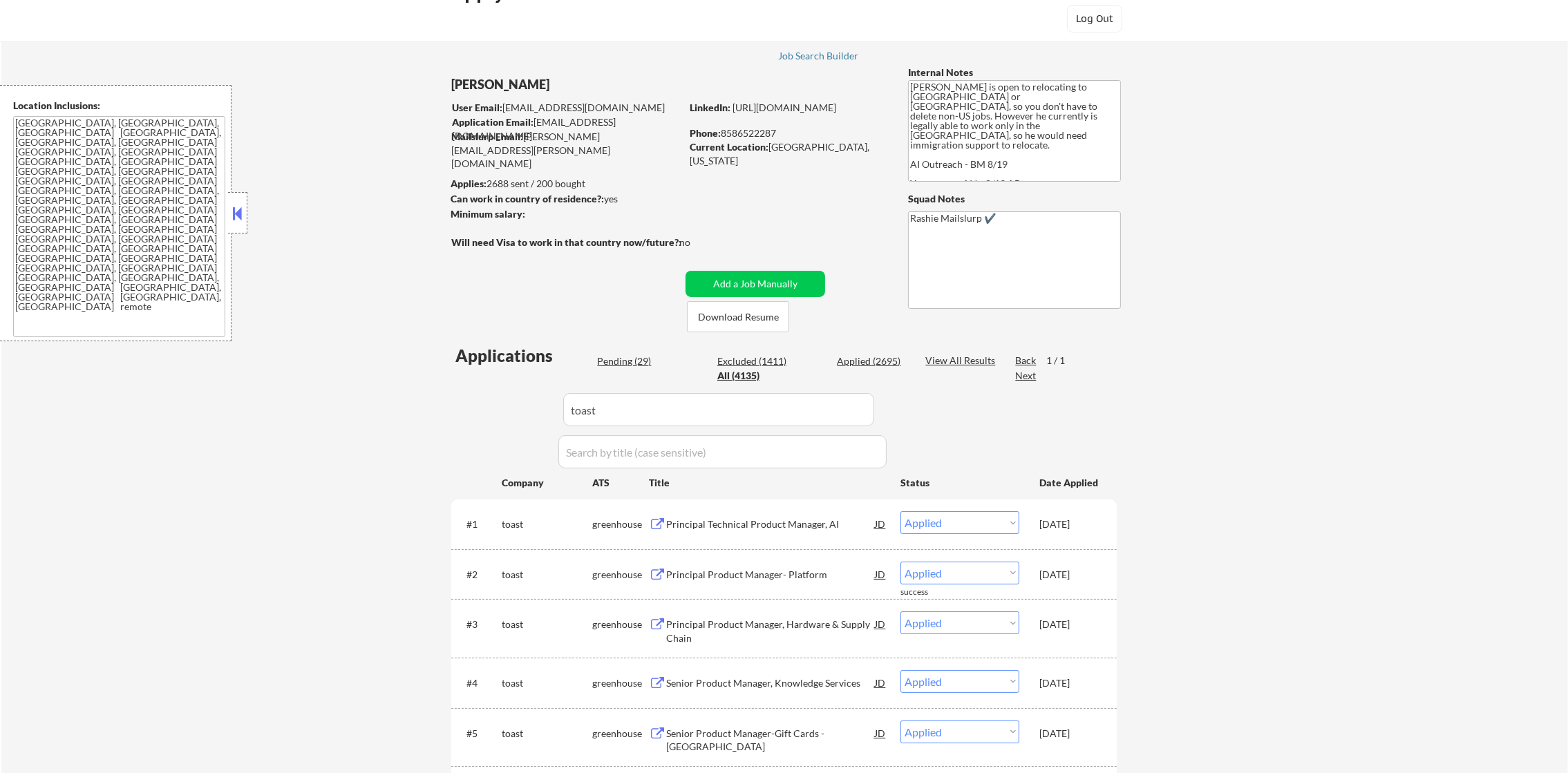
drag, startPoint x: 629, startPoint y: 416, endPoint x: 421, endPoint y: 416, distance: 208.0
click at [429, 416] on div "← Return to /applysquad Mailslurp Inbox Job Search Builder [PERSON_NAME] User E…" at bounding box center [785, 597] width 1567 height 1157
paste input "elicit"
type input "elicit"
click at [388, 416] on div "← Return to /applysquad Mailslurp Inbox Job Search Builder [PERSON_NAME] User E…" at bounding box center [785, 597] width 1567 height 1157
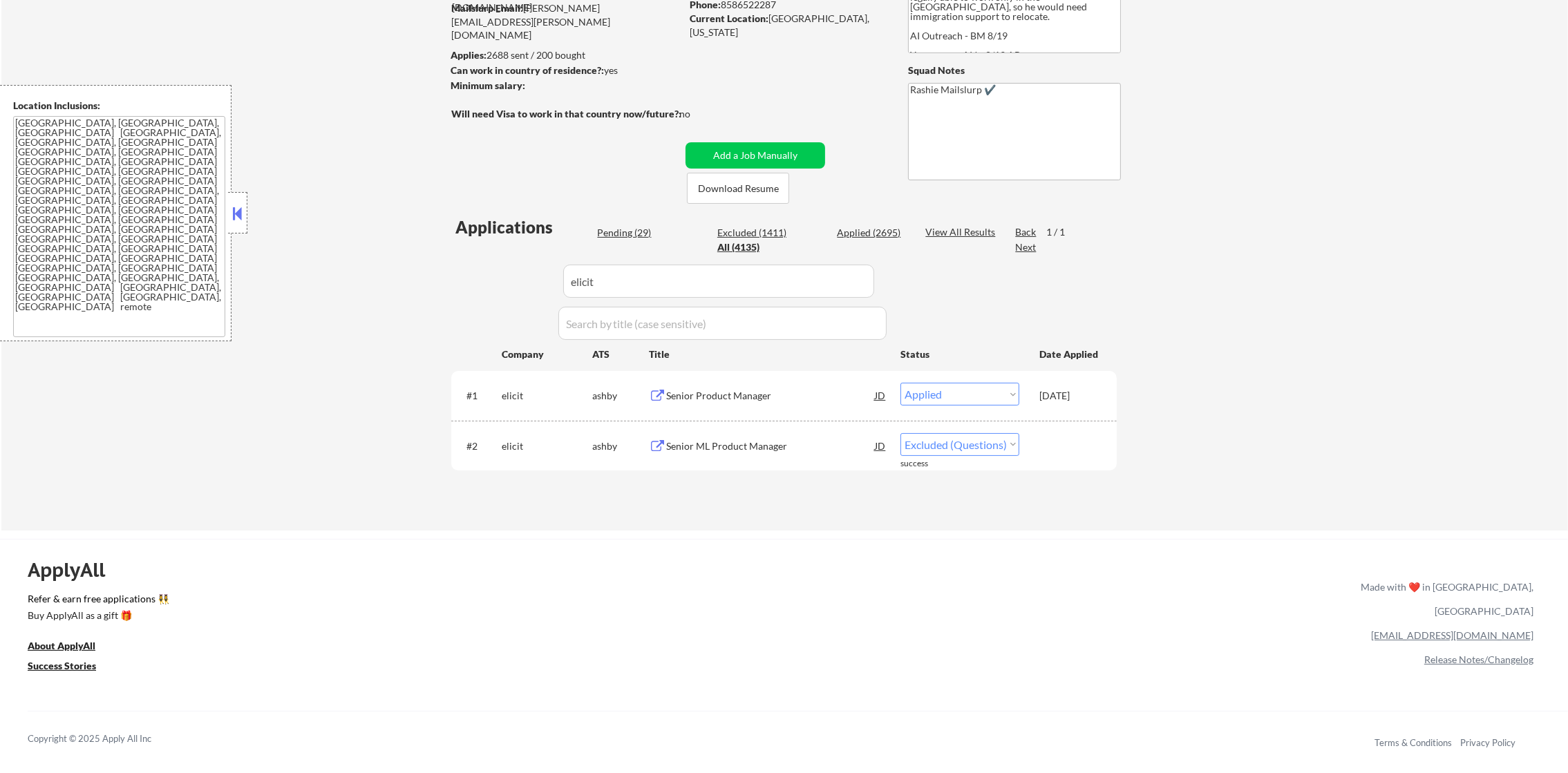
scroll to position [210, 0]
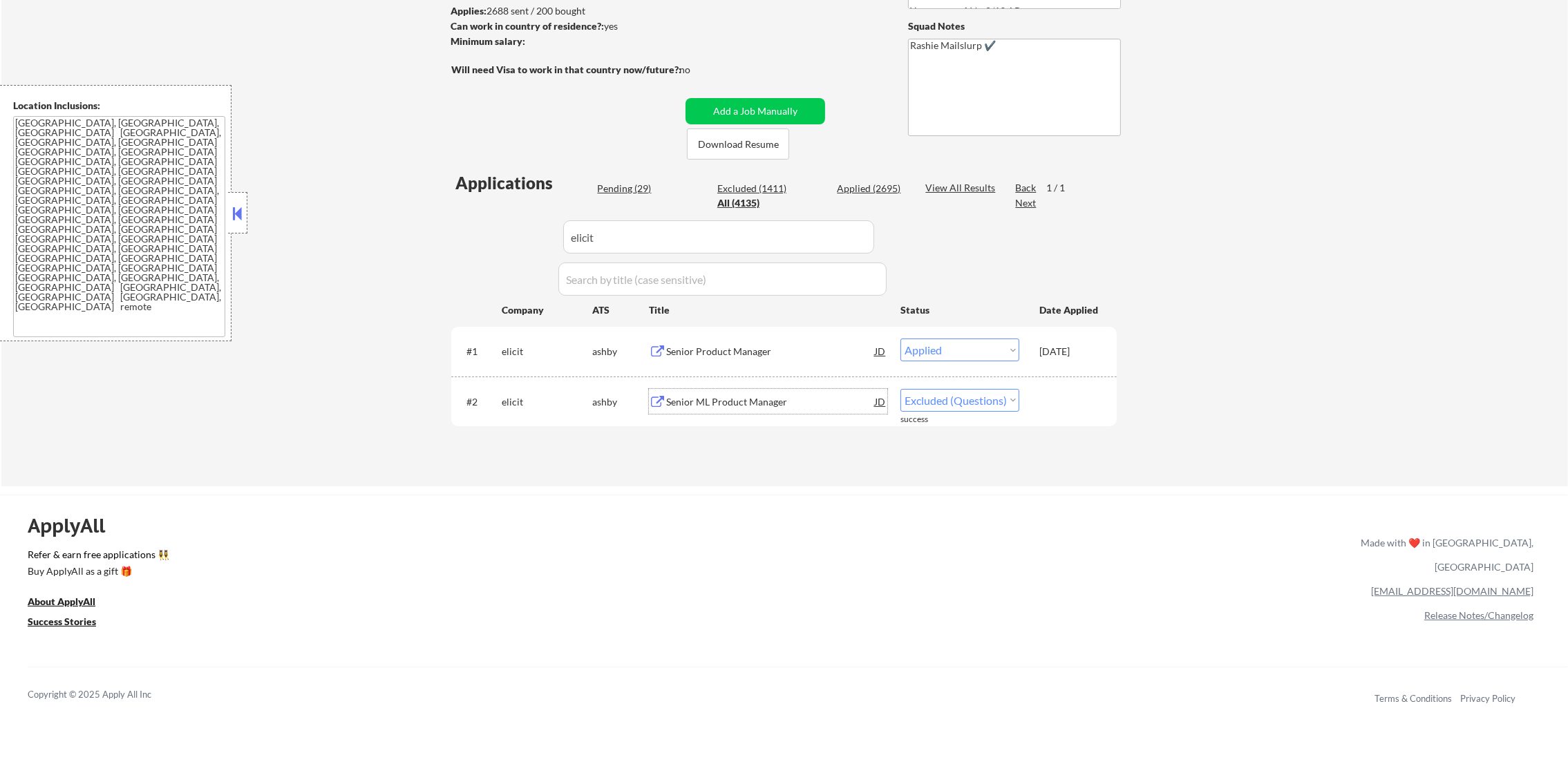
click at [785, 389] on div "Senior ML Product Manager" at bounding box center [771, 401] width 209 height 25
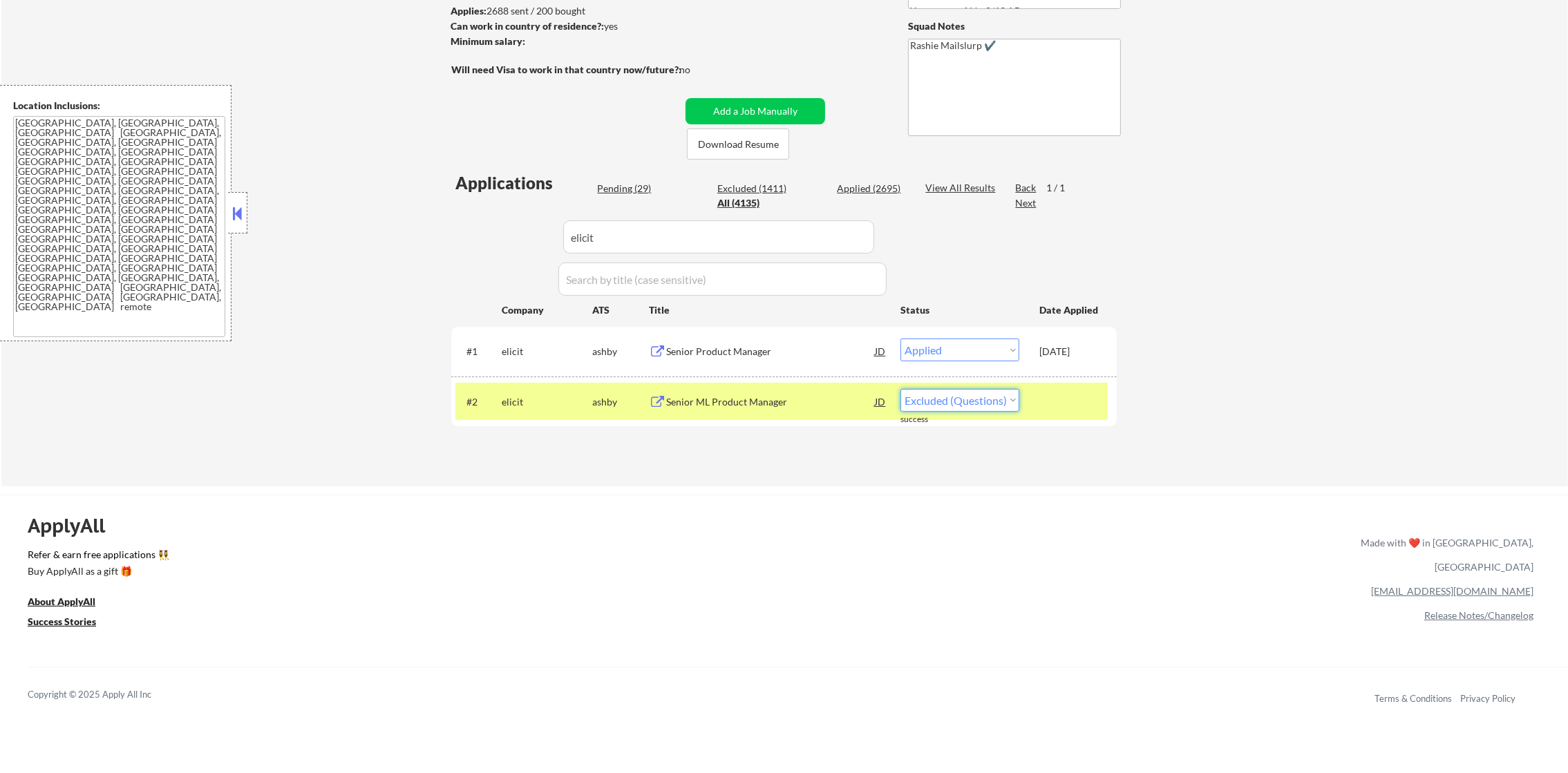
click at [986, 403] on select "Choose an option... Pending Applied Excluded (Questions) Excluded (Expired) Exc…" at bounding box center [960, 400] width 119 height 23
select select ""applied""
click at [900, 389] on select "Choose an option... Pending Applied Excluded (Questions) Excluded (Expired) Exc…" at bounding box center [960, 400] width 119 height 23
click at [516, 415] on div "#2 elicit [PERSON_NAME] Senior ML Product Manager JD warning_amber Choose an op…" at bounding box center [781, 401] width 652 height 37
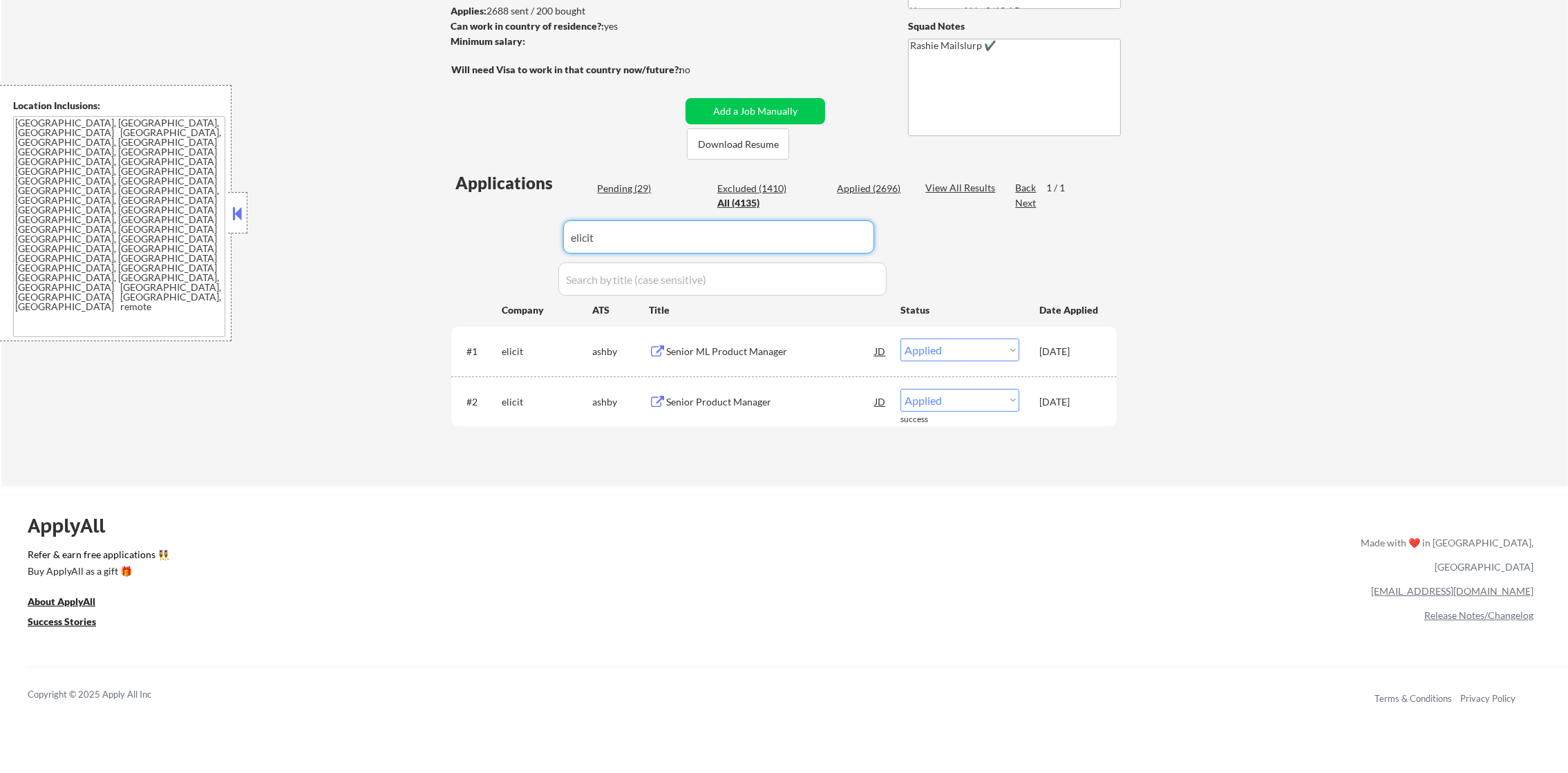
drag, startPoint x: 550, startPoint y: 236, endPoint x: 433, endPoint y: 236, distance: 117.0
click at [478, 236] on div "Applications Pending (29) Excluded (1410) Applied (2696) All (4135) View All Re…" at bounding box center [784, 315] width 665 height 289
paste input "settle"
type input "settle"
click at [425, 236] on div "← Return to /applysquad Mailslurp Inbox Job Search Builder [PERSON_NAME] User E…" at bounding box center [785, 166] width 1567 height 641
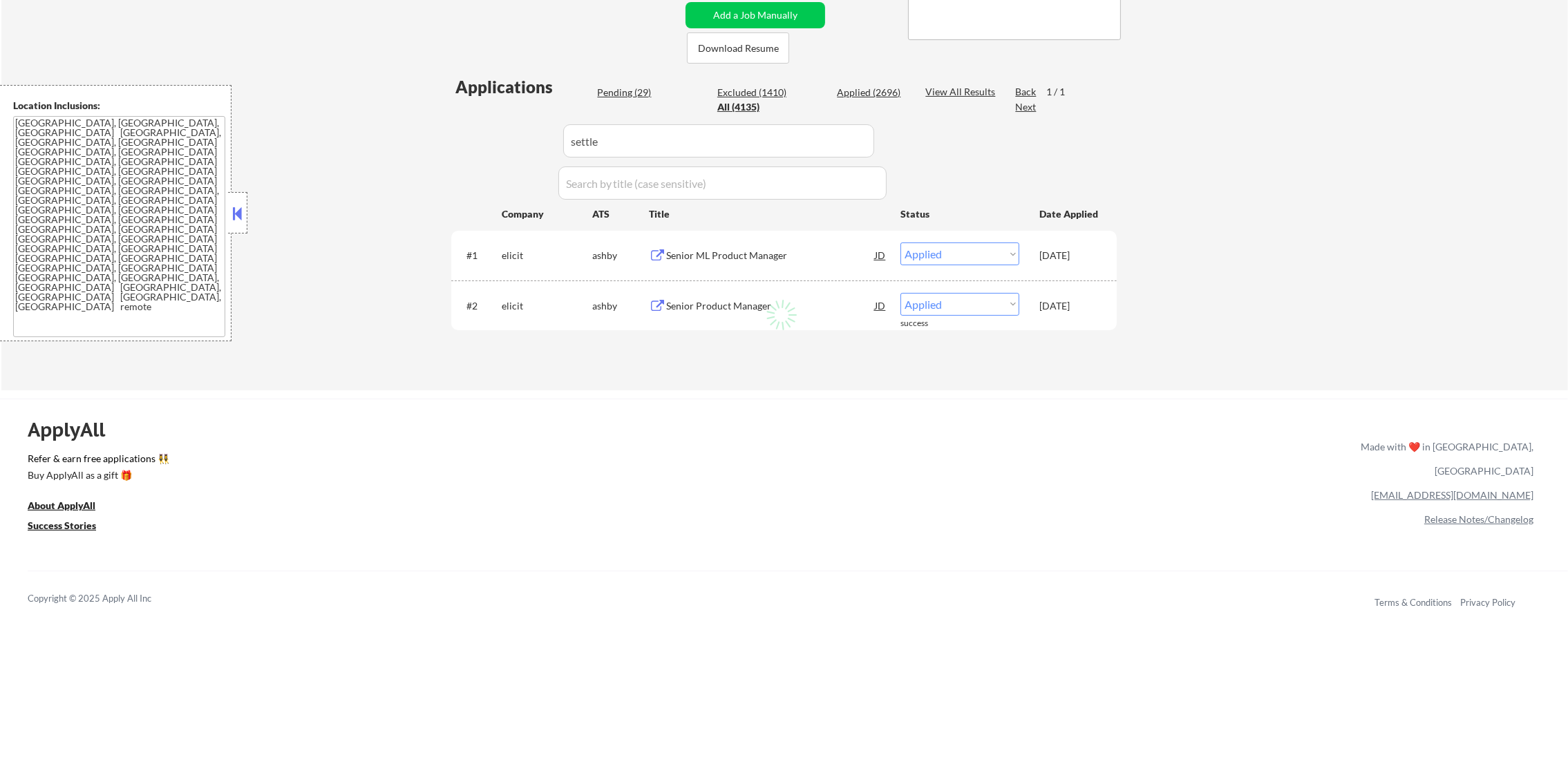
scroll to position [313, 0]
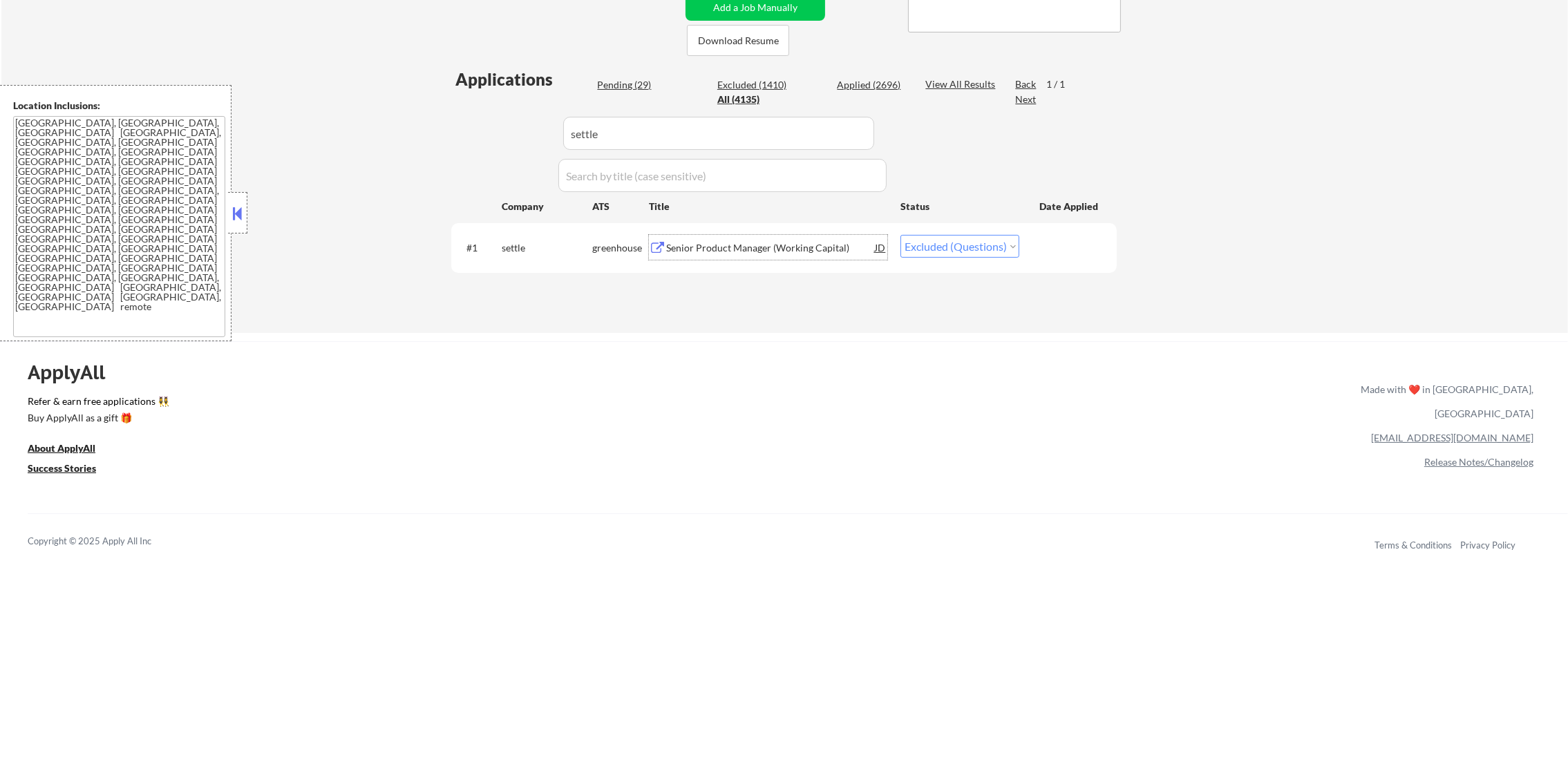
click at [799, 242] on div "Senior Product Manager (Working Capital)" at bounding box center [771, 248] width 209 height 14
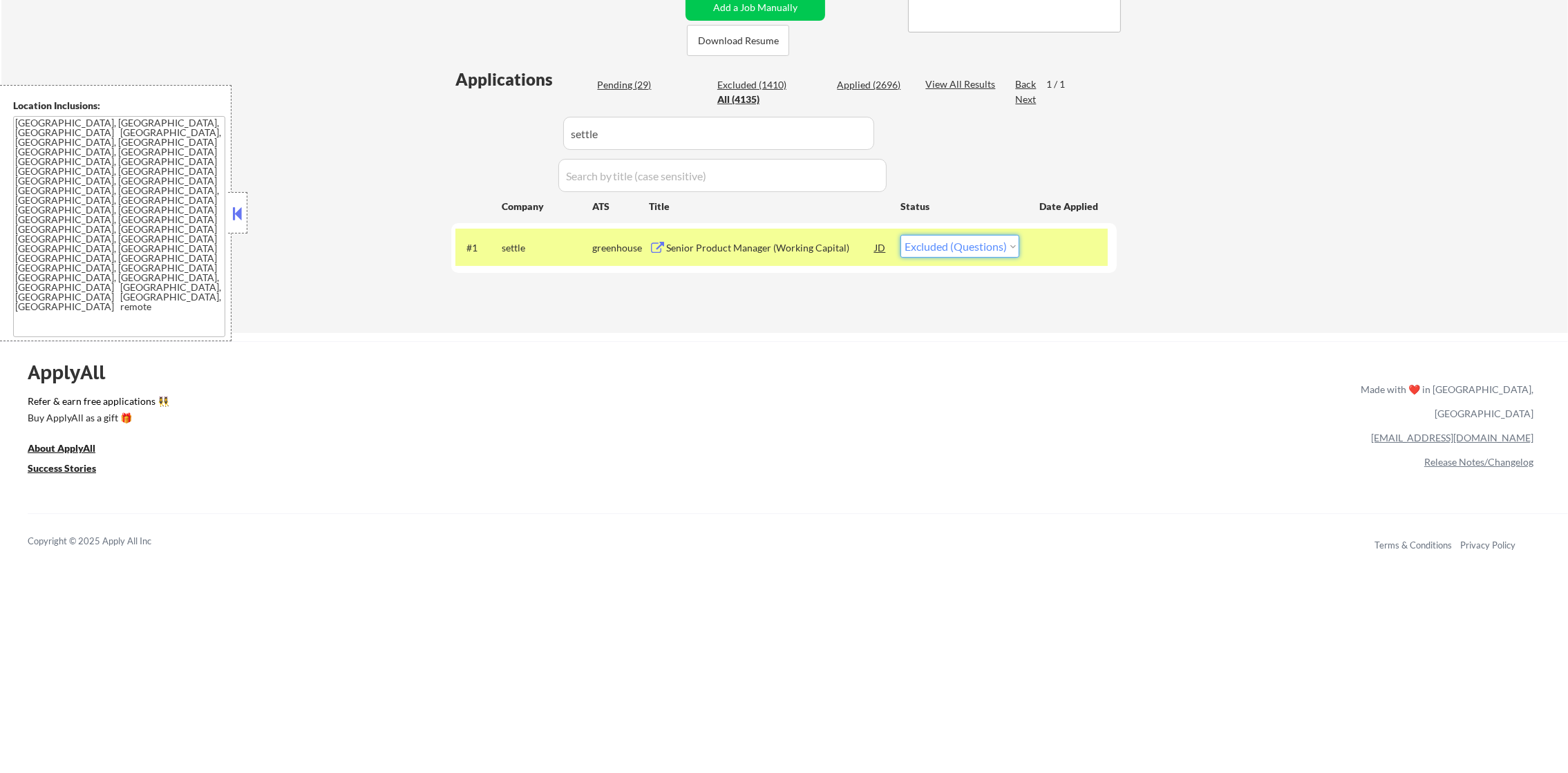
click at [952, 254] on select "Choose an option... Pending Applied Excluded (Questions) Excluded (Expired) Exc…" at bounding box center [960, 246] width 119 height 23
select select ""excluded__expired_""
click at [900, 235] on select "Choose an option... Pending Applied Excluded (Questions) Excluded (Expired) Exc…" at bounding box center [960, 246] width 119 height 23
click at [528, 264] on div "#1 settle greenhouse Senior Product Manager (Working Capital) JD warning_amber …" at bounding box center [781, 247] width 652 height 37
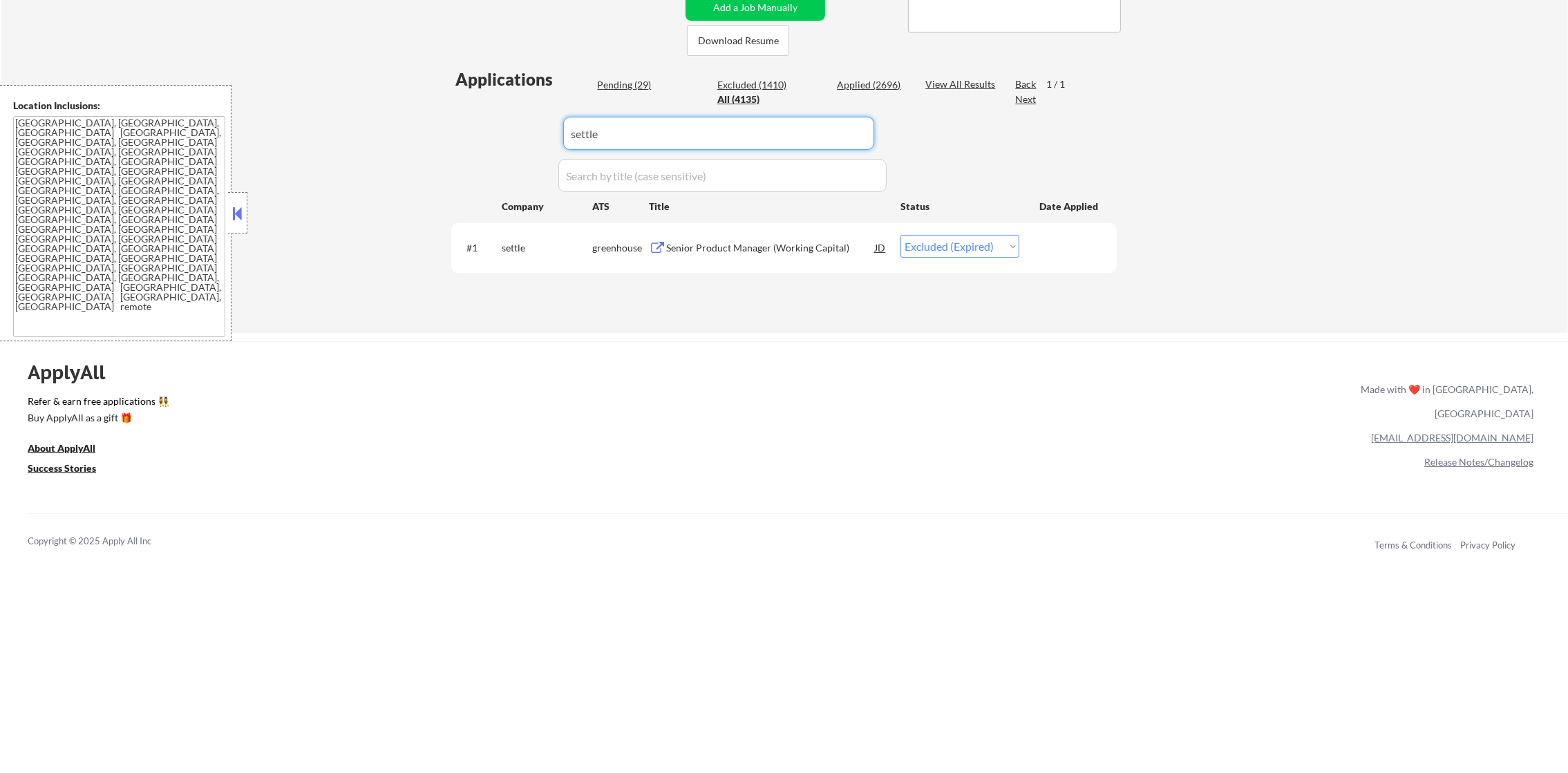
drag, startPoint x: 660, startPoint y: 132, endPoint x: 443, endPoint y: 124, distance: 217.1
click at [445, 124] on div "← Return to /applysquad Mailslurp Inbox Job Search Builder [PERSON_NAME] User E…" at bounding box center [785, 32] width 690 height 580
paste input "moxie"
type input "moxie"
click at [442, 124] on div "← Return to /applysquad Mailslurp Inbox Job Search Builder [PERSON_NAME] User E…" at bounding box center [785, 32] width 690 height 580
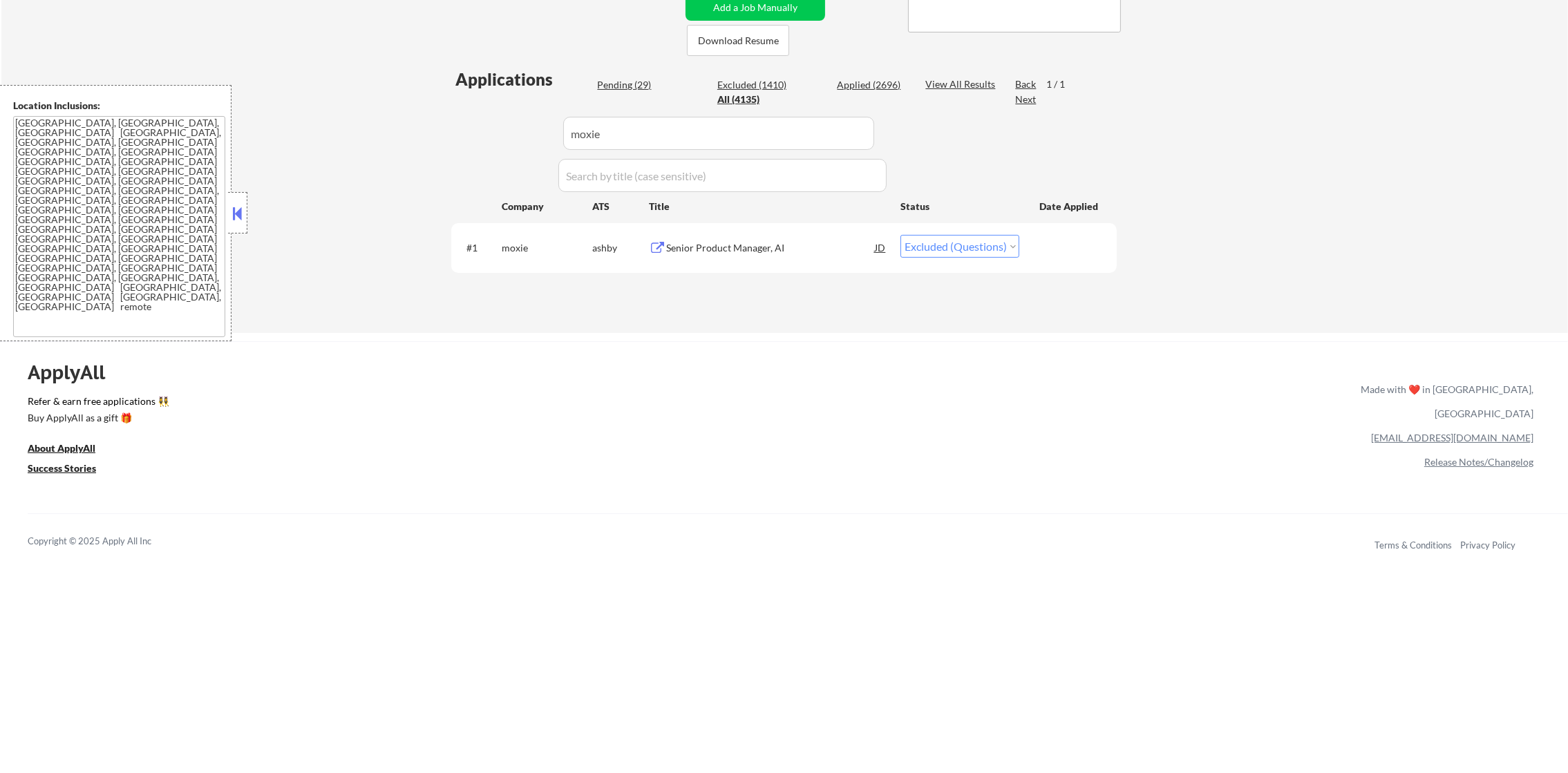
click at [762, 252] on div "Senior Product Manager, AI" at bounding box center [771, 248] width 209 height 14
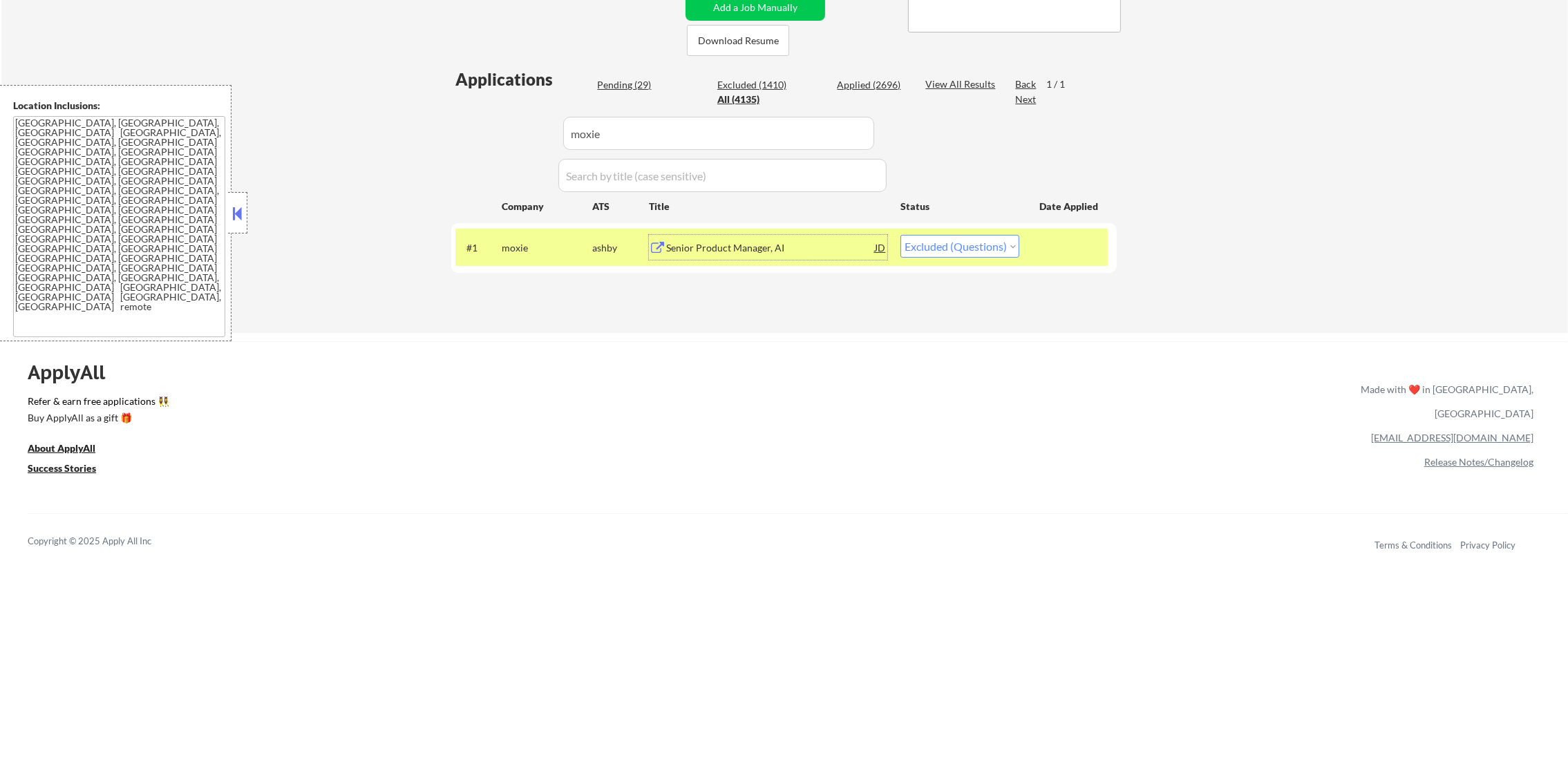
click at [955, 249] on select "Choose an option... Pending Applied Excluded (Questions) Excluded (Expired) Exc…" at bounding box center [960, 246] width 119 height 23
select select ""excluded__expired_""
click at [900, 235] on select "Choose an option... Pending Applied Excluded (Questions) Excluded (Expired) Exc…" at bounding box center [960, 246] width 119 height 23
click at [513, 244] on div "moxie" at bounding box center [546, 248] width 90 height 14
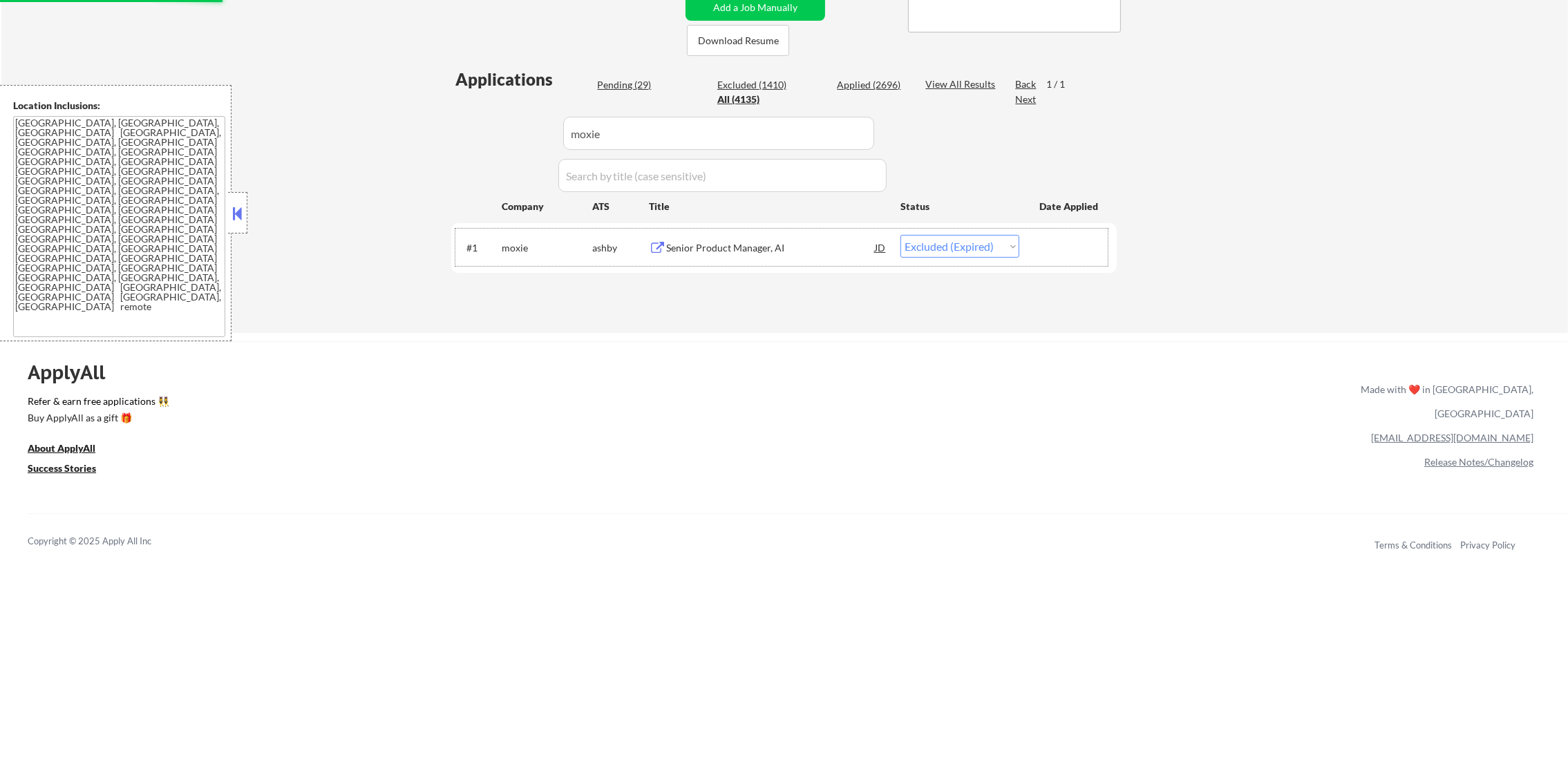
paste input "livecareer"
drag, startPoint x: 511, startPoint y: 135, endPoint x: 474, endPoint y: 135, distance: 37.0
click at [493, 135] on div "Applications Pending (29) Excluded (1410) Applied (2696) All (4135) View All Re…" at bounding box center [784, 187] width 665 height 238
type input "livecareer"
click at [464, 135] on div "Applications Pending (29) Excluded (1410) Applied (2696) All (4135) View All Re…" at bounding box center [784, 187] width 665 height 238
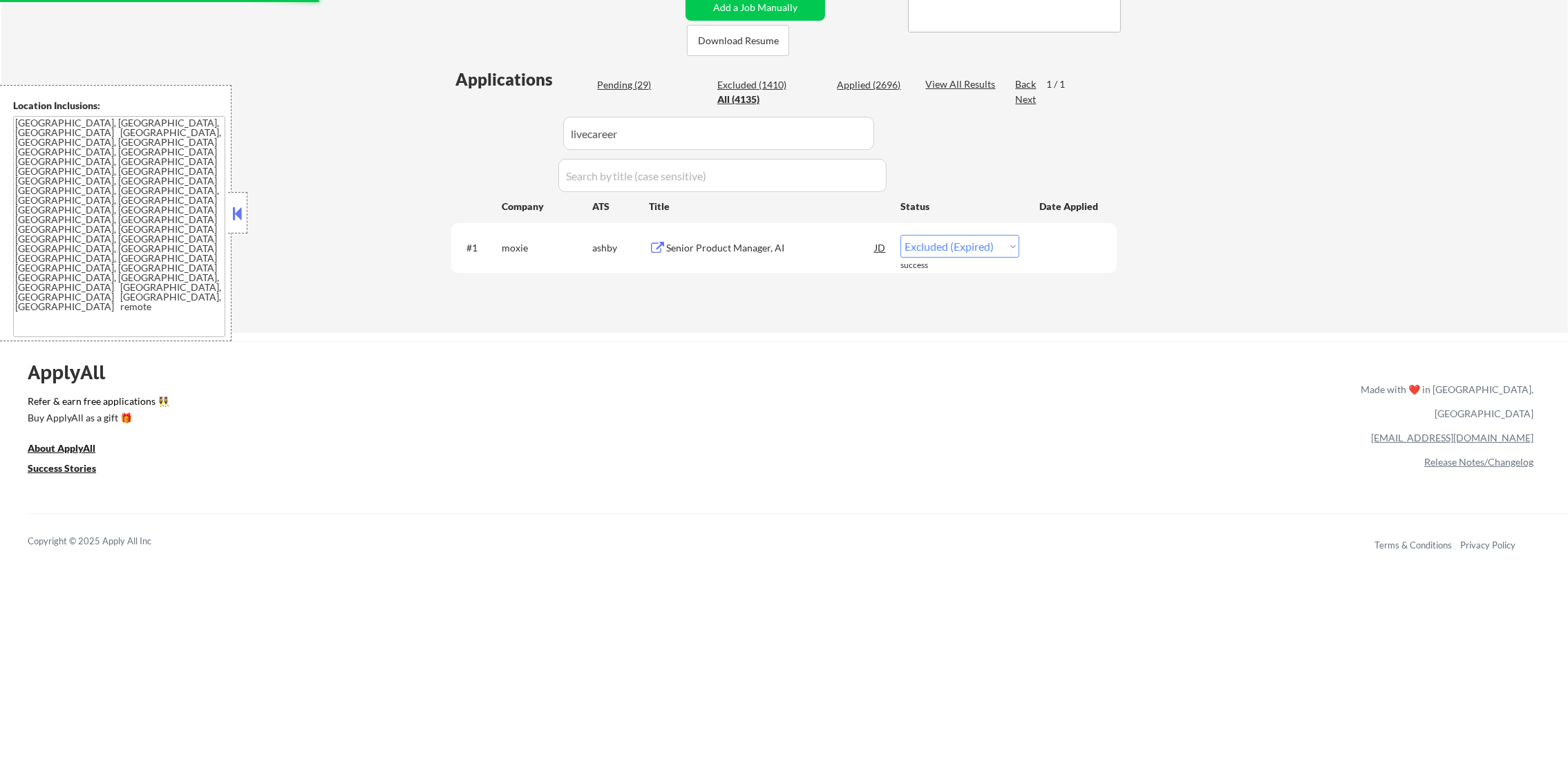
select select ""excluded""
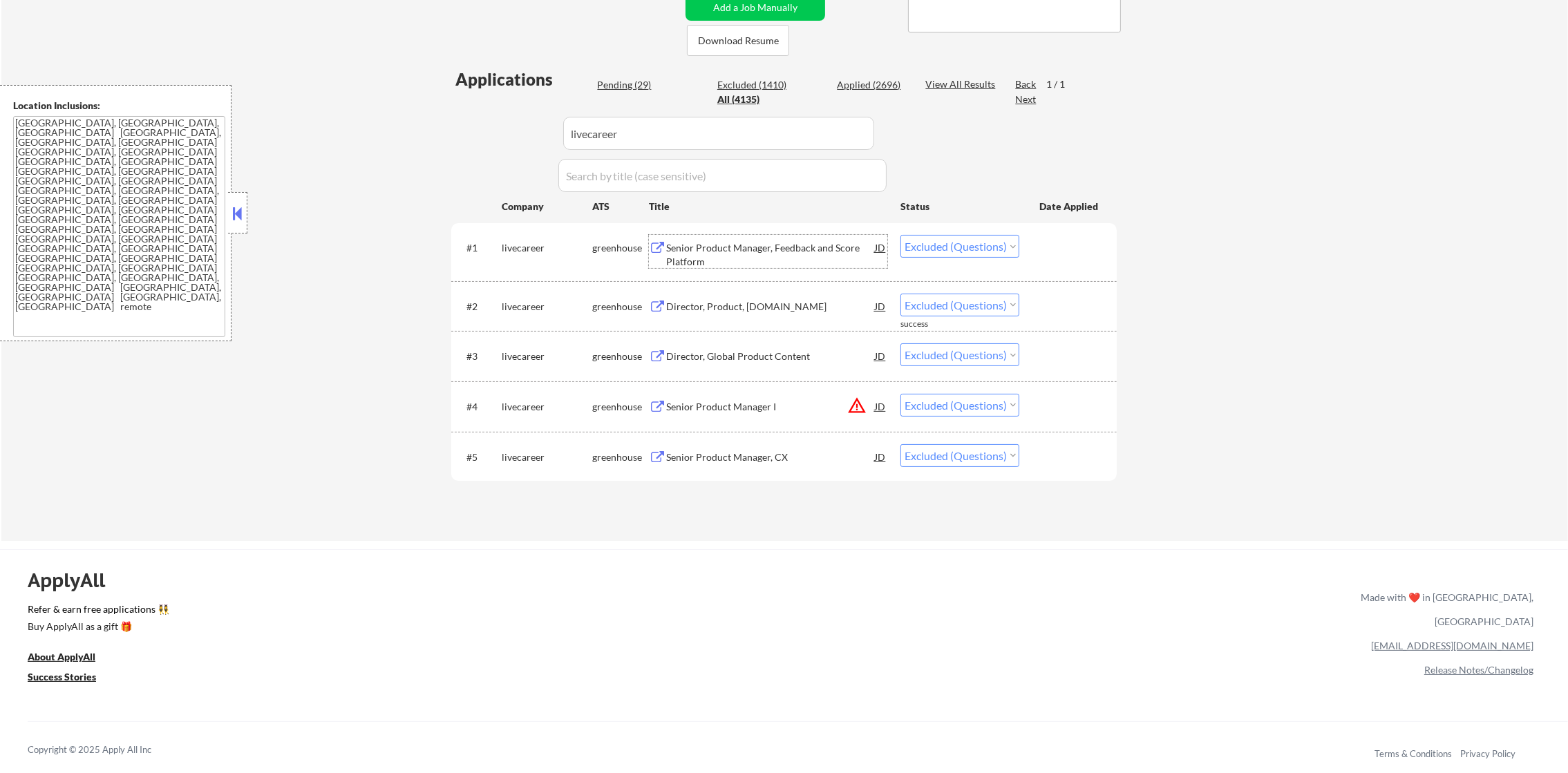
click at [770, 252] on div "Senior Product Manager, Feedback and Score Platform" at bounding box center [771, 254] width 209 height 27
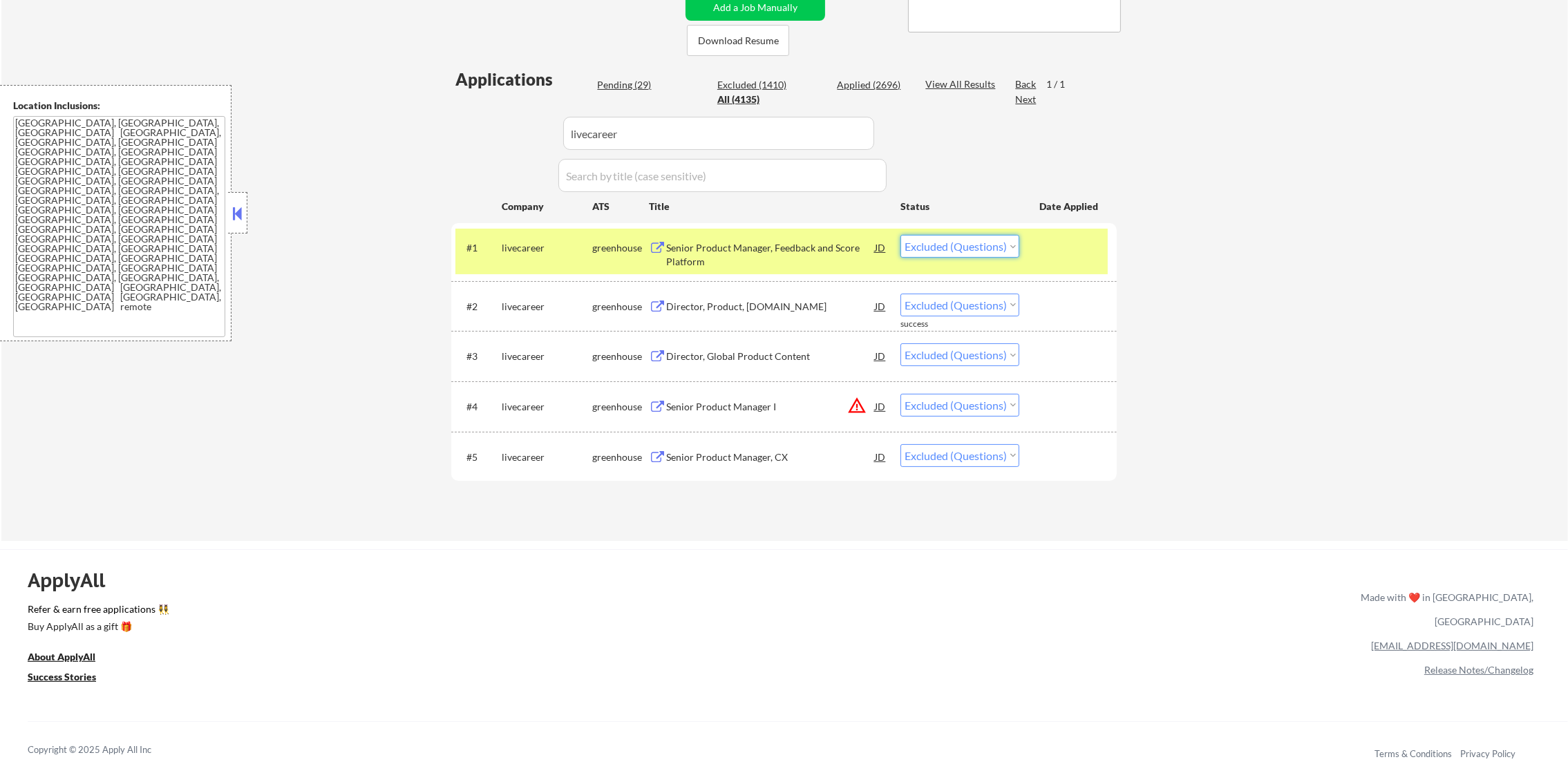
drag, startPoint x: 953, startPoint y: 237, endPoint x: 953, endPoint y: 253, distance: 16.0
click at [953, 239] on select "Choose an option... Pending Applied Excluded (Questions) Excluded (Expired) Exc…" at bounding box center [960, 246] width 119 height 23
select select ""excluded__expired_""
click at [900, 235] on select "Choose an option... Pending Applied Excluded (Questions) Excluded (Expired) Exc…" at bounding box center [960, 246] width 119 height 23
click at [536, 249] on div "livecareer" at bounding box center [546, 248] width 90 height 14
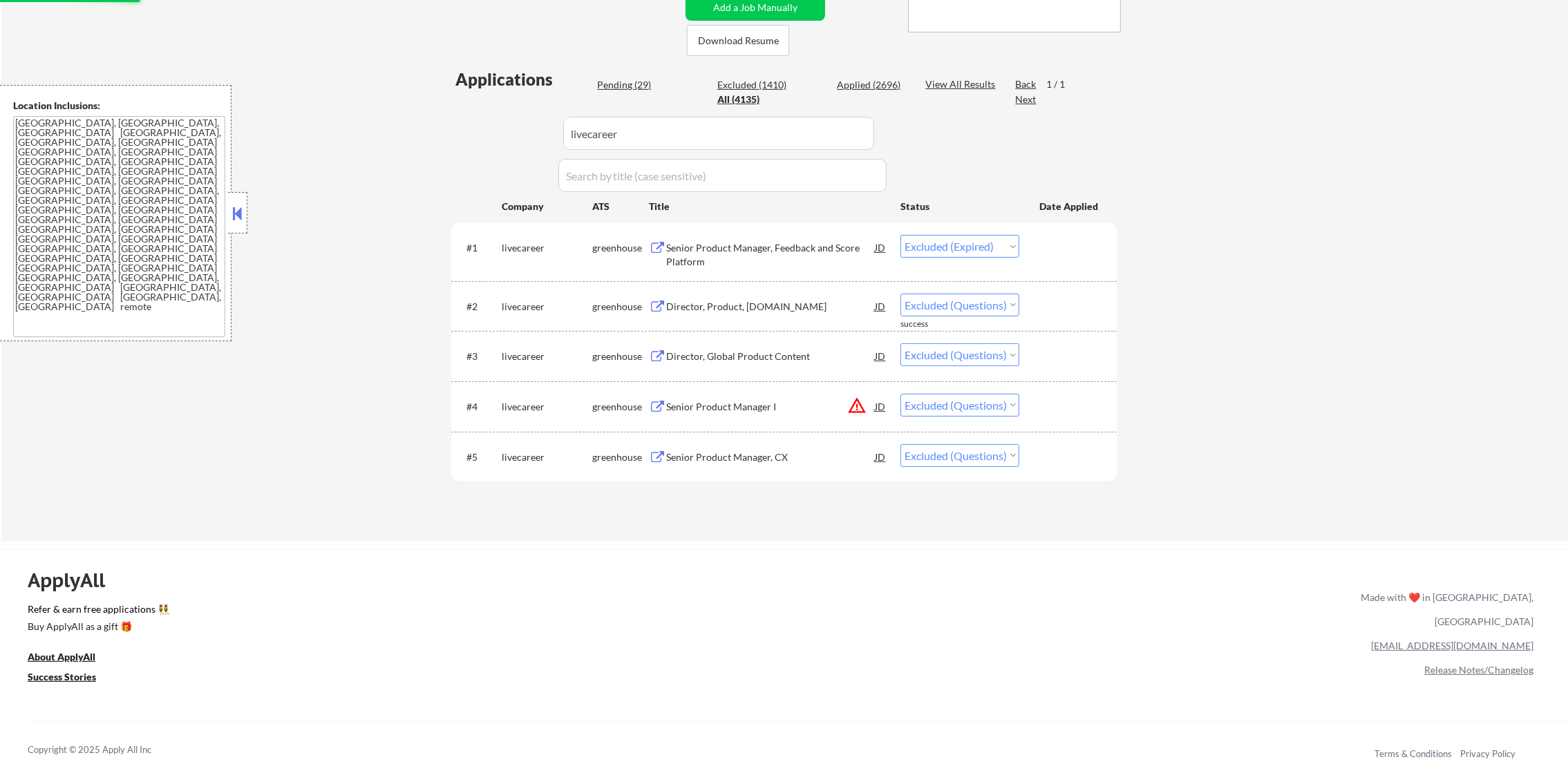
click at [772, 301] on div "Director, Product, [DOMAIN_NAME]" at bounding box center [771, 307] width 209 height 14
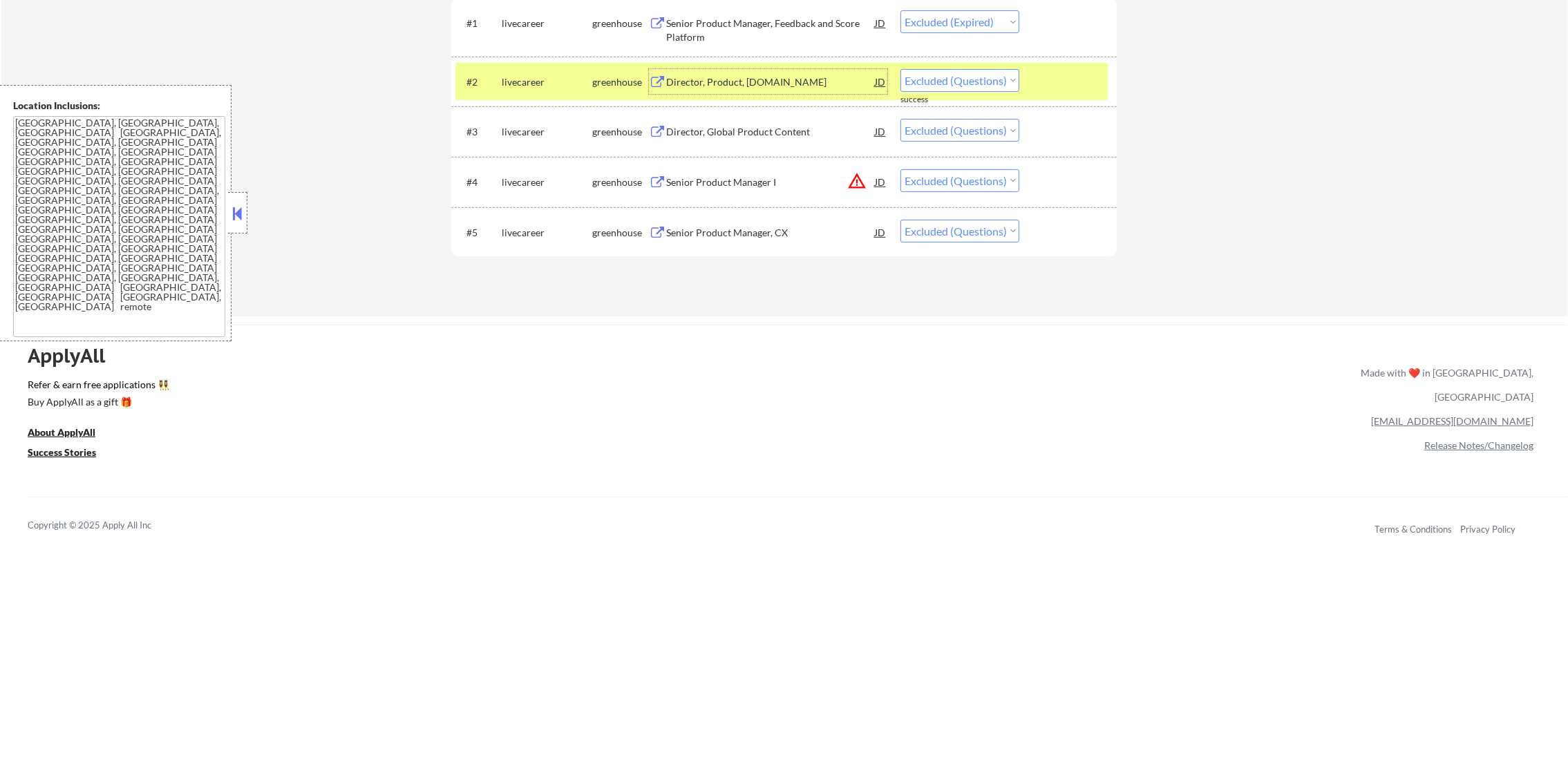
scroll to position [554, 0]
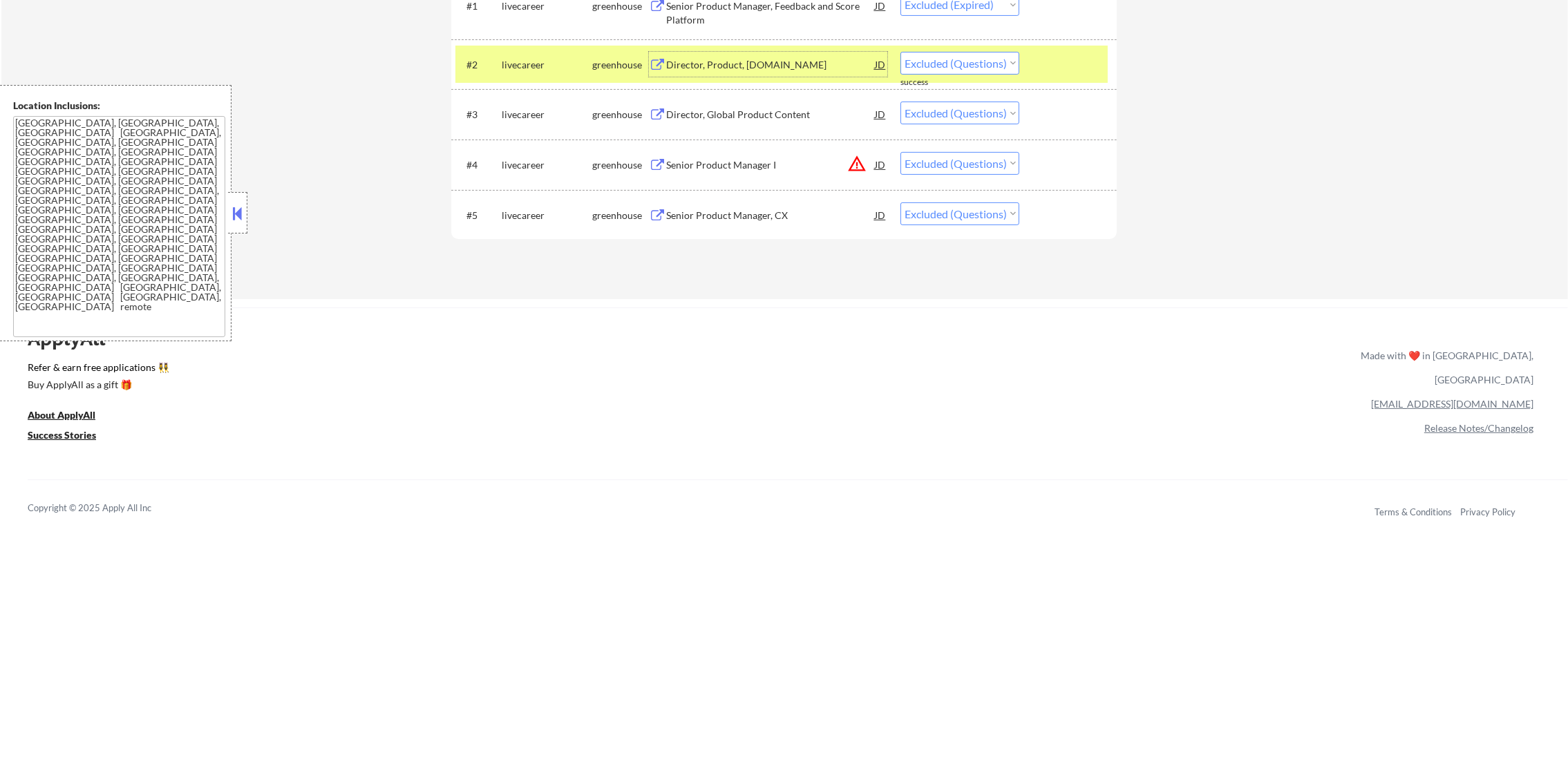
click at [989, 59] on select "Choose an option... Pending Applied Excluded (Questions) Excluded (Expired) Exc…" at bounding box center [960, 63] width 119 height 23
select select ""excluded__other_""
click at [900, 52] on select "Choose an option... Pending Applied Excluded (Questions) Excluded (Expired) Exc…" at bounding box center [960, 63] width 119 height 23
click at [987, 118] on select "Choose an option... Pending Applied Excluded (Questions) Excluded (Expired) Exc…" at bounding box center [960, 113] width 119 height 23
select select ""excluded__other_""
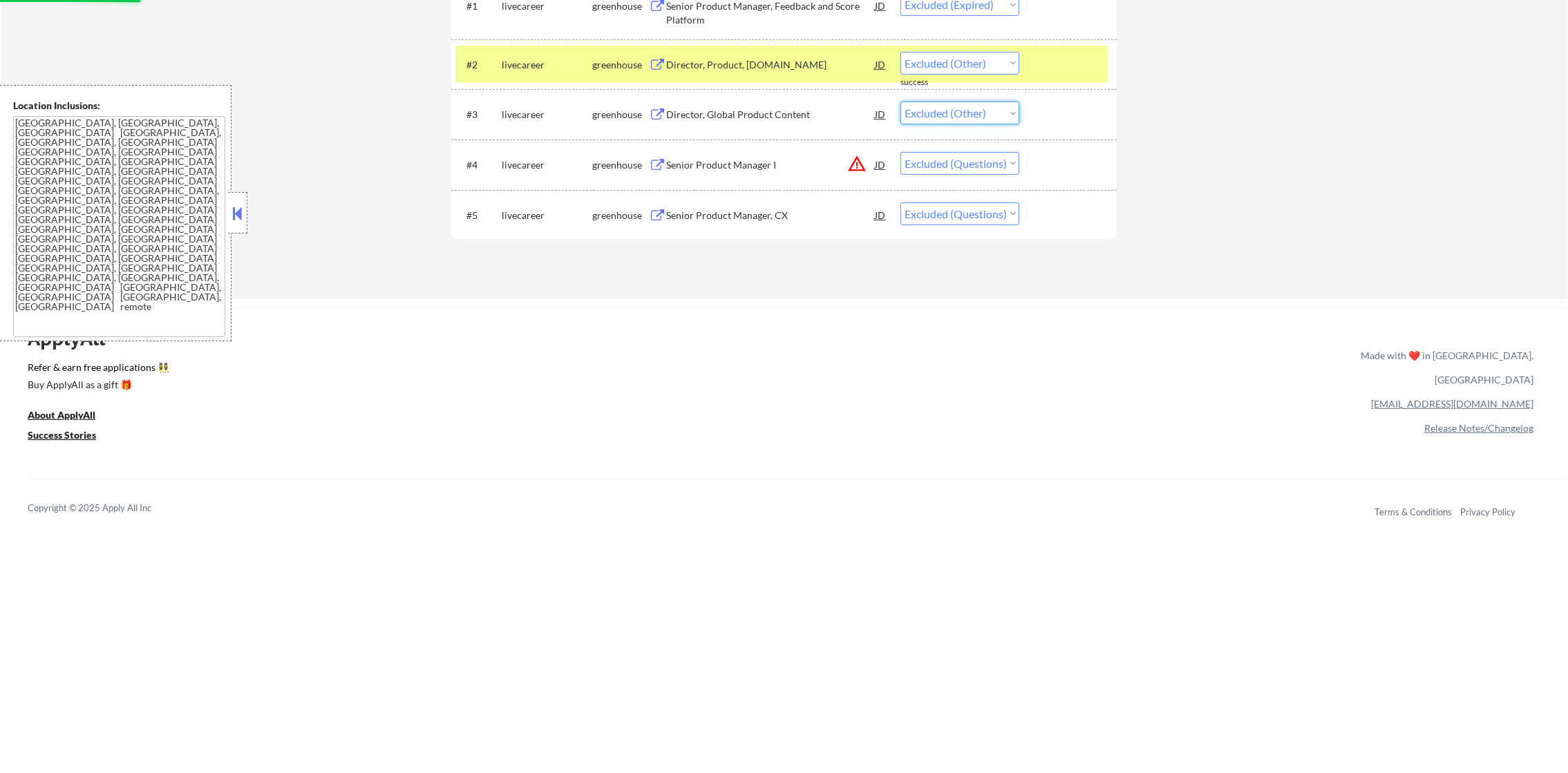
click at [900, 102] on select "Choose an option... Pending Applied Excluded (Questions) Excluded (Expired) Exc…" at bounding box center [960, 113] width 119 height 23
drag, startPoint x: 985, startPoint y: 159, endPoint x: 985, endPoint y: 170, distance: 11.0
click at [985, 159] on select "Choose an option... Pending Applied Excluded (Questions) Excluded (Expired) Exc…" at bounding box center [960, 163] width 119 height 23
select select ""excluded__other_""
click at [900, 152] on select "Choose an option... Pending Applied Excluded (Questions) Excluded (Expired) Exc…" at bounding box center [960, 163] width 119 height 23
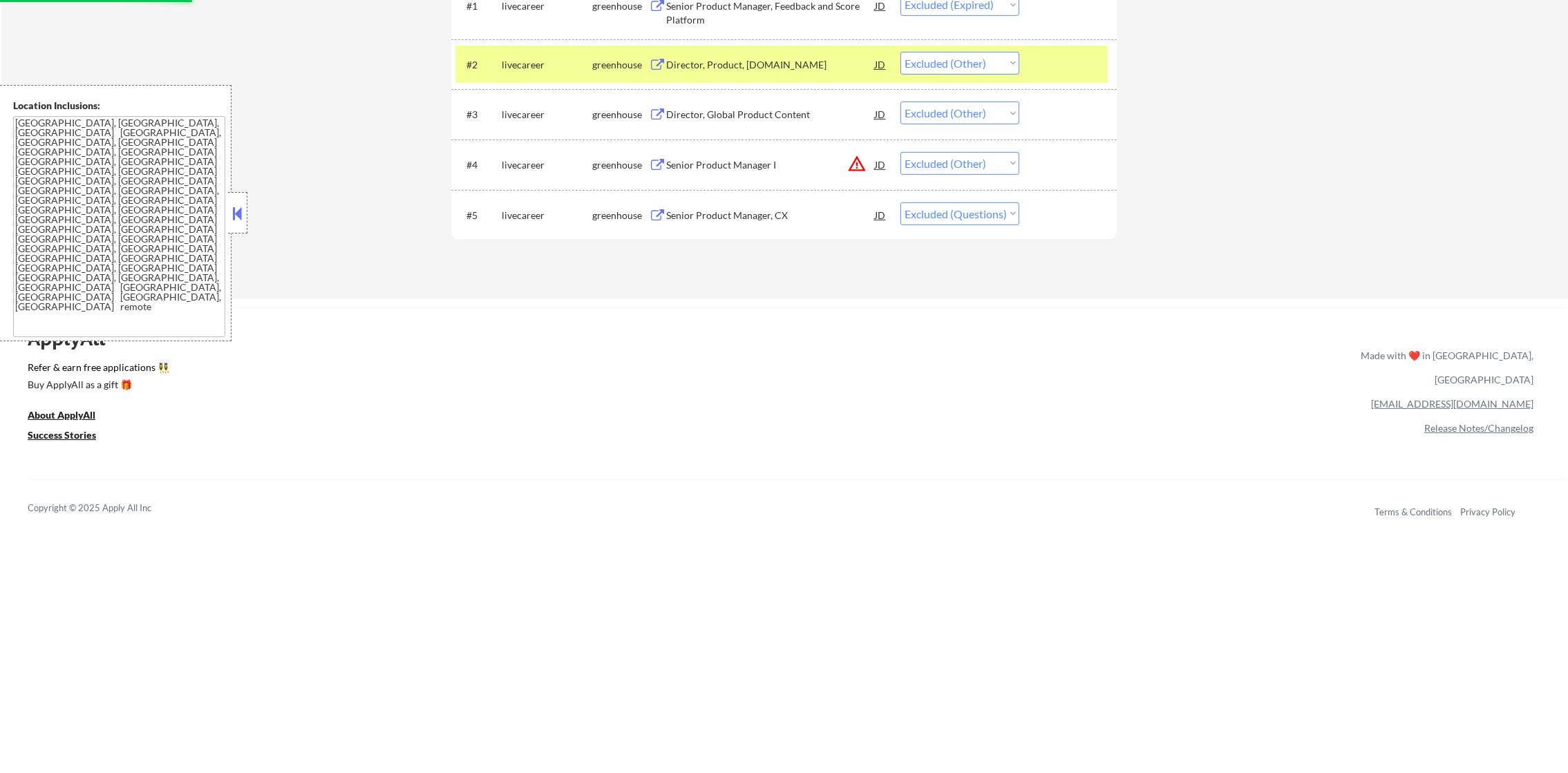
click at [985, 211] on select "Choose an option... Pending Applied Excluded (Questions) Excluded (Expired) Exc…" at bounding box center [960, 214] width 119 height 23
click at [900, 203] on select "Choose an option... Pending Applied Excluded (Questions) Excluded (Expired) Exc…" at bounding box center [960, 214] width 119 height 23
click at [949, 432] on div "ApplyAll Refer & earn free applications 👯‍♀️ Buy ApplyAll as a gift 🎁 About App…" at bounding box center [784, 426] width 1568 height 219
drag, startPoint x: 978, startPoint y: 217, endPoint x: 979, endPoint y: 225, distance: 8.1
click at [978, 217] on select "Choose an option... Pending Applied Excluded (Questions) Excluded (Expired) Exc…" at bounding box center [960, 214] width 119 height 23
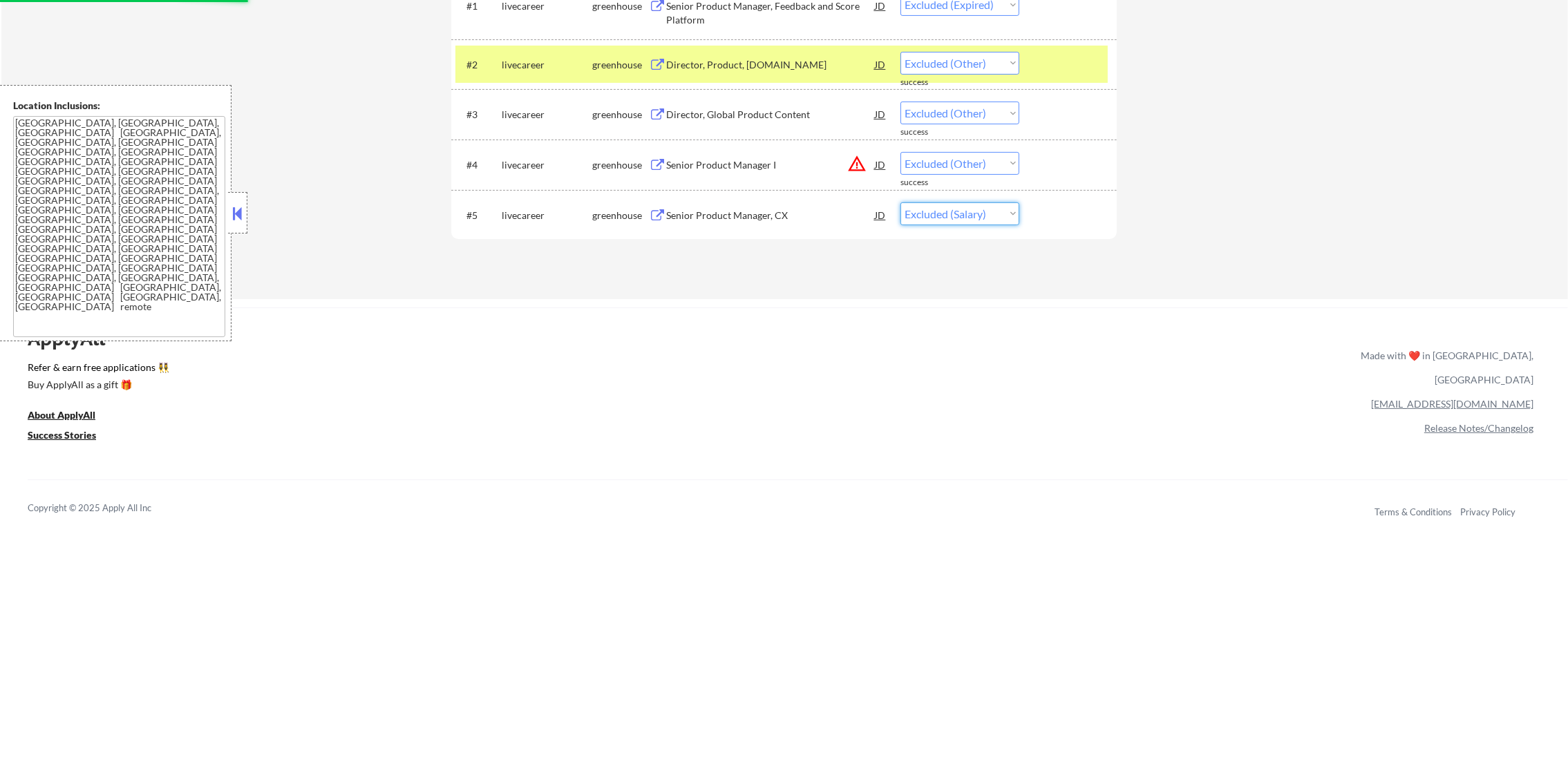
select select ""excluded__other_""
click at [900, 203] on select "Choose an option... Pending Applied Excluded (Questions) Excluded (Expired) Exc…" at bounding box center [960, 214] width 119 height 23
click at [543, 74] on div "livecareer" at bounding box center [546, 64] width 90 height 25
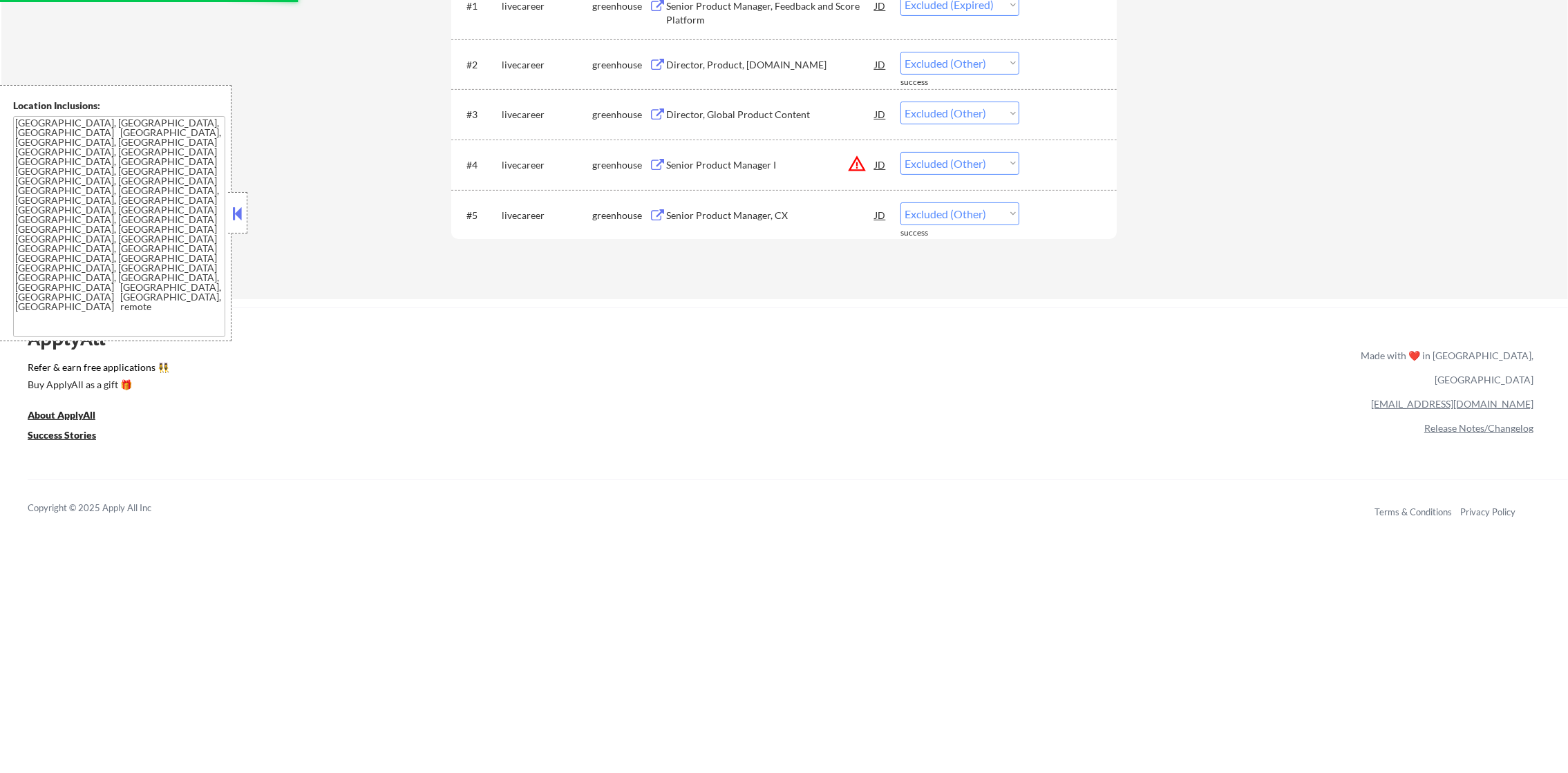
scroll to position [217, 0]
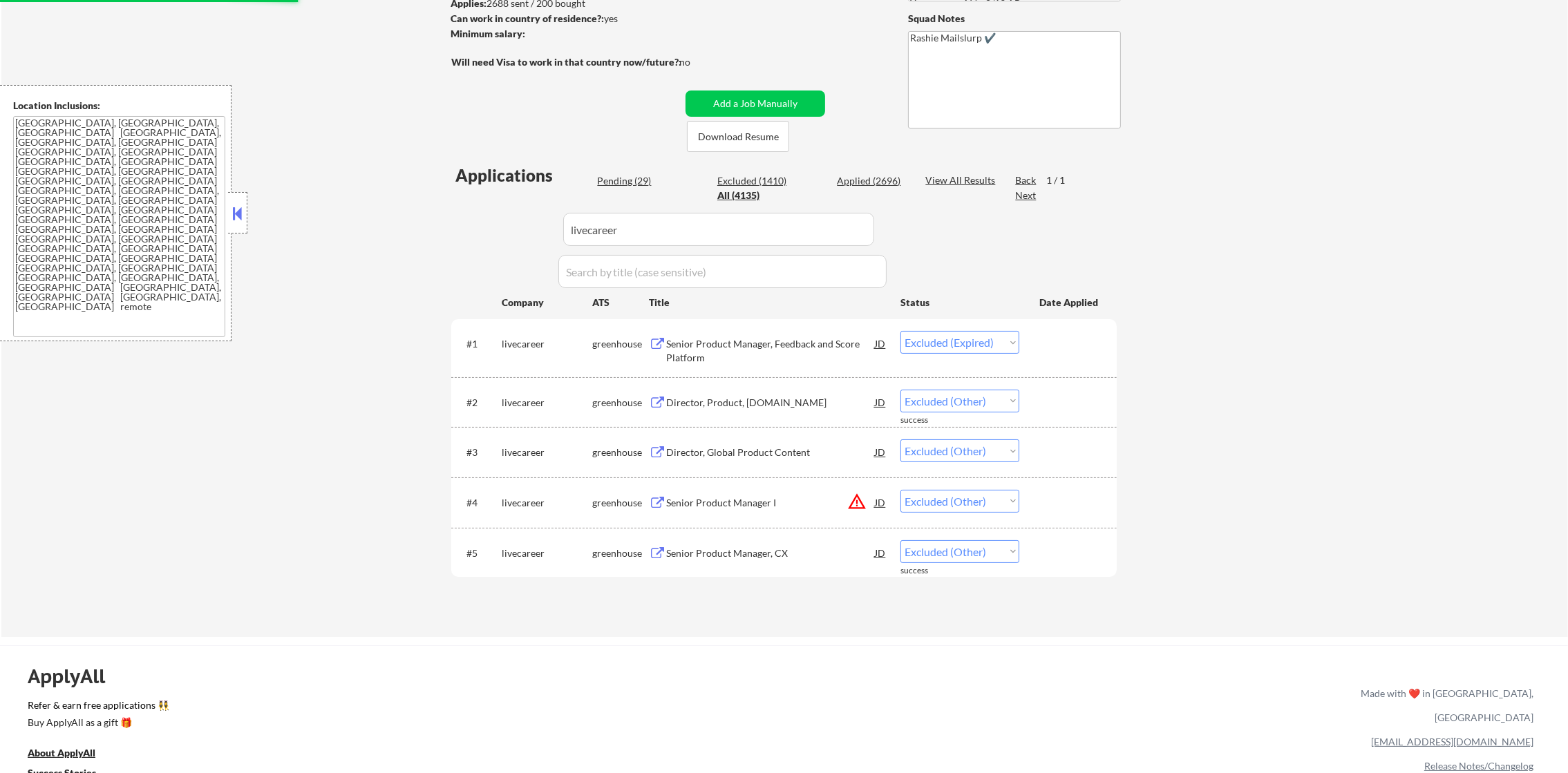
drag, startPoint x: 1583, startPoint y: 449, endPoint x: 1583, endPoint y: 289, distance: 160.0
click at [1567, 272] on html "← Return to /applysquad Mailslurp Inbox Job Search Builder [PERSON_NAME] User E…" at bounding box center [784, 170] width 1568 height 773
paste input "aiwyn"
drag, startPoint x: 673, startPoint y: 209, endPoint x: 370, endPoint y: 211, distance: 303.0
click at [402, 211] on div "← Return to /applysquad Mailslurp Inbox Job Search Builder [PERSON_NAME] User E…" at bounding box center [785, 237] width 1567 height 798
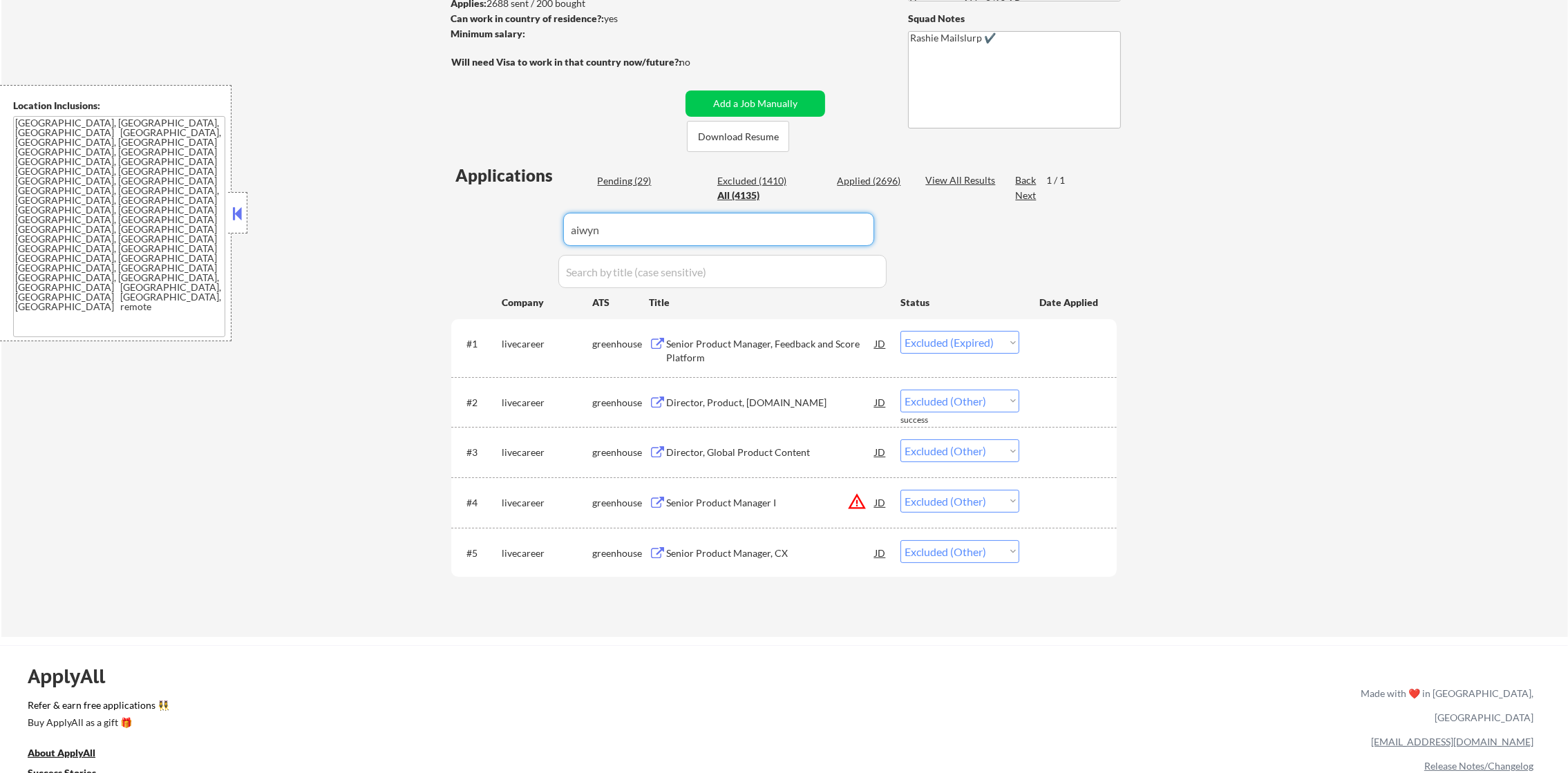
type input "aiwyn"
click at [364, 211] on div "← Return to /applysquad Mailslurp Inbox Job Search Builder [PERSON_NAME] User E…" at bounding box center [785, 237] width 1567 height 798
select select ""applied""
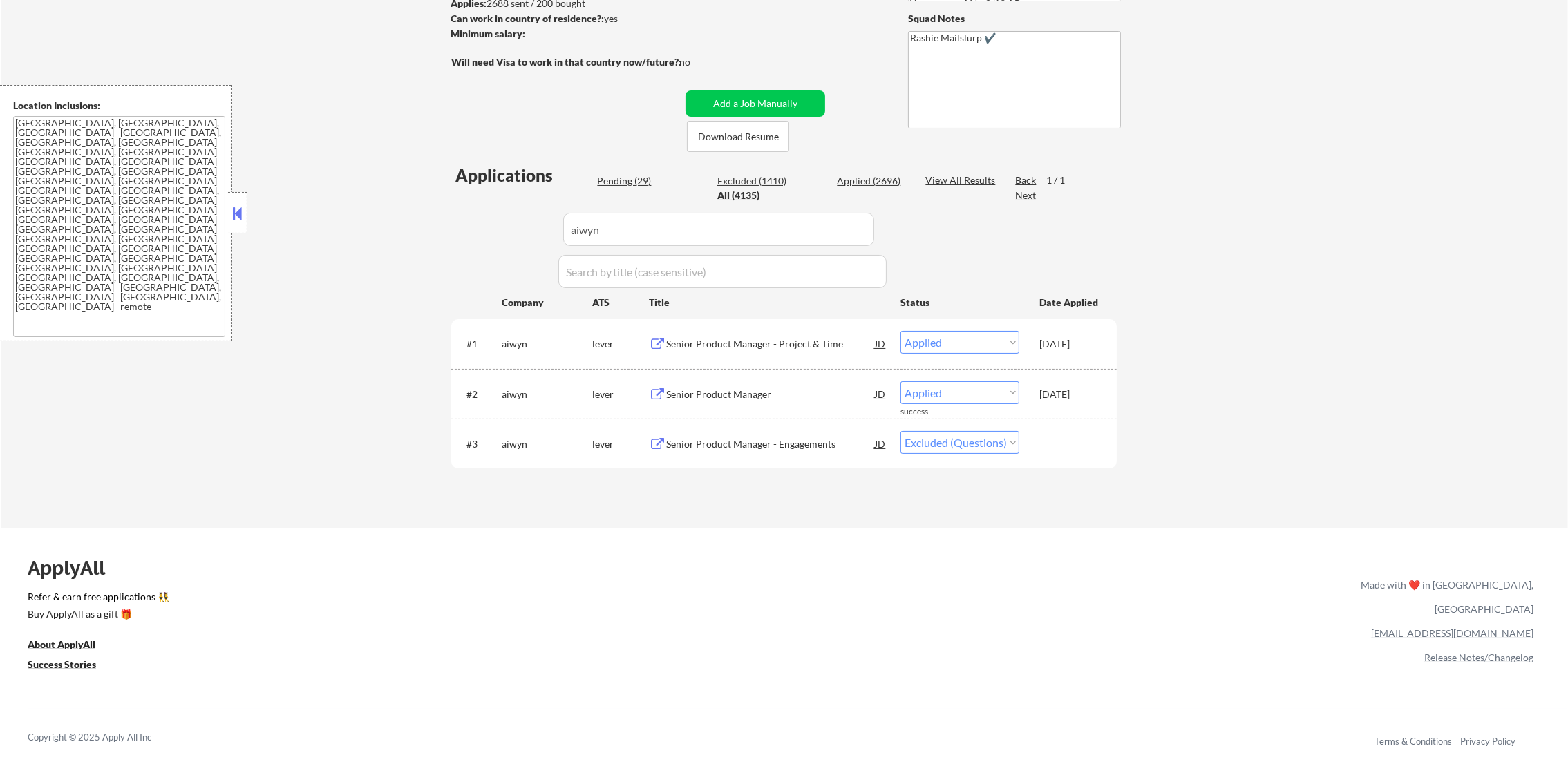
click at [747, 444] on div "Senior Product Manager - Engagements" at bounding box center [771, 444] width 209 height 14
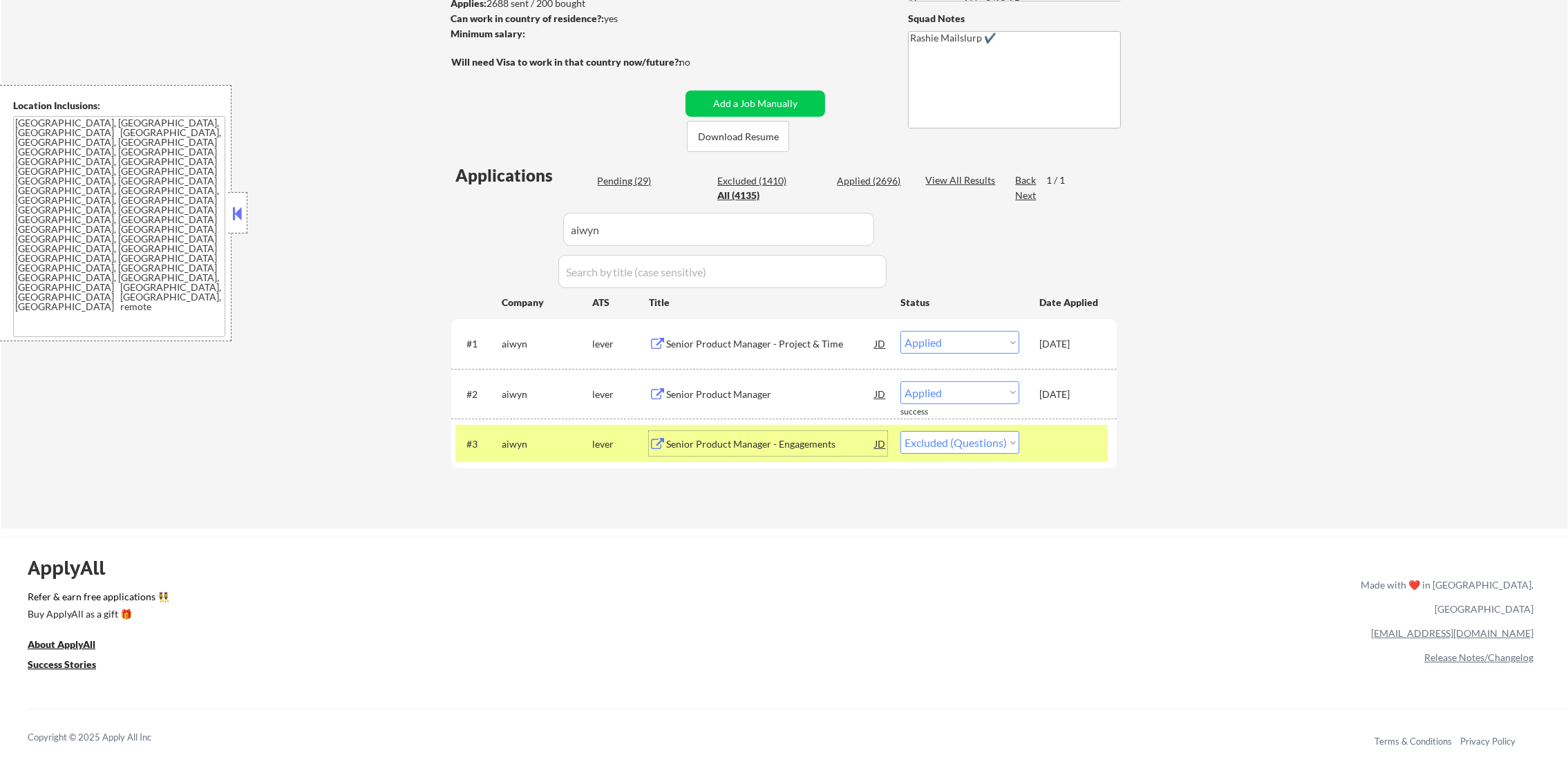
click at [928, 456] on div "#3 [PERSON_NAME] Senior Product Manager - Engagements JD warning_amber Choose a…" at bounding box center [781, 443] width 652 height 37
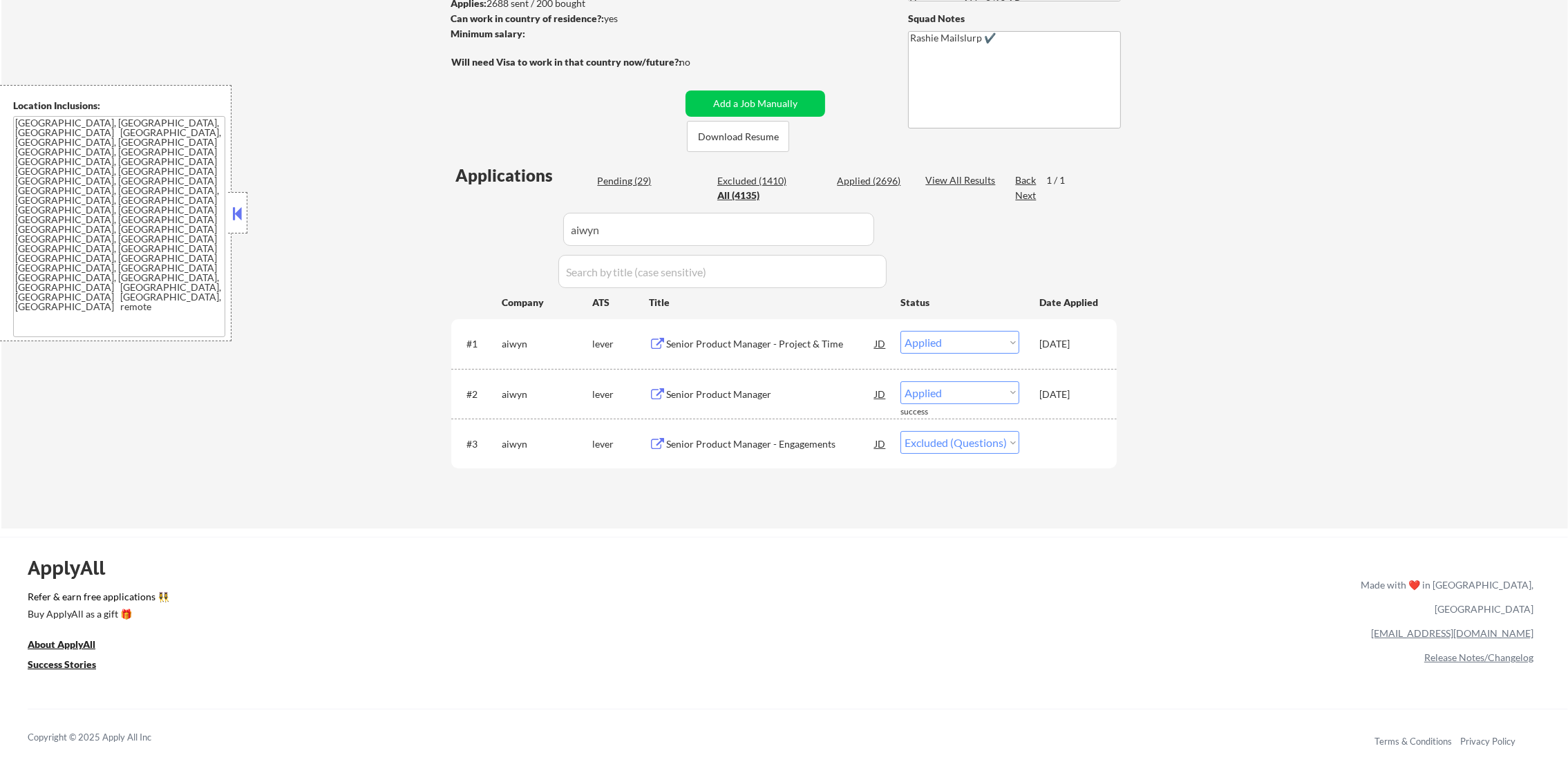
click at [930, 451] on select "Choose an option... Pending Applied Excluded (Questions) Excluded (Expired) Exc…" at bounding box center [960, 442] width 119 height 23
select select ""excluded__expired_""
click at [900, 431] on select "Choose an option... Pending Applied Excluded (Questions) Excluded (Expired) Exc…" at bounding box center [960, 442] width 119 height 23
drag, startPoint x: 604, startPoint y: 223, endPoint x: 405, endPoint y: 219, distance: 199.0
click at [422, 219] on div "← Return to /applysquad Mailslurp Inbox Job Search Builder [PERSON_NAME] User E…" at bounding box center [785, 183] width 1567 height 690
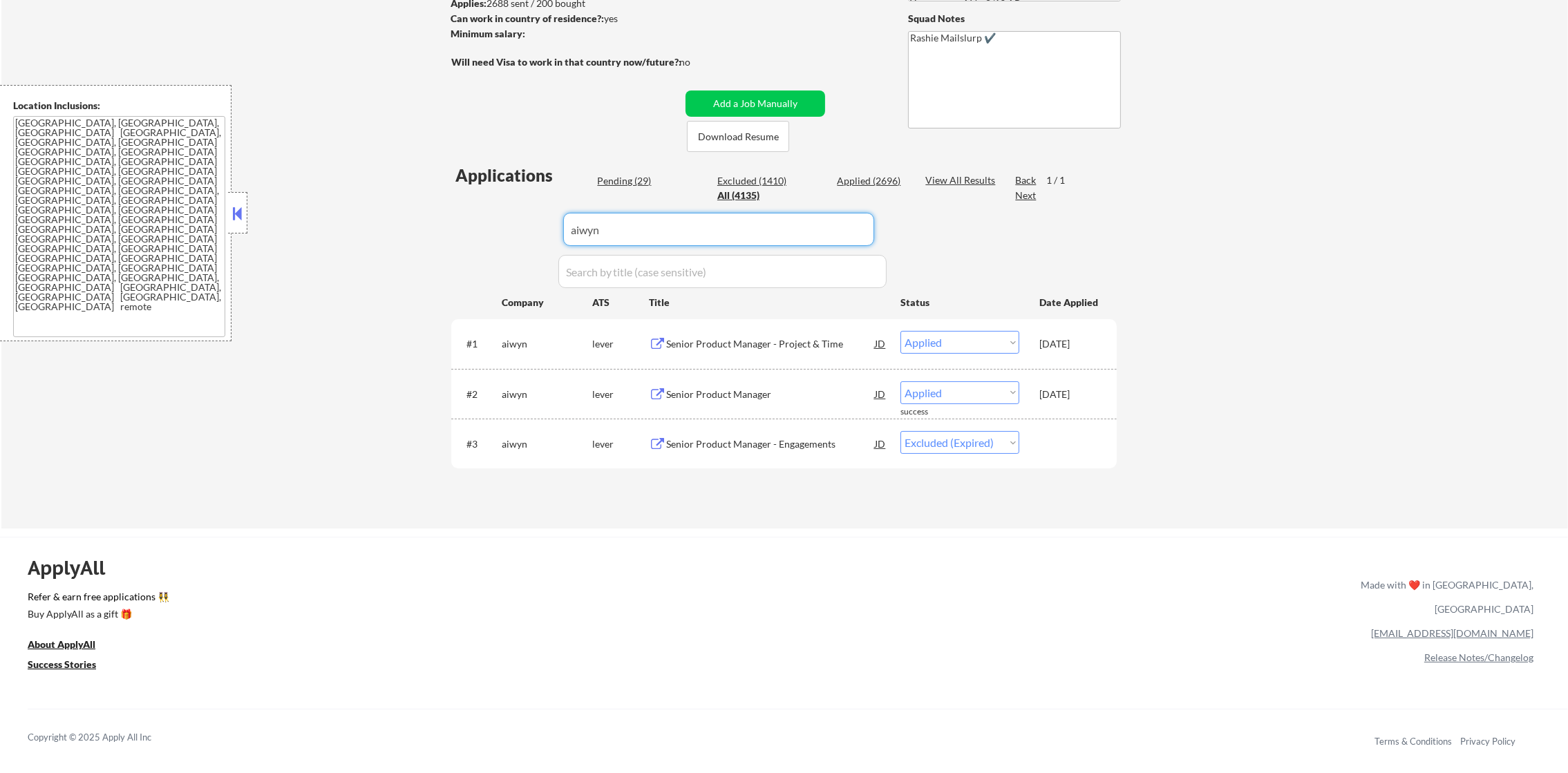
paste input "osano"
type input "osano"
click at [400, 219] on div "← Return to /applysquad Mailslurp Inbox Job Search Builder [PERSON_NAME] User E…" at bounding box center [785, 183] width 1567 height 690
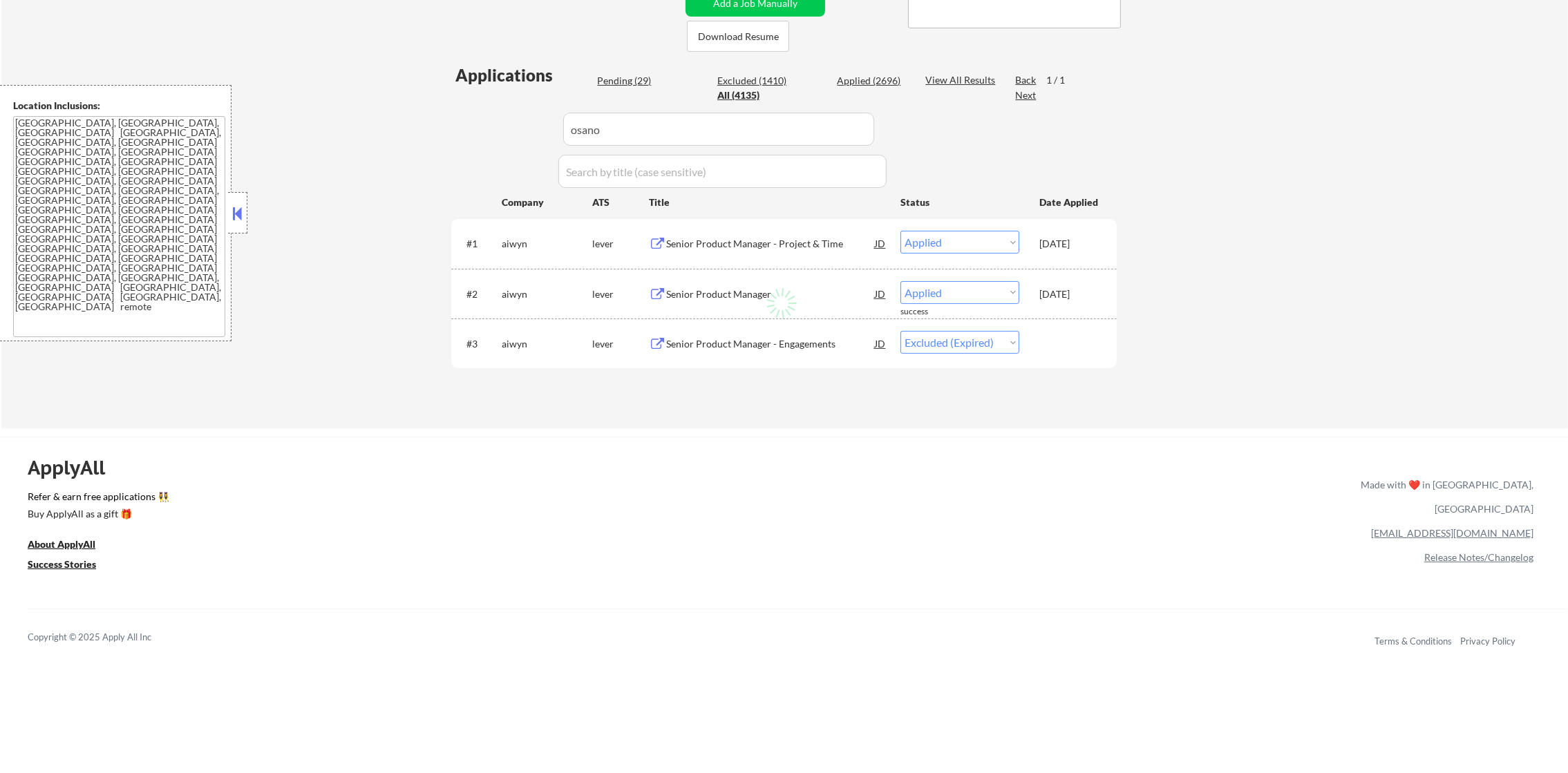
scroll to position [320, 0]
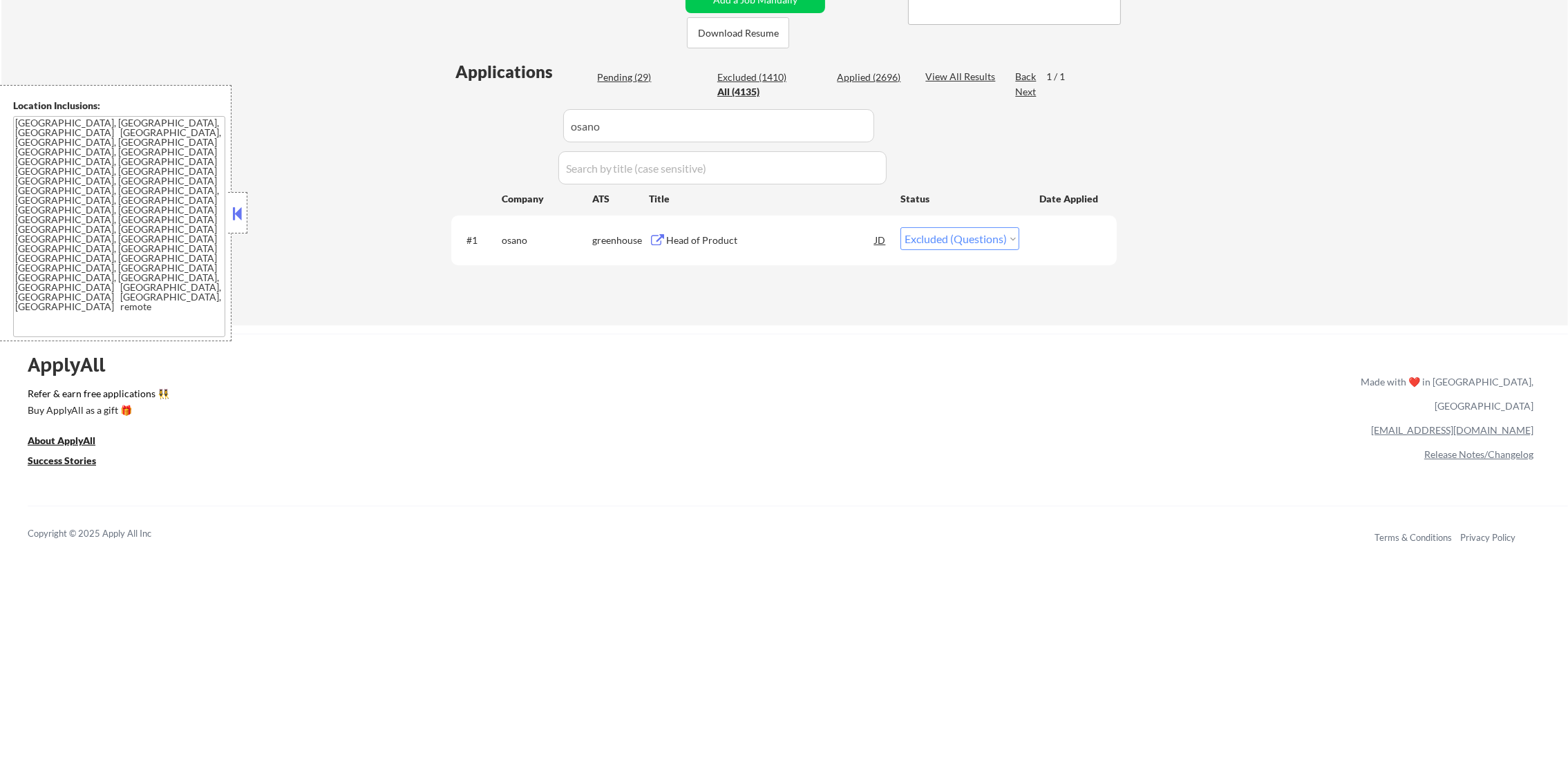
click at [777, 241] on div "Head of Product" at bounding box center [771, 240] width 209 height 14
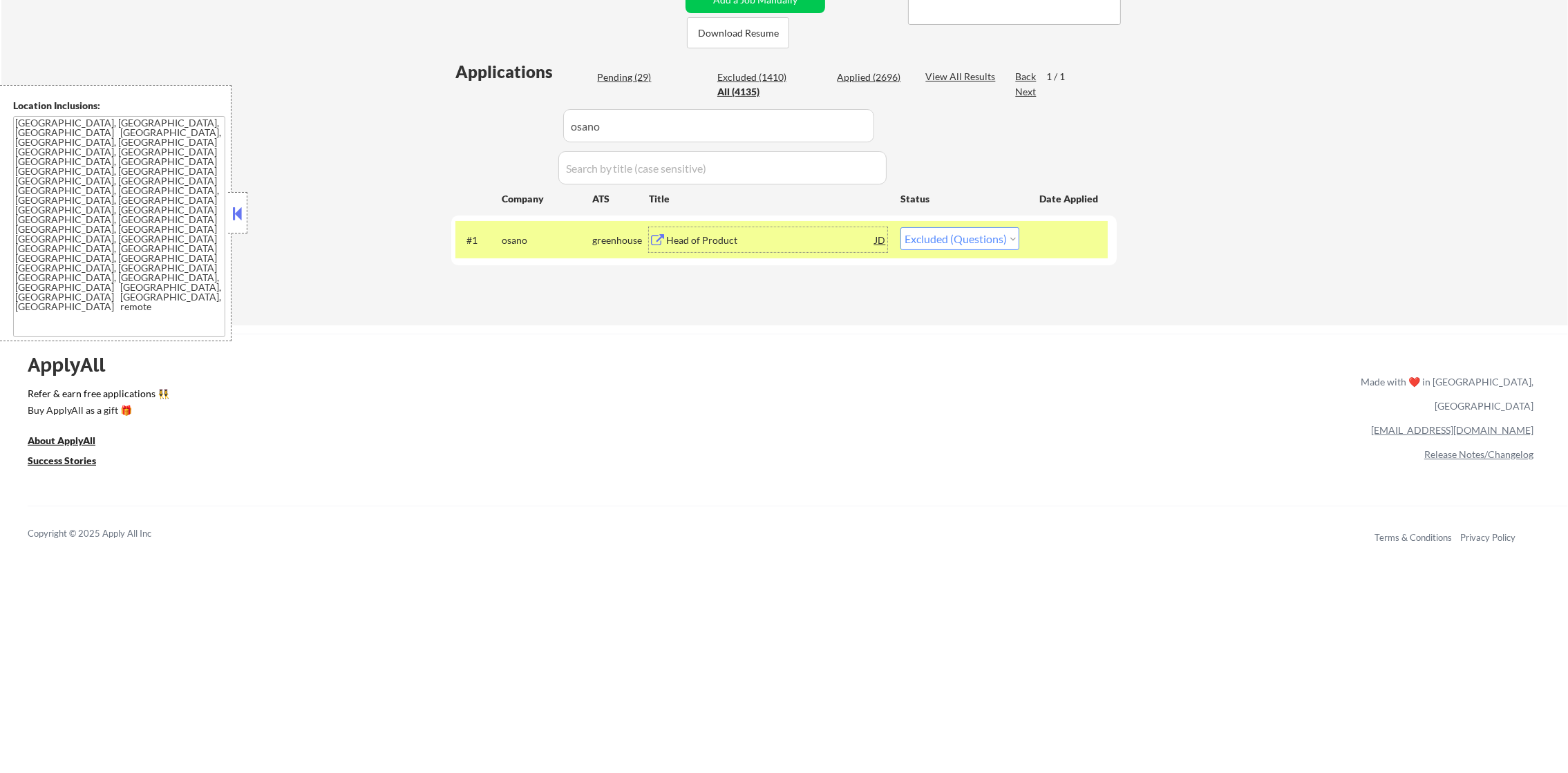
click at [1006, 236] on select "Choose an option... Pending Applied Excluded (Questions) Excluded (Expired) Exc…" at bounding box center [960, 238] width 119 height 23
click at [529, 252] on div "#1 osano greenhouse Head of Product JD warning_amber Choose an option... Pendin…" at bounding box center [781, 239] width 652 height 37
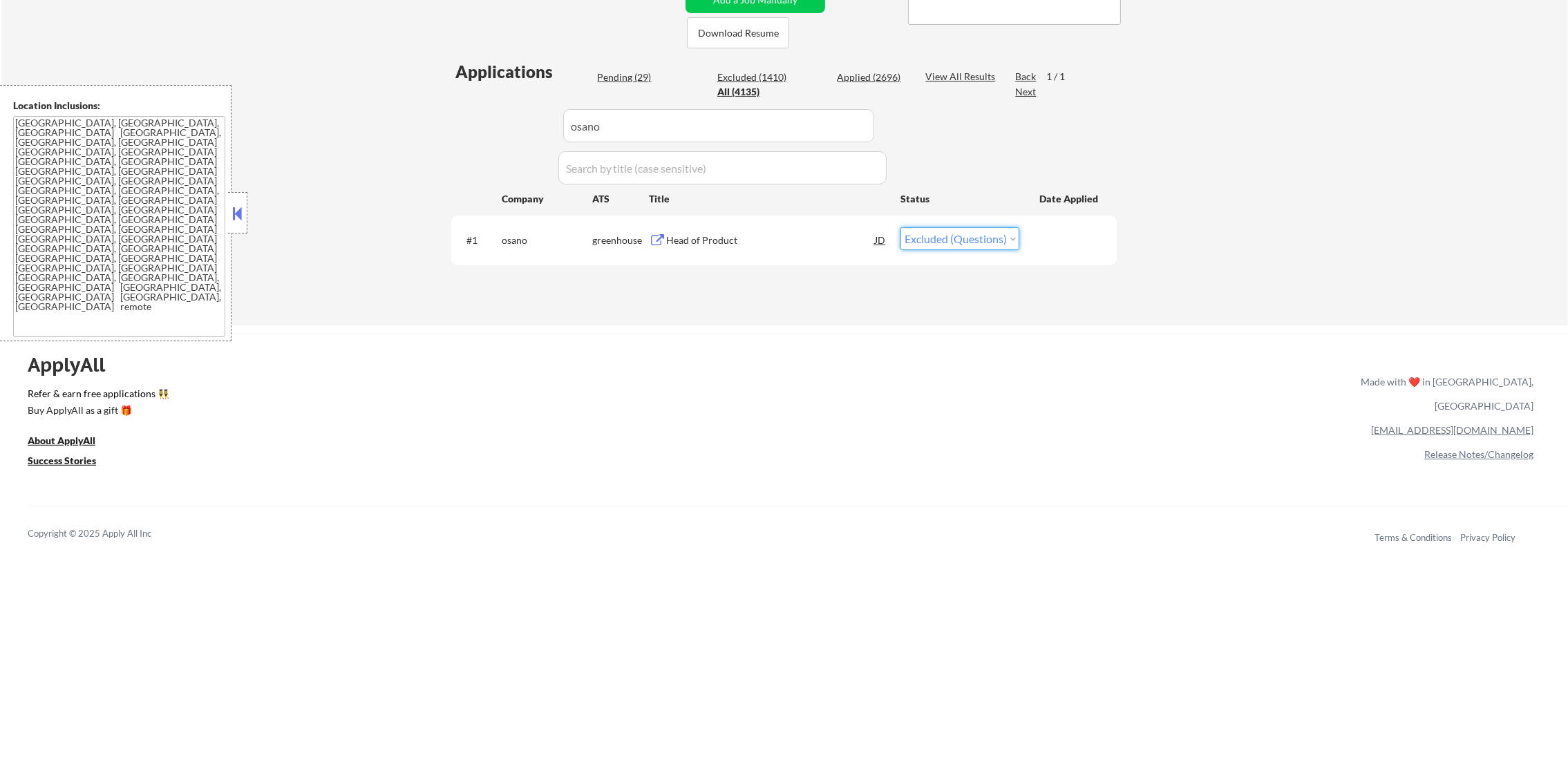
click at [984, 229] on select "Choose an option... Pending Applied Excluded (Questions) Excluded (Expired) Exc…" at bounding box center [960, 238] width 119 height 23
click at [900, 227] on select "Choose an option... Pending Applied Excluded (Questions) Excluded (Expired) Exc…" at bounding box center [960, 238] width 119 height 23
click at [967, 239] on select "Choose an option... Pending Applied Excluded (Questions) Excluded (Expired) Exc…" at bounding box center [960, 238] width 119 height 23
select select ""excluded__other_""
click at [900, 227] on select "Choose an option... Pending Applied Excluded (Questions) Excluded (Expired) Exc…" at bounding box center [960, 238] width 119 height 23
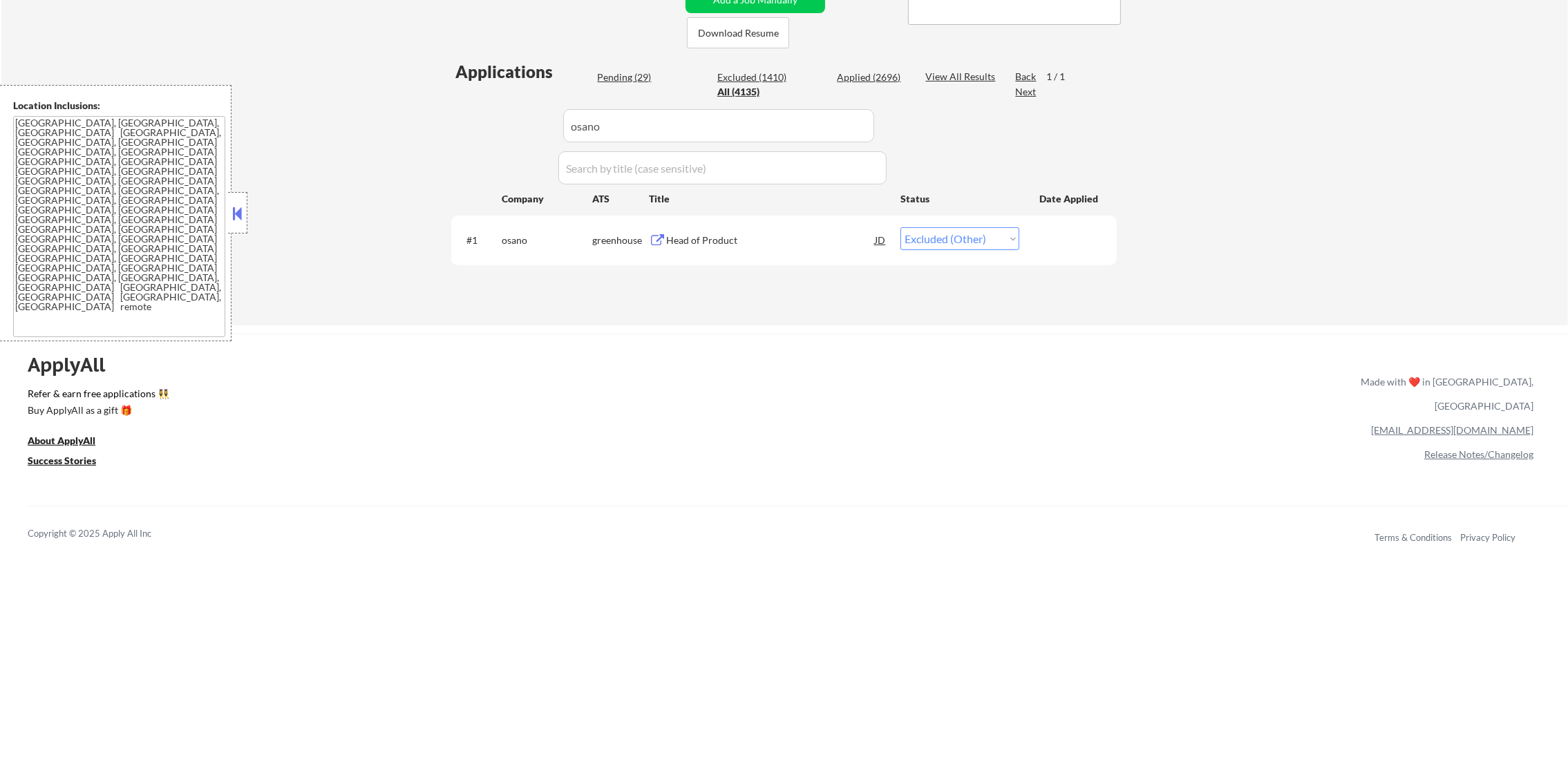
click at [464, 121] on div "Applications Pending (29) Excluded (1410) Applied (2696) All (4135) View All Re…" at bounding box center [784, 179] width 665 height 238
paste input "upcodes"
type input "upcodes"
click at [453, 121] on div "Applications Pending (29) Excluded (1410) Applied (2696) All (4135) View All Re…" at bounding box center [784, 179] width 665 height 238
click at [733, 244] on div "Senior Product Manager" at bounding box center [771, 240] width 209 height 14
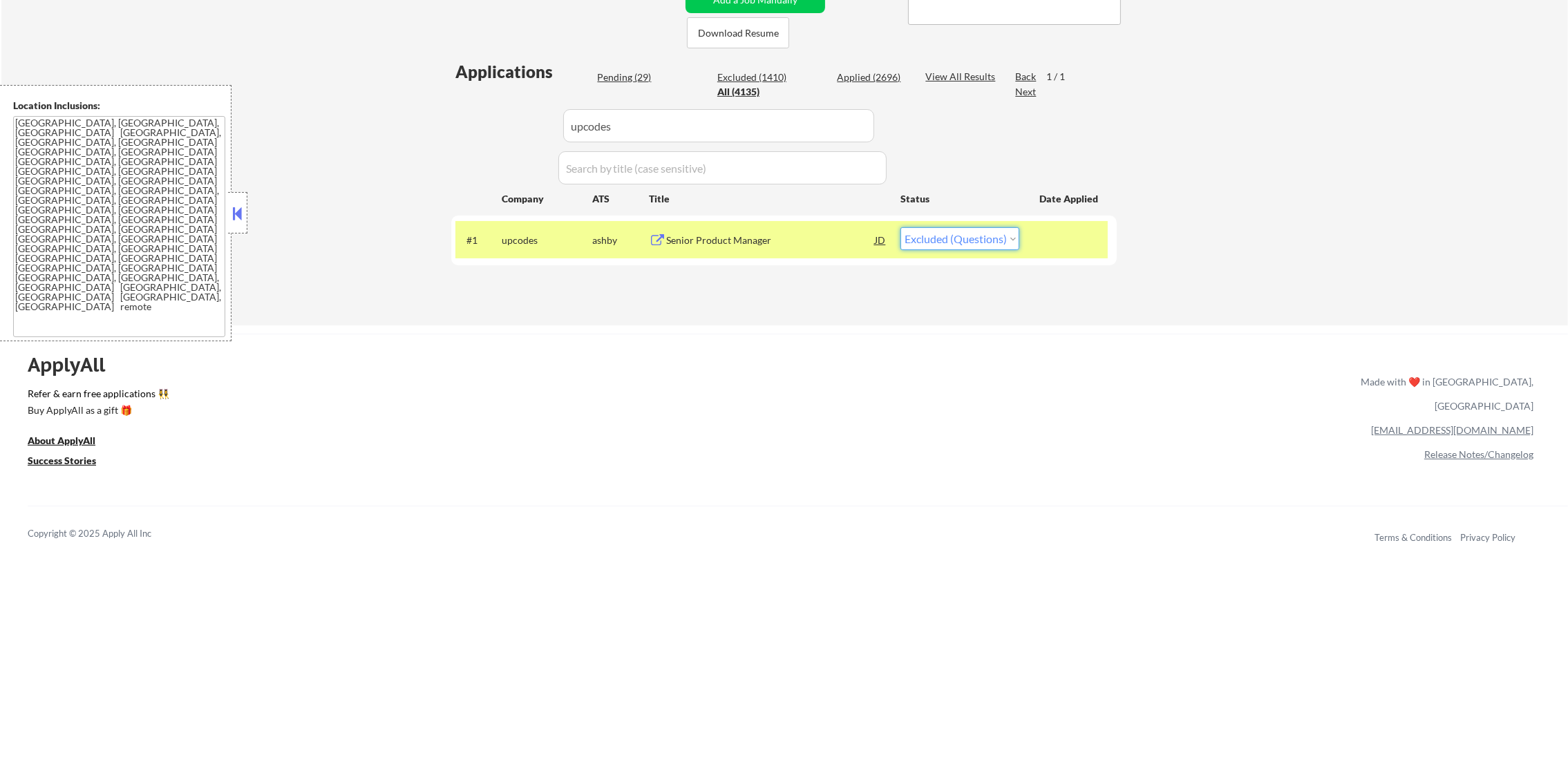
click at [954, 240] on select "Choose an option... Pending Applied Excluded (Questions) Excluded (Expired) Exc…" at bounding box center [960, 238] width 119 height 23
select select ""excluded__other_""
click at [900, 227] on select "Choose an option... Pending Applied Excluded (Questions) Excluded (Expired) Exc…" at bounding box center [960, 238] width 119 height 23
click at [537, 240] on div "upcodes" at bounding box center [546, 240] width 90 height 14
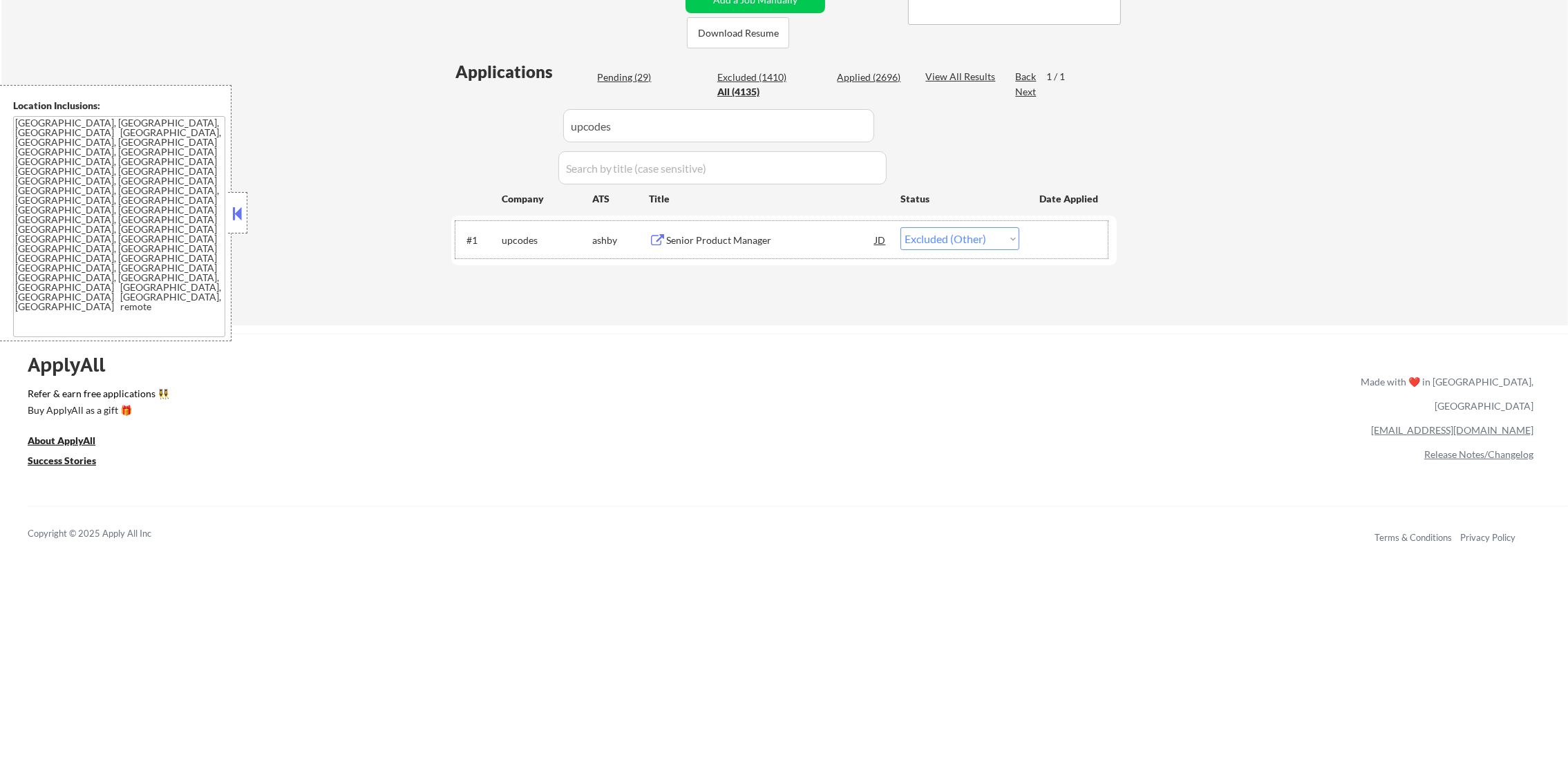
paste input "elitetechnology"
drag, startPoint x: 623, startPoint y: 118, endPoint x: 372, endPoint y: 116, distance: 251.0
click at [391, 117] on div "← Return to /applysquad Mailslurp Inbox Job Search Builder [PERSON_NAME] User E…" at bounding box center [785, 30] width 1567 height 591
type input "elitetechnology"
click at [368, 116] on div "← Return to /applysquad Mailslurp Inbox Job Search Builder [PERSON_NAME] User E…" at bounding box center [785, 30] width 1567 height 591
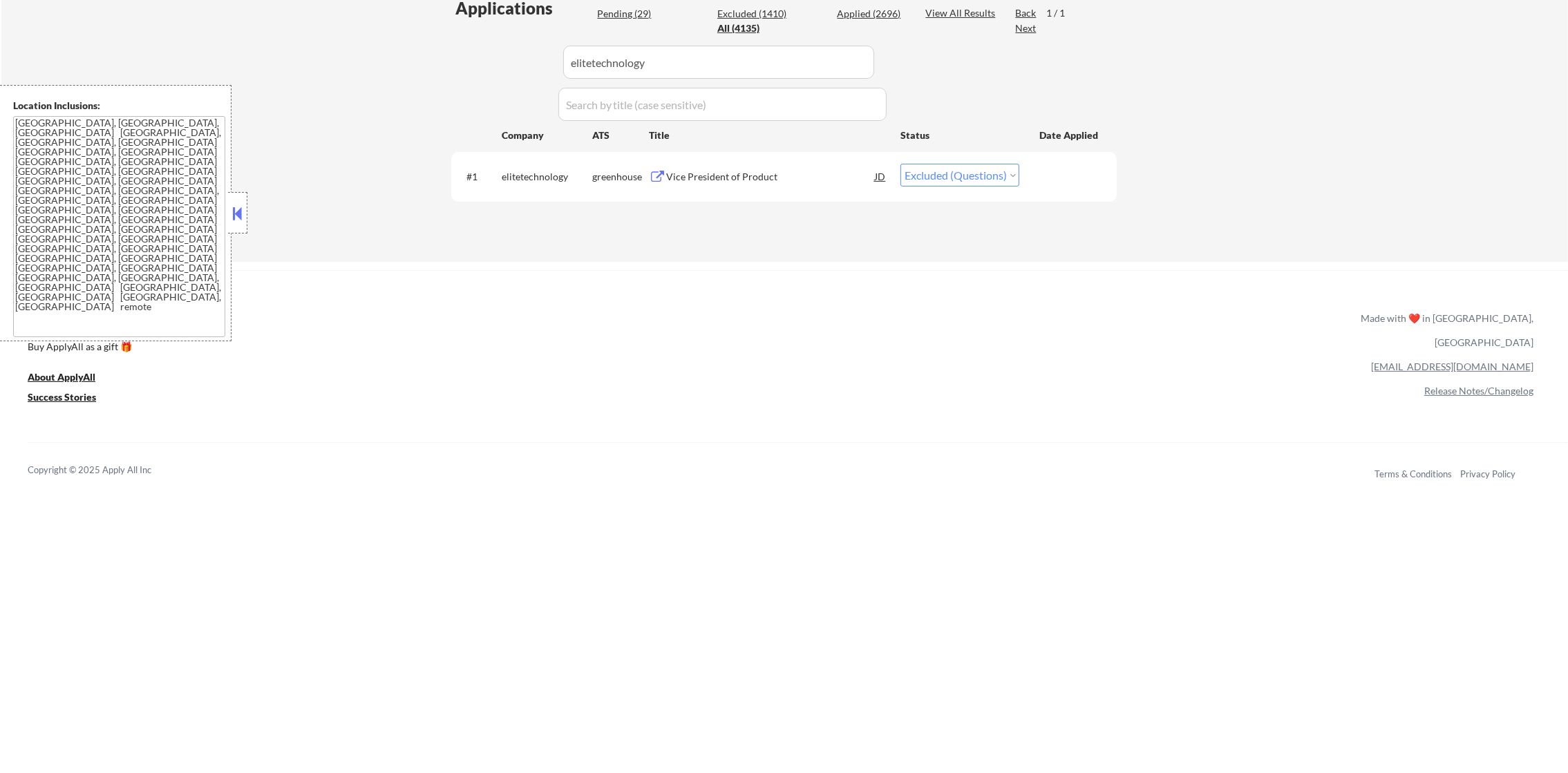
scroll to position [390, 0]
click at [794, 174] on div "Vice President of Product" at bounding box center [771, 172] width 209 height 14
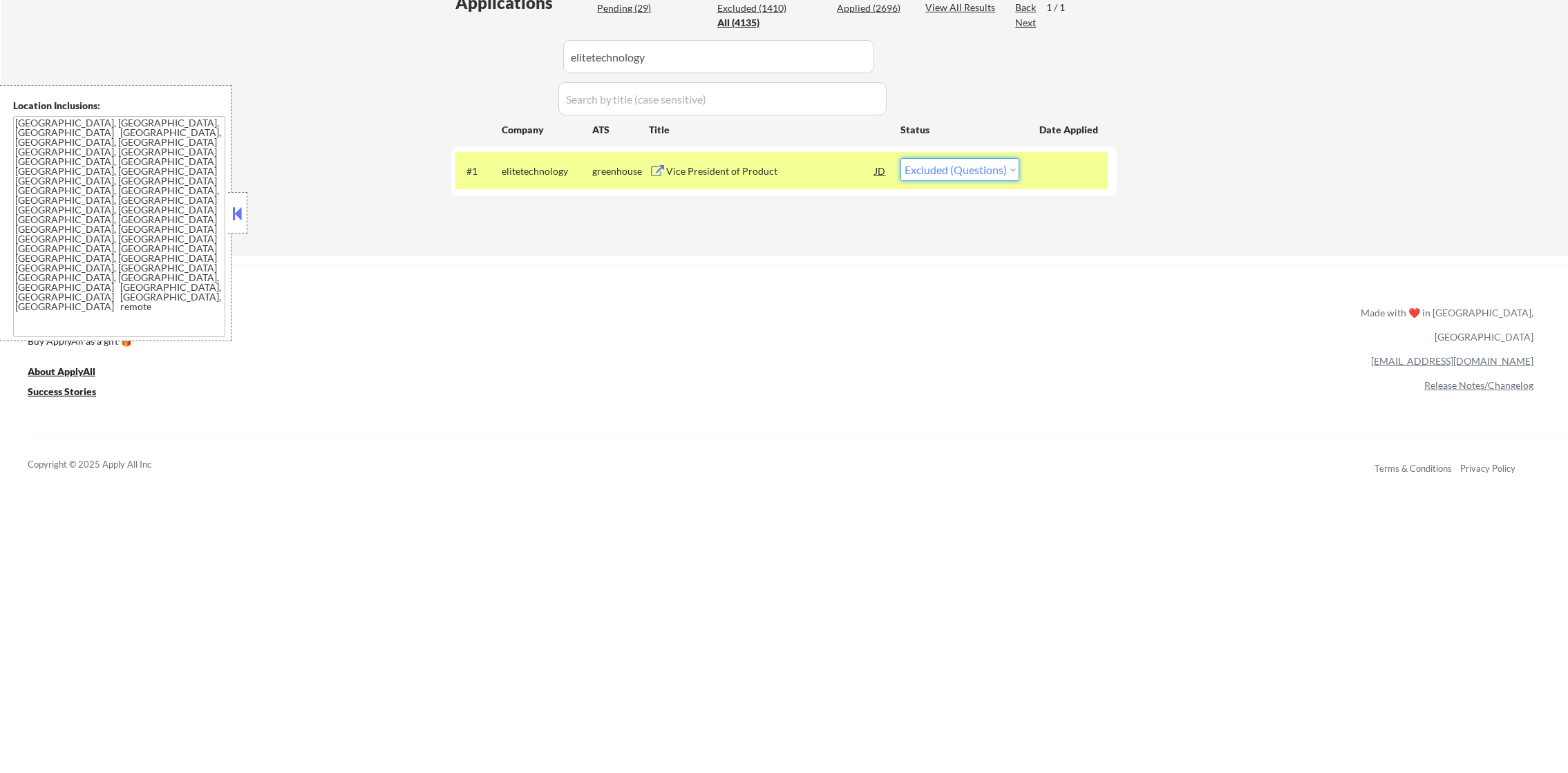
click at [923, 174] on select "Choose an option... Pending Applied Excluded (Questions) Excluded (Expired) Exc…" at bounding box center [960, 170] width 119 height 23
select select ""excluded__expired_""
click at [900, 158] on select "Choose an option... Pending Applied Excluded (Questions) Excluded (Expired) Exc…" at bounding box center [960, 170] width 119 height 23
click at [532, 182] on div "elitetechnology" at bounding box center [546, 170] width 90 height 25
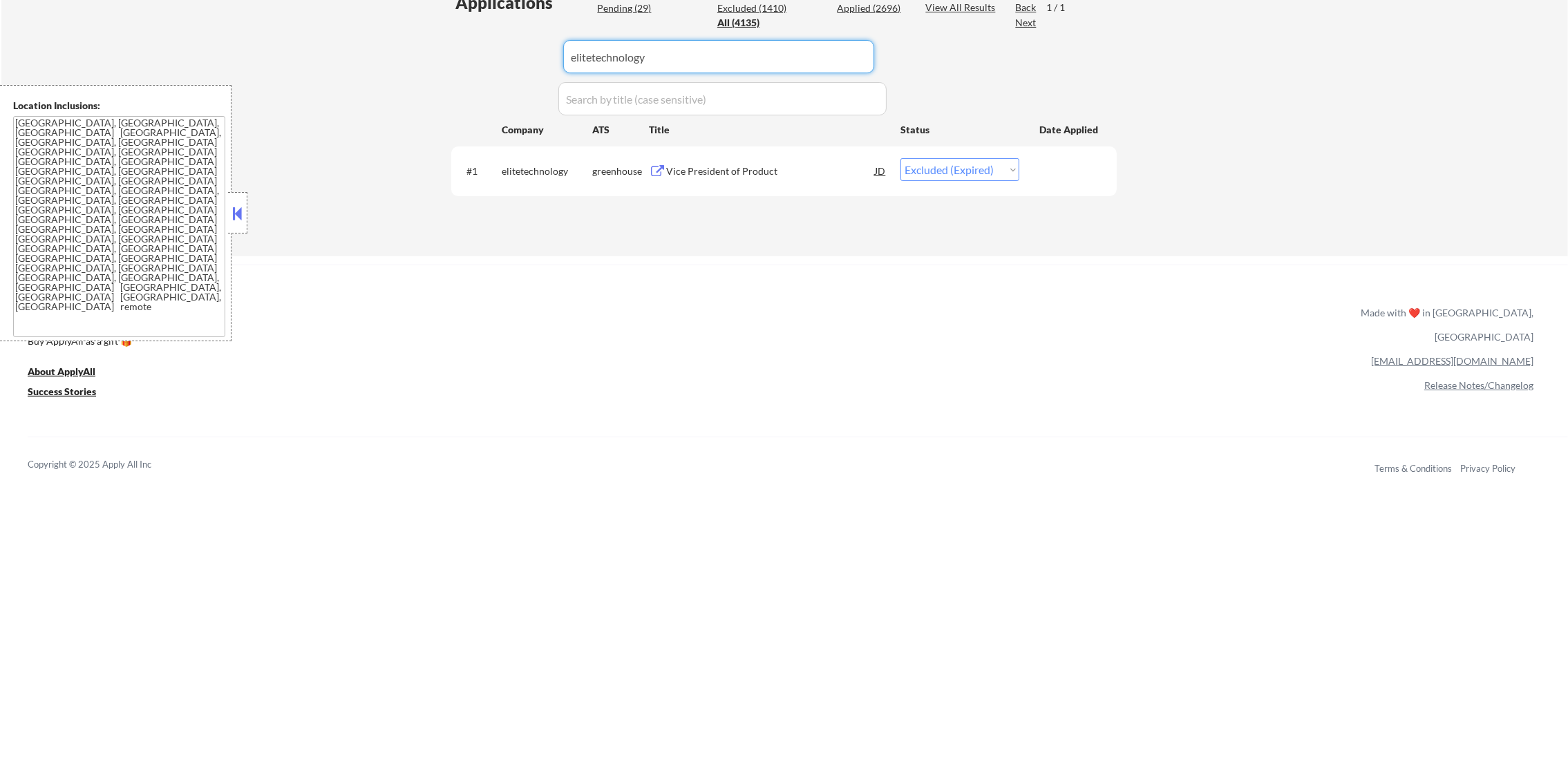
paste input "comet"
drag, startPoint x: 677, startPoint y: 57, endPoint x: 492, endPoint y: 57, distance: 185.0
click at [492, 57] on div "Applications Pending (29) Excluded (1410) Applied (2696) All (4135) View All Re…" at bounding box center [784, 110] width 665 height 238
type input "comet"
click at [473, 57] on div "Applications Pending (29) Excluded (1410) Applied (2696) All (4135) View All Re…" at bounding box center [784, 110] width 665 height 238
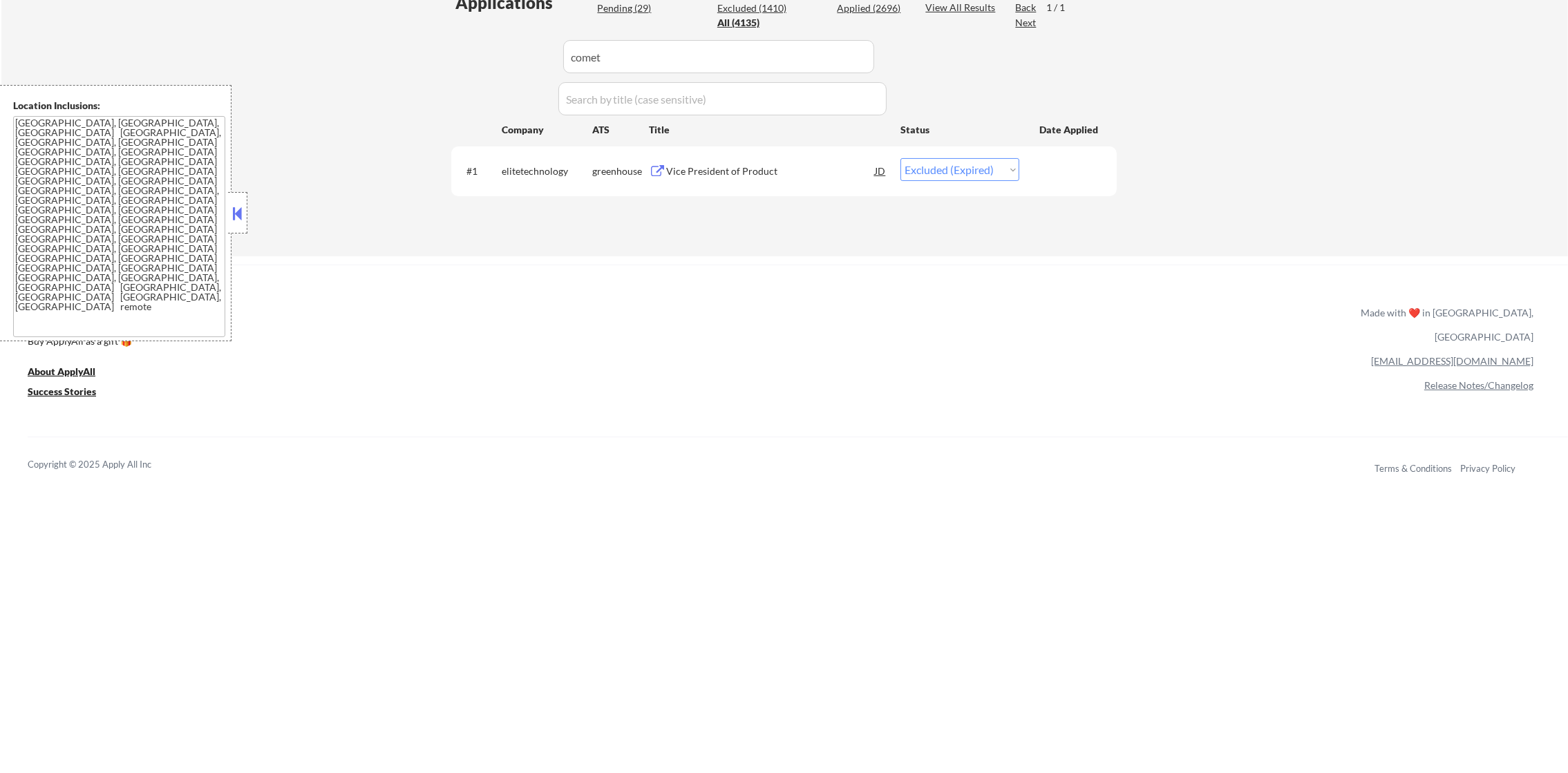
select select ""applied""
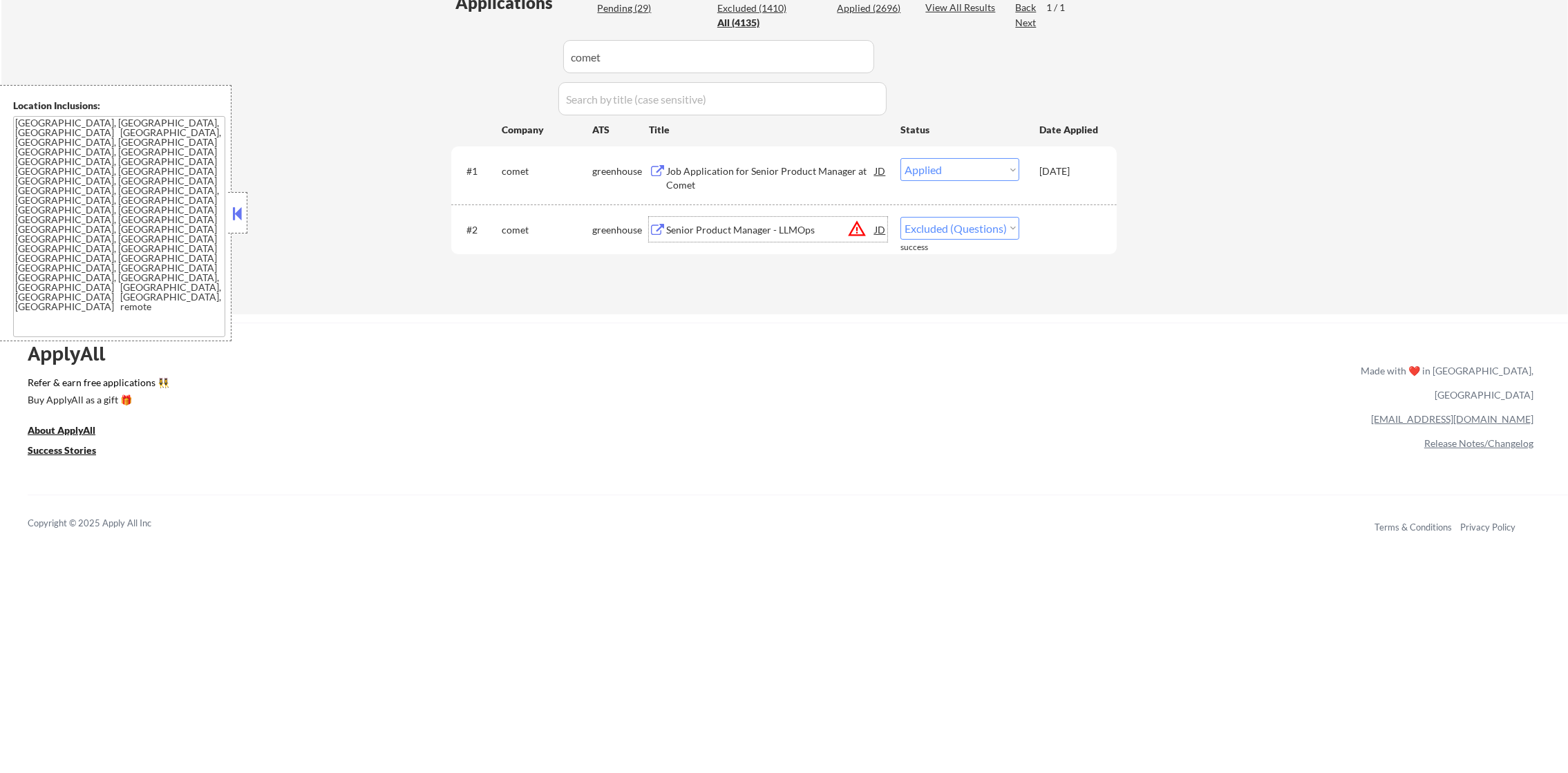
click at [740, 232] on div "Senior Product Manager - LLMOps" at bounding box center [771, 230] width 209 height 14
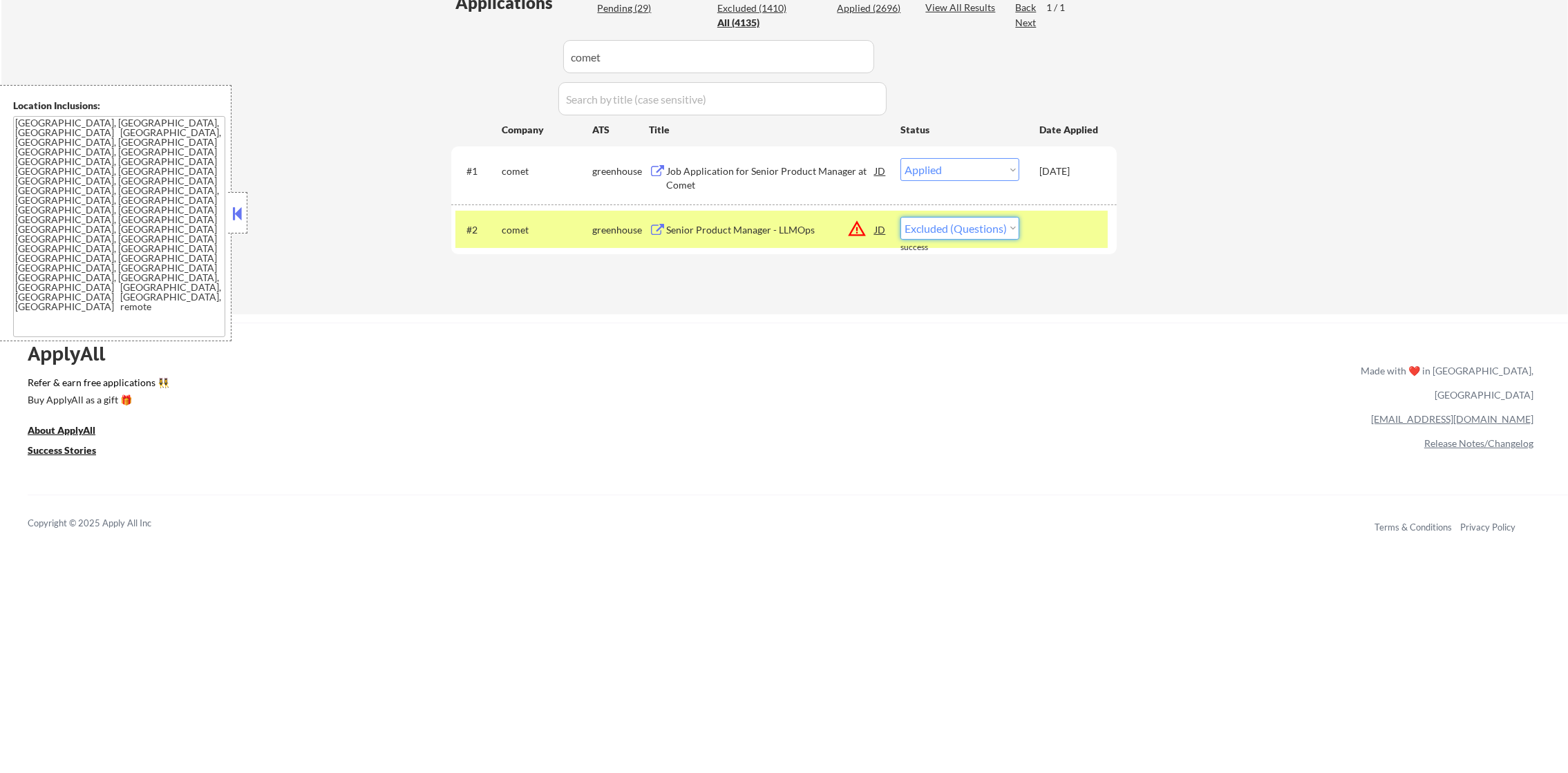
click at [952, 228] on select "Choose an option... Pending Applied Excluded (Questions) Excluded (Expired) Exc…" at bounding box center [960, 228] width 119 height 23
select select ""excluded__other_""
click at [900, 217] on select "Choose an option... Pending Applied Excluded (Questions) Excluded (Expired) Exc…" at bounding box center [960, 228] width 119 height 23
click at [525, 232] on div "comet" at bounding box center [546, 230] width 90 height 14
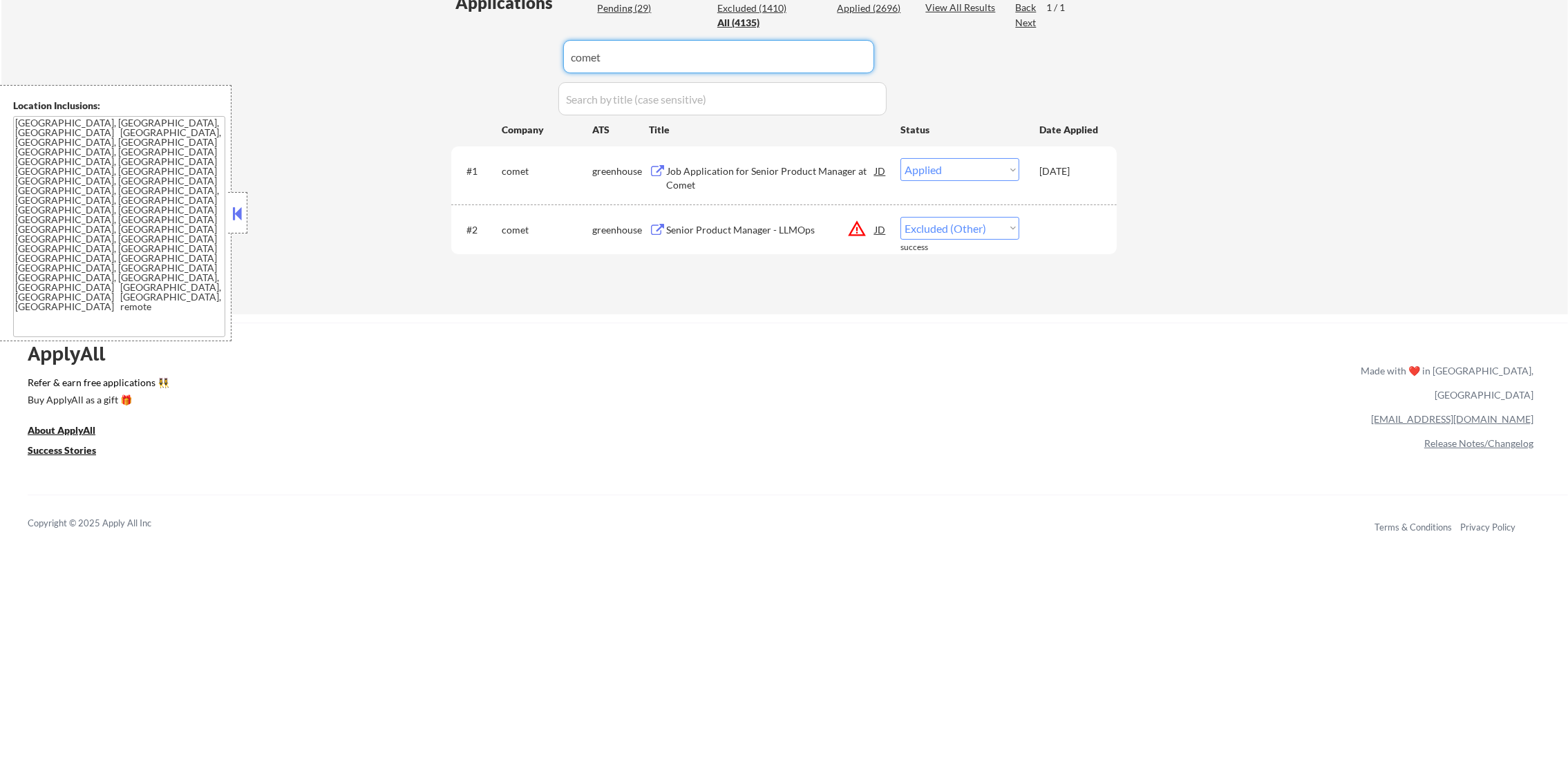
drag, startPoint x: 558, startPoint y: 63, endPoint x: 457, endPoint y: 61, distance: 101.0
click at [474, 63] on div "Applications Pending (29) Excluded (1410) Applied (2696) All (4135) View All Re…" at bounding box center [784, 139] width 665 height 297
paste input "securityscorecard"
type input "securityscorecard"
click at [457, 61] on div "Applications Pending (29) Excluded (1410) Applied (2696) All (4135) View All Re…" at bounding box center [784, 139] width 665 height 297
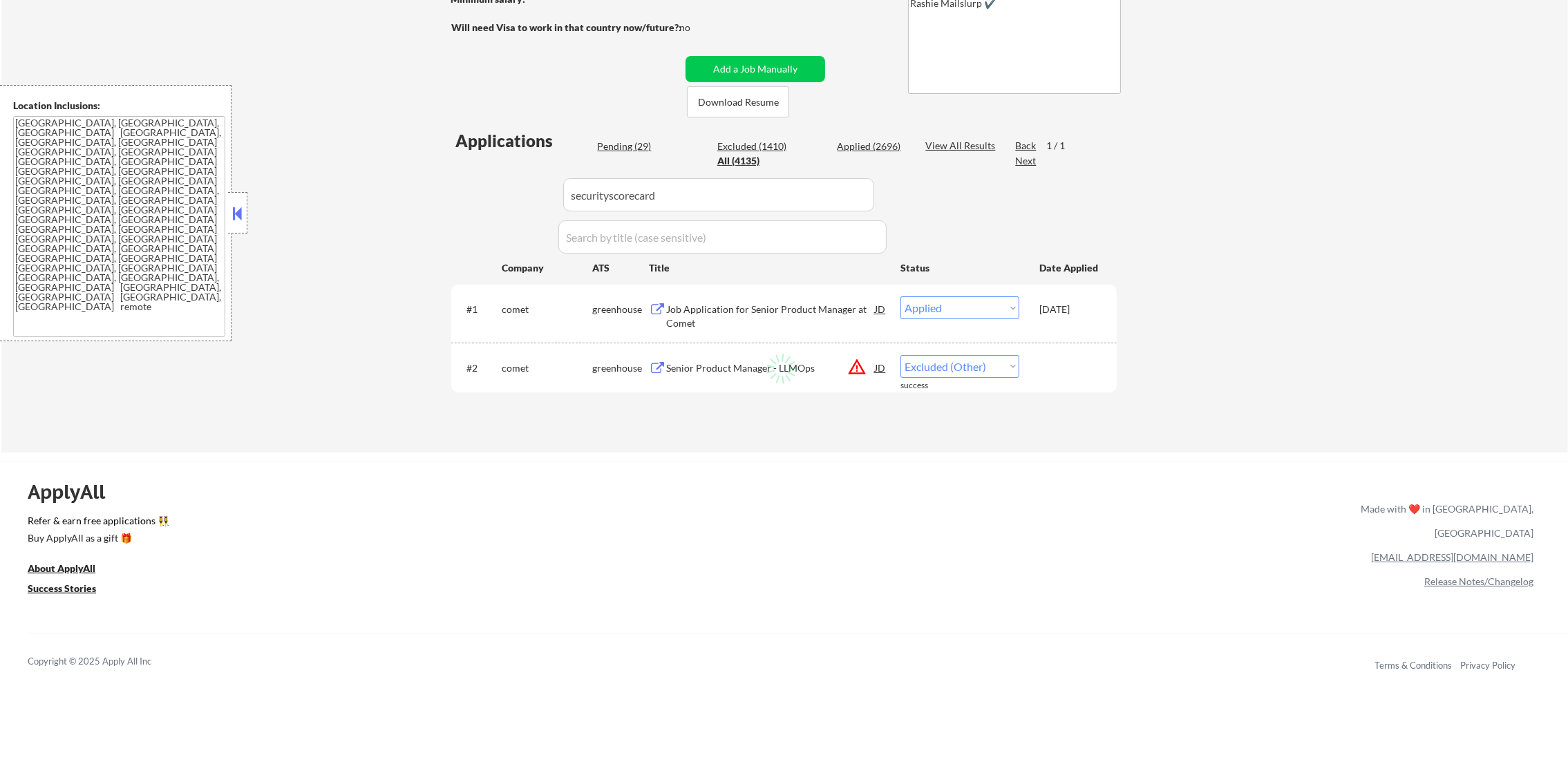
scroll to position [320, 0]
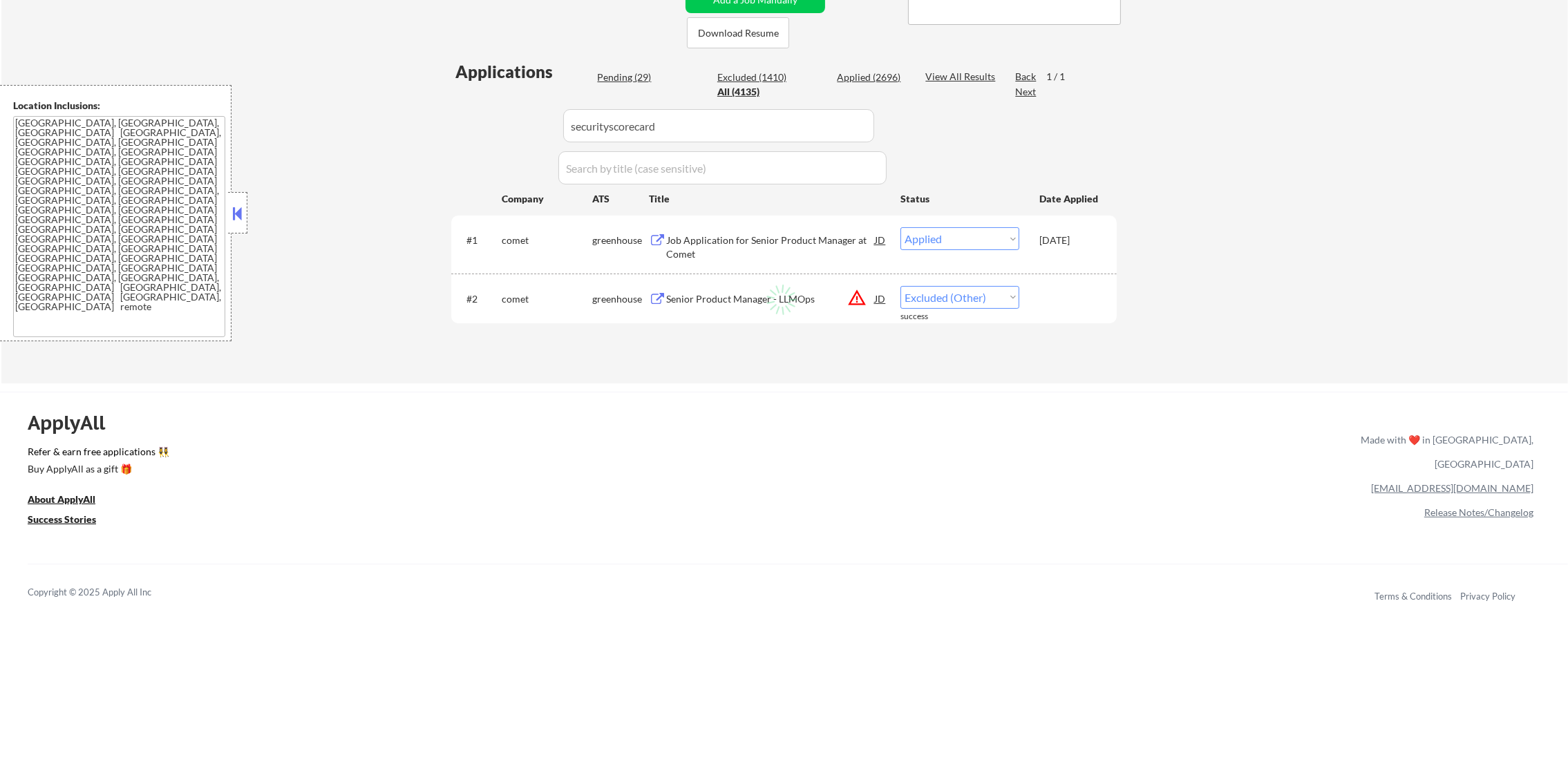
click at [885, 65] on div "Applications Pending (29) Excluded (1410) Applied (2696) All (4135) View All Re…" at bounding box center [784, 209] width 665 height 297
